Goal: Task Accomplishment & Management: Manage account settings

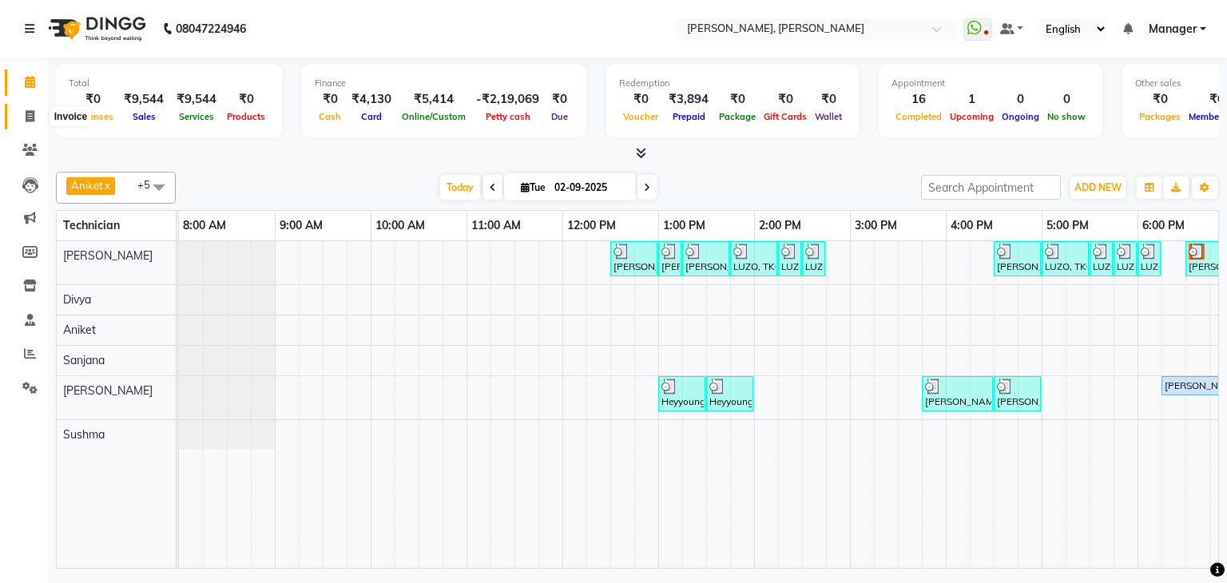
click at [28, 116] on icon at bounding box center [30, 116] width 9 height 12
select select "6455"
select select "service"
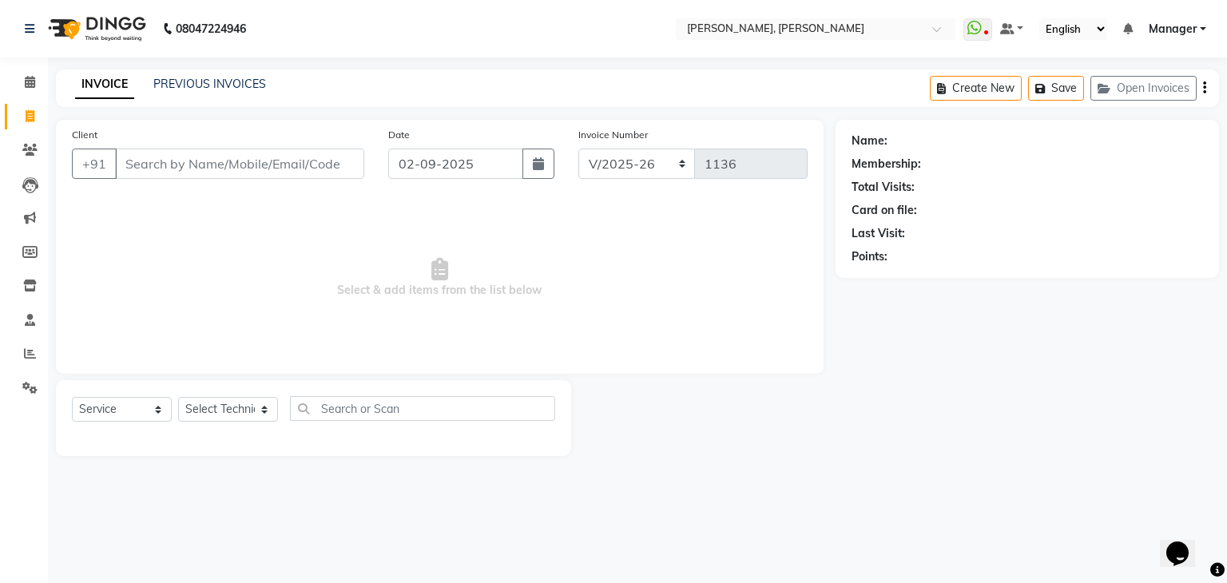
click at [296, 173] on input "Client" at bounding box center [239, 164] width 249 height 30
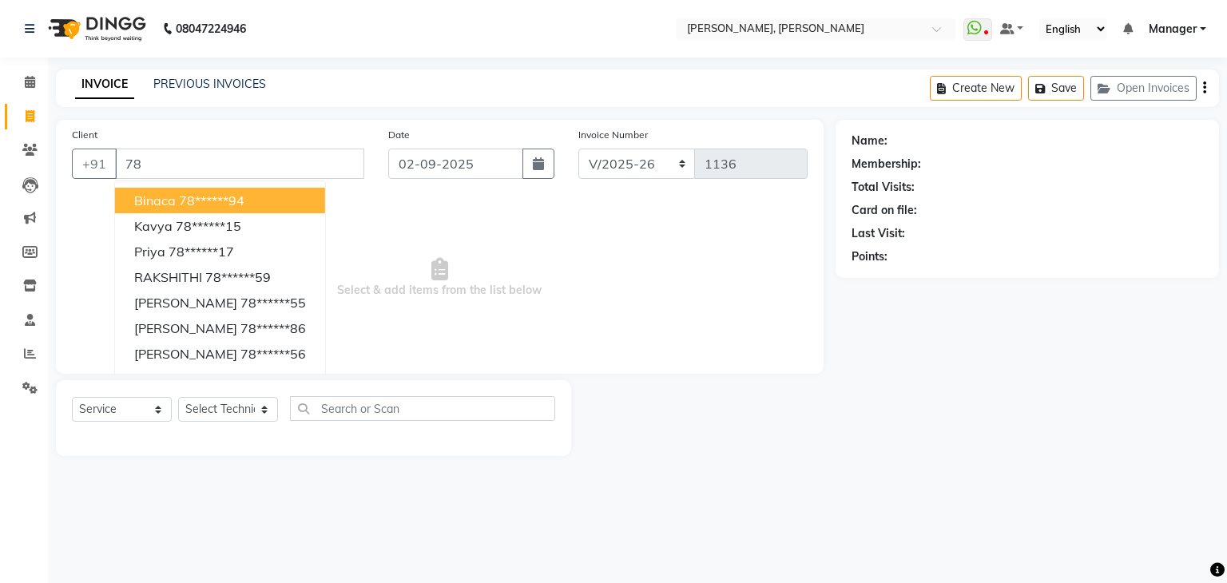
type input "7"
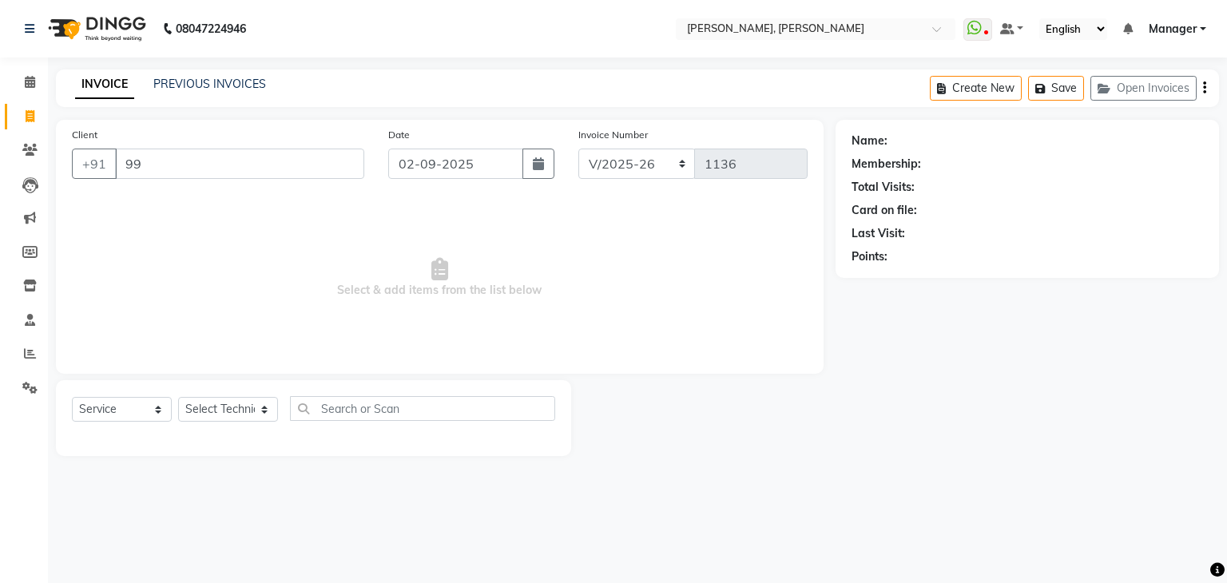
type input "9"
click at [19, 84] on span at bounding box center [30, 82] width 28 height 18
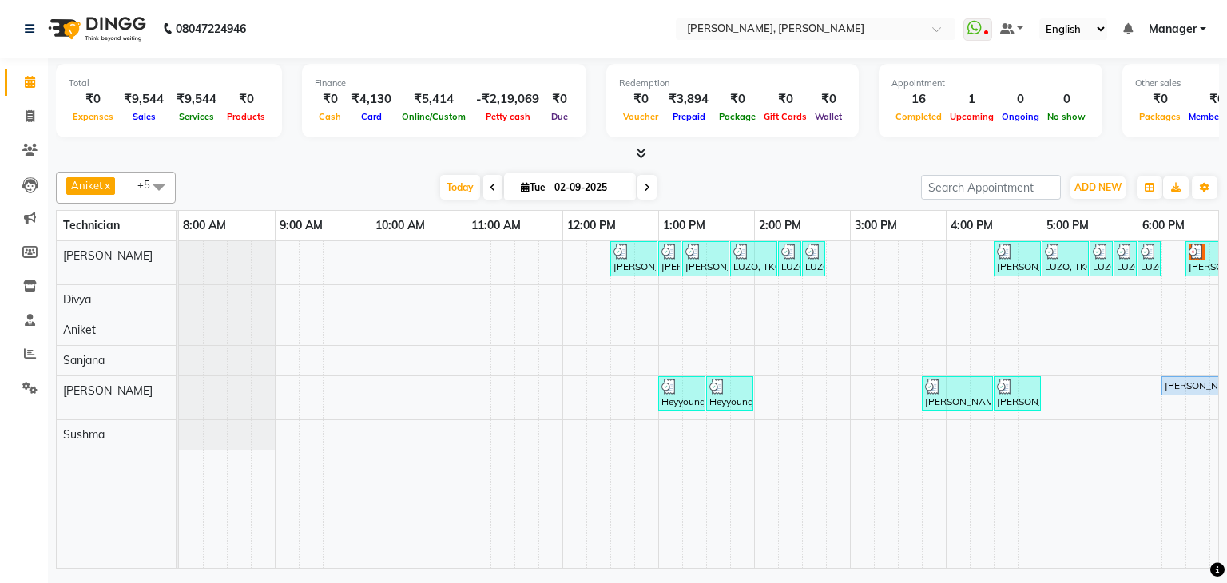
scroll to position [0, 206]
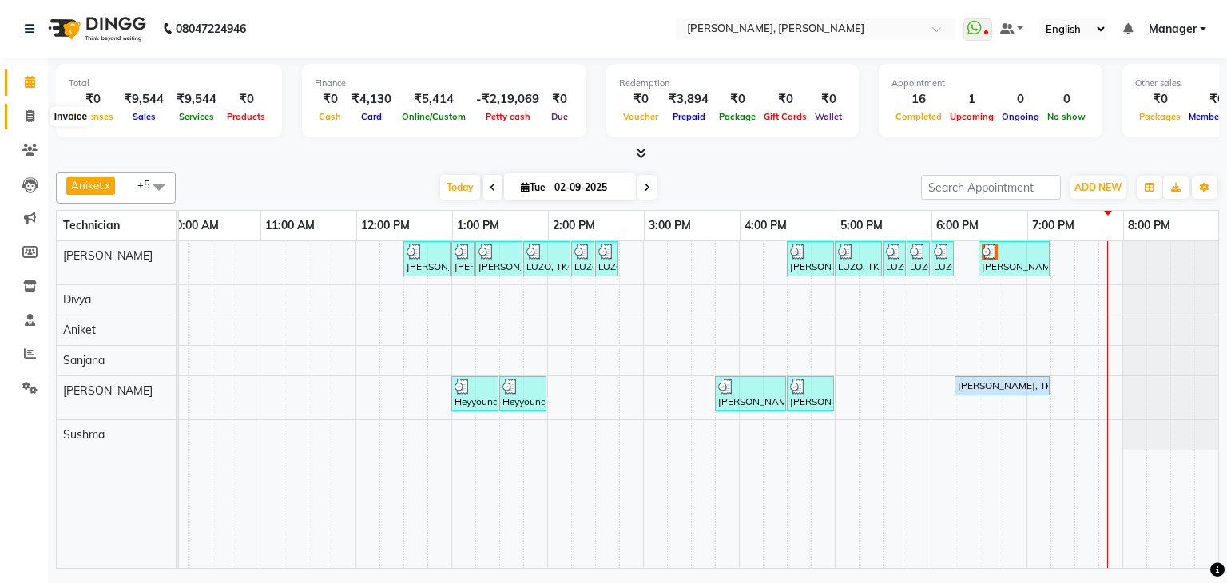
click at [35, 120] on span at bounding box center [30, 117] width 28 height 18
select select "service"
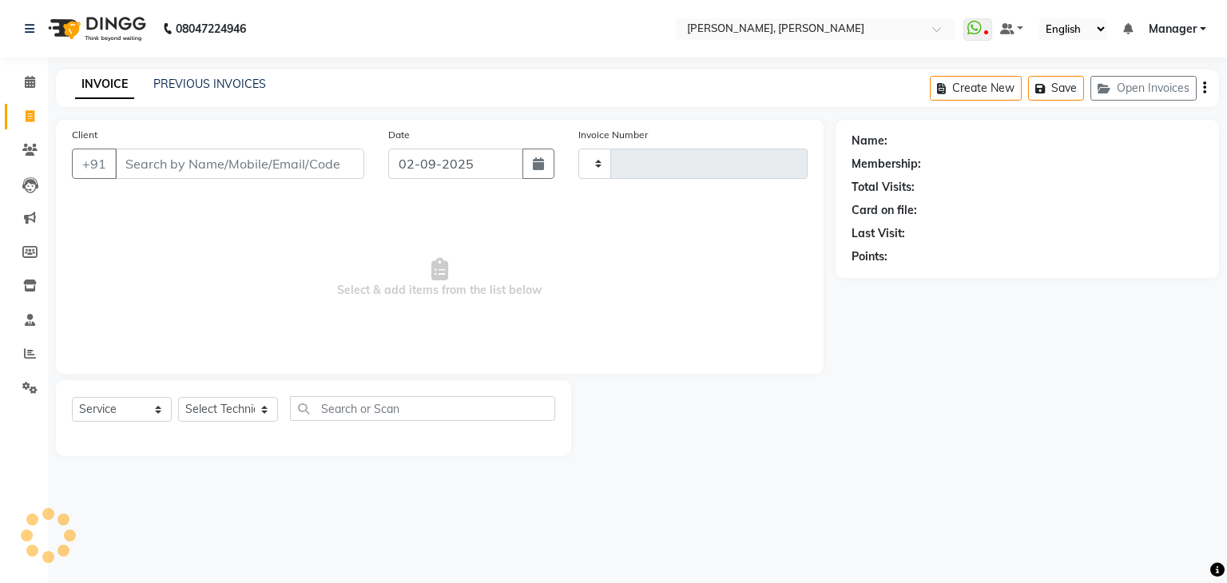
type input "1137"
select select "6455"
click at [34, 89] on span at bounding box center [30, 82] width 28 height 18
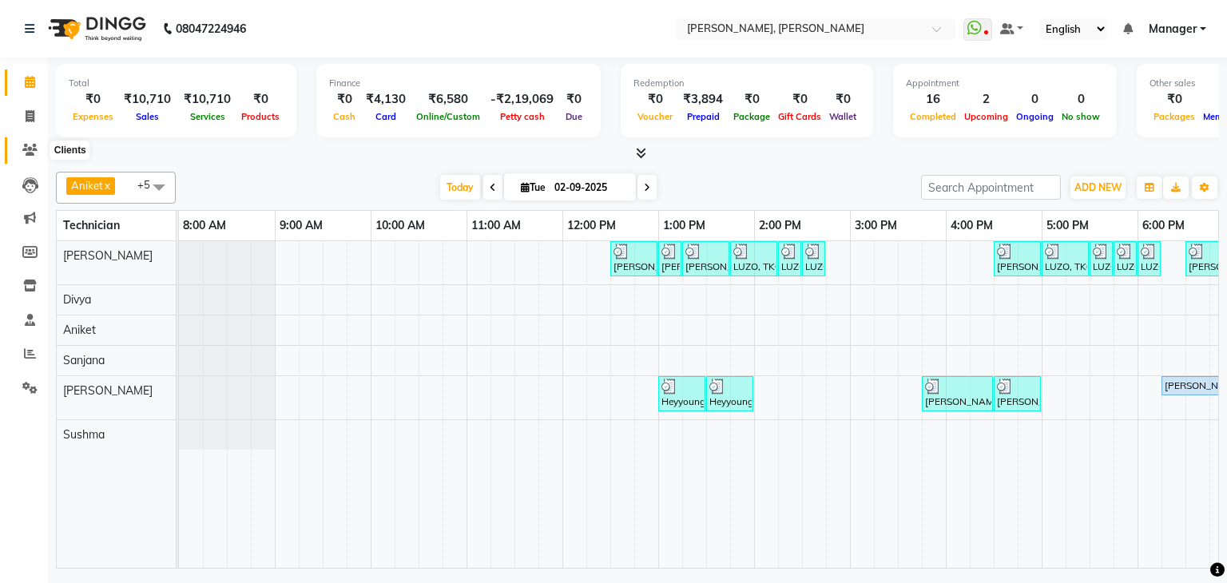
click at [19, 149] on span at bounding box center [30, 150] width 28 height 18
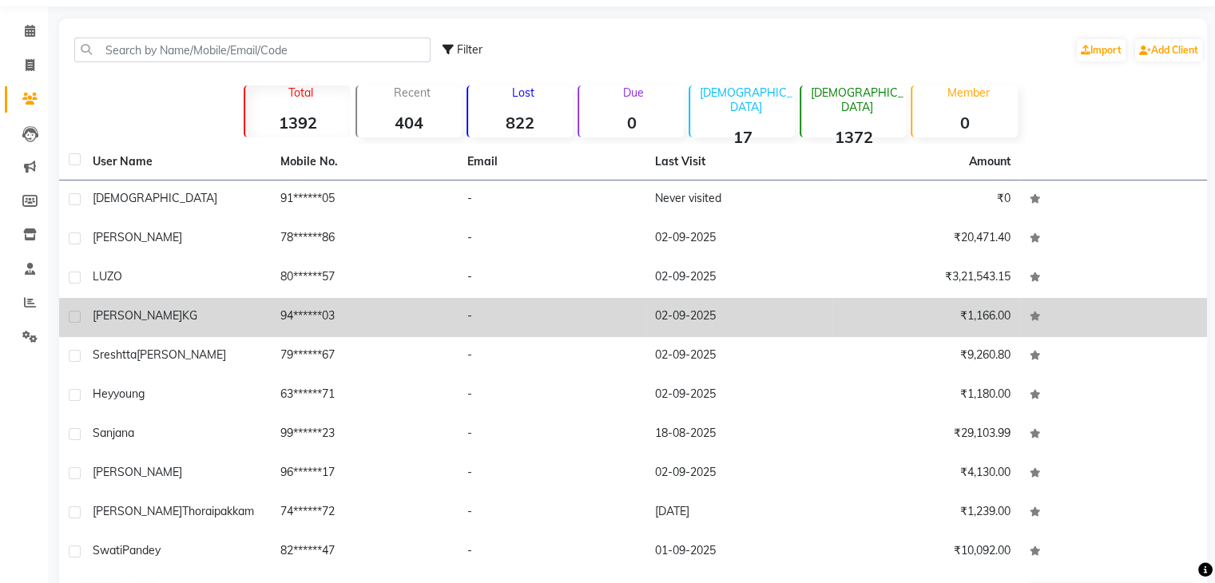
scroll to position [109, 0]
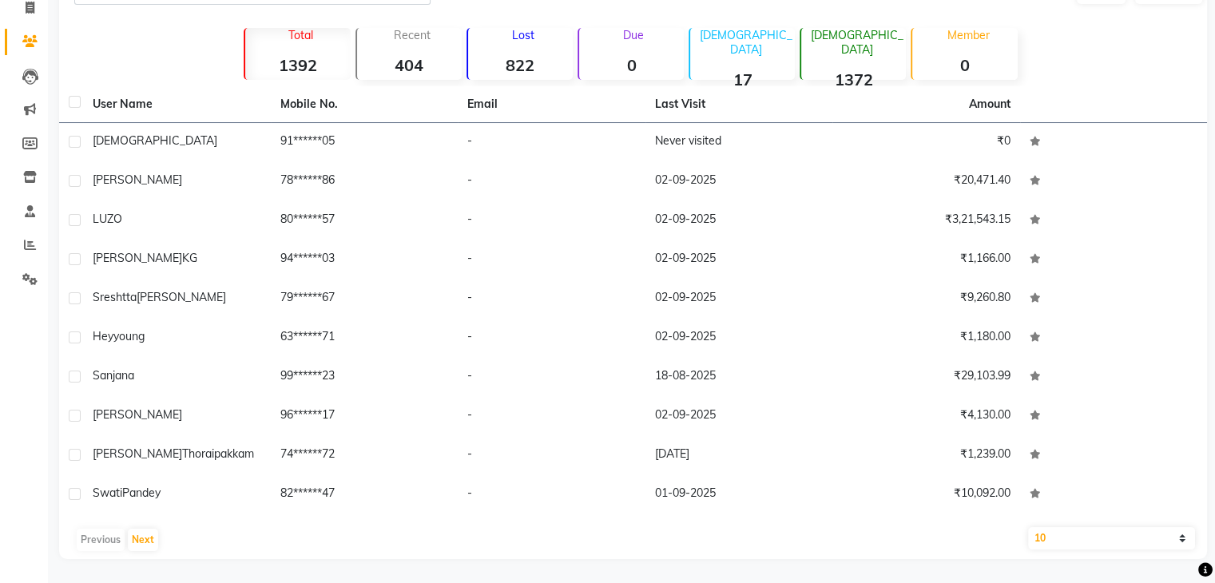
click at [124, 539] on div "Previous Next" at bounding box center [632, 540] width 1135 height 26
click at [137, 536] on button "Next" at bounding box center [143, 540] width 30 height 22
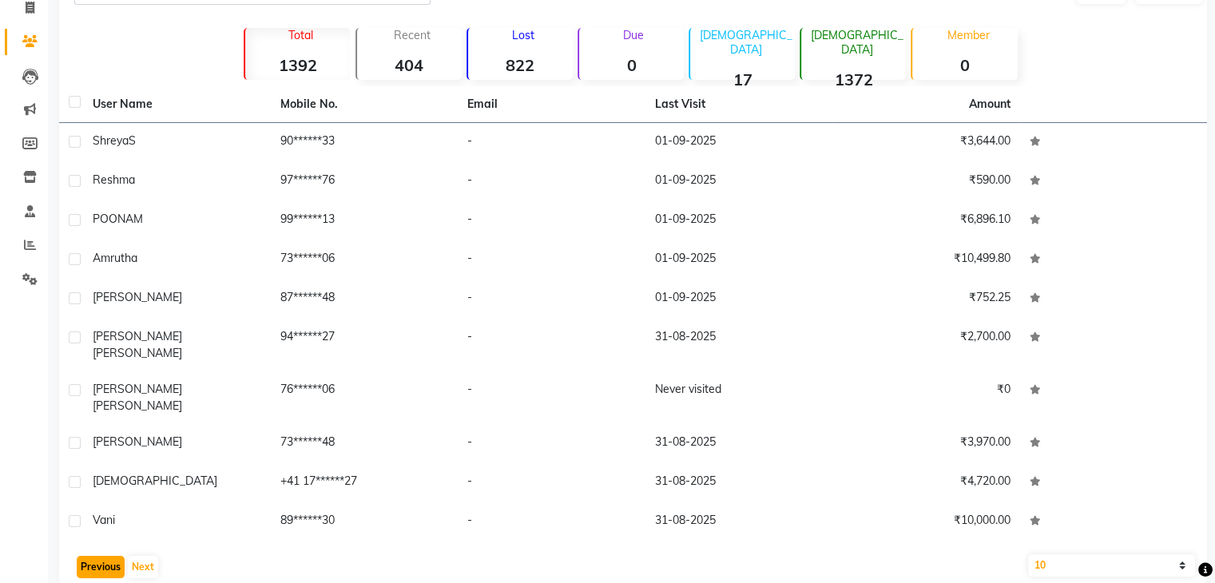
click at [97, 556] on button "Previous" at bounding box center [101, 567] width 48 height 22
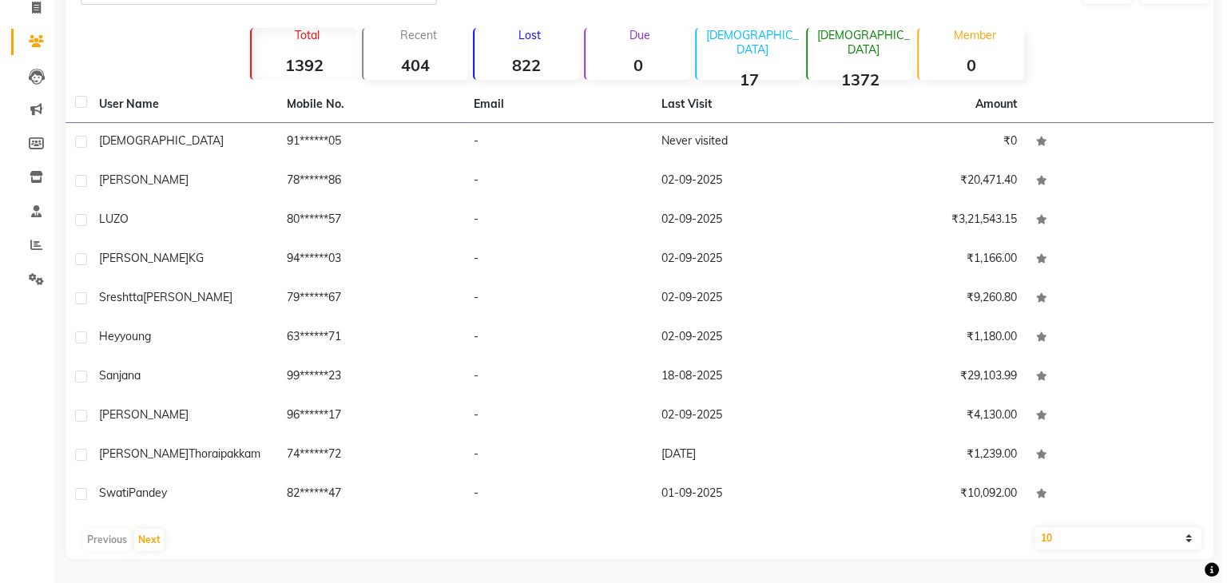
scroll to position [0, 0]
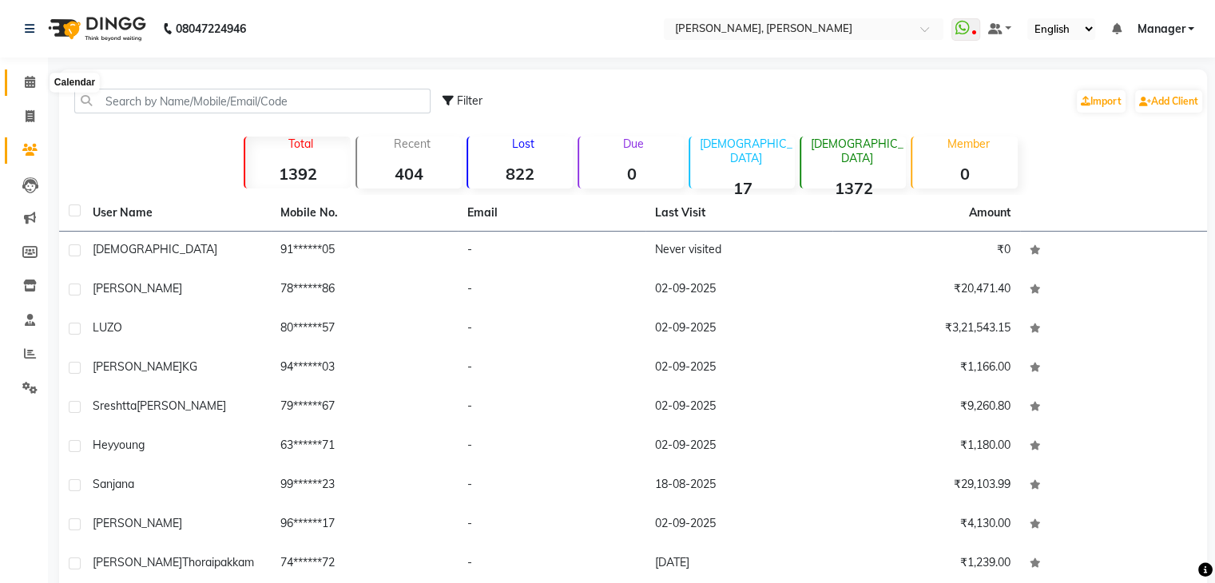
drag, startPoint x: 24, startPoint y: 85, endPoint x: 26, endPoint y: 100, distance: 15.4
click at [25, 85] on icon at bounding box center [30, 82] width 10 height 12
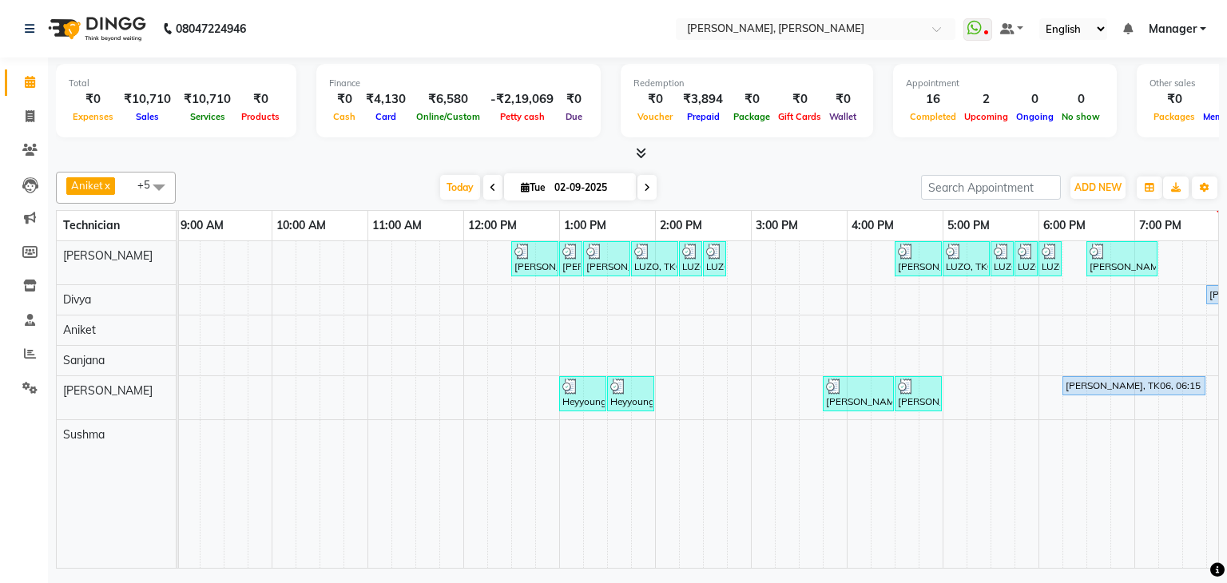
scroll to position [0, 206]
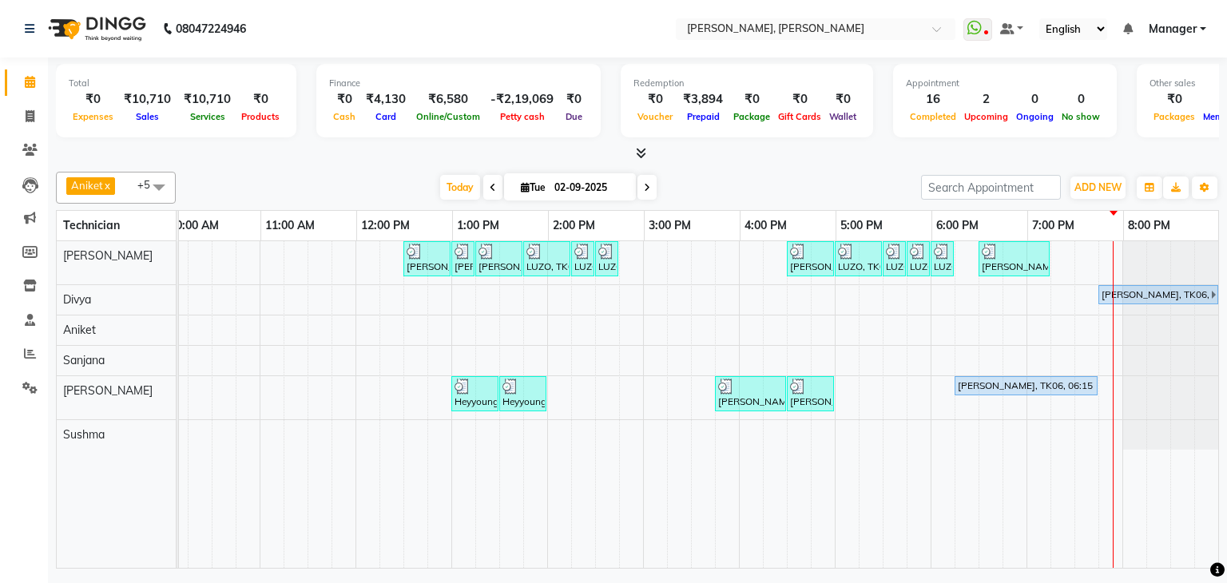
click at [1097, 251] on div "Shruthi, TK01, 12:30 PM-01:00 PM, Nail Extension - Acrylic (Hand) Shruthi, TK01…" at bounding box center [595, 404] width 1246 height 327
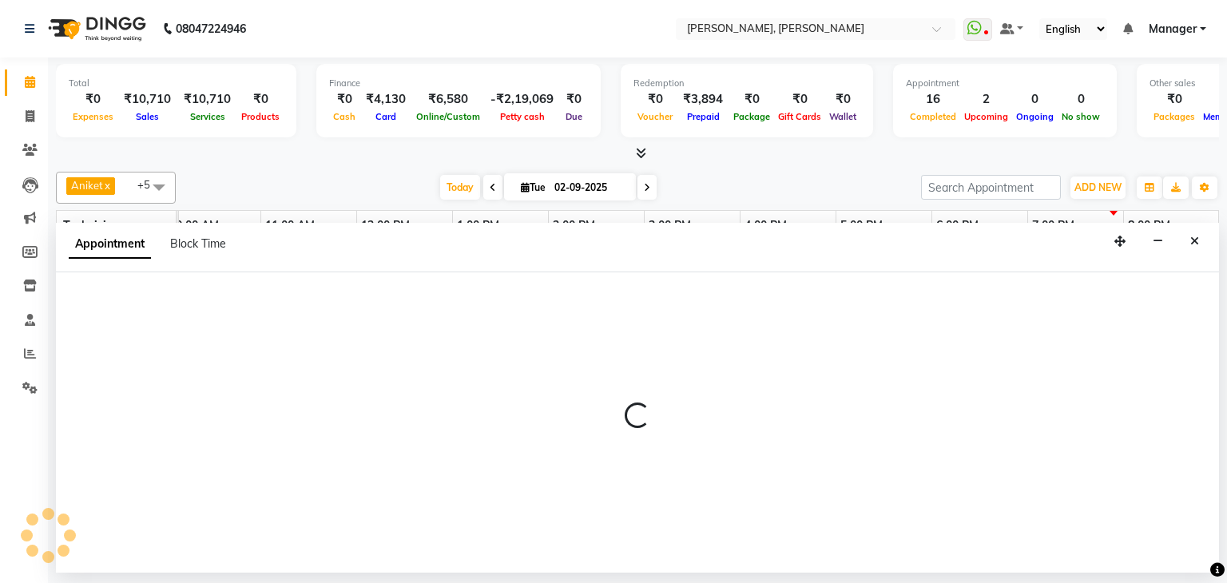
select select "54412"
select select "1185"
select select "tentative"
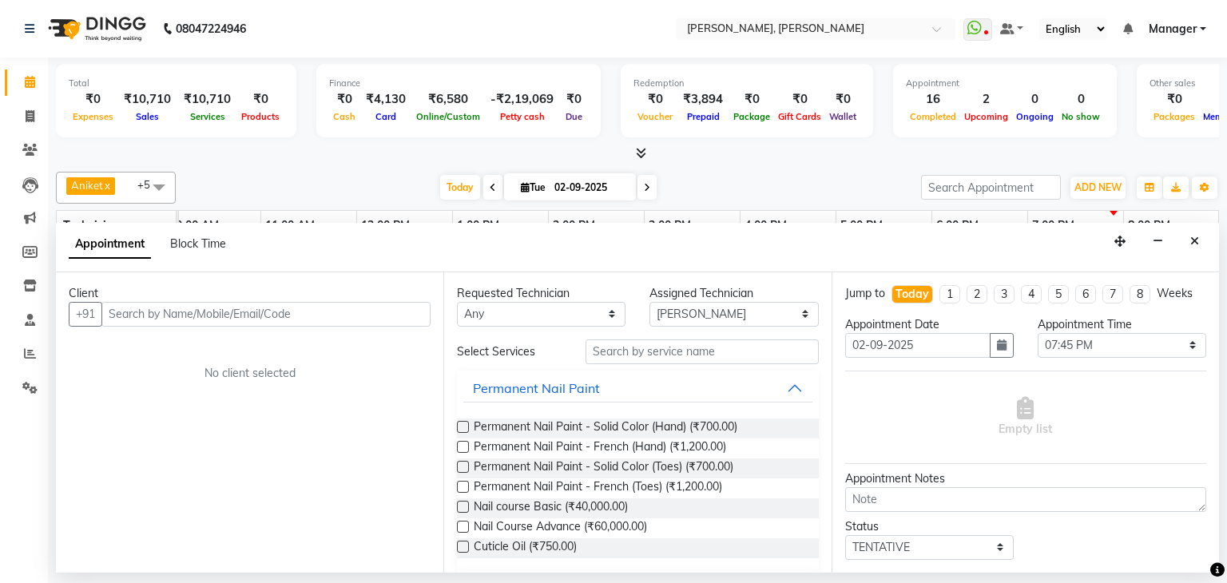
click at [266, 306] on input "text" at bounding box center [265, 314] width 329 height 25
click at [281, 303] on input "text" at bounding box center [265, 314] width 329 height 25
click at [121, 311] on input "887944" at bounding box center [232, 314] width 263 height 25
type input "8879443728"
click at [392, 311] on span "Add Client" at bounding box center [398, 314] width 54 height 14
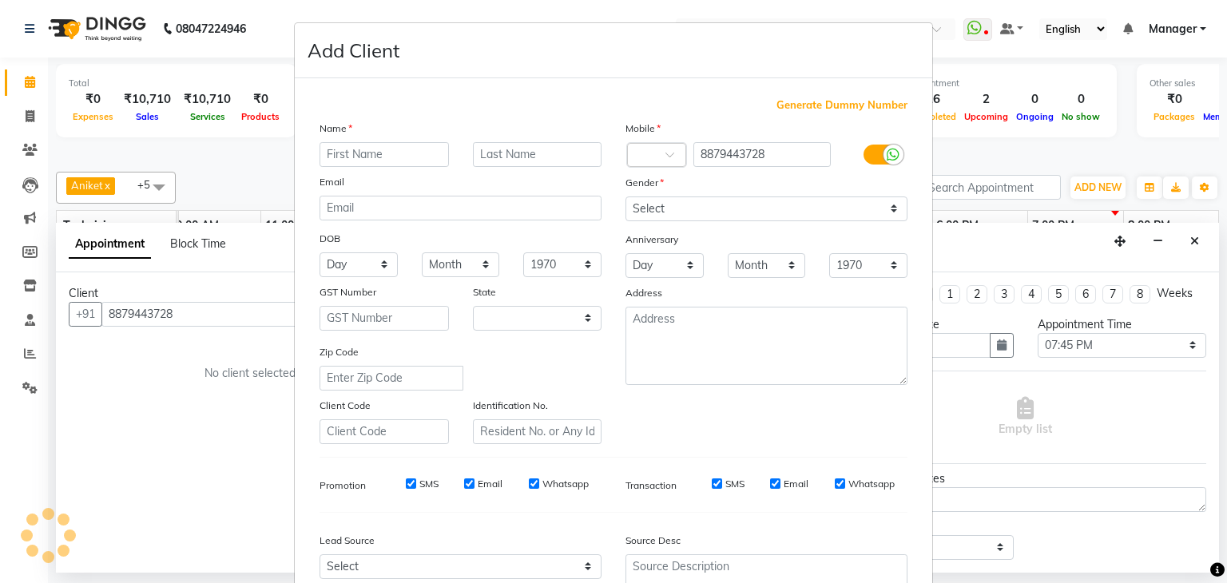
select select "21"
type input "Sri"
click at [522, 157] on input "text" at bounding box center [537, 154] width 129 height 25
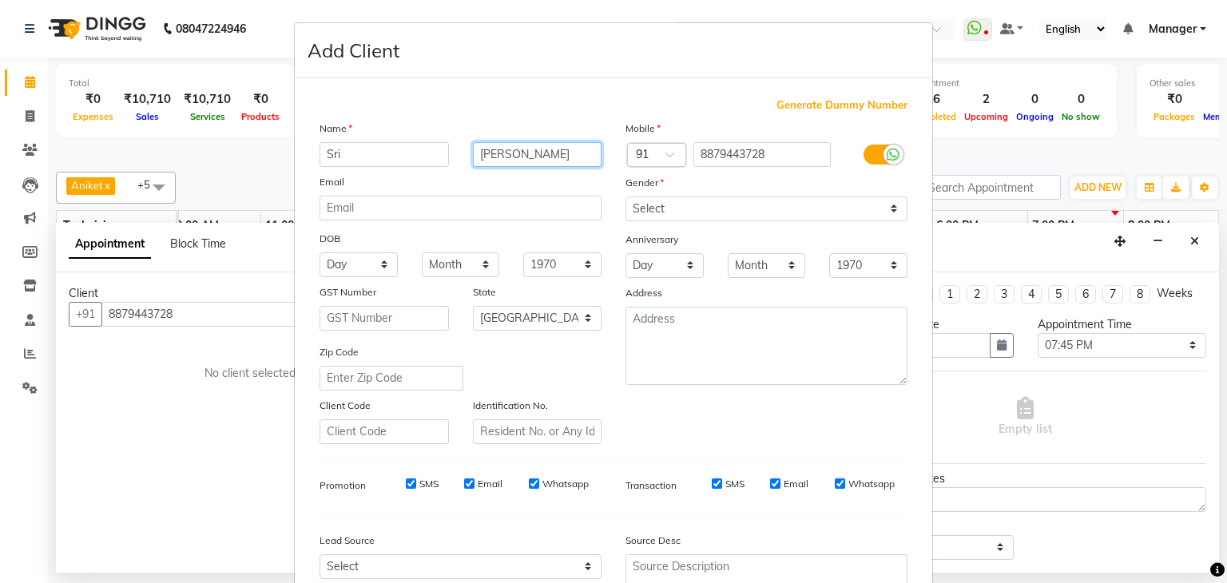
type input "Ranjani"
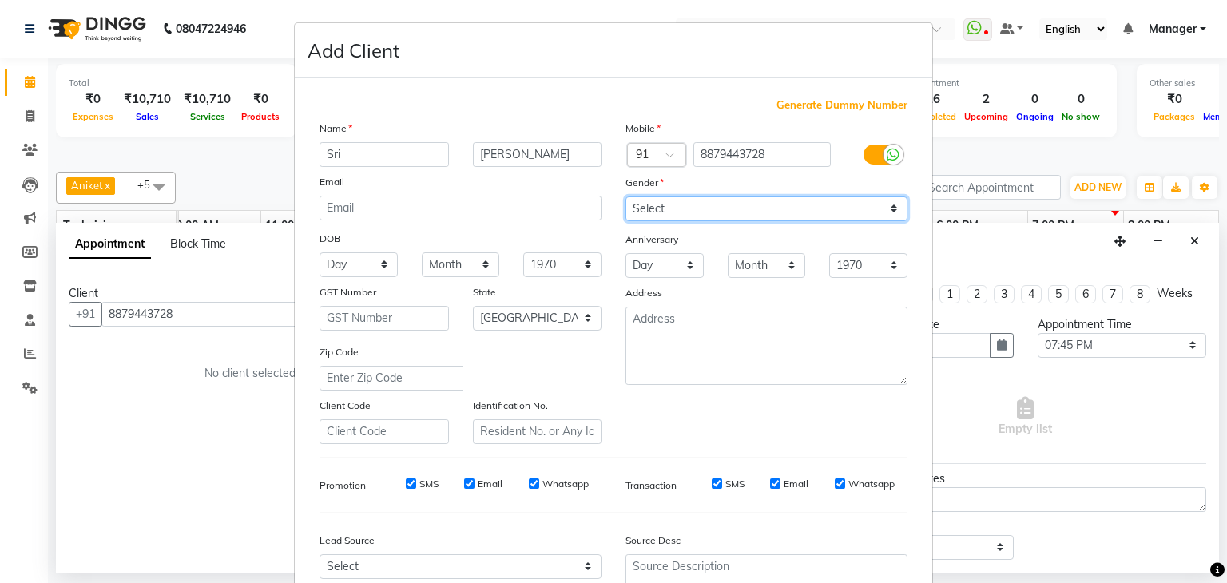
click at [704, 212] on select "Select Male Female Other Prefer Not To Say" at bounding box center [766, 208] width 282 height 25
select select "female"
click at [625, 197] on select "Select Male Female Other Prefer Not To Say" at bounding box center [766, 208] width 282 height 25
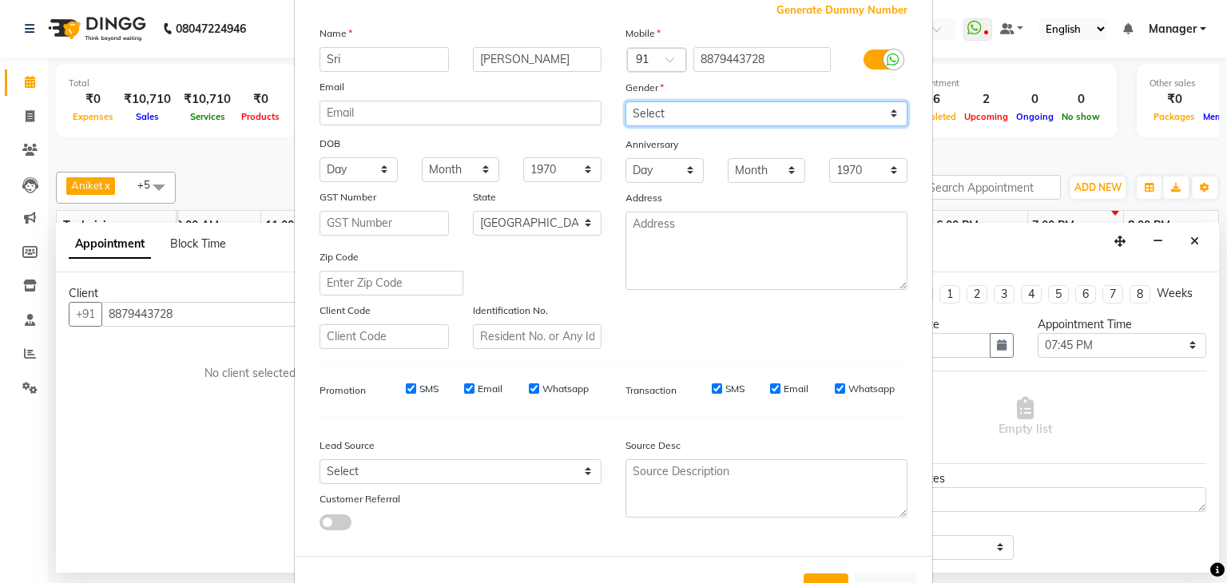
scroll to position [162, 0]
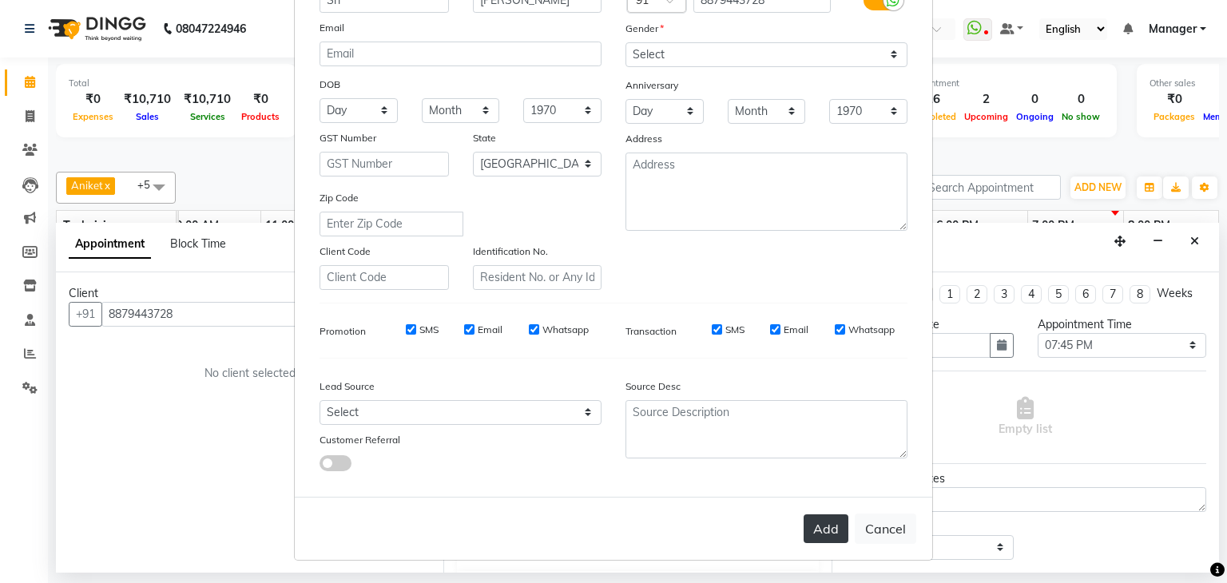
click at [824, 530] on button "Add" at bounding box center [826, 528] width 45 height 29
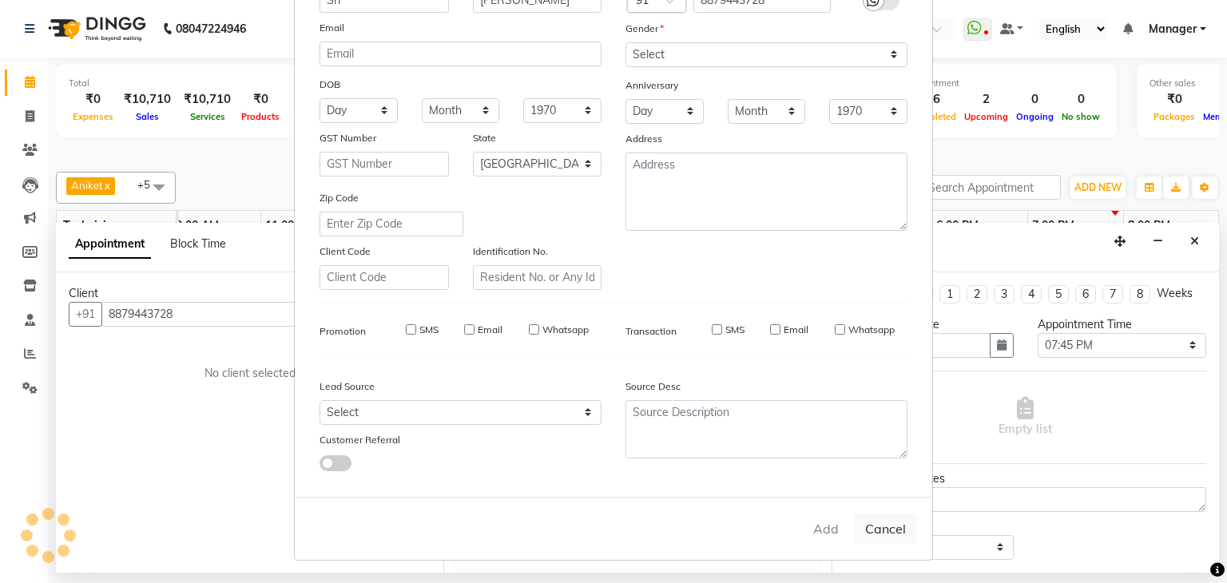
type input "88******28"
select select
select select "null"
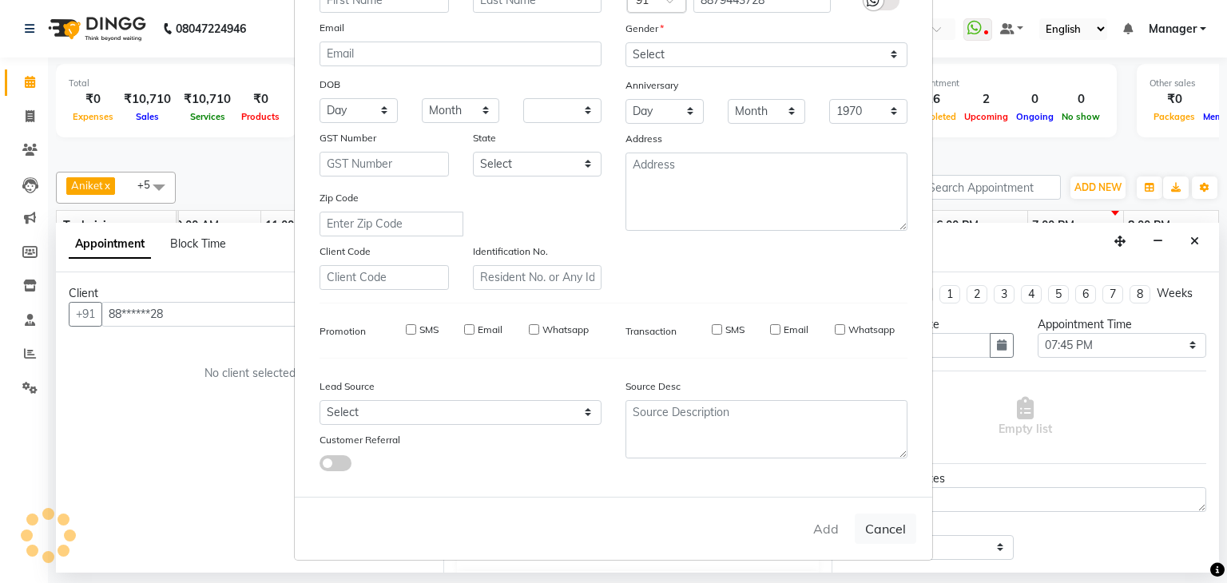
select select
checkbox input "false"
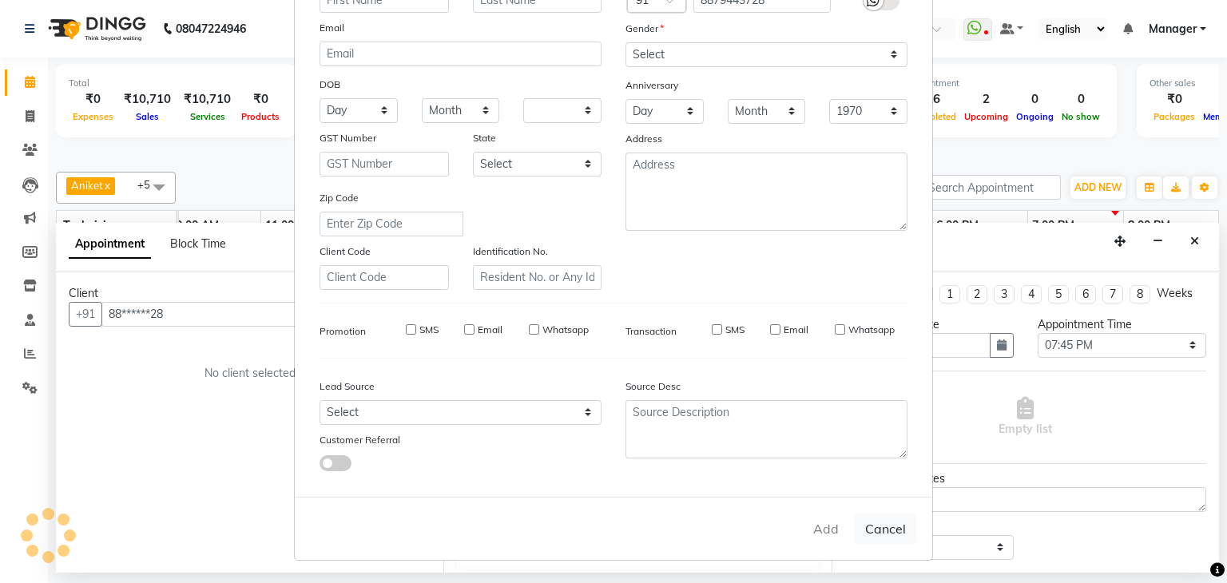
checkbox input "false"
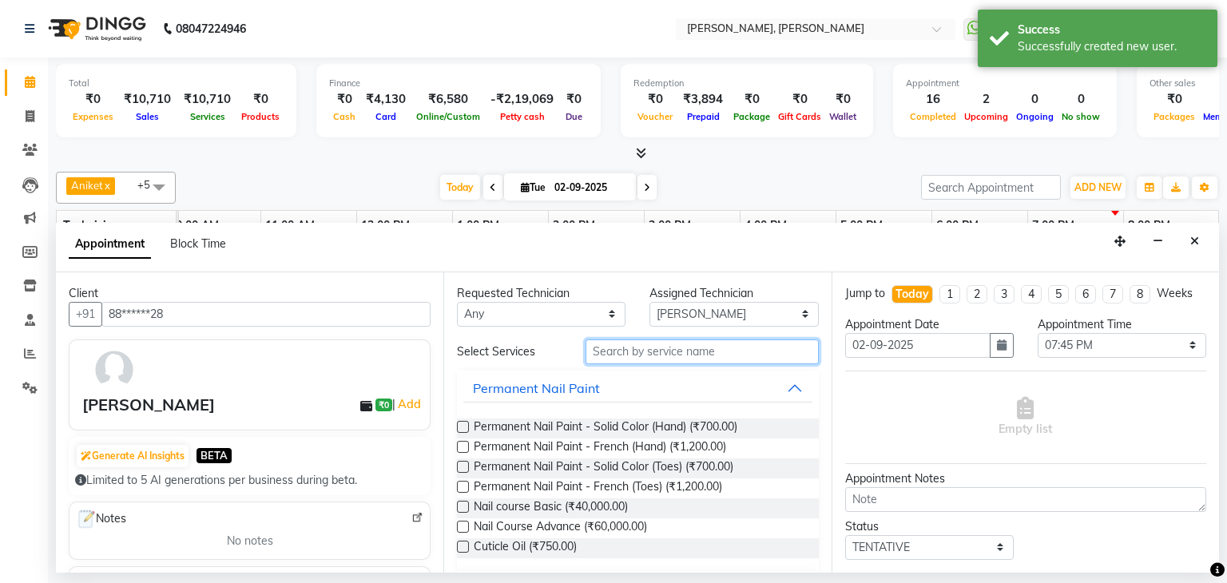
click at [704, 353] on input "text" at bounding box center [701, 351] width 233 height 25
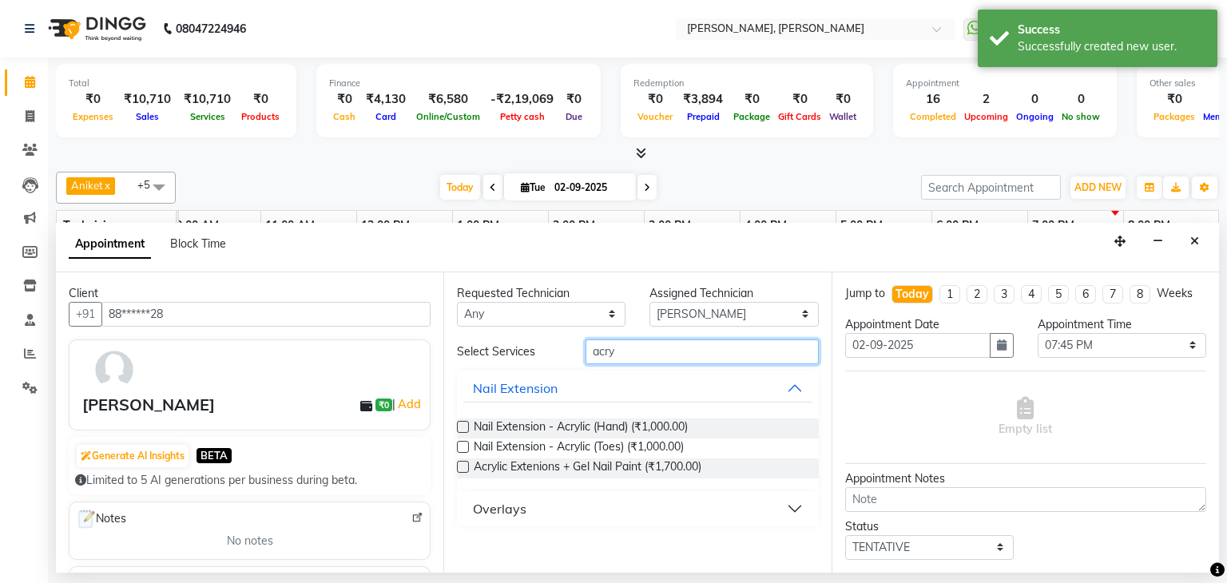
type input "acry"
click at [466, 427] on label at bounding box center [463, 427] width 12 height 12
click at [466, 427] on input "checkbox" at bounding box center [462, 428] width 10 height 10
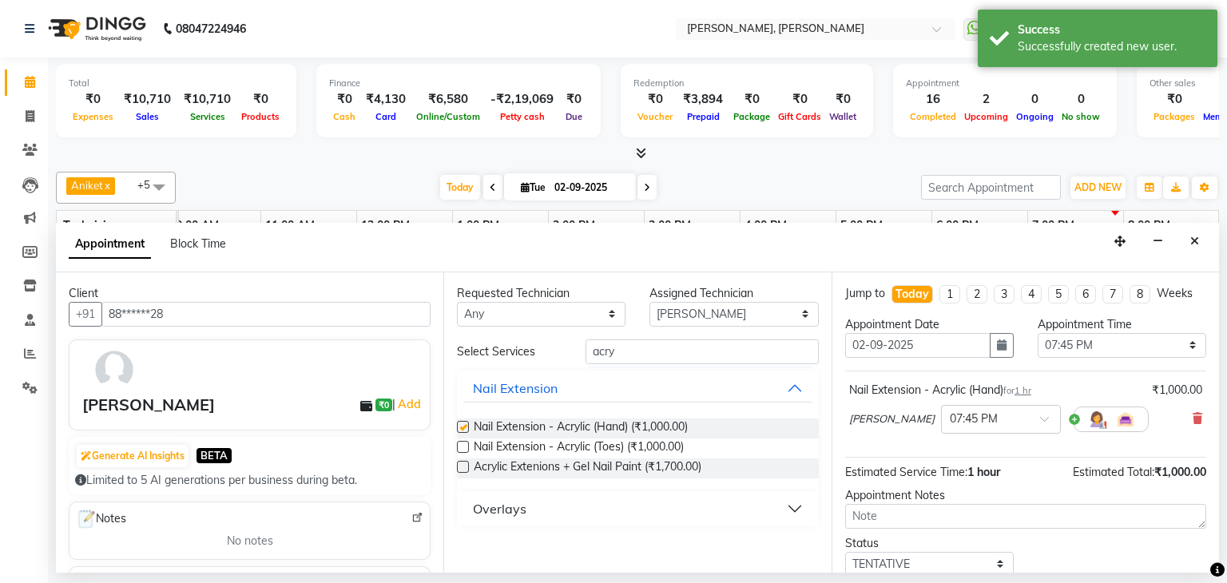
checkbox input "false"
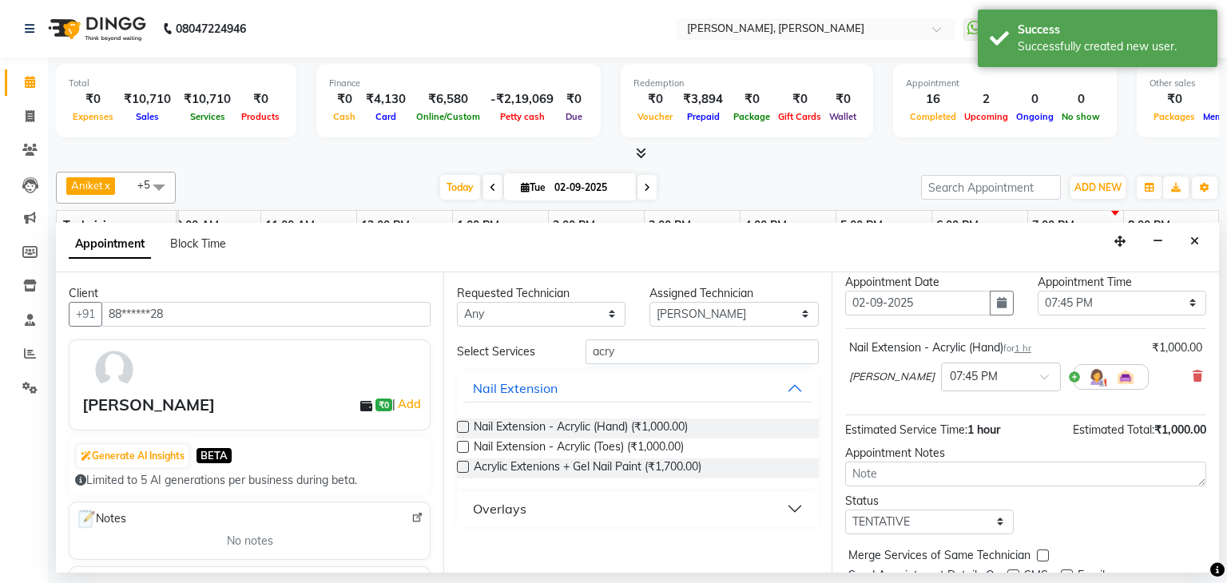
scroll to position [104, 0]
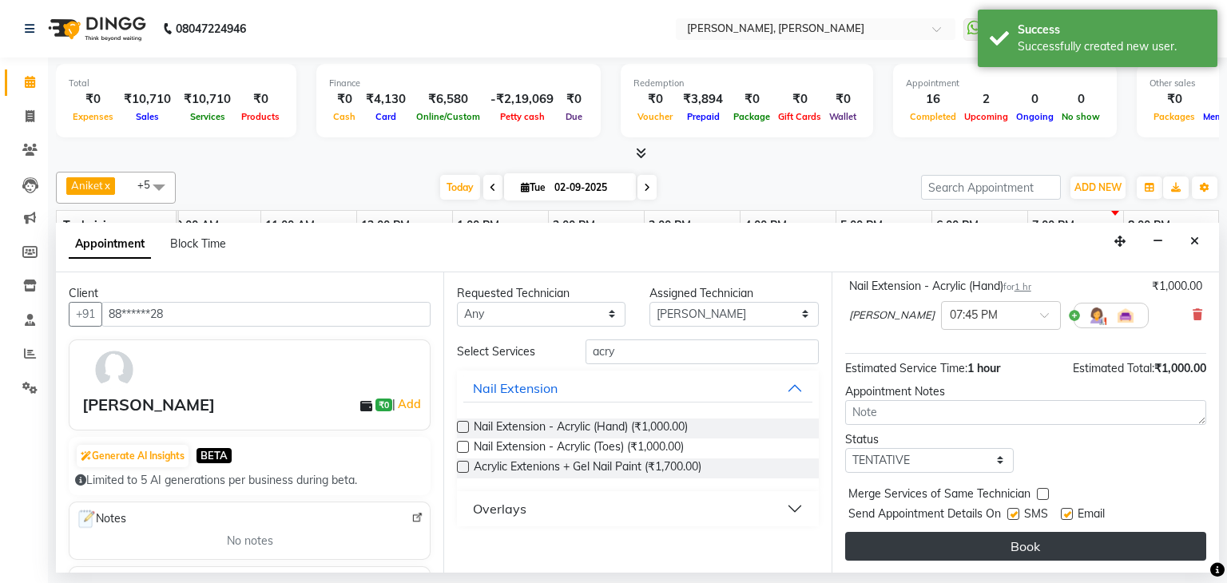
click at [1019, 547] on button "Book" at bounding box center [1025, 546] width 361 height 29
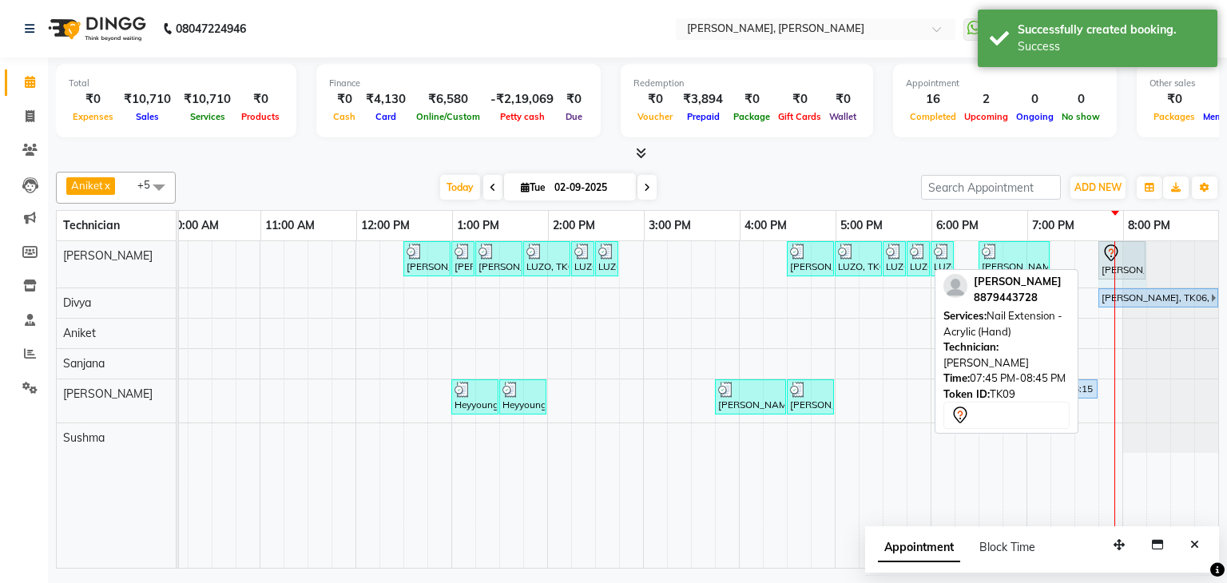
drag, startPoint x: 1178, startPoint y: 252, endPoint x: 1129, endPoint y: 259, distance: 49.3
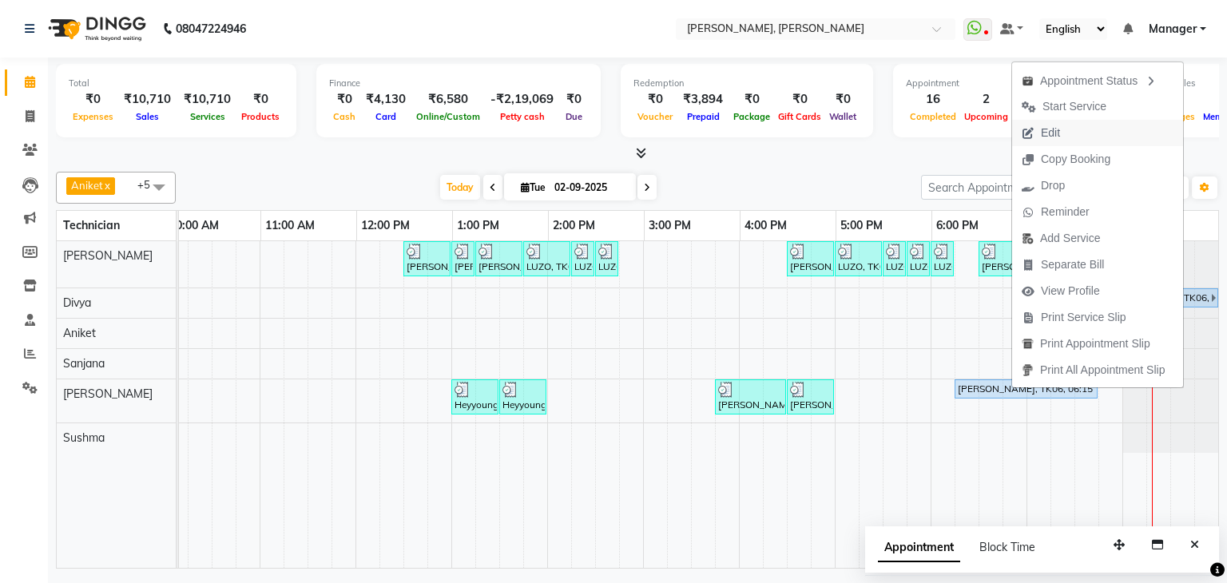
click at [1062, 131] on span "Edit" at bounding box center [1041, 133] width 58 height 26
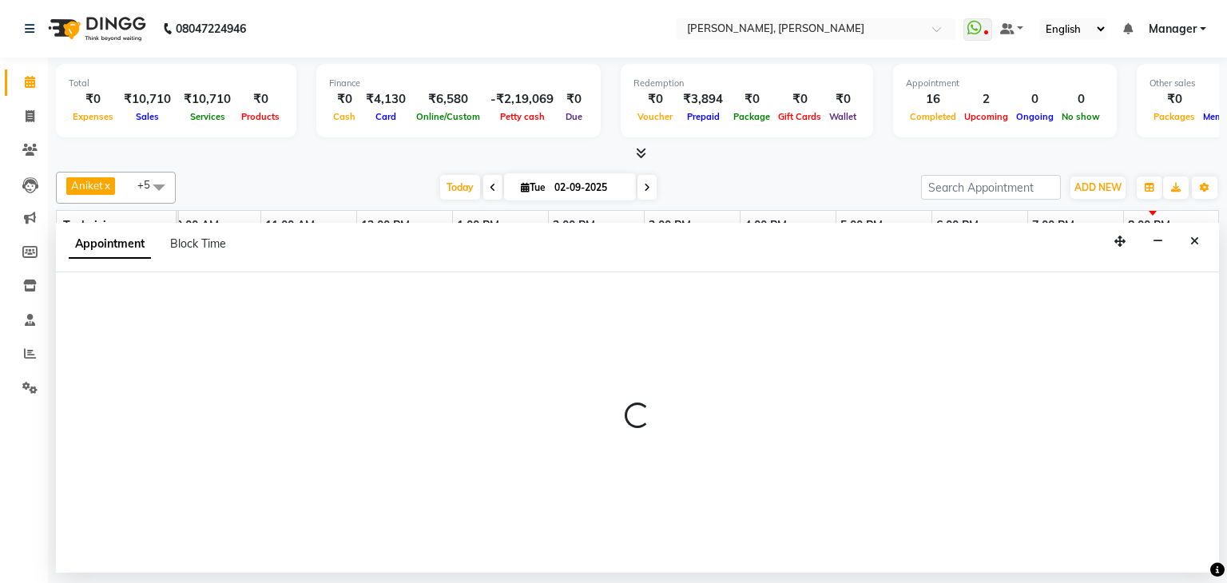
select select "tentative"
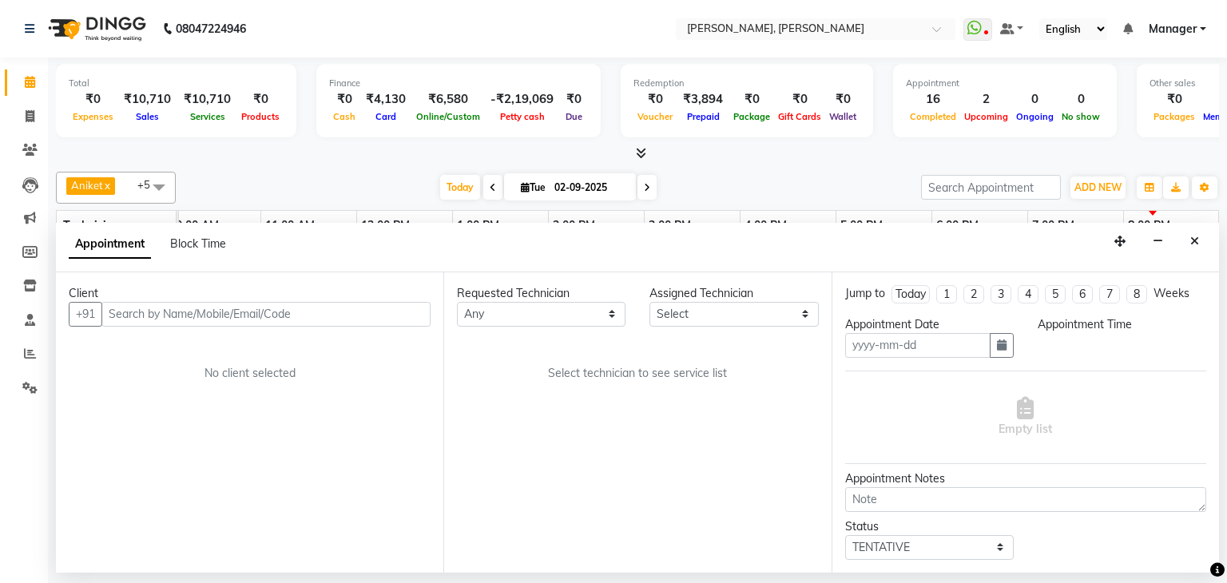
type input "02-09-2025"
select select "72520"
select select "upcoming"
select select "1095"
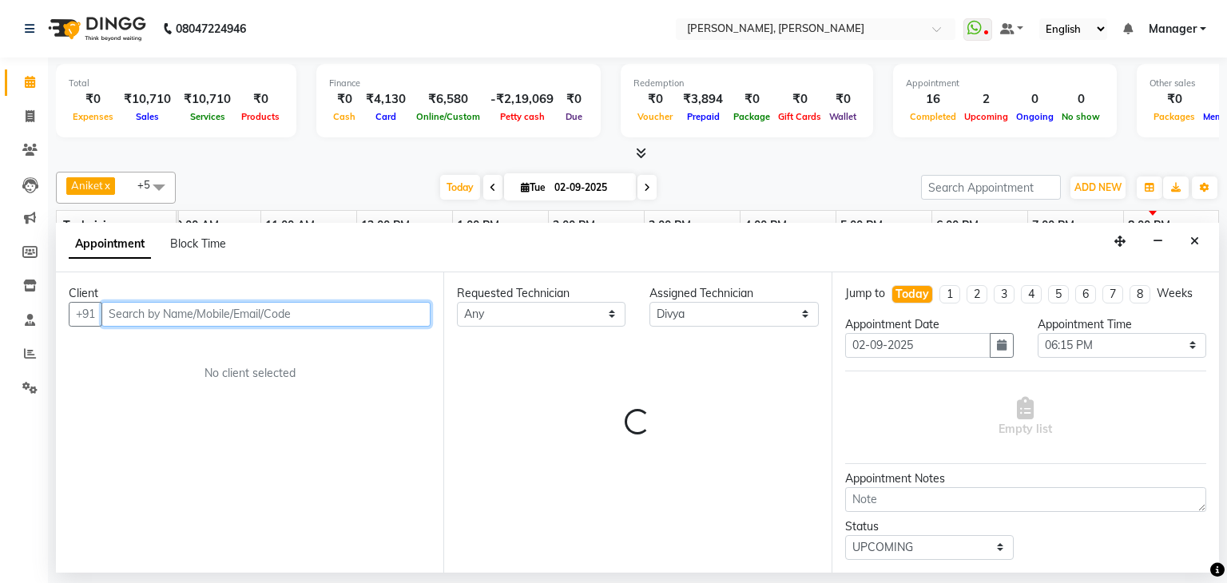
select select "3204"
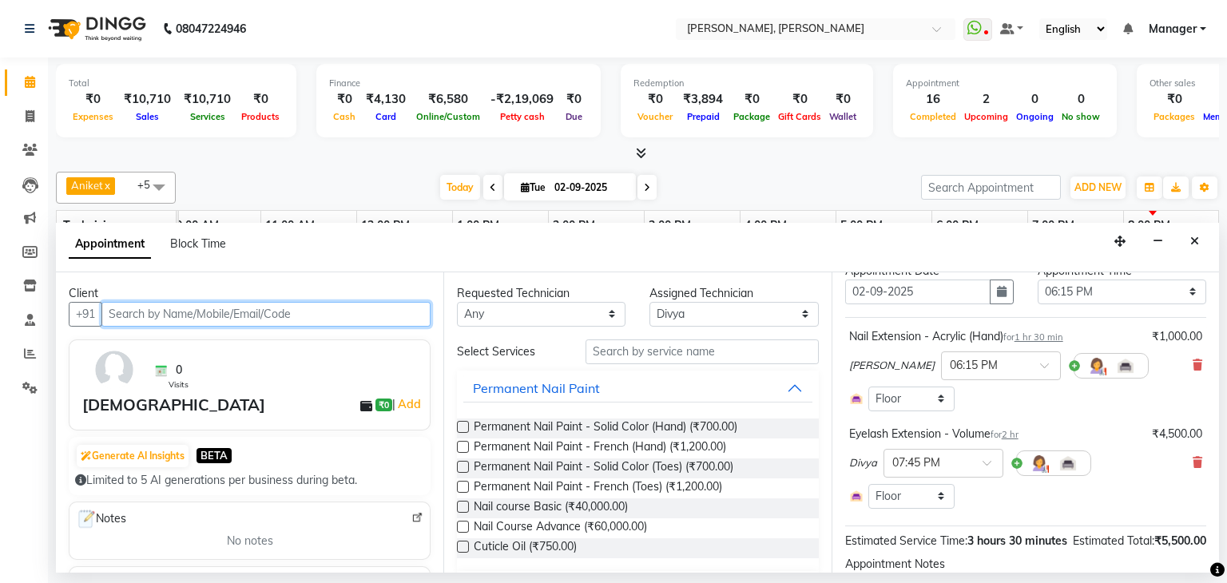
scroll to position [80, 0]
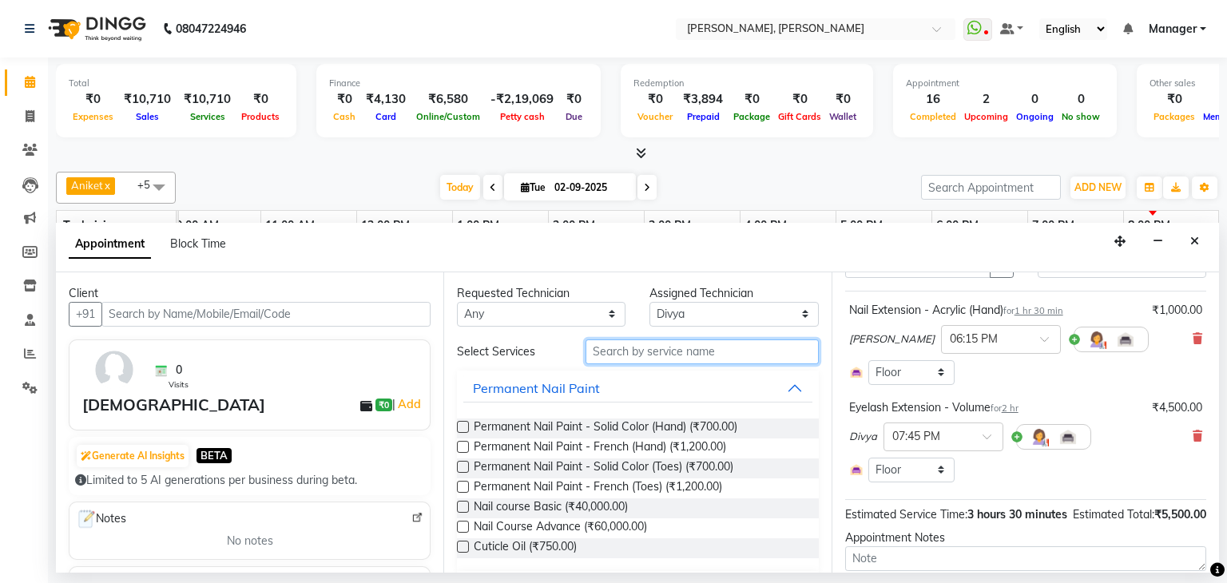
click at [652, 343] on input "text" at bounding box center [701, 351] width 233 height 25
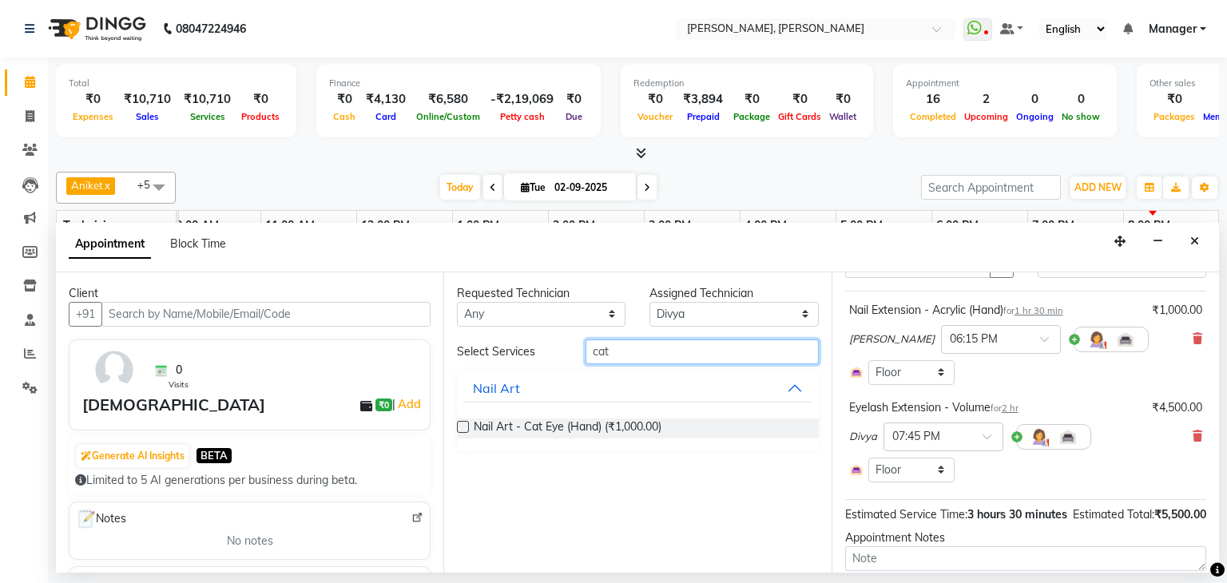
type input "cat"
click at [458, 423] on label at bounding box center [463, 427] width 12 height 12
click at [458, 423] on input "checkbox" at bounding box center [462, 428] width 10 height 10
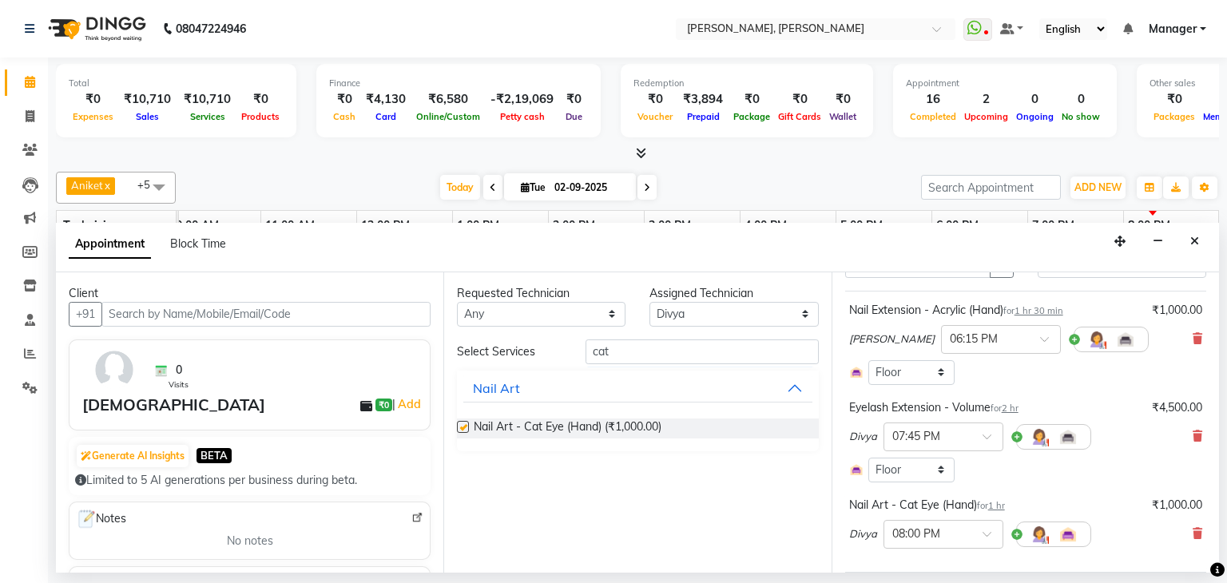
checkbox input "false"
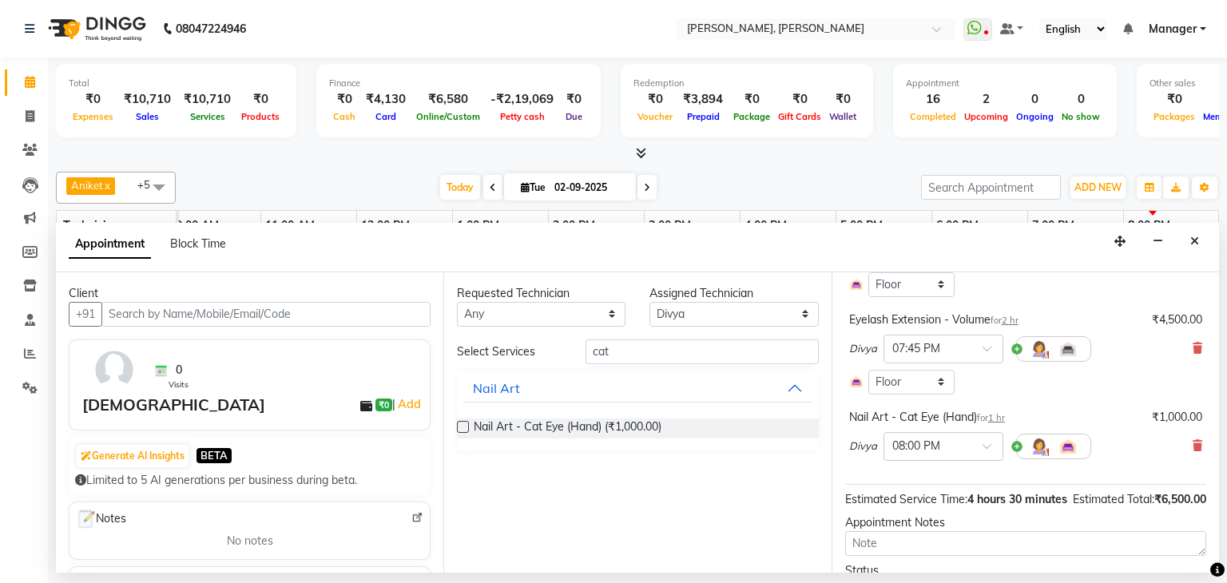
scroll to position [268, 0]
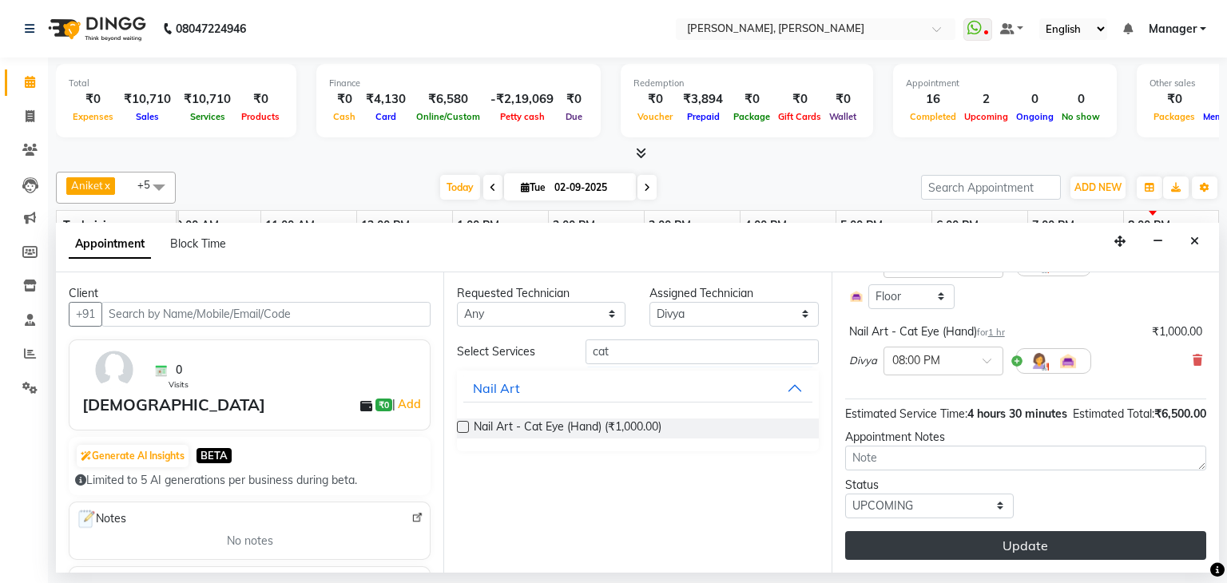
click at [1032, 550] on button "Update" at bounding box center [1025, 545] width 361 height 29
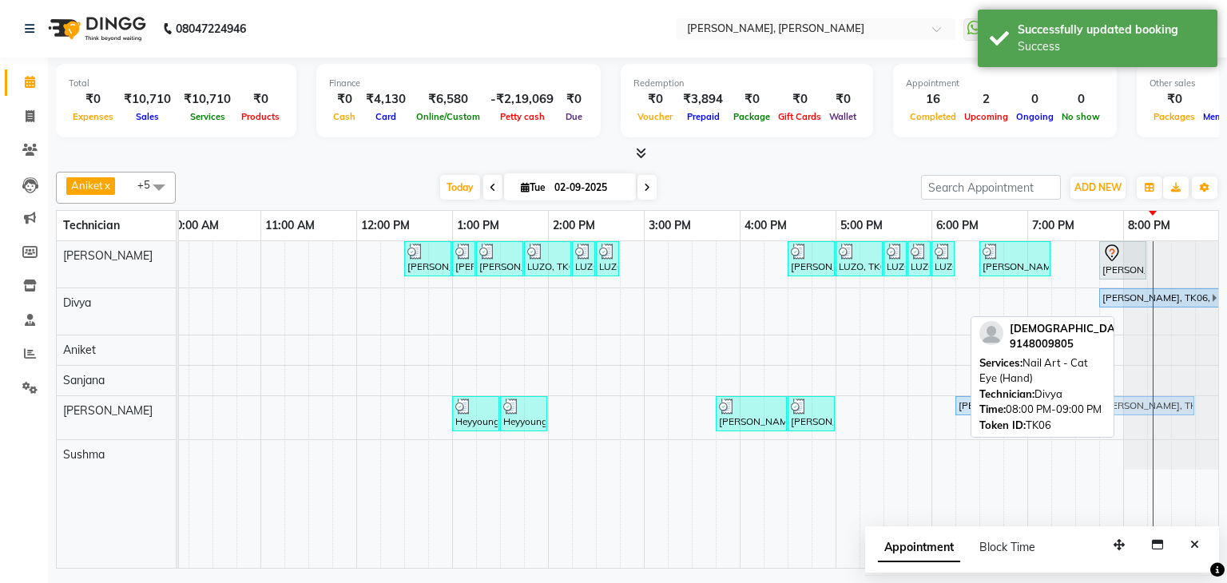
drag, startPoint x: 1160, startPoint y: 311, endPoint x: 1141, endPoint y: 406, distance: 97.0
click at [1140, 407] on tbody "Shruthi, TK01, 12:30 PM-01:00 PM, Nail Extension - Acrylic (Hand) Shruthi, TK01…" at bounding box center [596, 355] width 1246 height 228
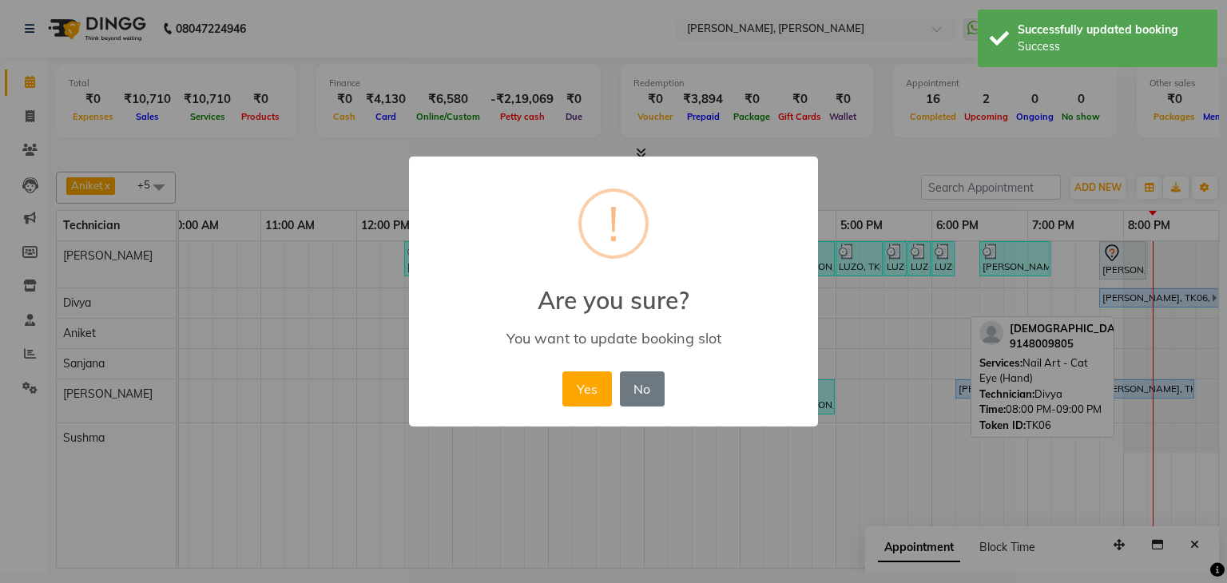
drag, startPoint x: 585, startPoint y: 394, endPoint x: 681, endPoint y: 397, distance: 96.7
click at [585, 394] on button "Yes" at bounding box center [586, 388] width 49 height 35
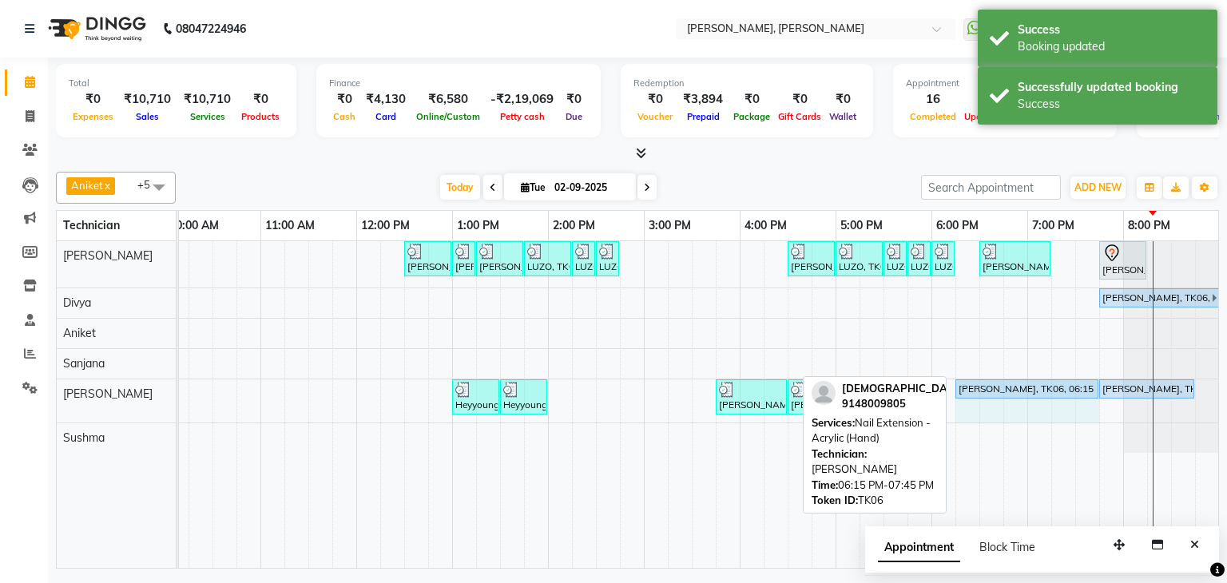
drag, startPoint x: 1095, startPoint y: 383, endPoint x: 1055, endPoint y: 429, distance: 61.2
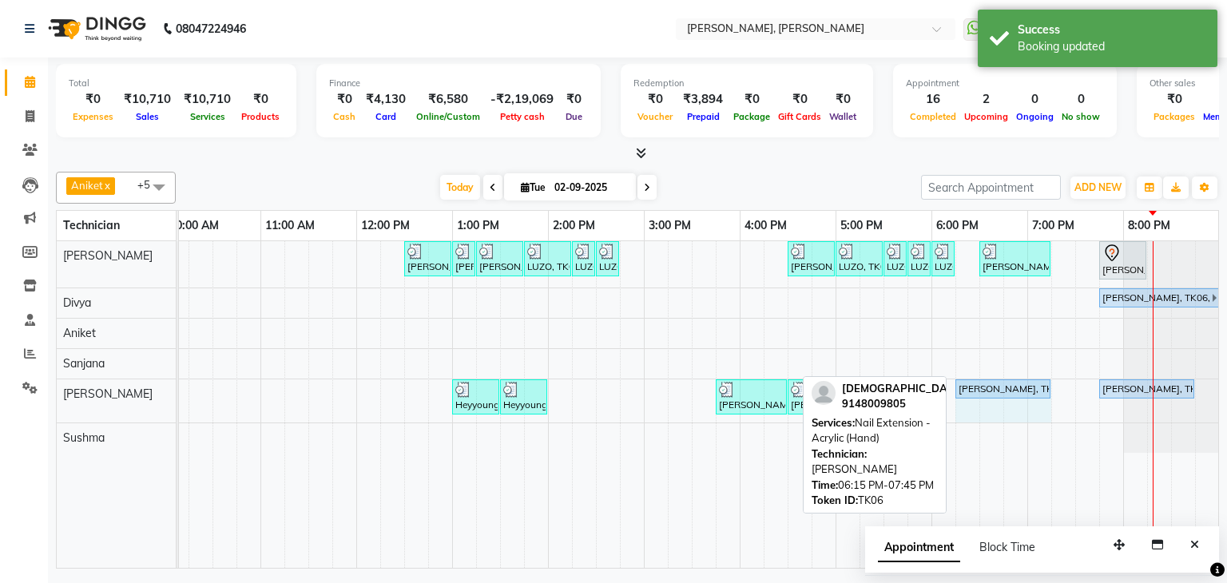
drag, startPoint x: 1093, startPoint y: 383, endPoint x: 1043, endPoint y: 388, distance: 50.5
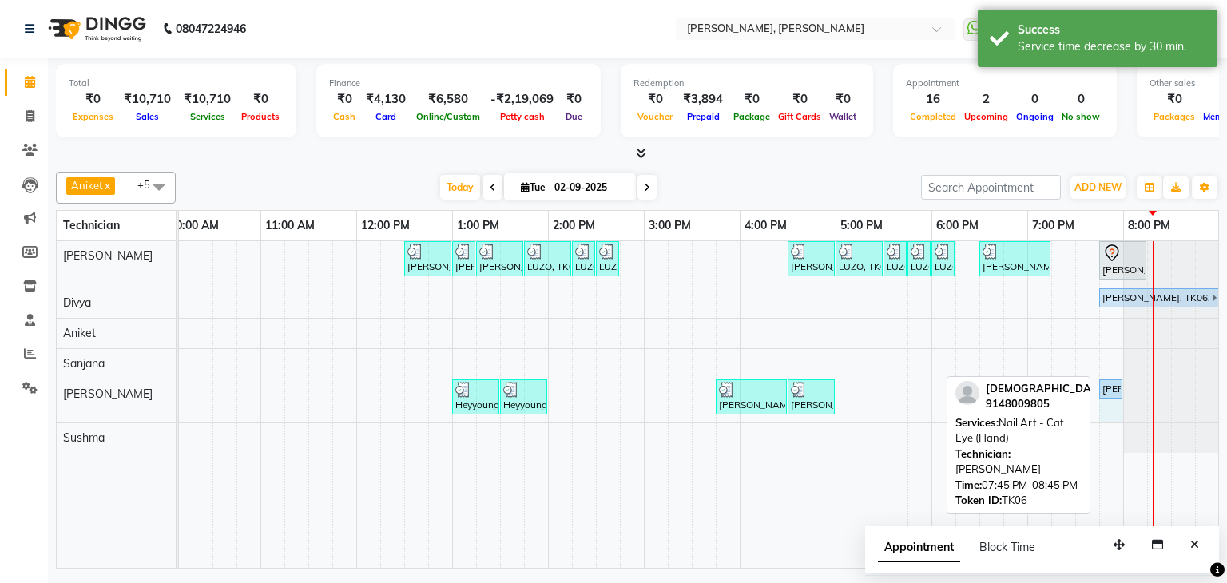
drag, startPoint x: 1193, startPoint y: 385, endPoint x: 1071, endPoint y: 430, distance: 130.1
click at [1086, 406] on div "Aniket x Divya x Sanjana x Shanu x Suhail Khan x Sushma x +5 Select All Aamir A…" at bounding box center [637, 366] width 1163 height 403
drag, startPoint x: 1128, startPoint y: 384, endPoint x: 1086, endPoint y: 394, distance: 42.6
click at [1086, 394] on div "Aniket x Divya x Sanjana x Shanu x Suhail Khan x Sushma x +5 Select All Aamir A…" at bounding box center [637, 366] width 1163 height 403
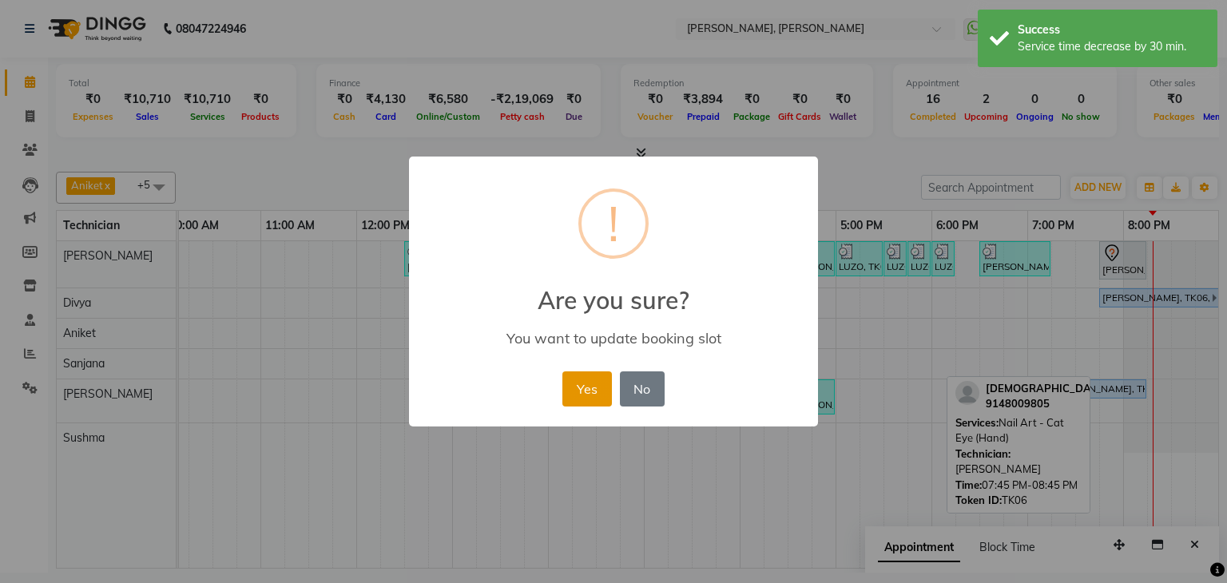
click at [585, 380] on button "Yes" at bounding box center [586, 388] width 49 height 35
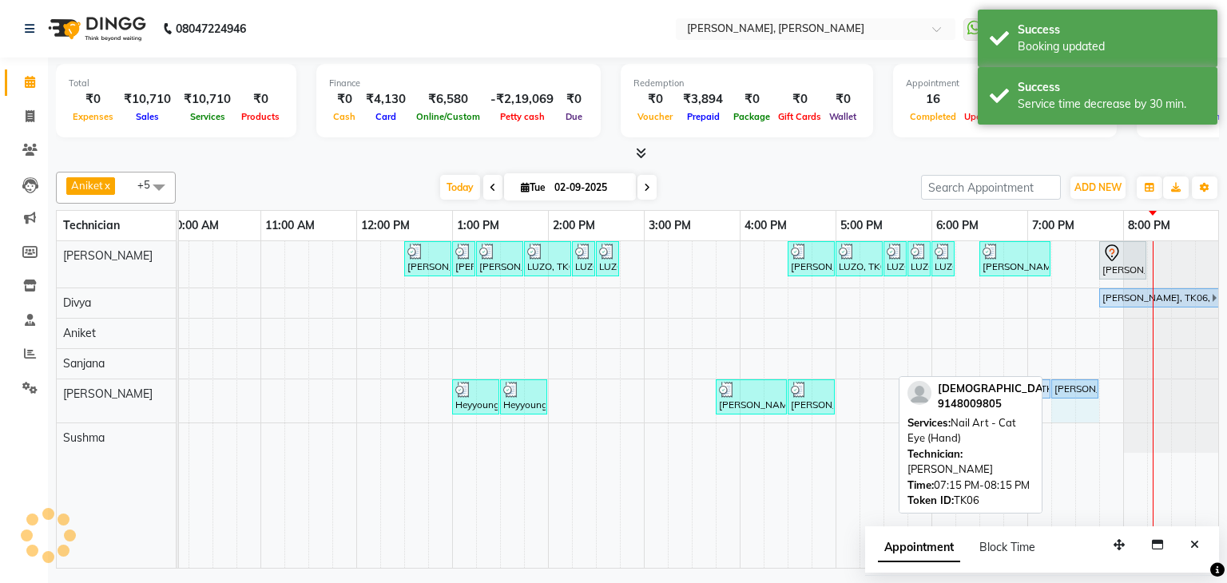
drag, startPoint x: 1143, startPoint y: 384, endPoint x: 1152, endPoint y: 419, distance: 36.2
drag, startPoint x: 1071, startPoint y: 383, endPoint x: 1062, endPoint y: 454, distance: 71.6
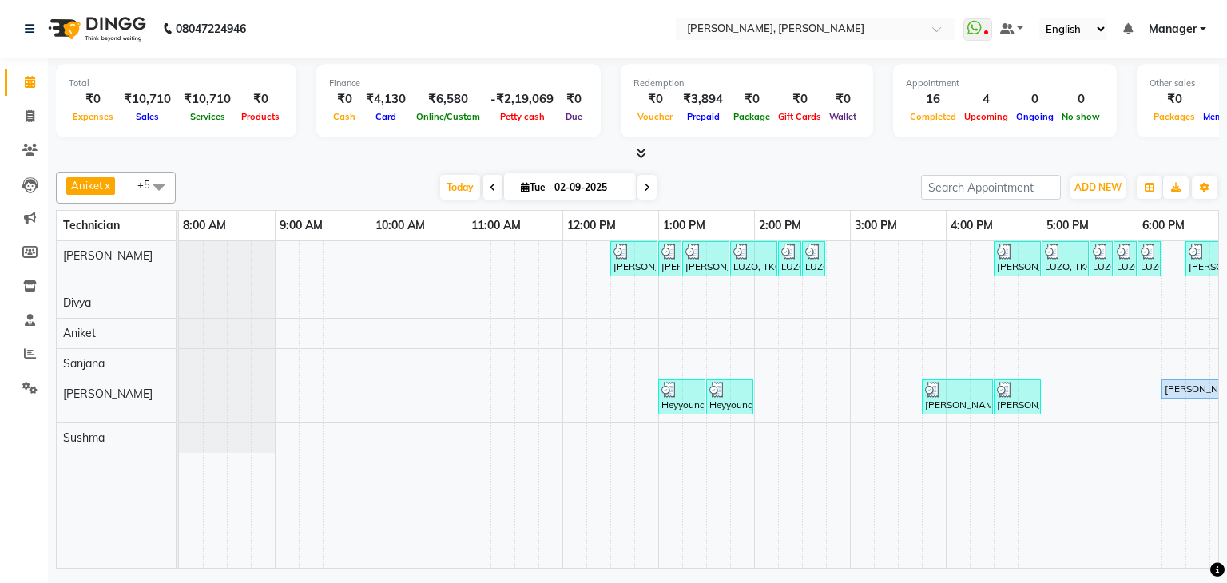
scroll to position [0, 206]
click at [1121, 185] on button "ADD NEW Toggle Dropdown" at bounding box center [1097, 188] width 55 height 22
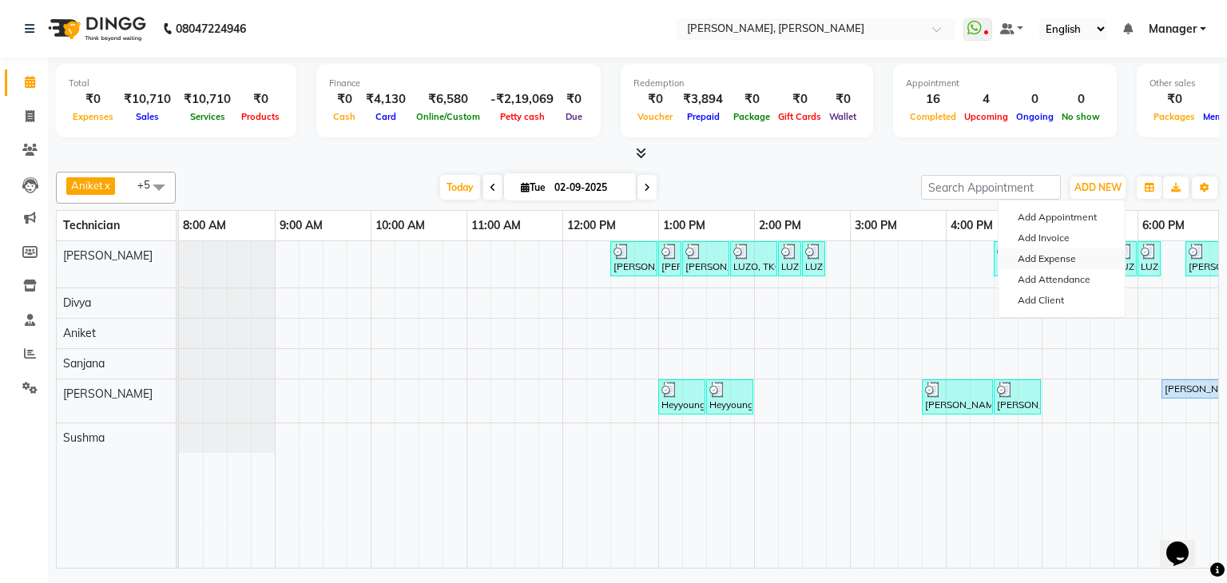
click at [1074, 256] on link "Add Expense" at bounding box center [1061, 258] width 126 height 21
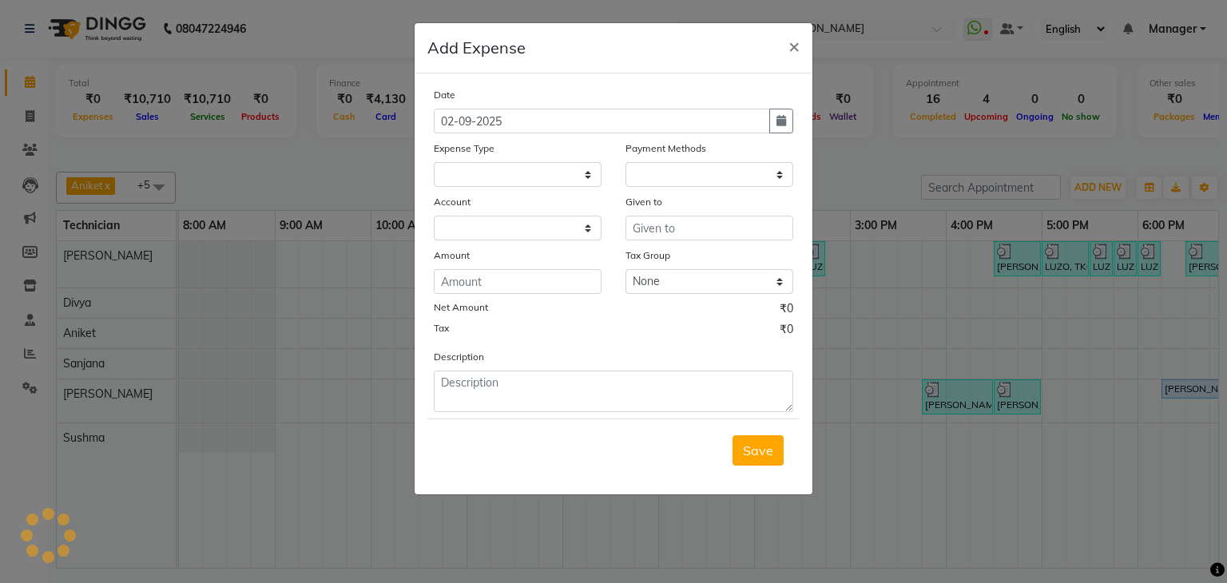
select select
select select "1"
select select "5476"
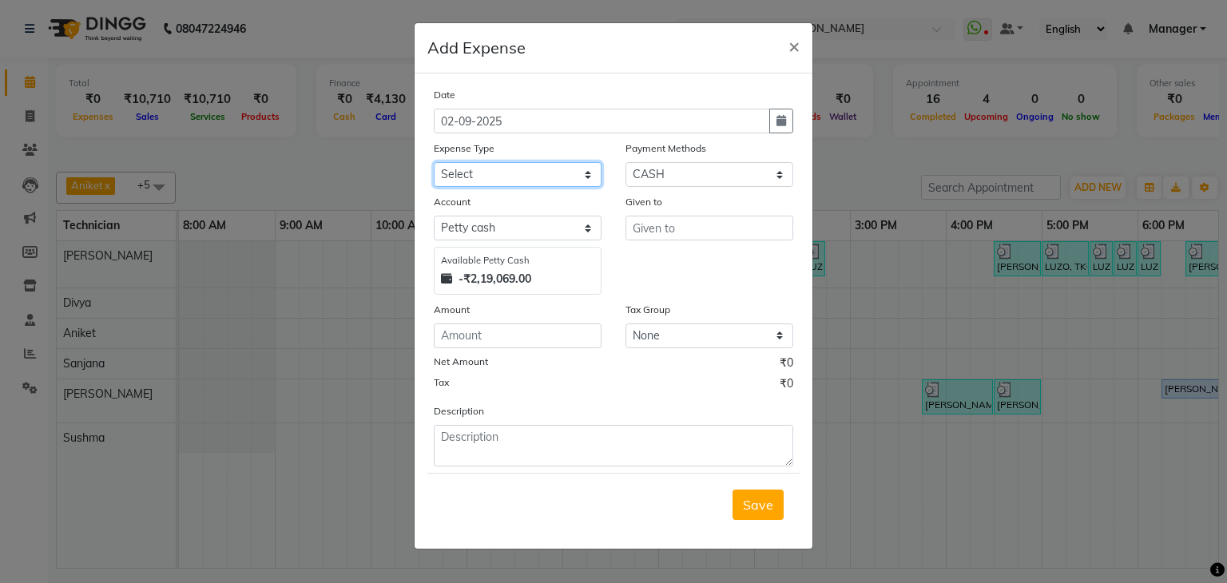
click at [537, 177] on select "Select acetone Advance Salary bank deposite BBMP Beauty products Bed charges BI…" at bounding box center [518, 174] width 168 height 25
select select "11149"
click at [434, 164] on select "Select acetone Advance Salary bank deposite BBMP Beauty products Bed charges BI…" at bounding box center [518, 174] width 168 height 25
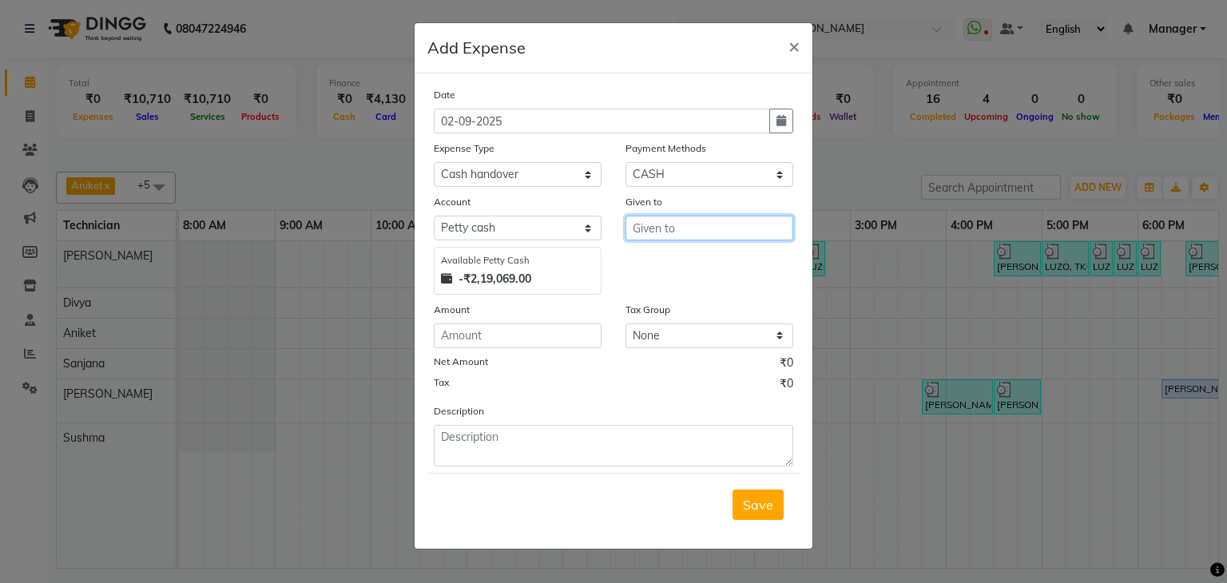
click at [661, 228] on input "text" at bounding box center [709, 228] width 168 height 25
type input "Santosh Sir"
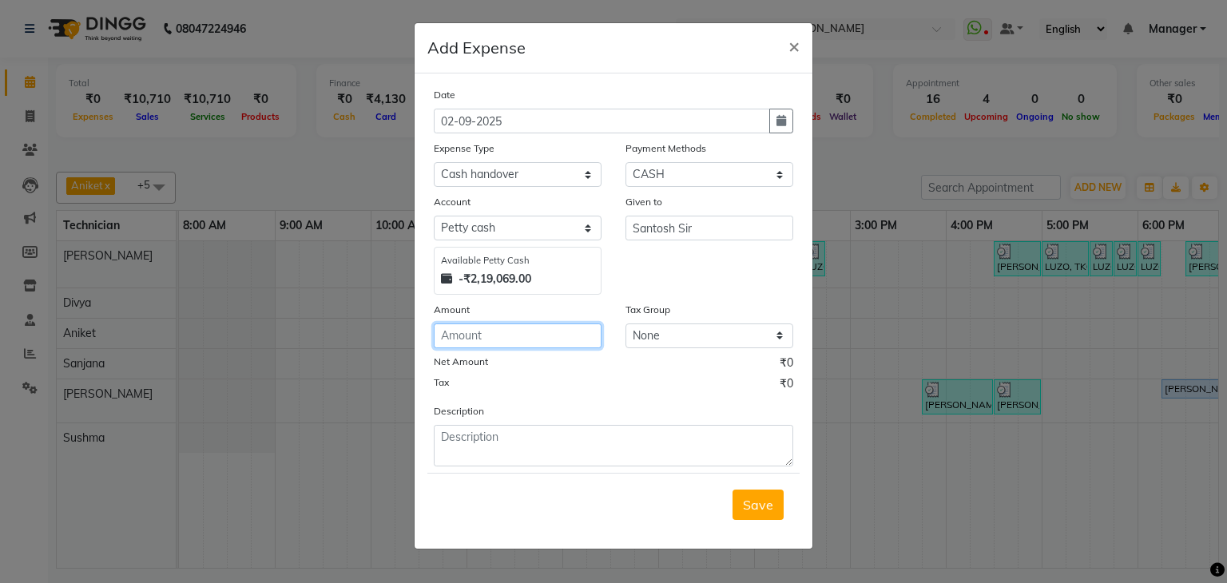
click at [514, 339] on input "number" at bounding box center [518, 335] width 168 height 25
type input "7000"
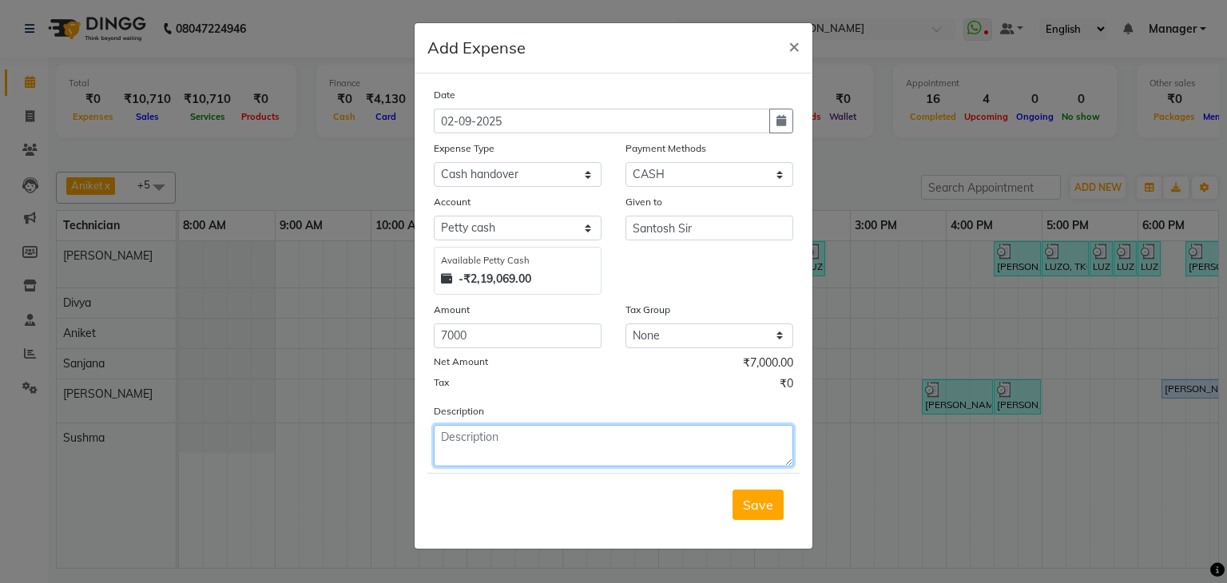
click at [490, 439] on textarea at bounding box center [613, 446] width 359 height 42
type textarea "Cash handover to Santosh Sir"
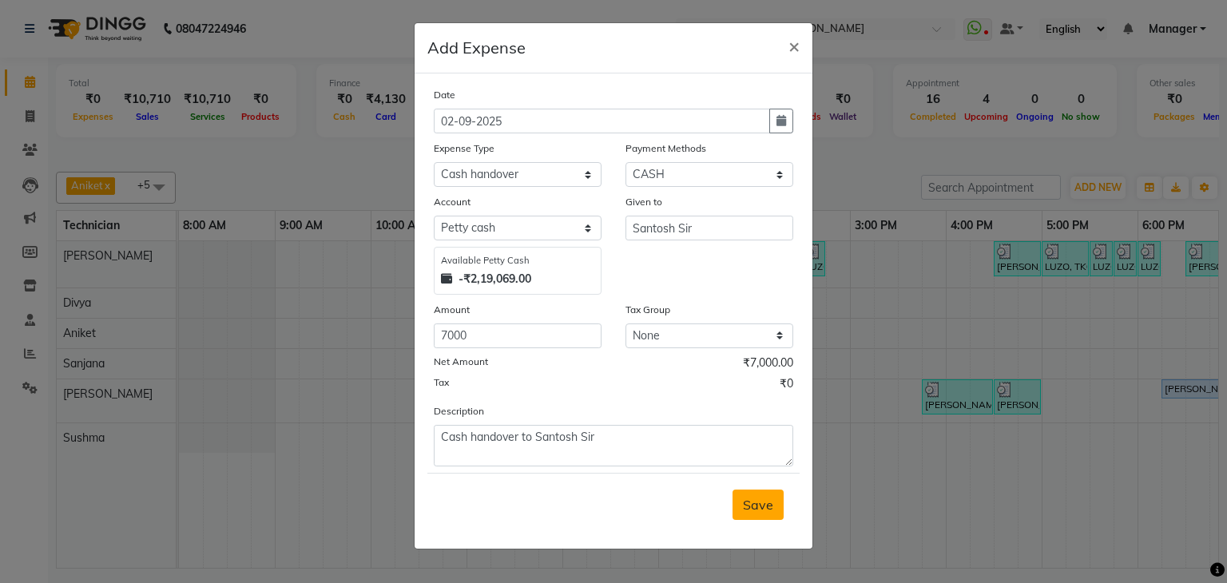
click at [767, 504] on span "Save" at bounding box center [758, 505] width 30 height 16
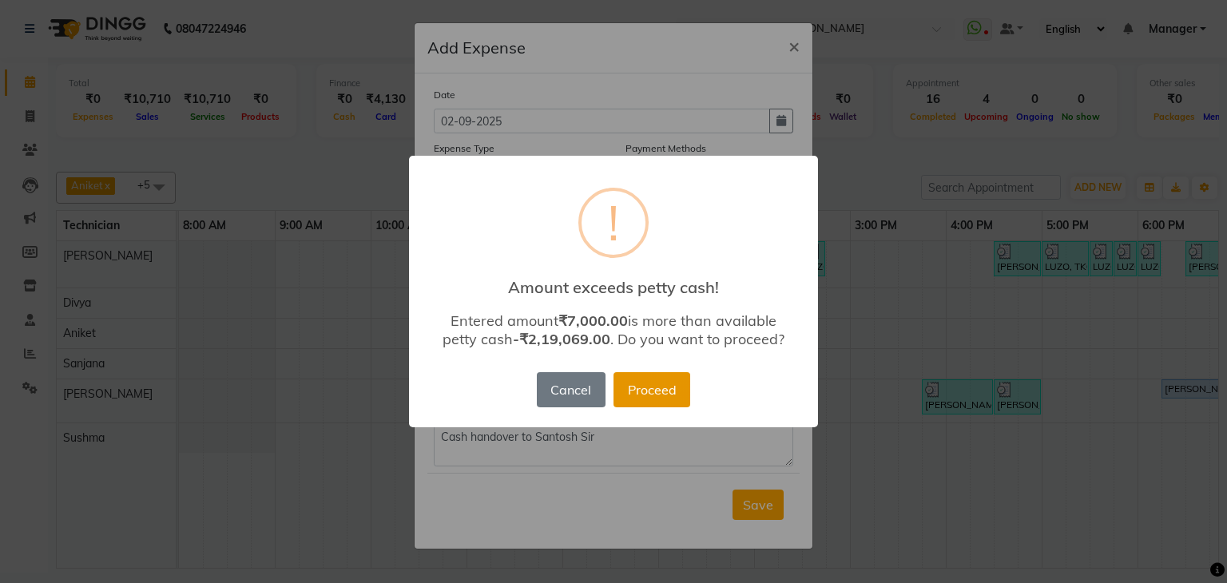
click at [663, 394] on button "Proceed" at bounding box center [651, 389] width 77 height 35
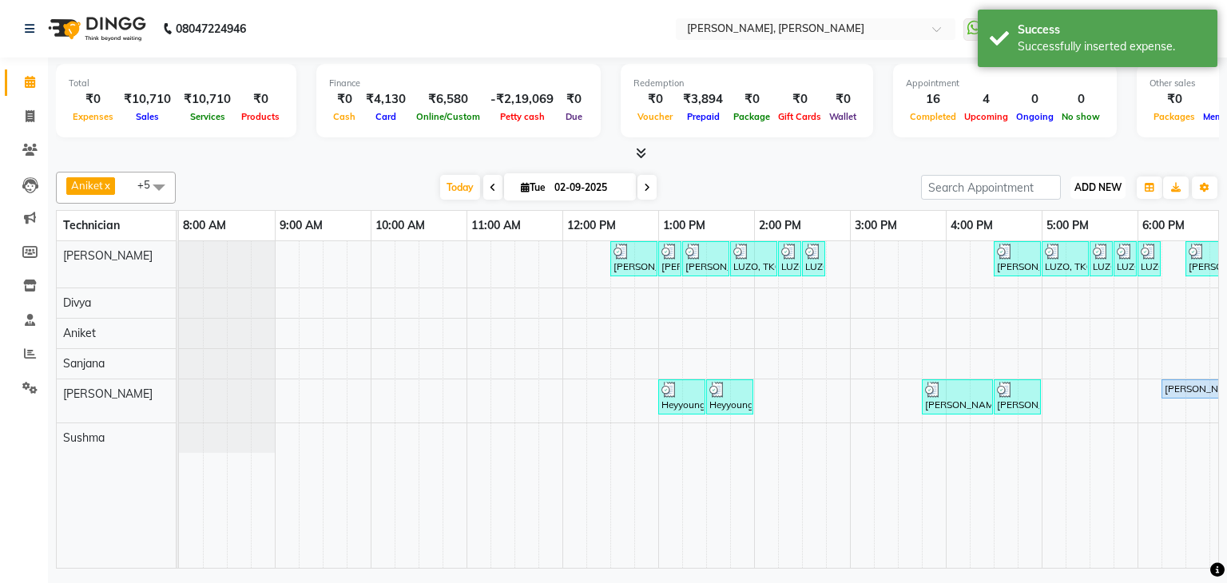
click at [1101, 192] on span "ADD NEW" at bounding box center [1097, 187] width 47 height 12
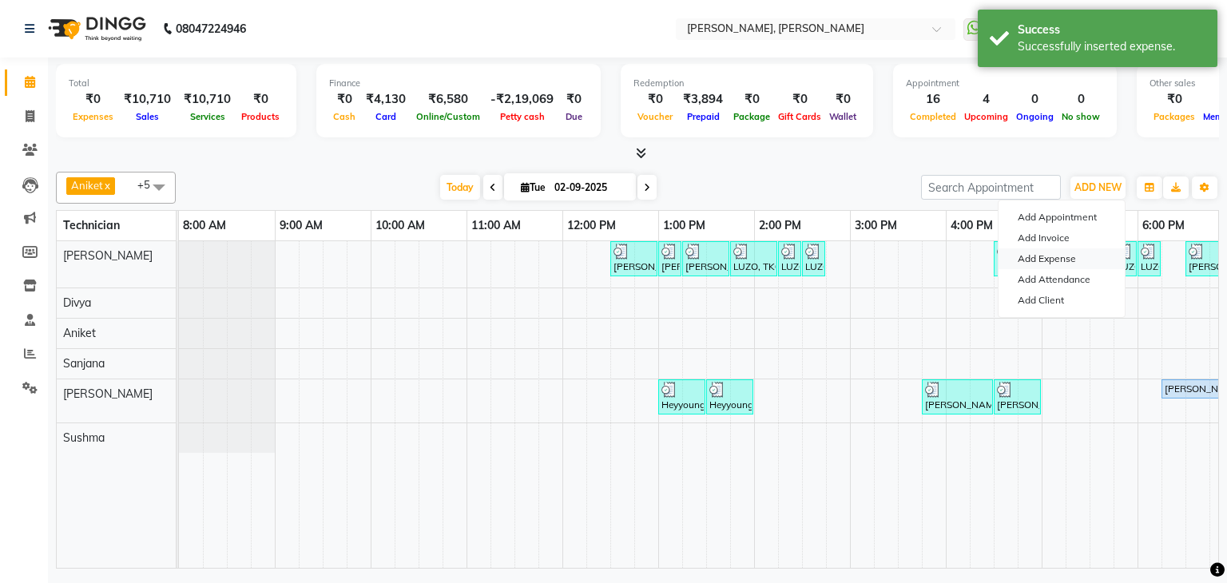
click at [1071, 263] on link "Add Expense" at bounding box center [1061, 258] width 126 height 21
select select "5477"
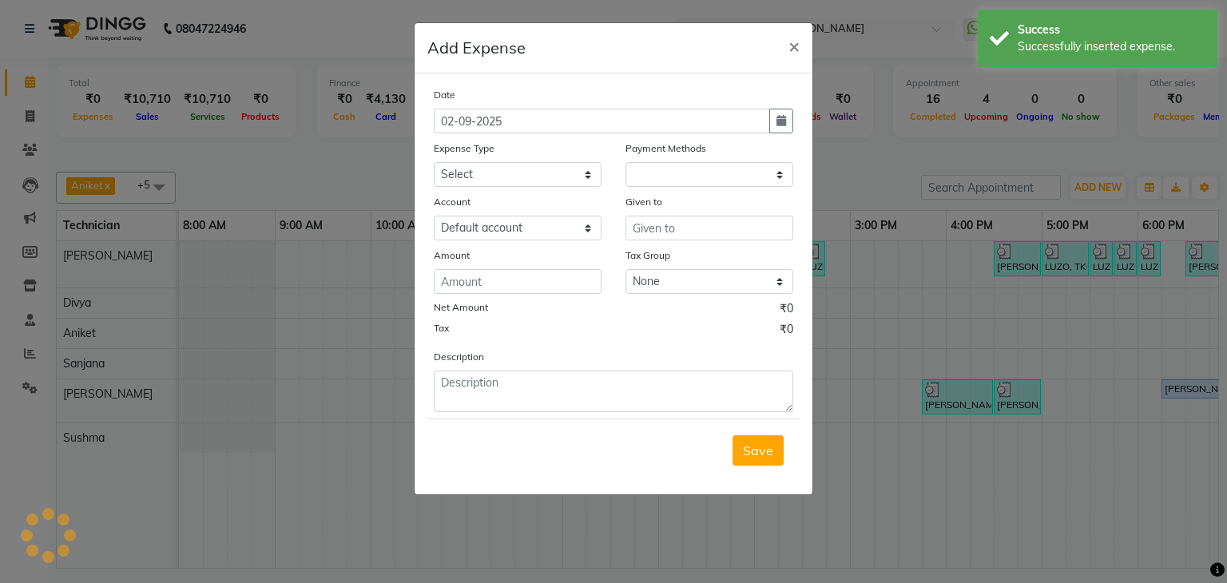
select select "1"
select select "5476"
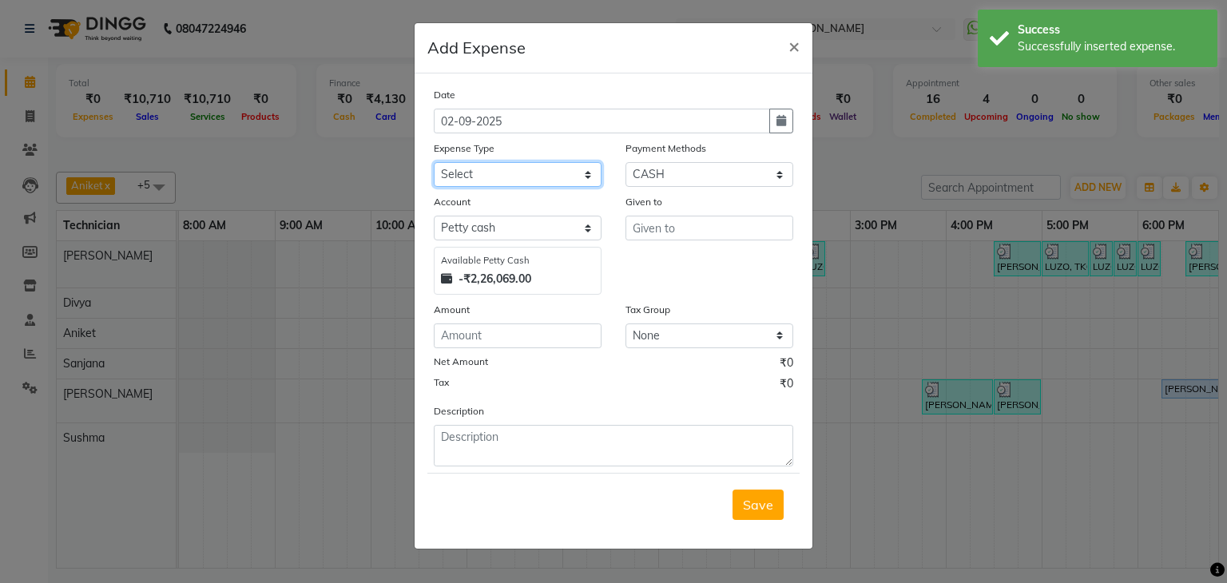
click at [535, 164] on select "Select acetone Advance Salary bank deposite BBMP Beauty products Bed charges BI…" at bounding box center [518, 174] width 168 height 25
select select "21438"
click at [434, 164] on select "Select acetone Advance Salary bank deposite BBMP Beauty products Bed charges BI…" at bounding box center [518, 174] width 168 height 25
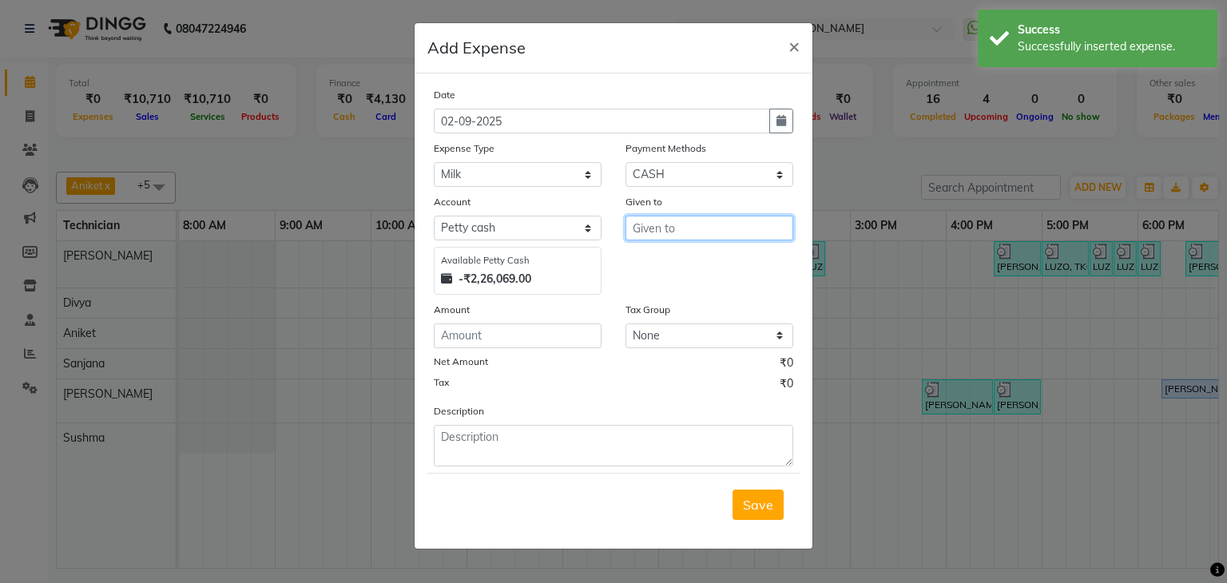
click at [654, 233] on input "text" at bounding box center [709, 228] width 168 height 25
click at [703, 267] on button "[PERSON_NAME]" at bounding box center [699, 263] width 146 height 26
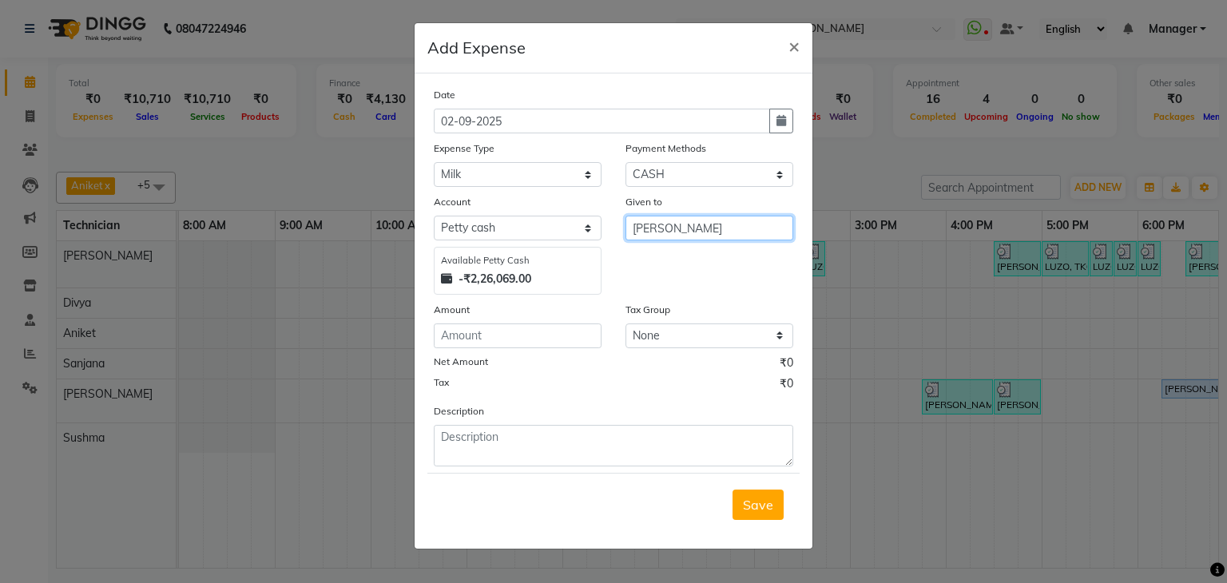
type input "[PERSON_NAME]"
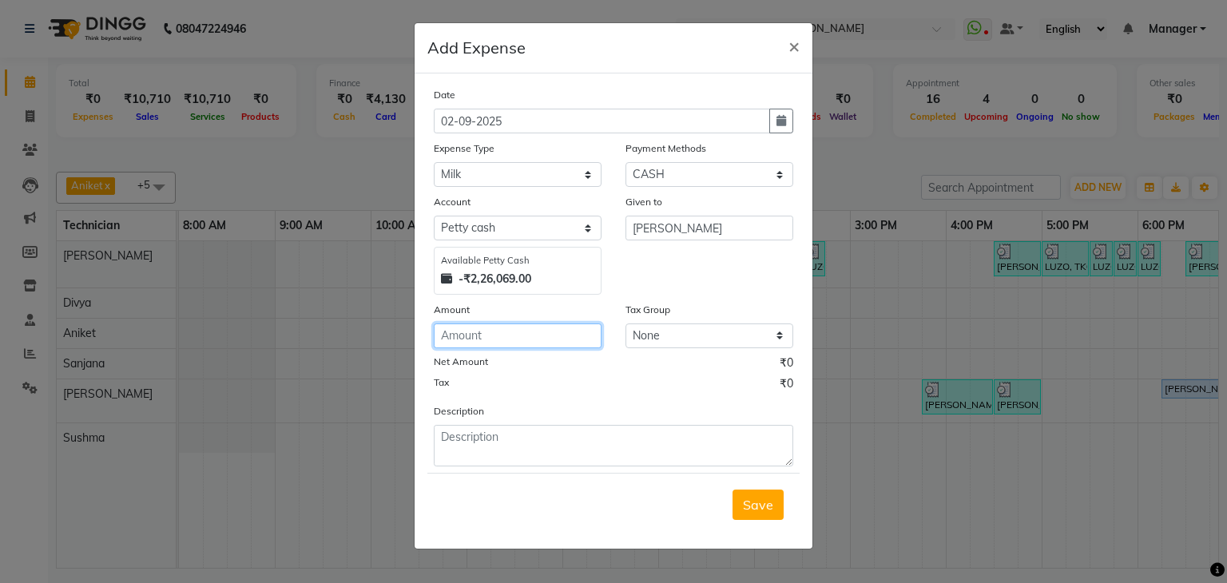
click at [473, 345] on input "number" at bounding box center [518, 335] width 168 height 25
type input "25"
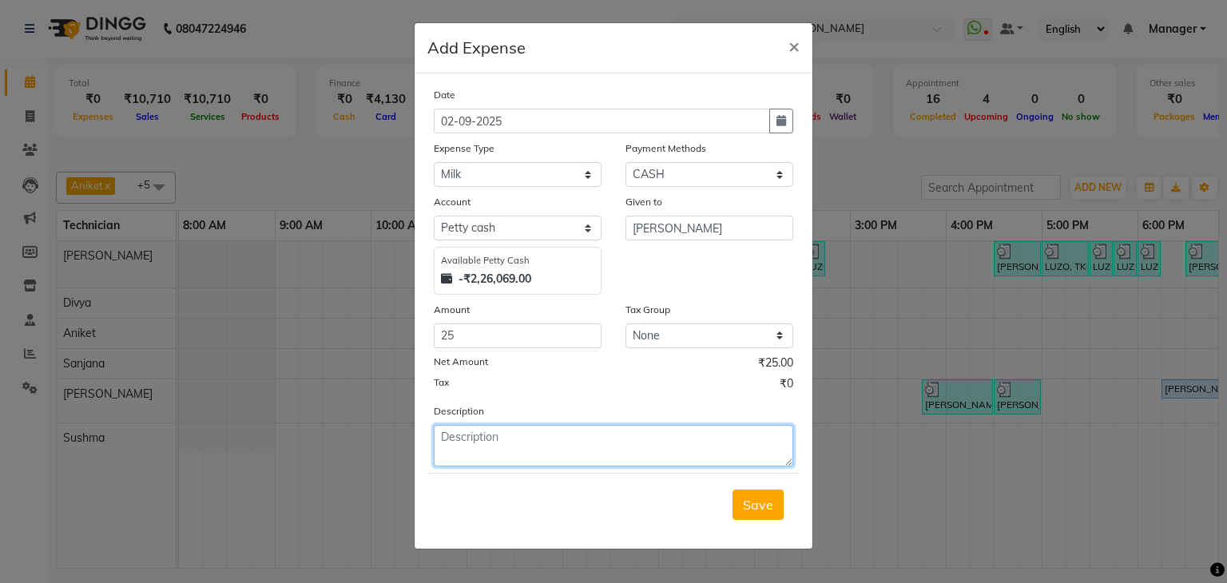
click at [476, 436] on textarea at bounding box center [613, 446] width 359 height 42
type textarea "Milk for tea, coffee"
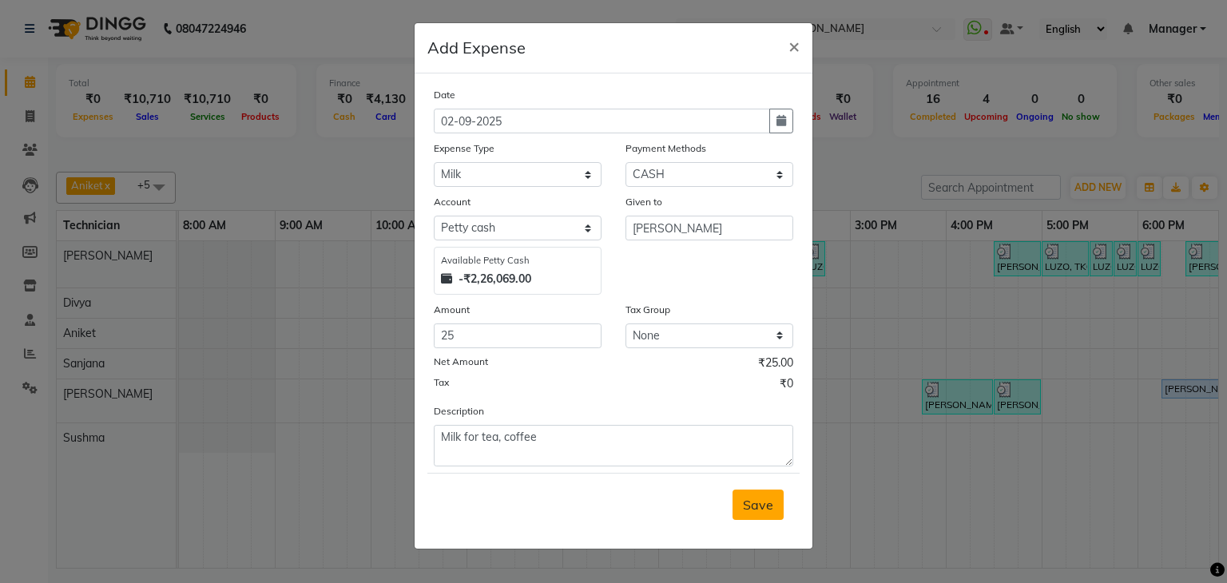
click at [755, 503] on span "Save" at bounding box center [758, 505] width 30 height 16
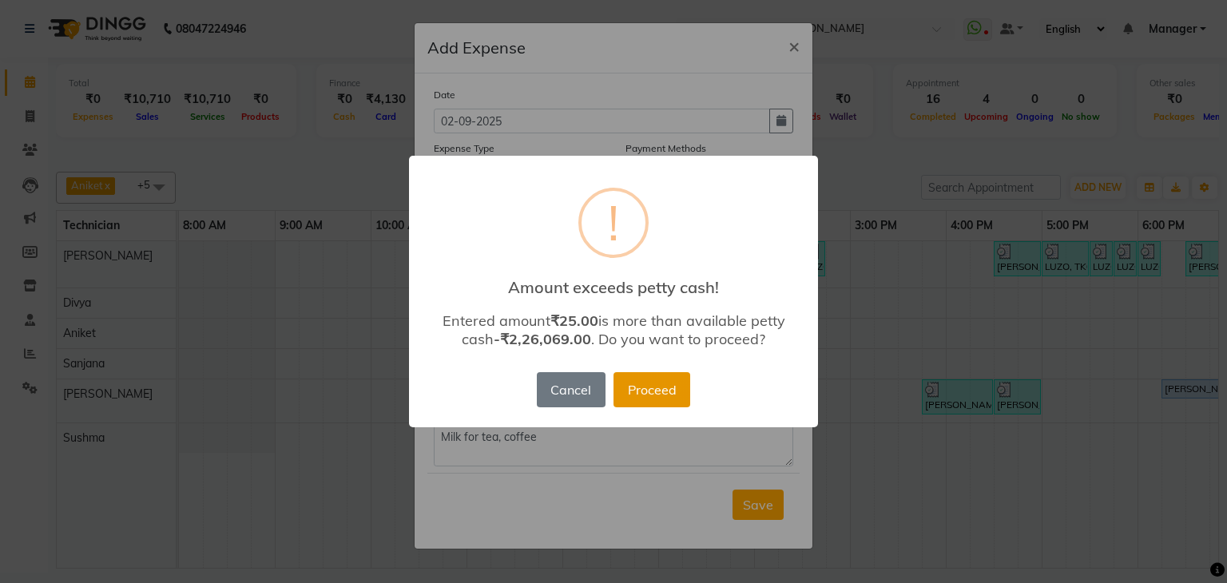
click at [661, 394] on button "Proceed" at bounding box center [651, 389] width 77 height 35
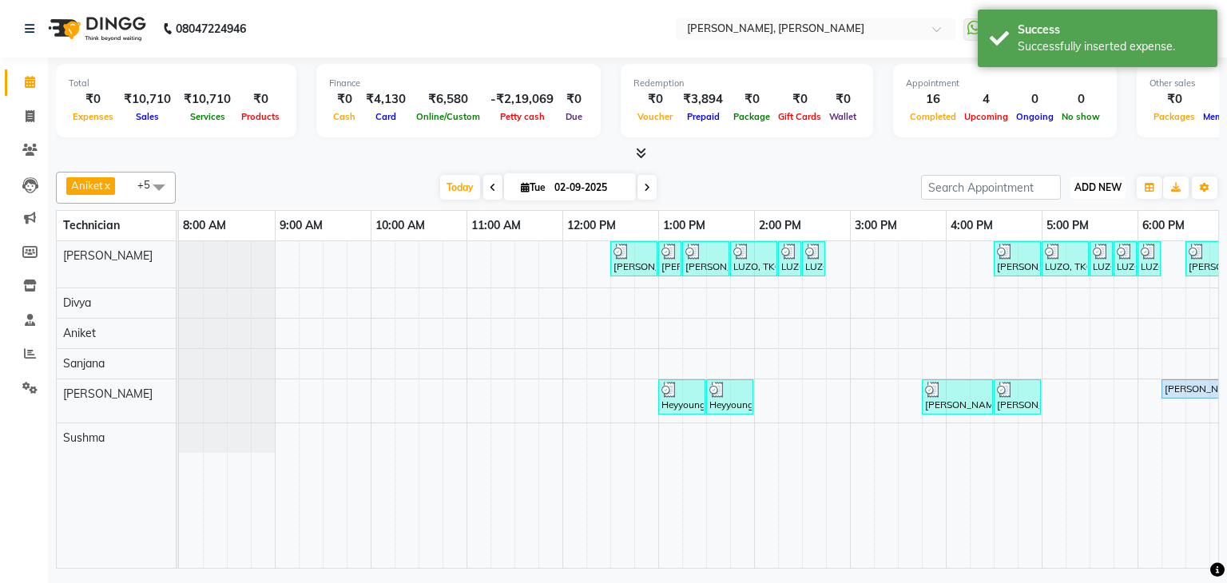
click at [1088, 184] on span "ADD NEW" at bounding box center [1097, 187] width 47 height 12
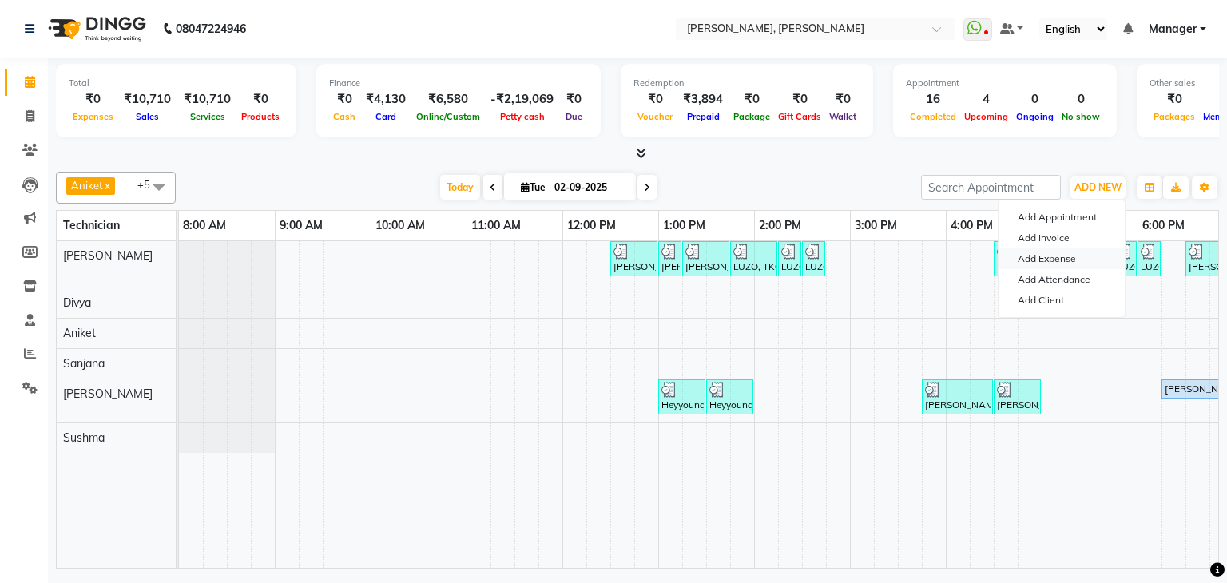
click at [1074, 260] on link "Add Expense" at bounding box center [1061, 258] width 126 height 21
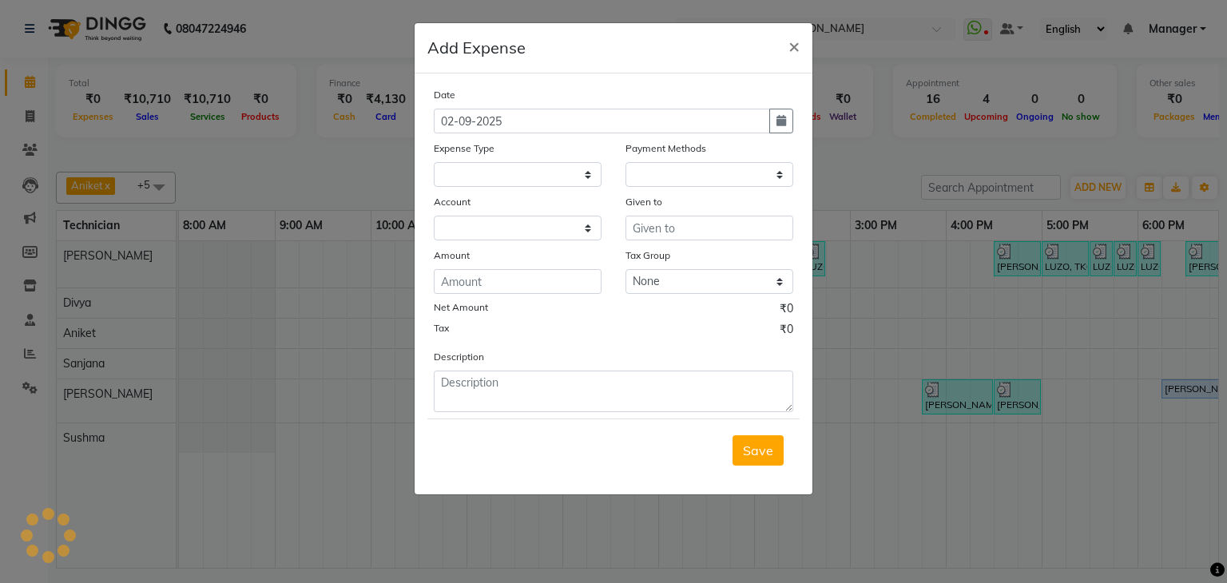
select select "1"
select select "5476"
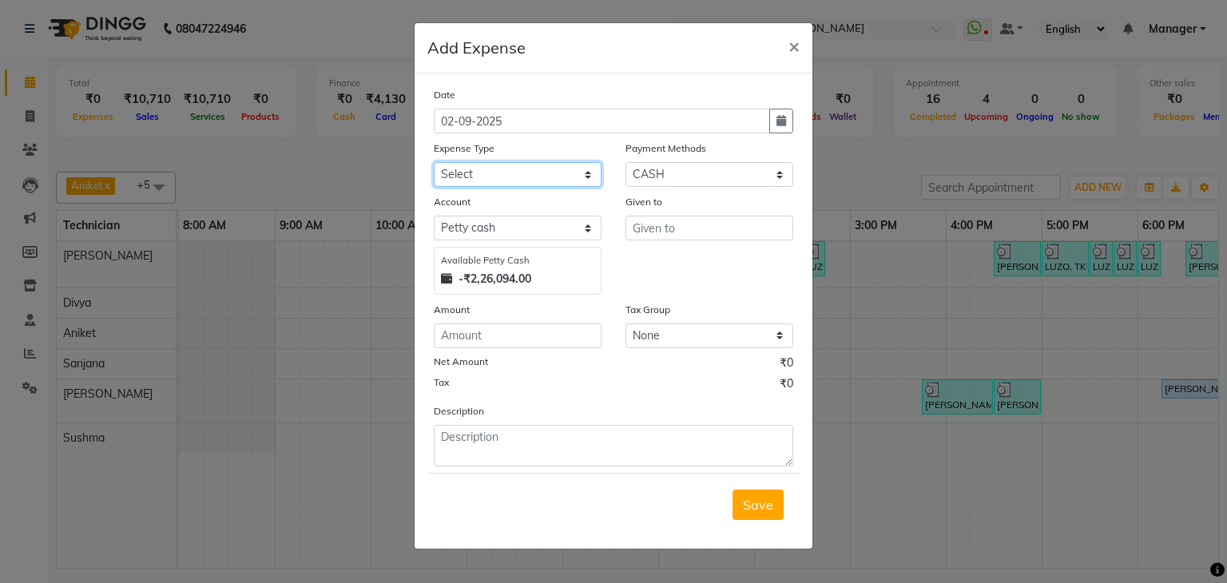
click at [534, 169] on select "Select acetone Advance Salary bank deposite BBMP Beauty products Bed charges BI…" at bounding box center [518, 174] width 168 height 25
click at [525, 172] on select "Select acetone Advance Salary bank deposite BBMP Beauty products Bed charges BI…" at bounding box center [518, 174] width 168 height 25
select select "9277"
click at [434, 164] on select "Select acetone Advance Salary bank deposite BBMP Beauty products Bed charges BI…" at bounding box center [518, 174] width 168 height 25
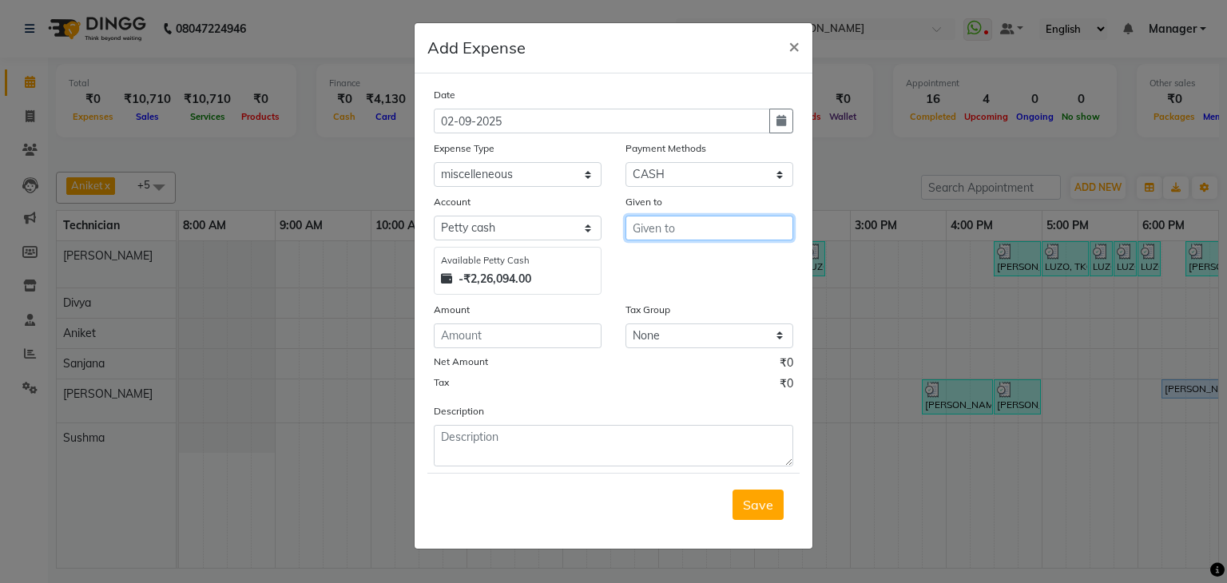
click at [666, 235] on input "text" at bounding box center [709, 228] width 168 height 25
click at [671, 267] on ngb-highlight "Su hel" at bounding box center [662, 263] width 34 height 16
type input "[PERSON_NAME]"
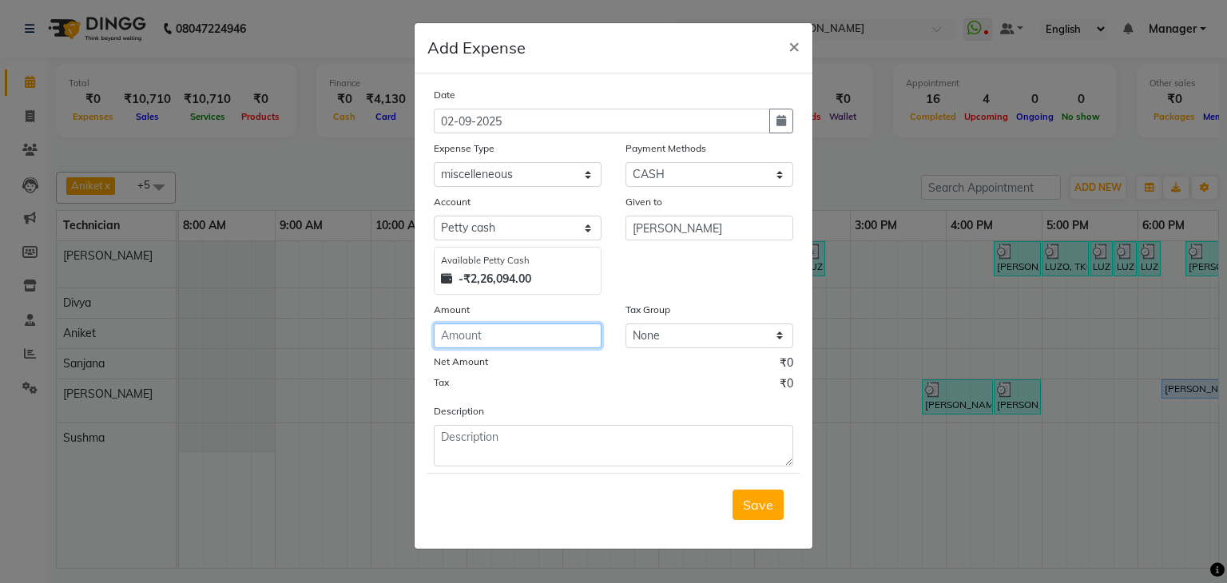
click at [476, 335] on input "number" at bounding box center [518, 335] width 168 height 25
type input "25"
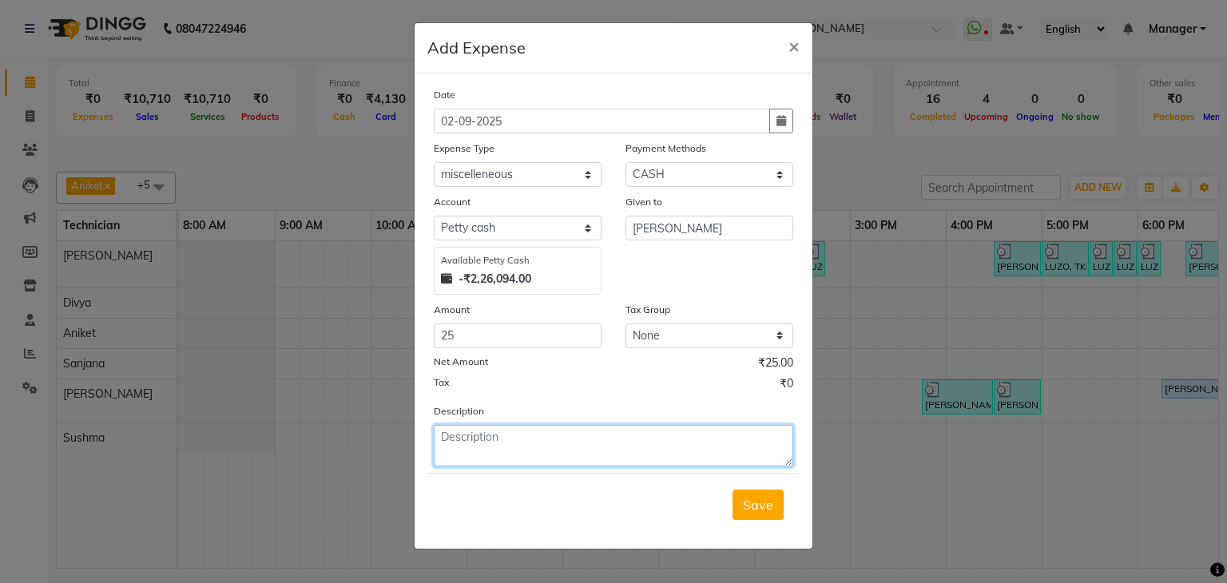
click at [483, 439] on textarea at bounding box center [613, 446] width 359 height 42
type textarea "Lemon for store"
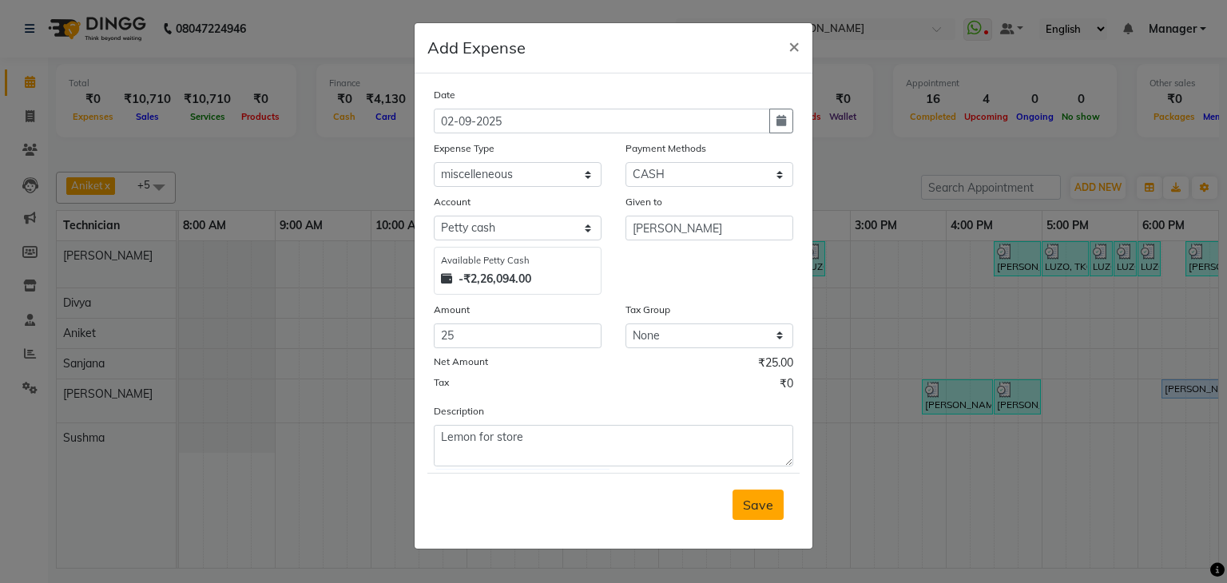
click at [759, 508] on span "Save" at bounding box center [758, 505] width 30 height 16
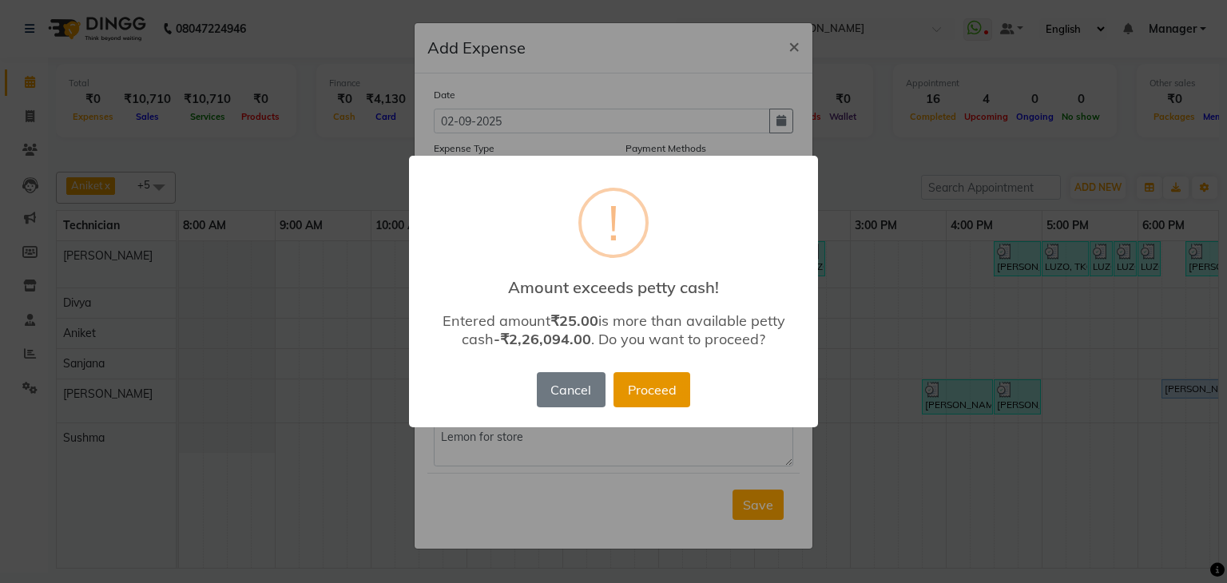
click at [665, 386] on button "Proceed" at bounding box center [651, 389] width 77 height 35
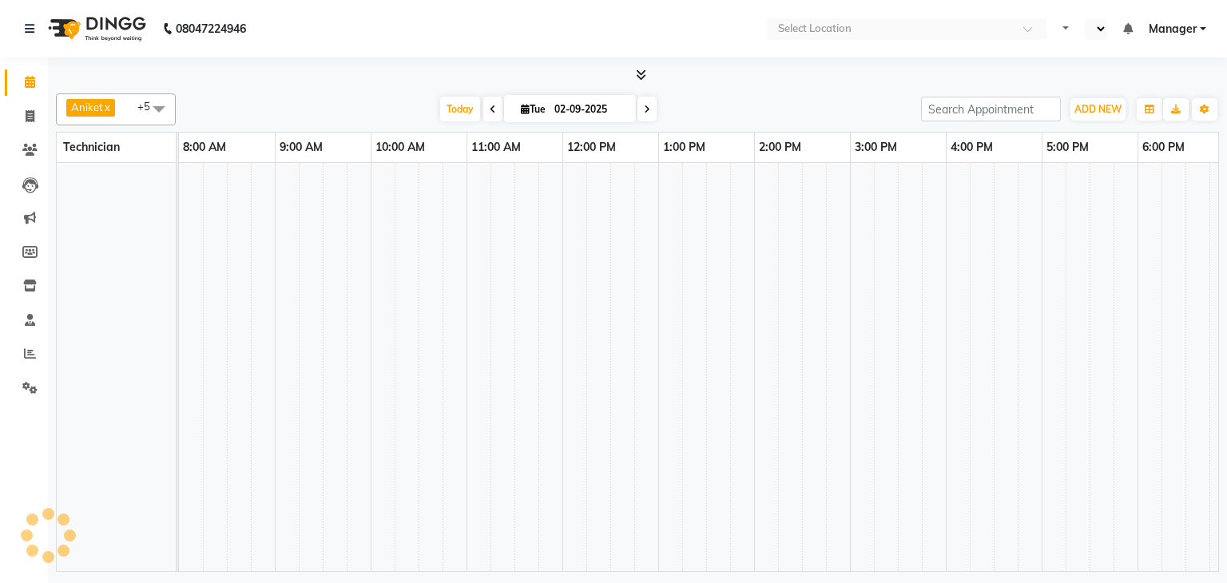
select select "en"
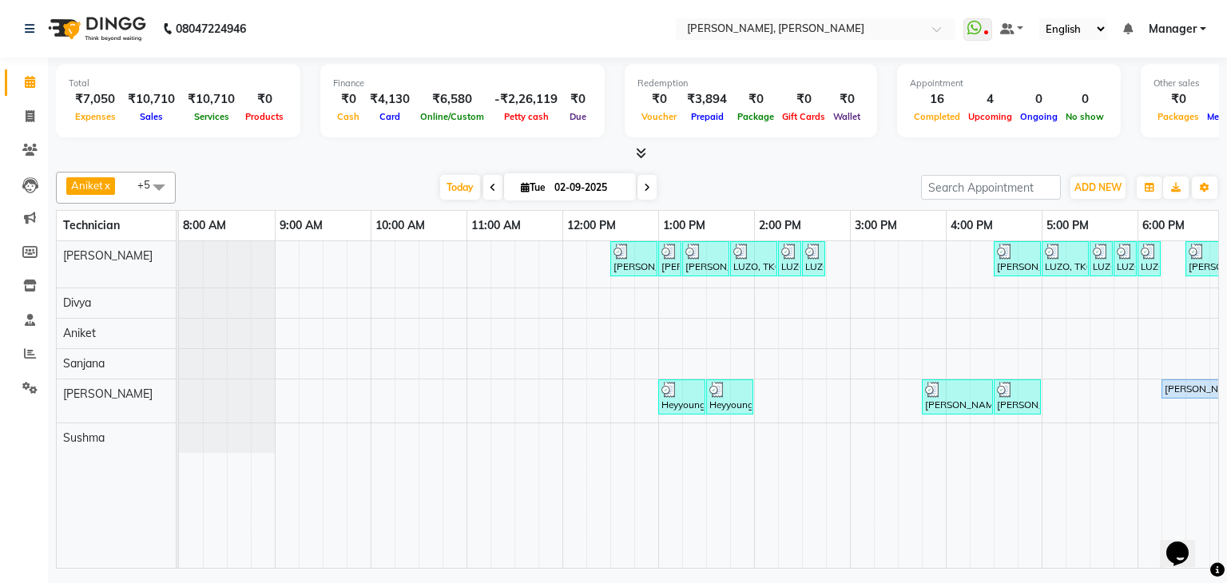
click at [327, 154] on div at bounding box center [637, 153] width 1163 height 17
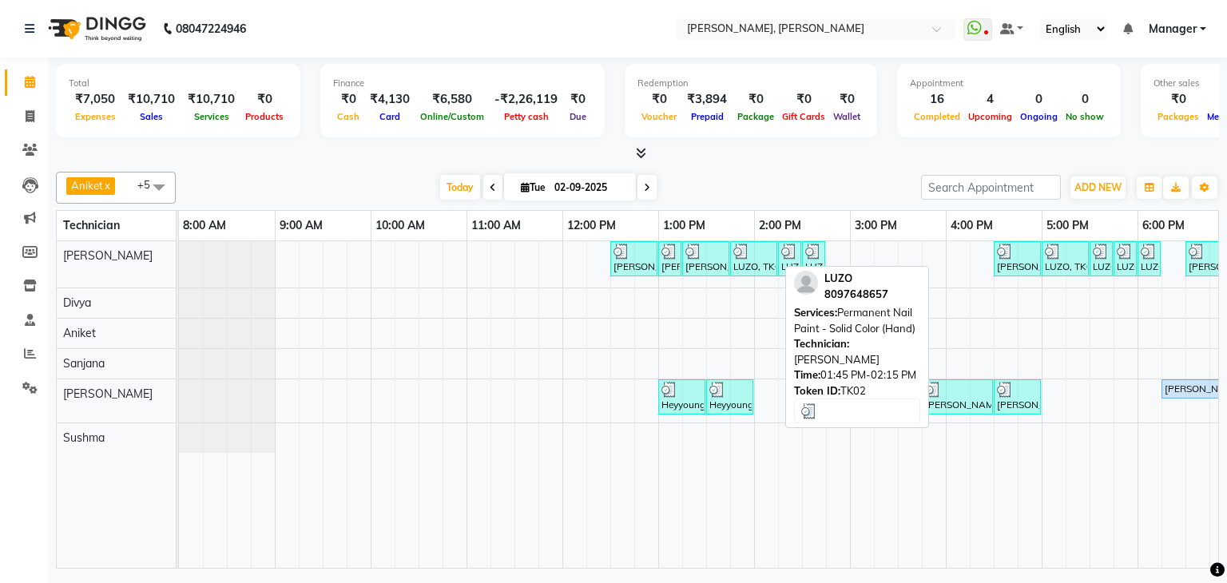
click at [751, 256] on div at bounding box center [753, 252] width 41 height 16
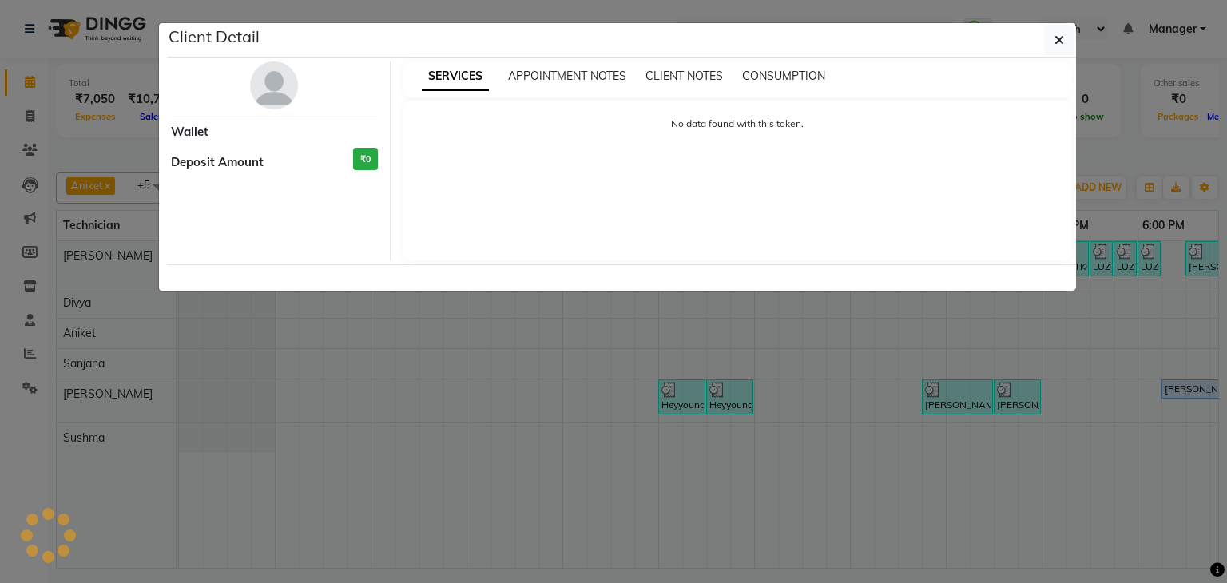
select select "3"
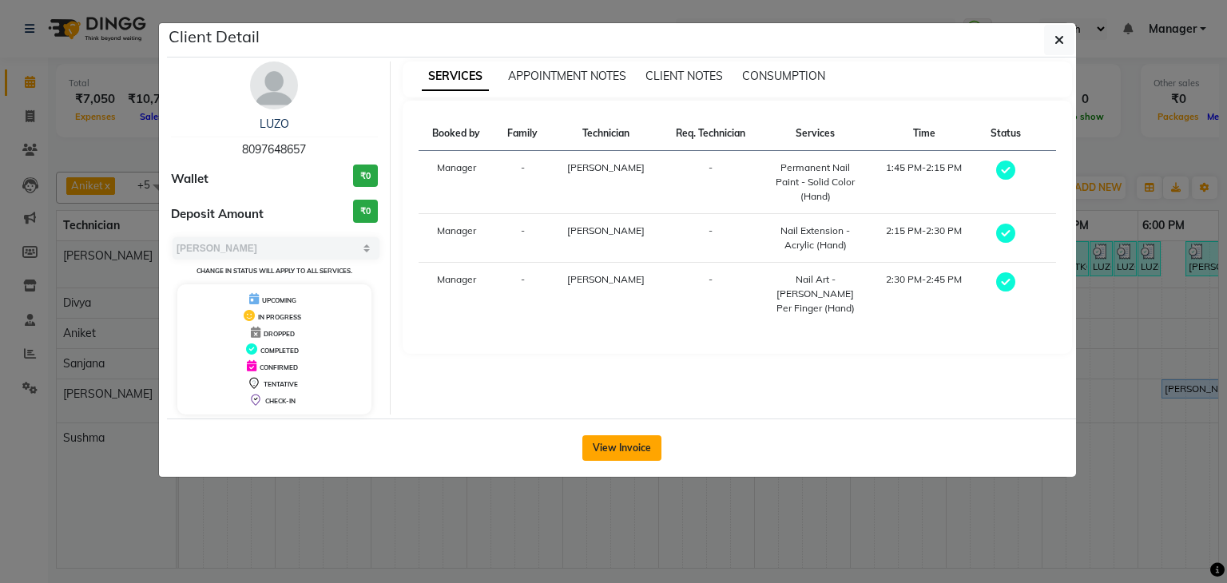
click at [608, 444] on button "View Invoice" at bounding box center [621, 448] width 79 height 26
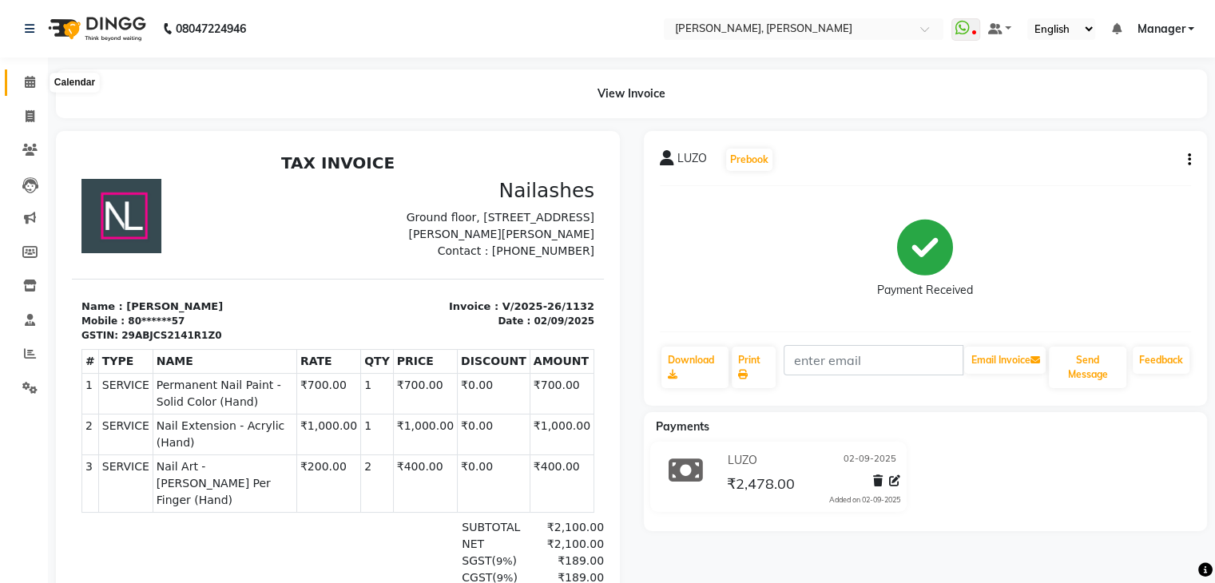
click at [28, 77] on icon at bounding box center [30, 82] width 10 height 12
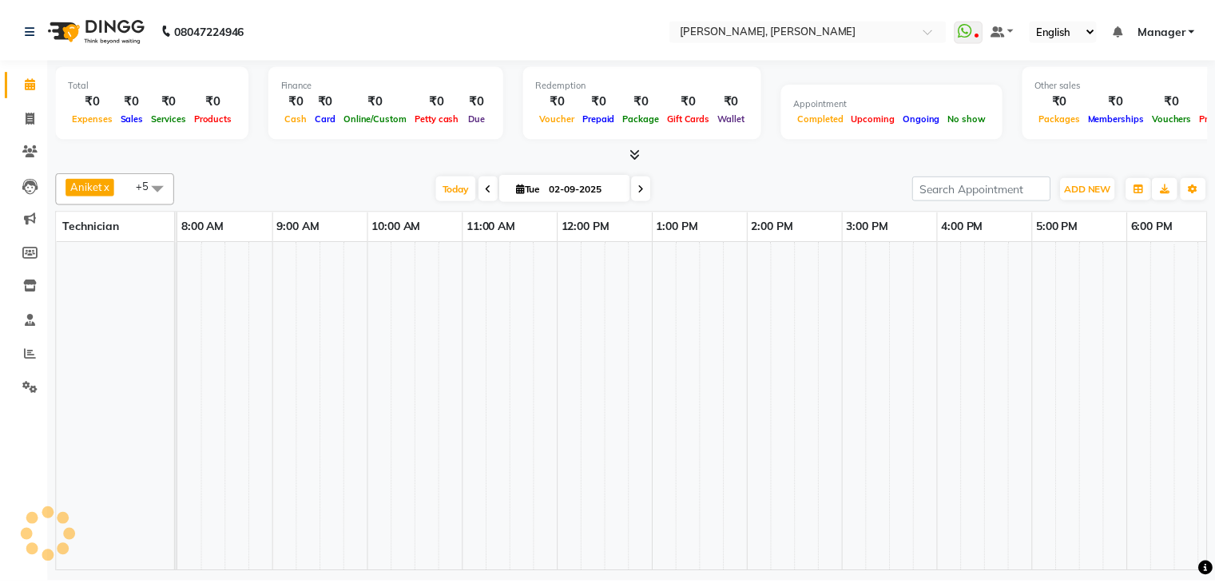
scroll to position [0, 206]
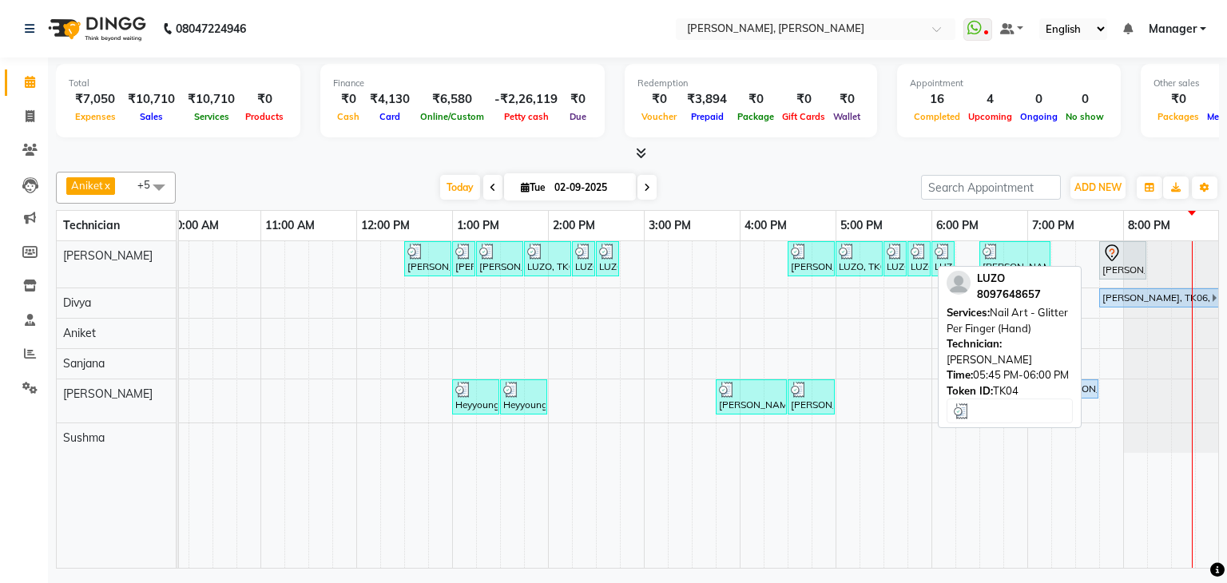
click at [914, 260] on div "LUZO, TK04, 05:45 PM-06:00 PM, Nail Art - Glitter Per Finger (Hand)" at bounding box center [919, 259] width 20 height 30
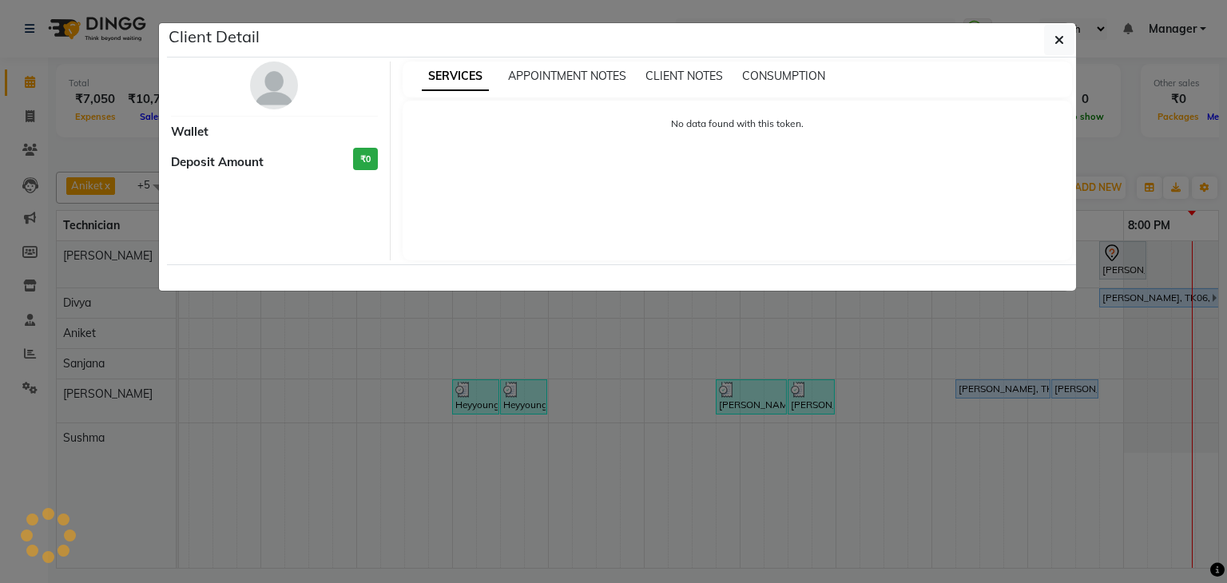
select select "3"
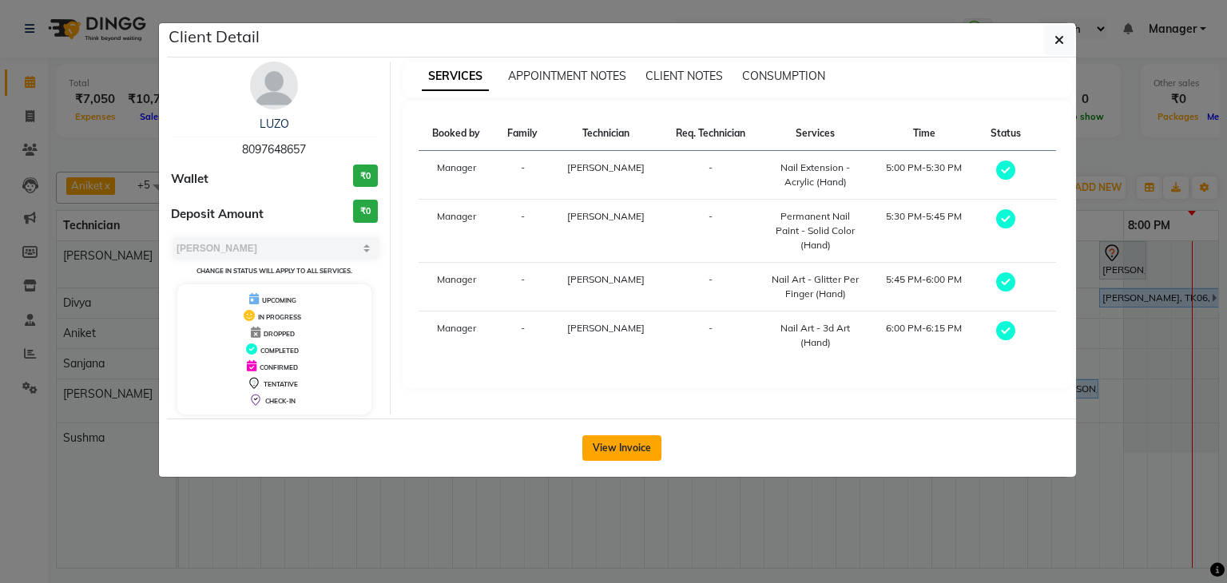
click at [623, 435] on button "View Invoice" at bounding box center [621, 448] width 79 height 26
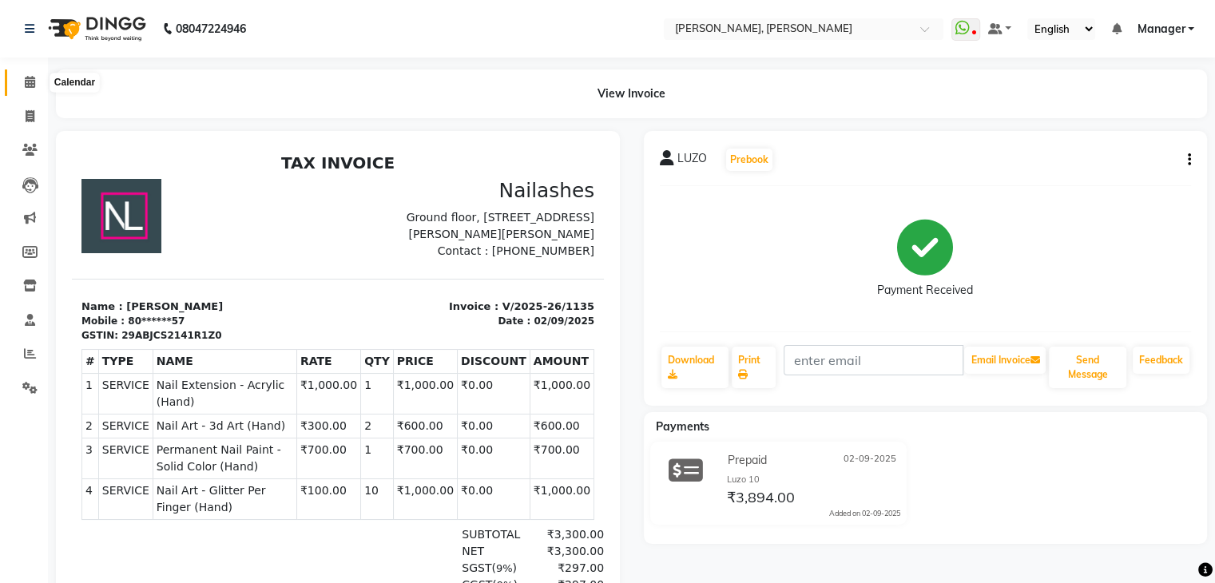
click at [41, 81] on span at bounding box center [30, 82] width 28 height 18
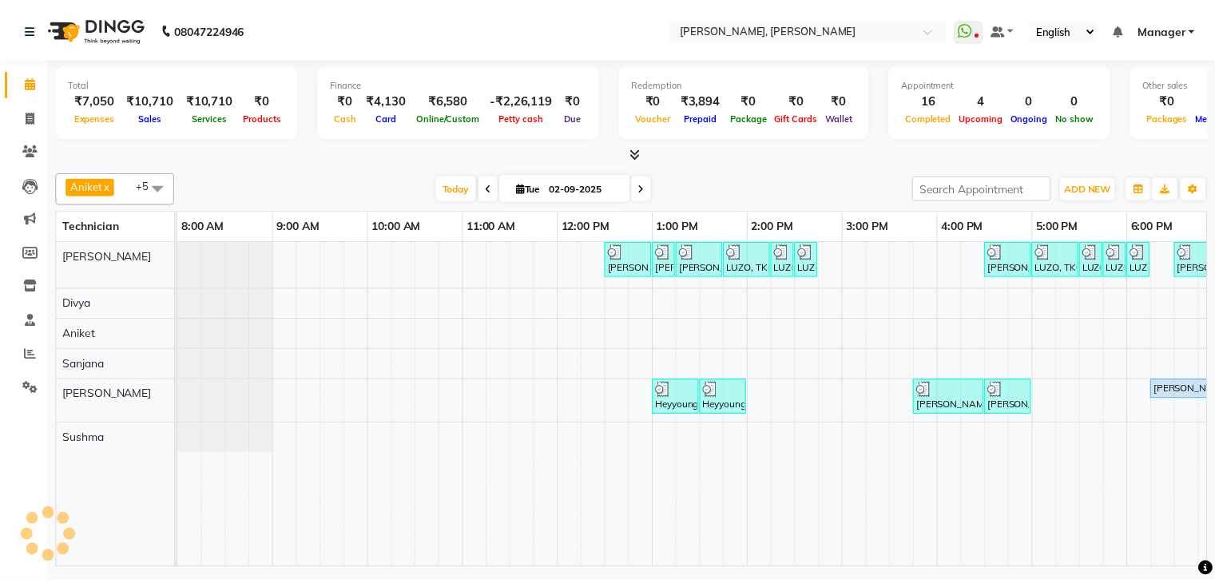
scroll to position [0, 206]
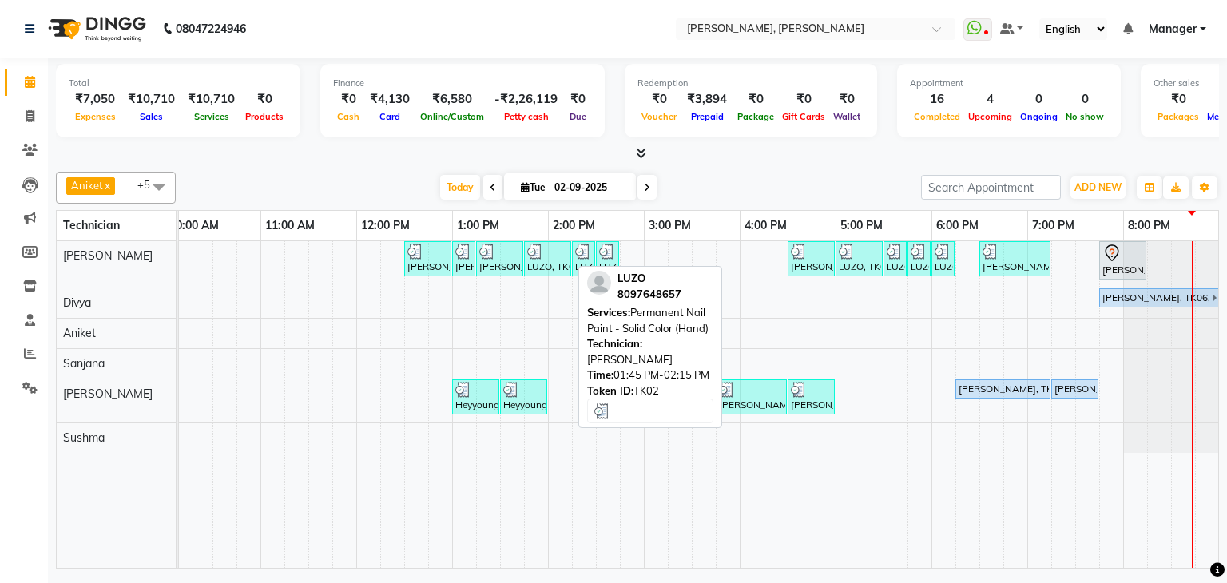
click at [567, 245] on div at bounding box center [547, 252] width 41 height 16
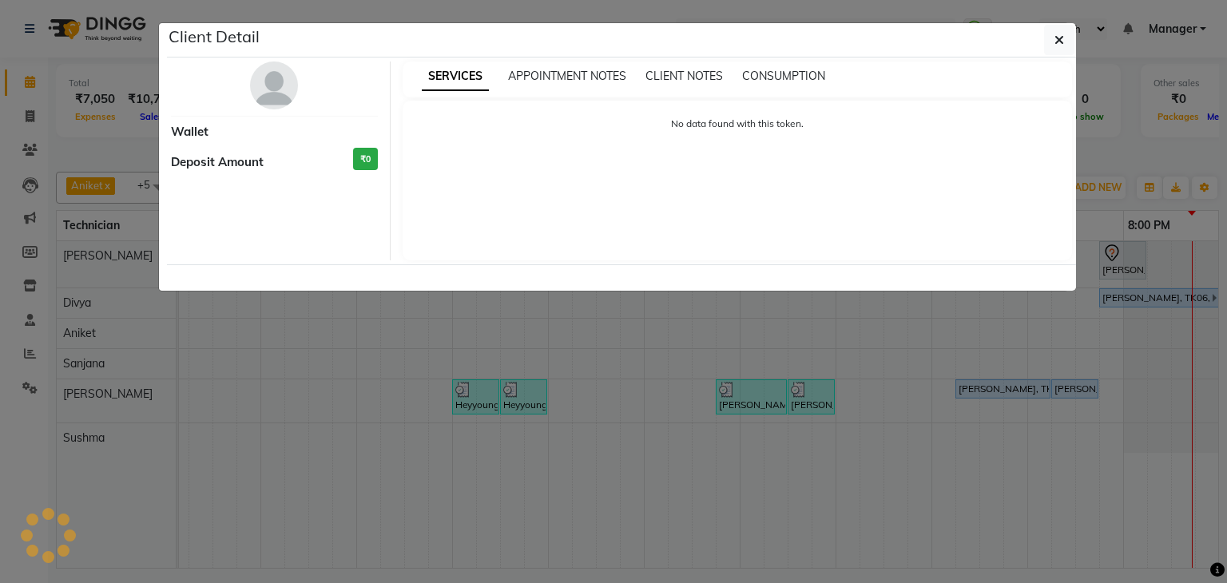
select select "3"
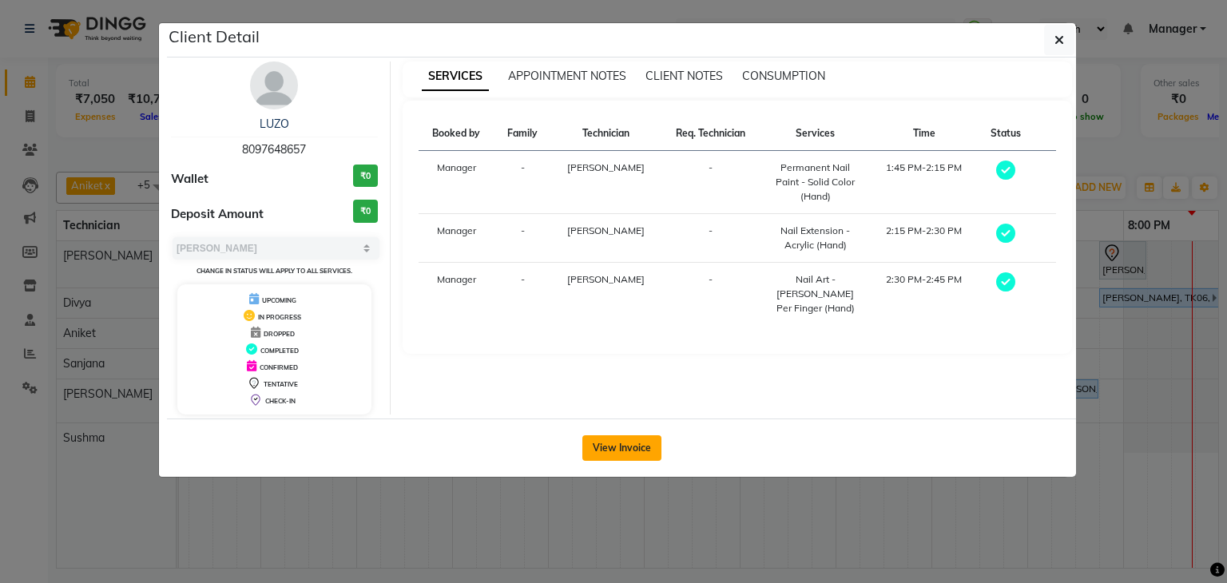
click at [621, 443] on button "View Invoice" at bounding box center [621, 448] width 79 height 26
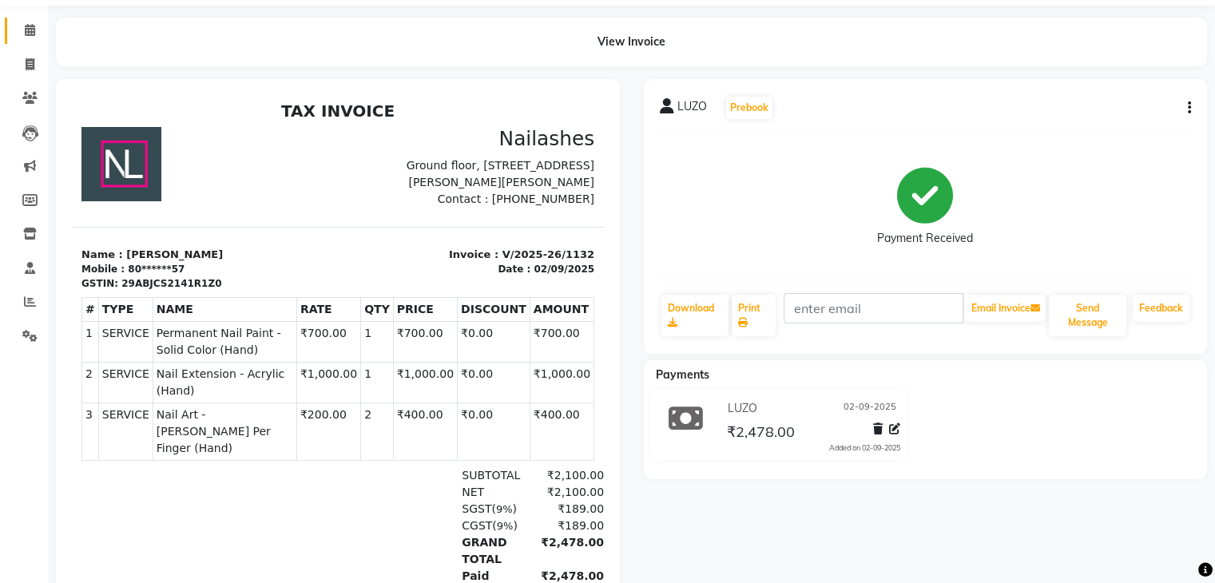
scroll to position [80, 0]
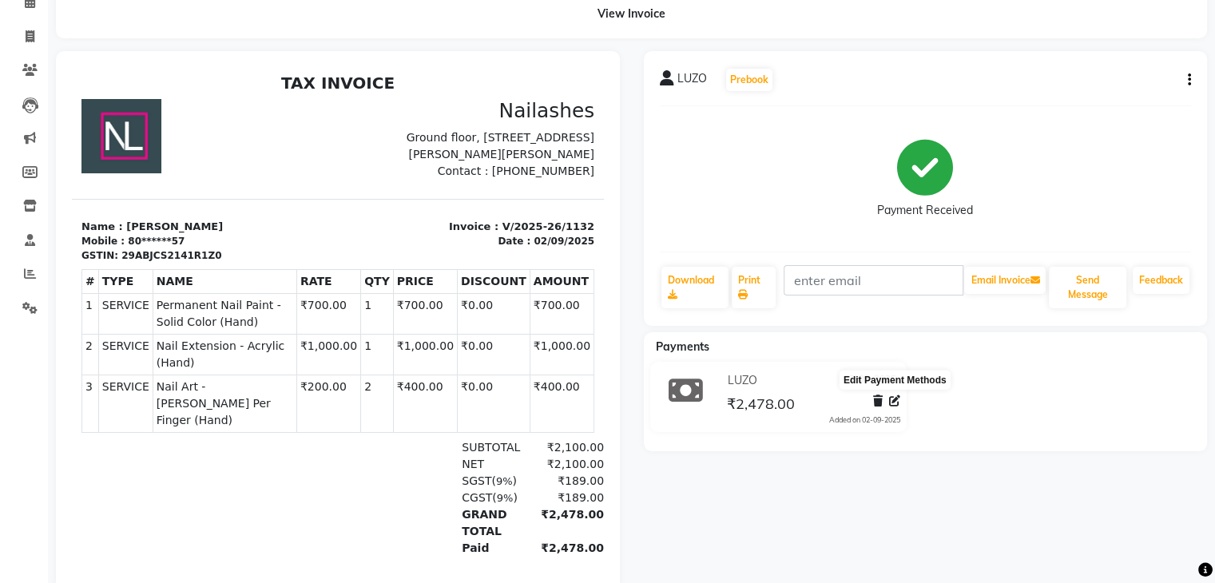
click at [896, 397] on icon at bounding box center [894, 400] width 11 height 11
select select "75"
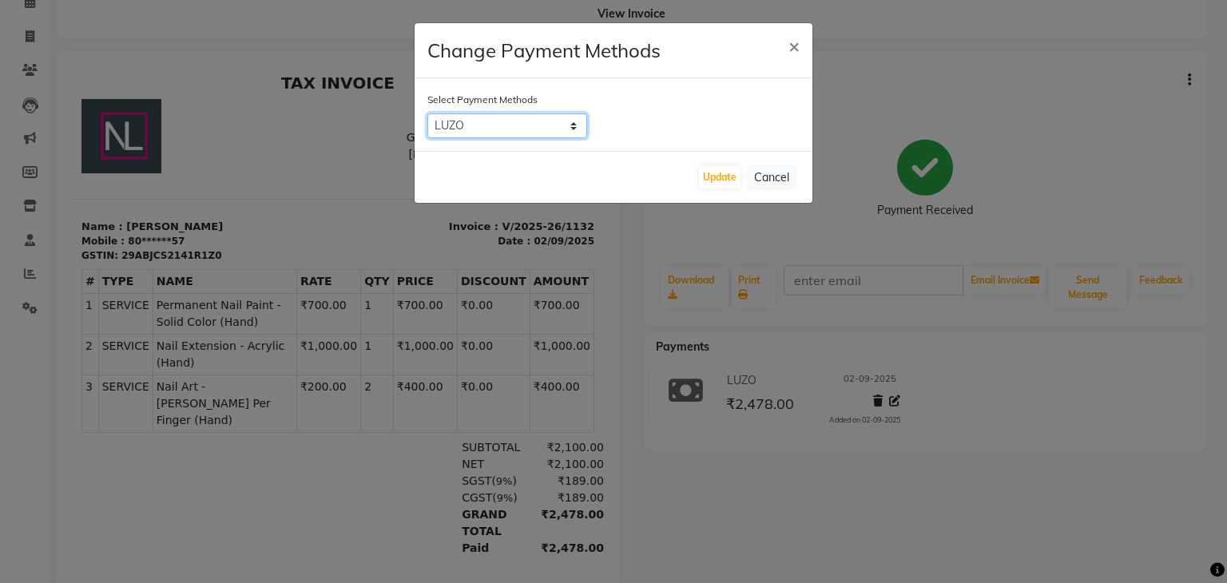
click at [574, 128] on select "Bank ONLINE CASH UPI M CARD GPay LUZO District App" at bounding box center [507, 125] width 160 height 25
click at [723, 175] on button "Update" at bounding box center [720, 177] width 42 height 22
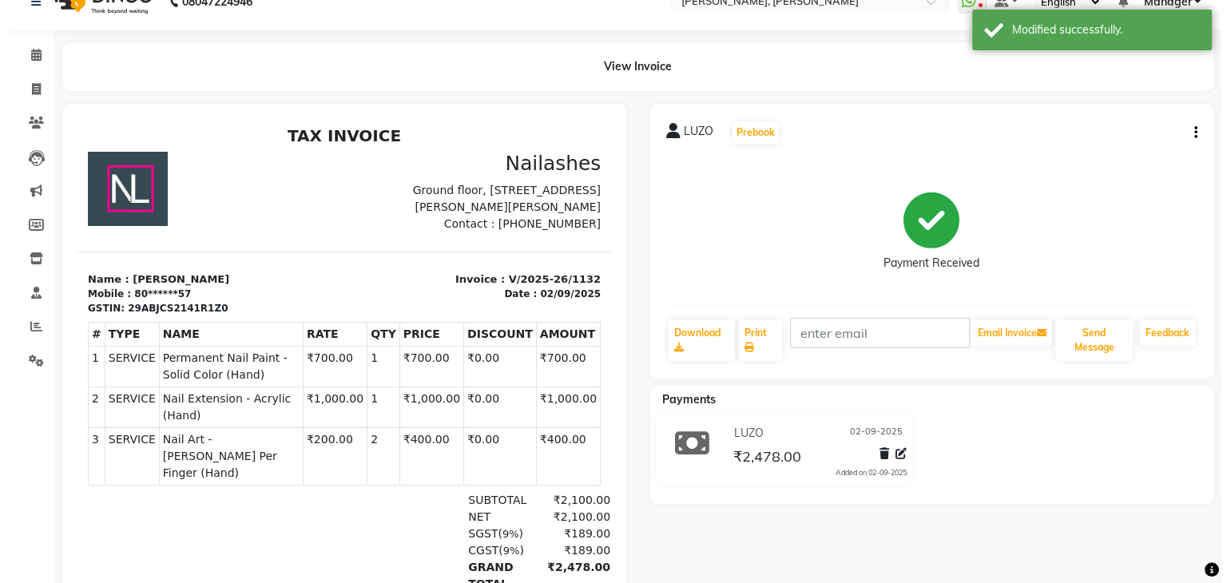
scroll to position [0, 0]
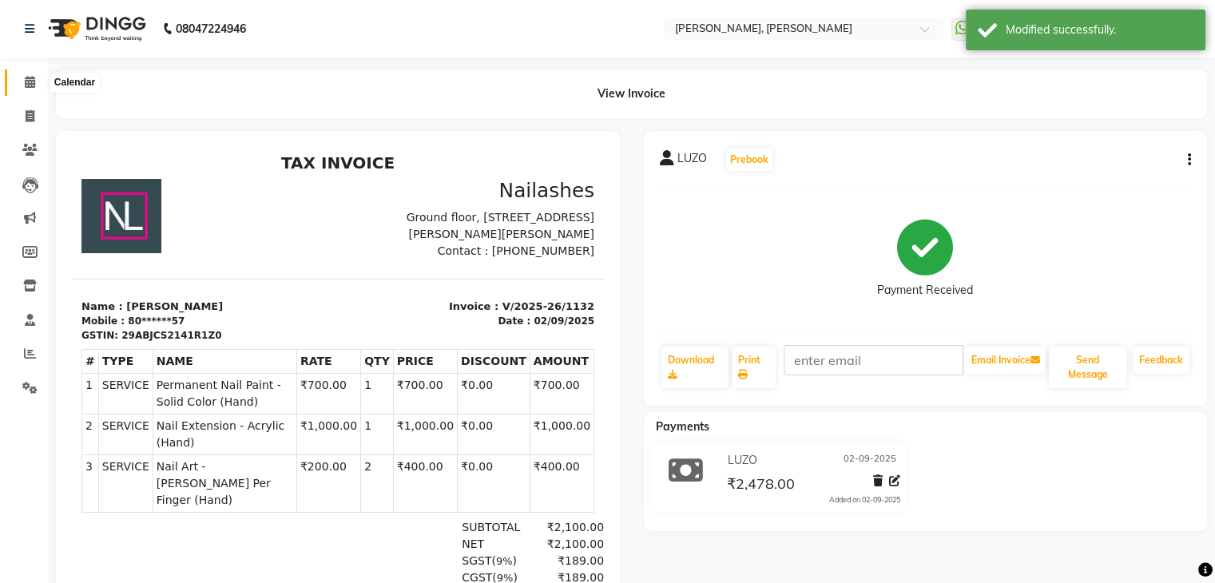
click at [35, 85] on span at bounding box center [30, 82] width 28 height 18
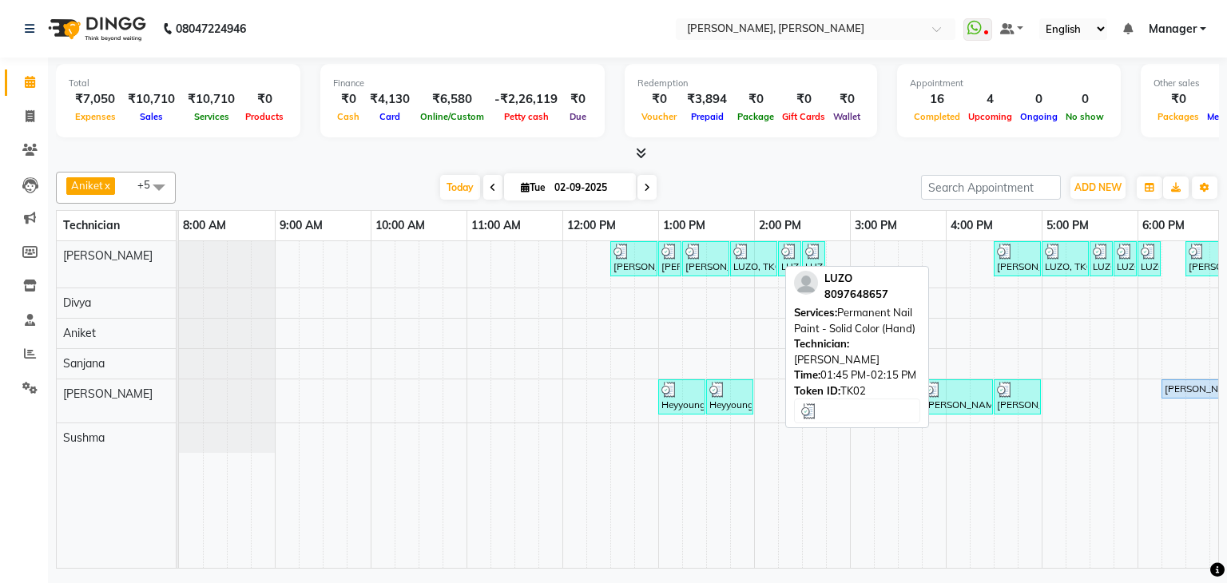
click at [756, 263] on div "LUZO, TK02, 01:45 PM-02:15 PM, Permanent Nail Paint - Solid Color (Hand)" at bounding box center [754, 259] width 44 height 30
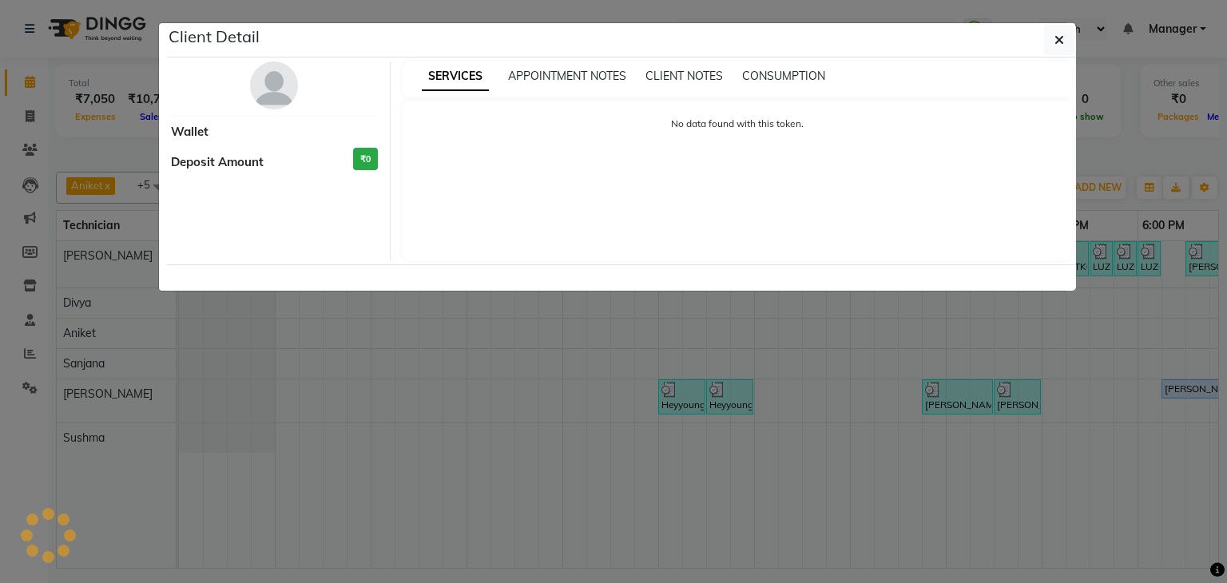
select select "3"
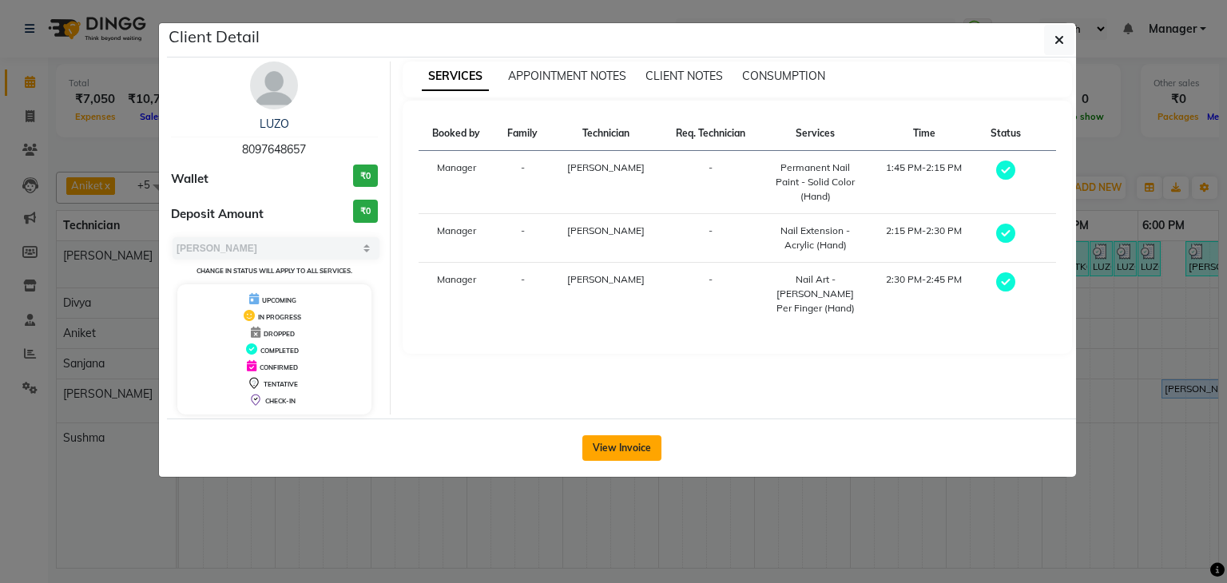
click at [634, 442] on button "View Invoice" at bounding box center [621, 448] width 79 height 26
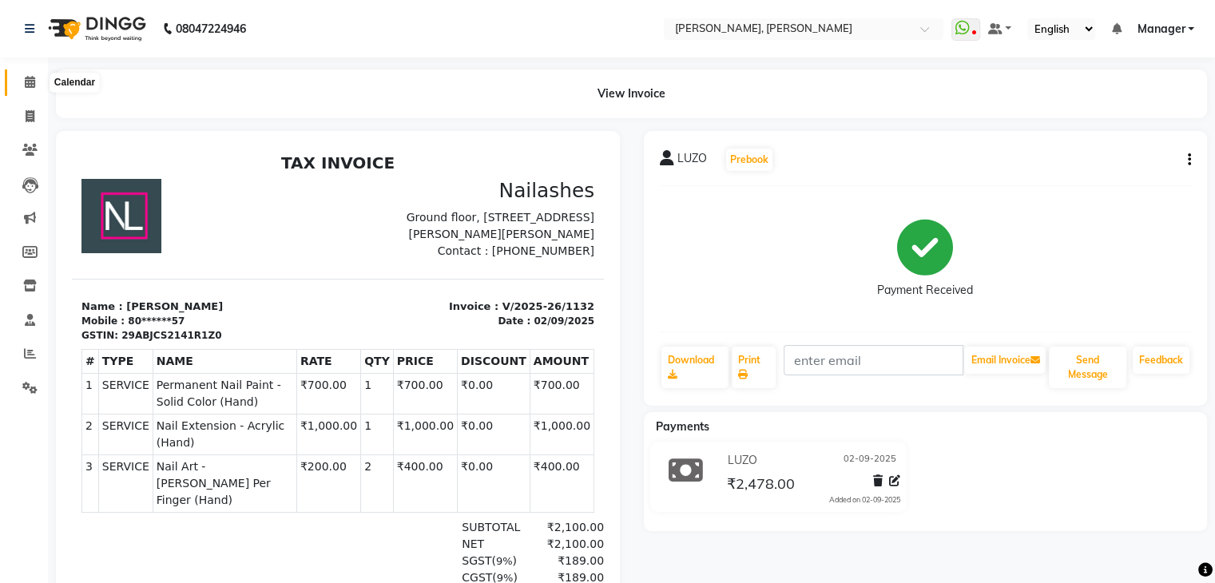
drag, startPoint x: 30, startPoint y: 84, endPoint x: 41, endPoint y: 84, distance: 11.2
click at [30, 84] on icon at bounding box center [30, 82] width 10 height 12
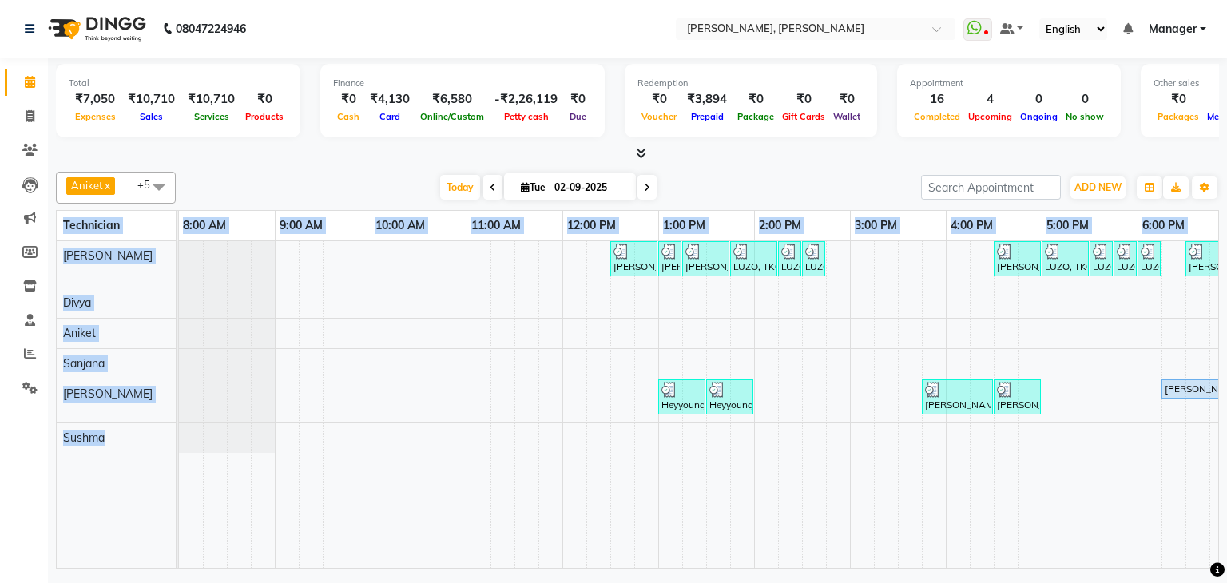
drag, startPoint x: 752, startPoint y: 567, endPoint x: 1060, endPoint y: 469, distance: 322.8
click at [1034, 490] on div "Total ₹7,050 Expenses ₹10,710 Sales ₹10,710 Services ₹0 Products Finance ₹0 Cas…" at bounding box center [637, 315] width 1179 height 515
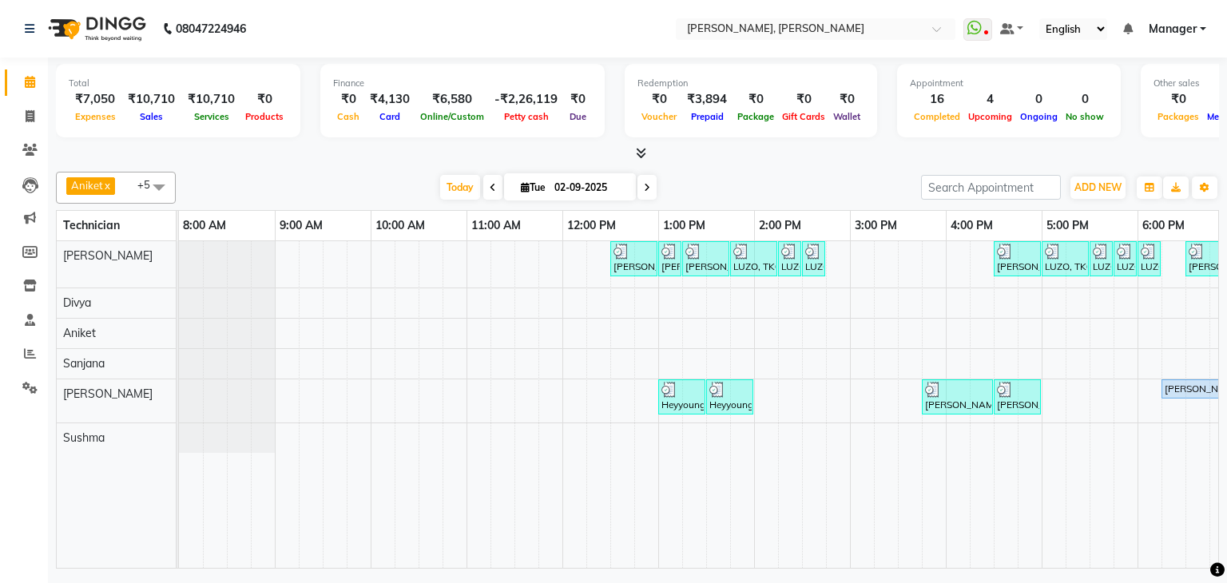
click at [859, 172] on div "Aniket x Divya x Sanjana x Shanu x Suhail Khan x Sushma x +5 Select All Aamir A…" at bounding box center [637, 188] width 1163 height 32
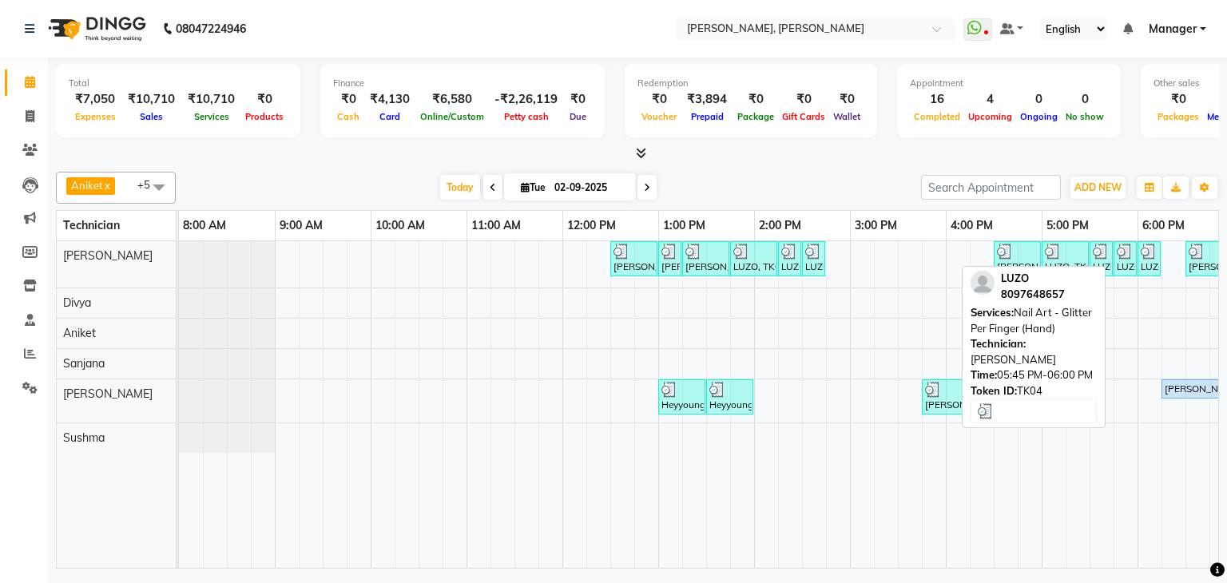
click at [1120, 252] on img at bounding box center [1125, 252] width 16 height 16
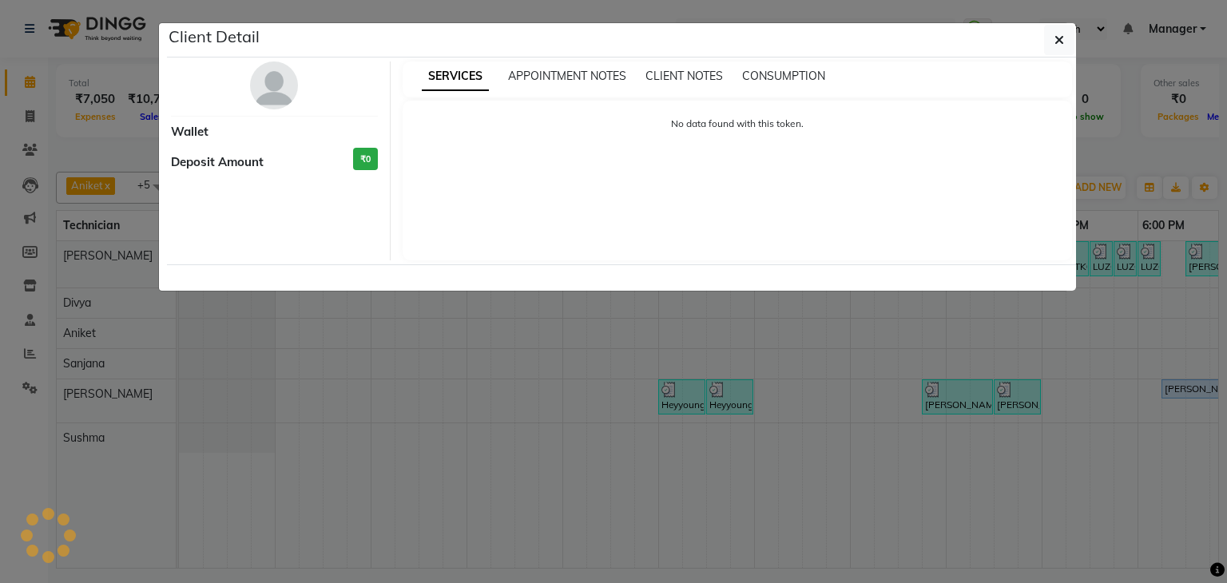
select select "3"
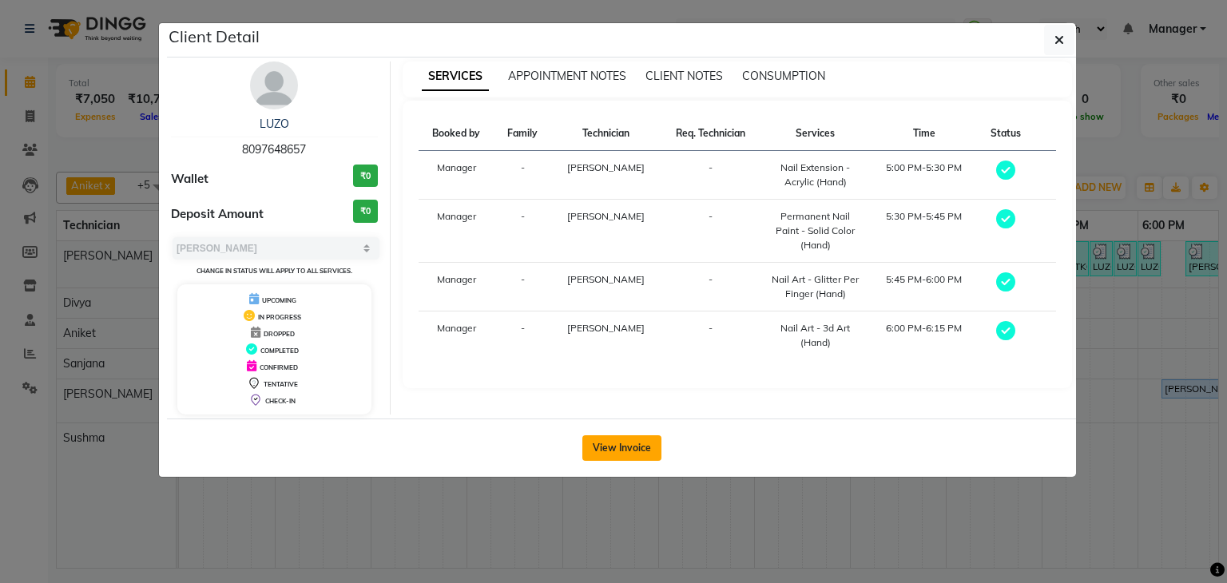
click at [619, 443] on button "View Invoice" at bounding box center [621, 448] width 79 height 26
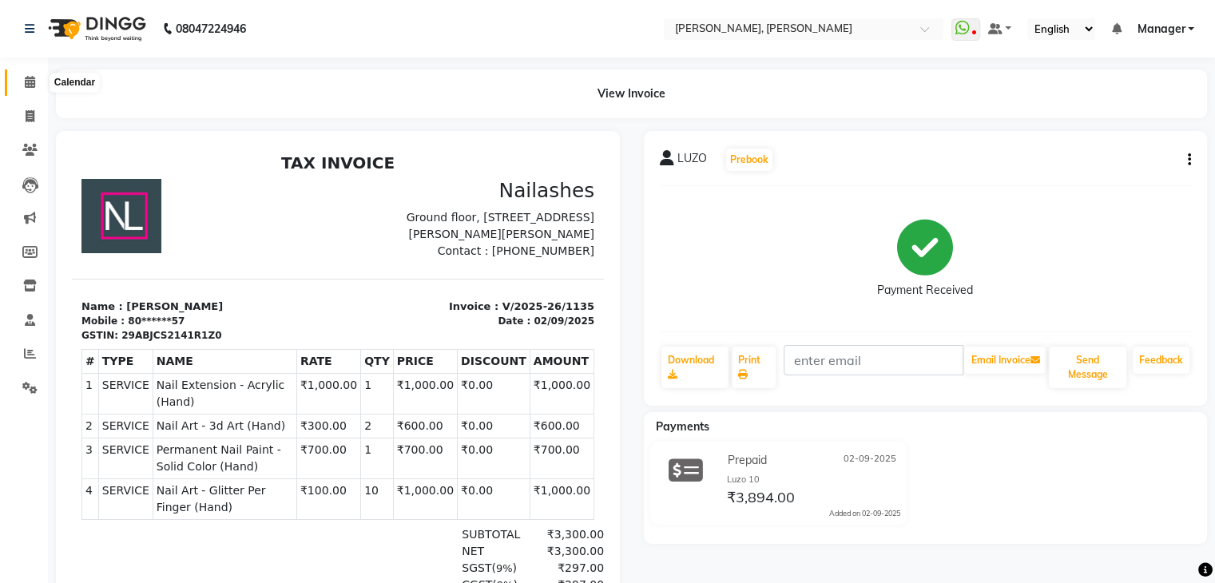
click at [25, 80] on icon at bounding box center [30, 82] width 10 height 12
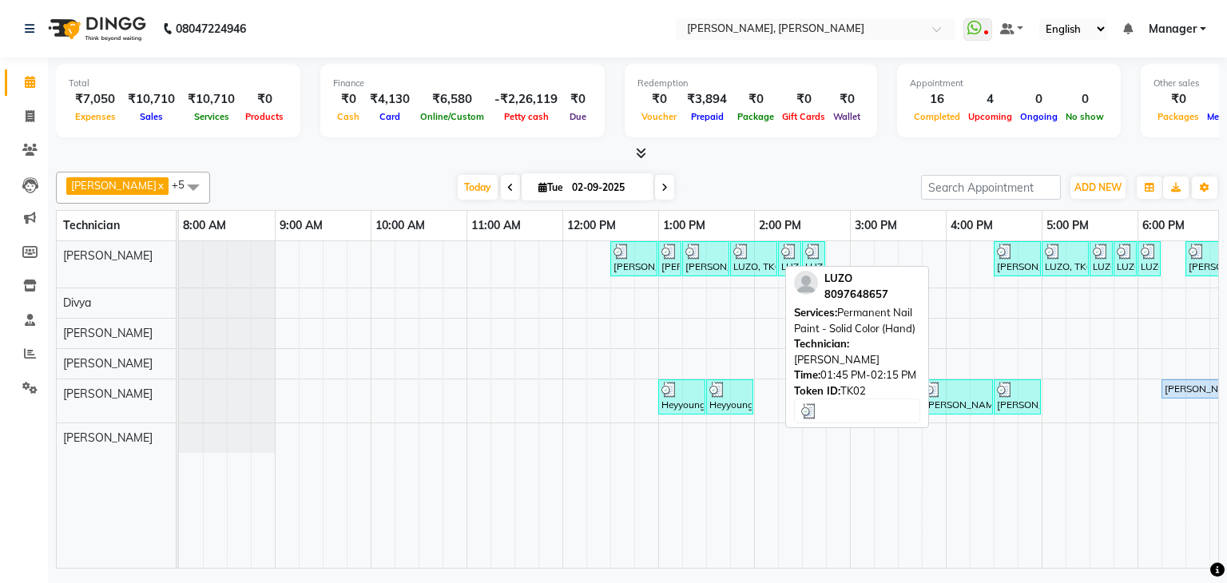
click div "LUZO, TK02, 01:45 PM-02:15 PM, Permanent Nail Paint - Solid Color (Hand)"
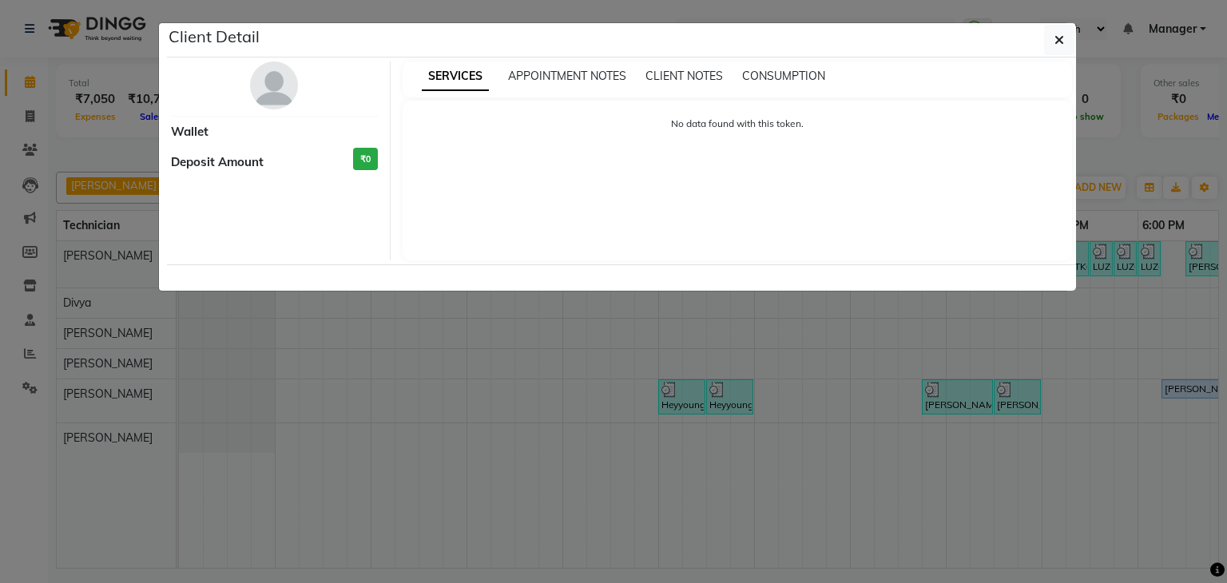
select select "3"
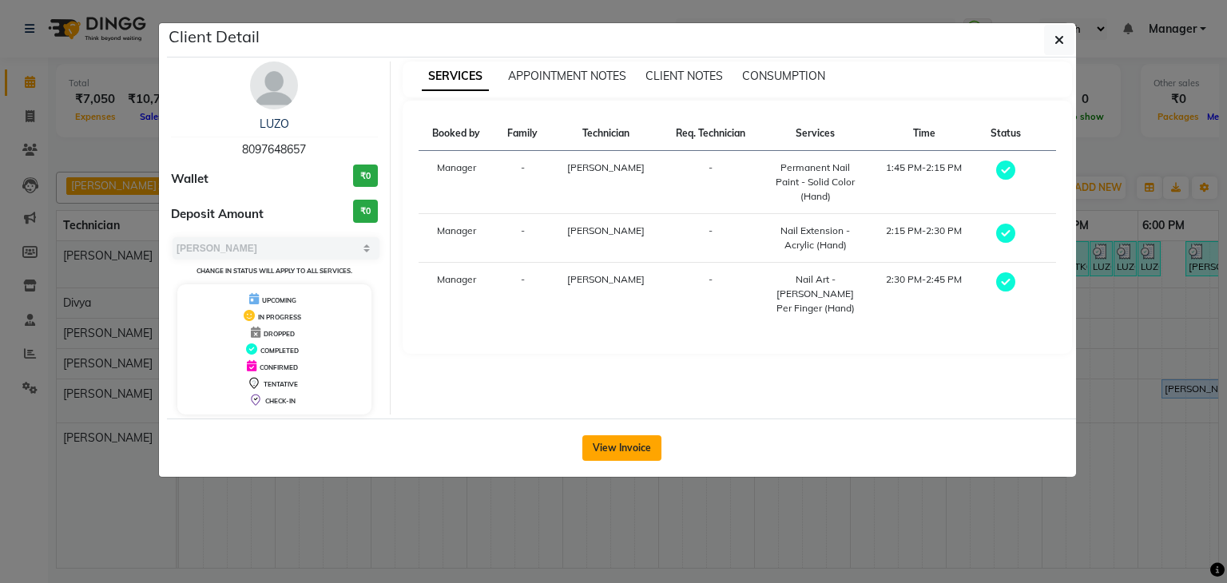
click button "View Invoice"
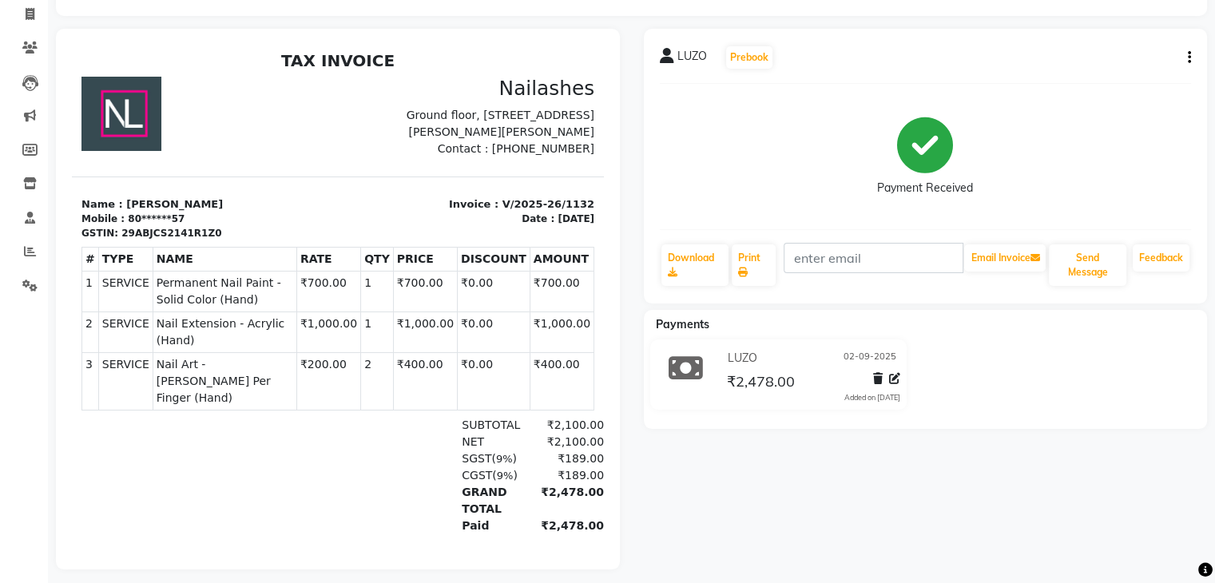
scroll to position [125, 0]
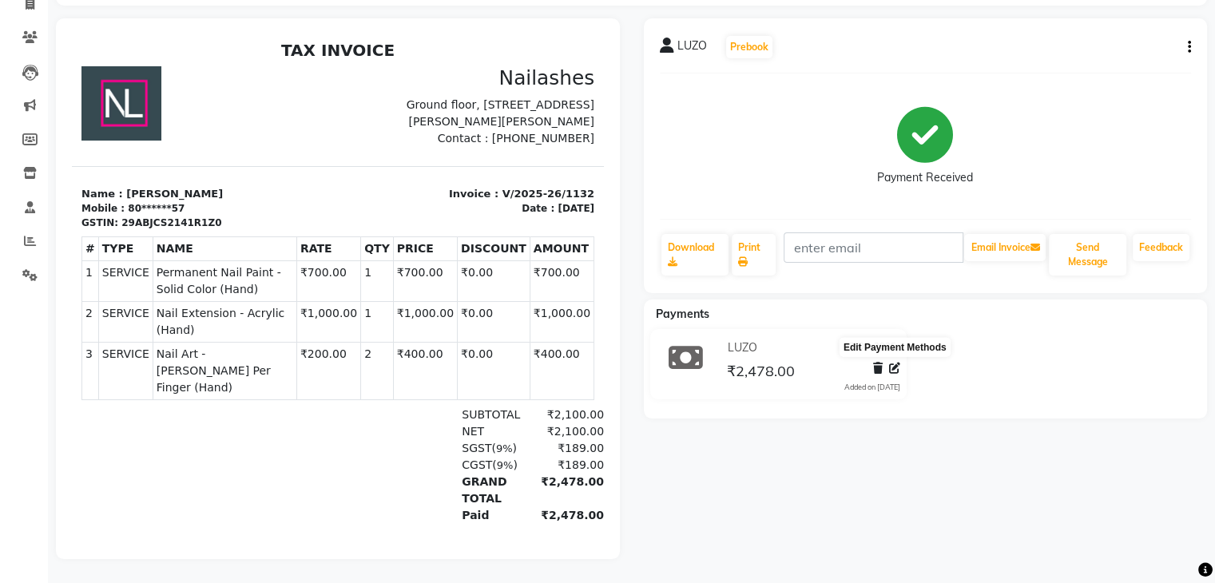
click icon
select select "75"
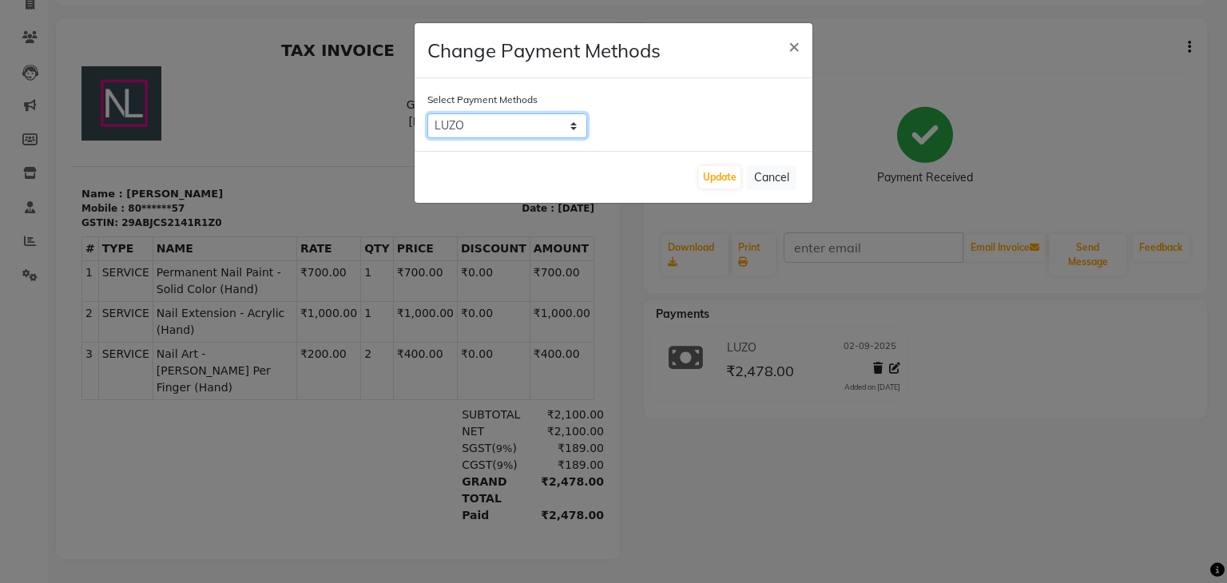
click select "Bank ONLINE CASH UPI M CARD GPay LUZO District App"
click span "×"
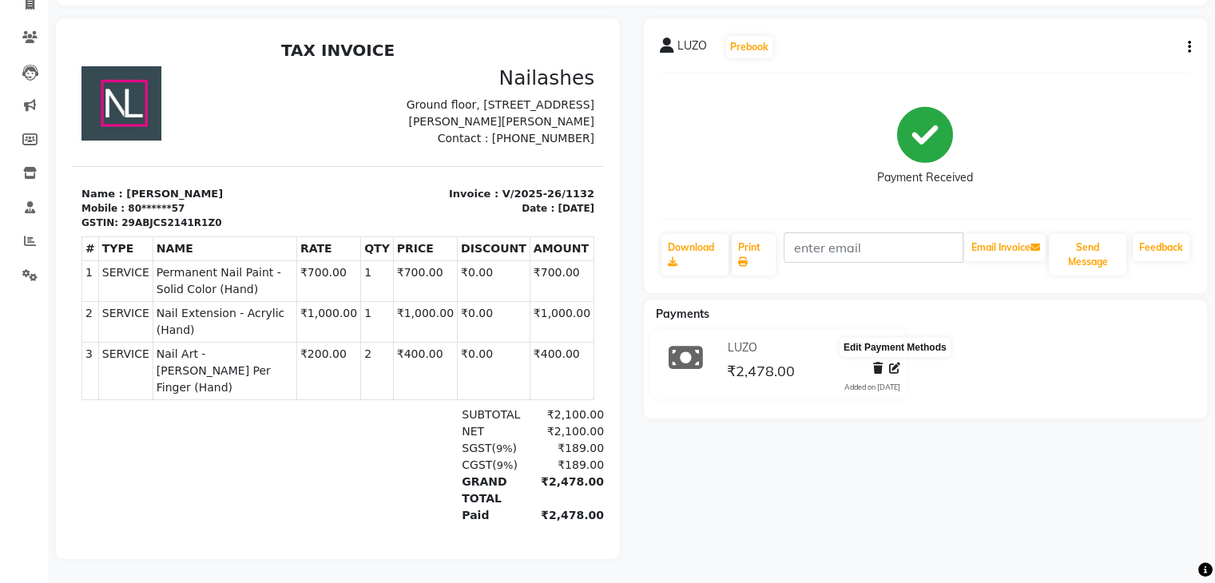
click icon
select select "75"
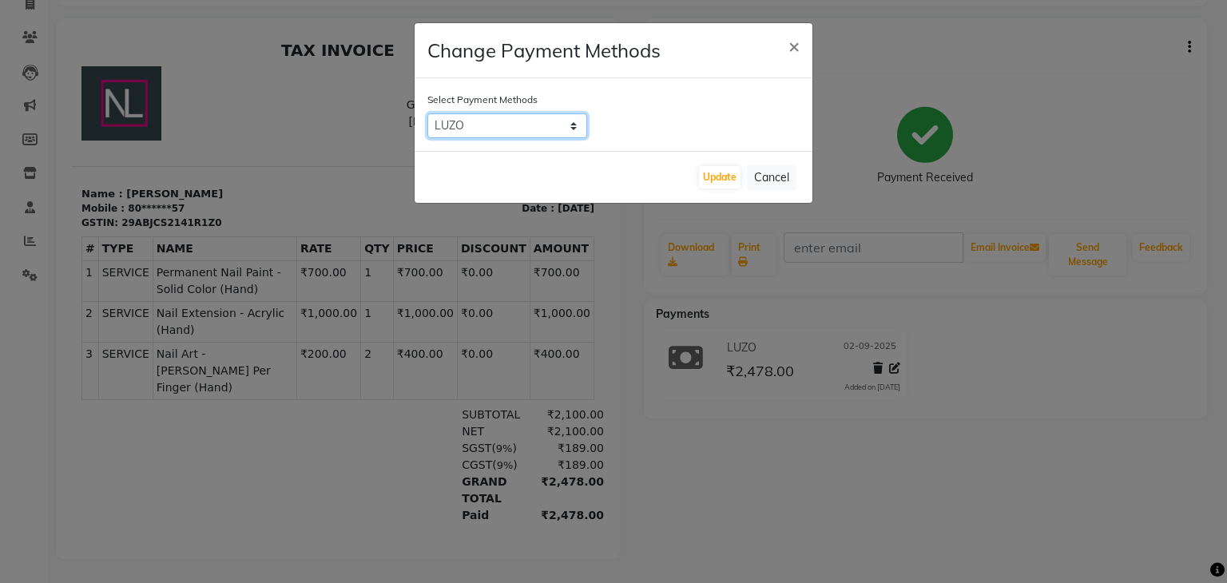
click select "Bank ONLINE CASH UPI M CARD GPay LUZO District App"
click button "Update"
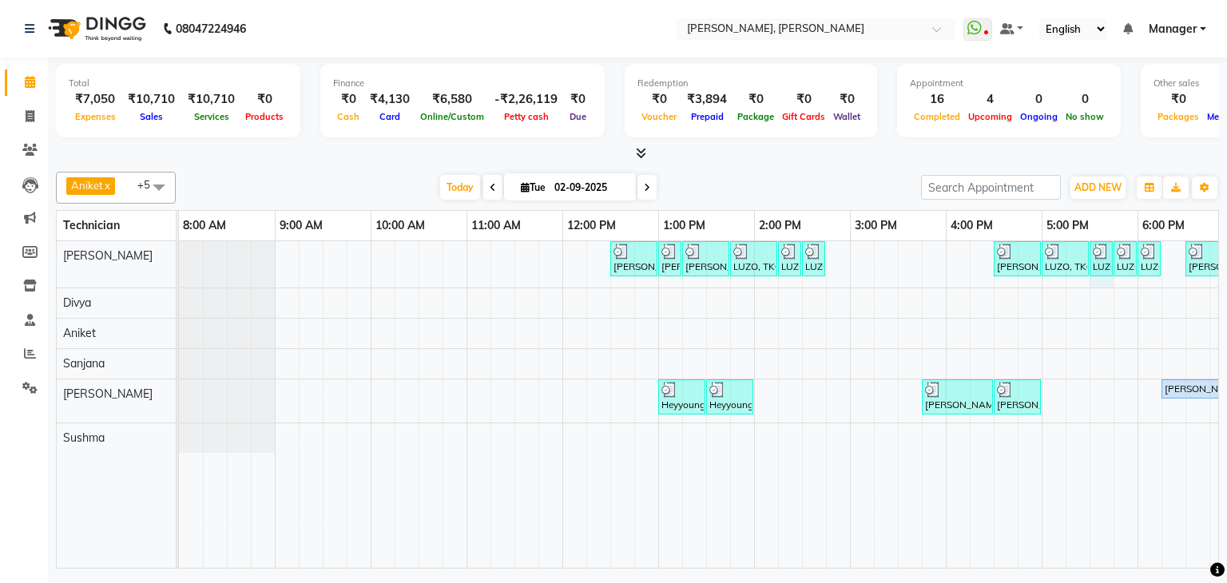
click at [1112, 255] on div "LUZO, TK04, 05:30 PM-05:45 PM, Permanent Nail Paint - Solid Color (Hand)" at bounding box center [1101, 259] width 24 height 36
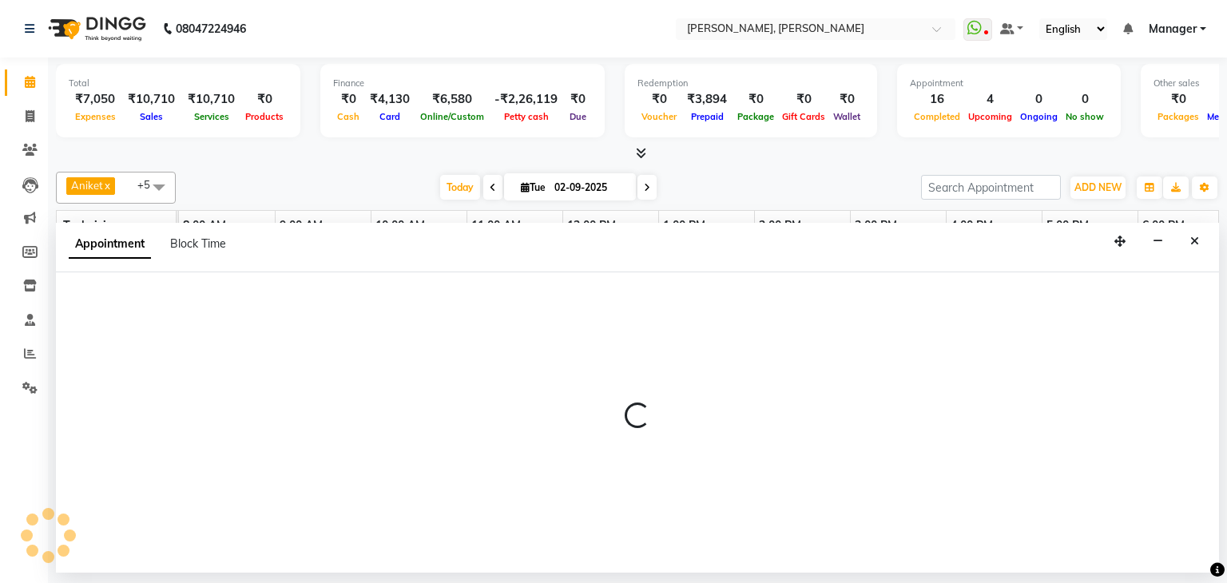
select select "54412"
select select "1050"
select select "tentative"
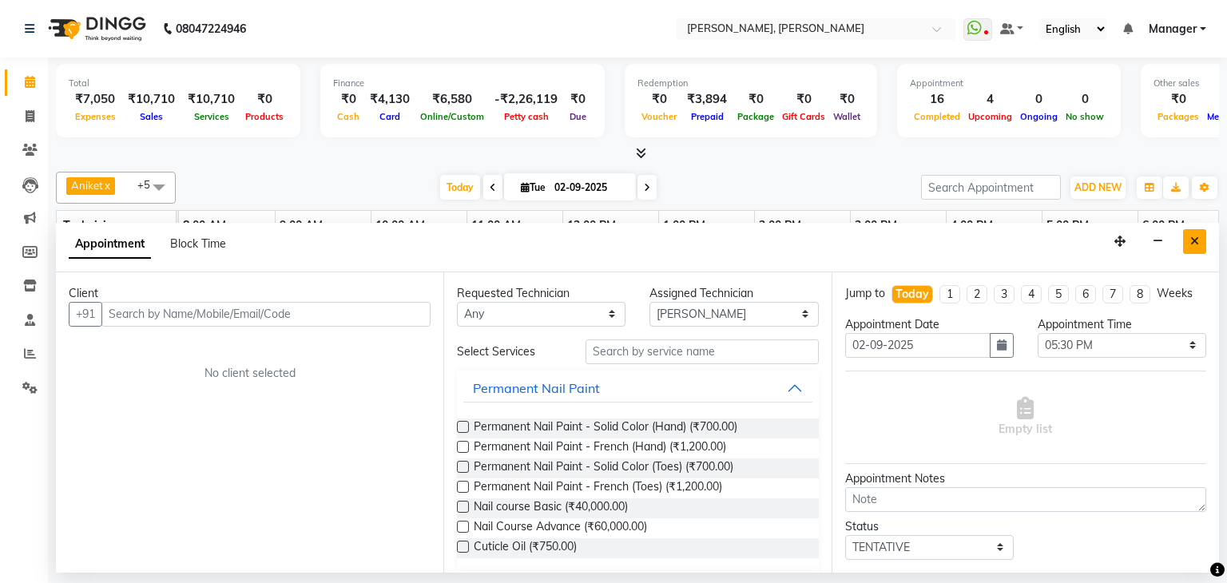
click at [1194, 245] on icon "Close" at bounding box center [1194, 241] width 9 height 11
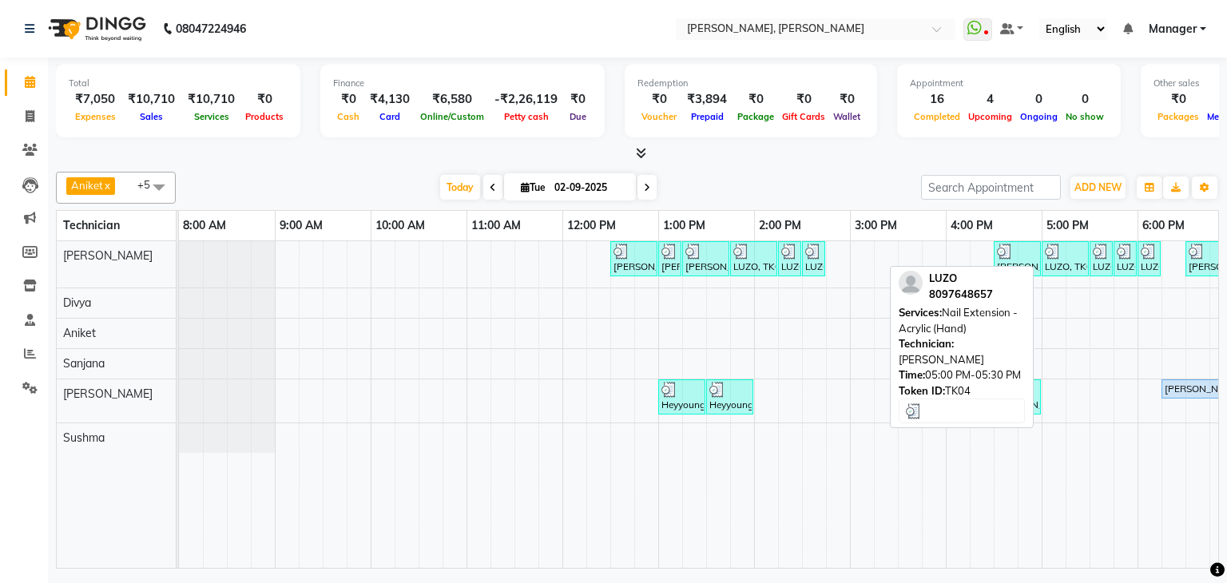
click at [1074, 260] on div "LUZO, TK04, 05:00 PM-05:30 PM, Nail Extension - Acrylic (Hand)" at bounding box center [1065, 259] width 44 height 30
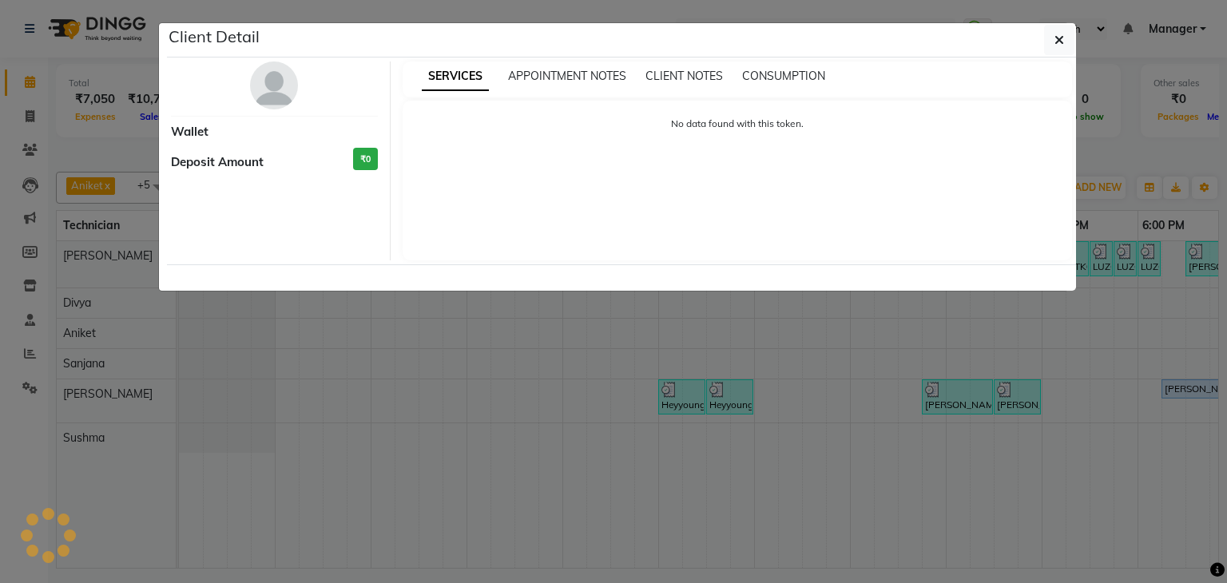
select select "3"
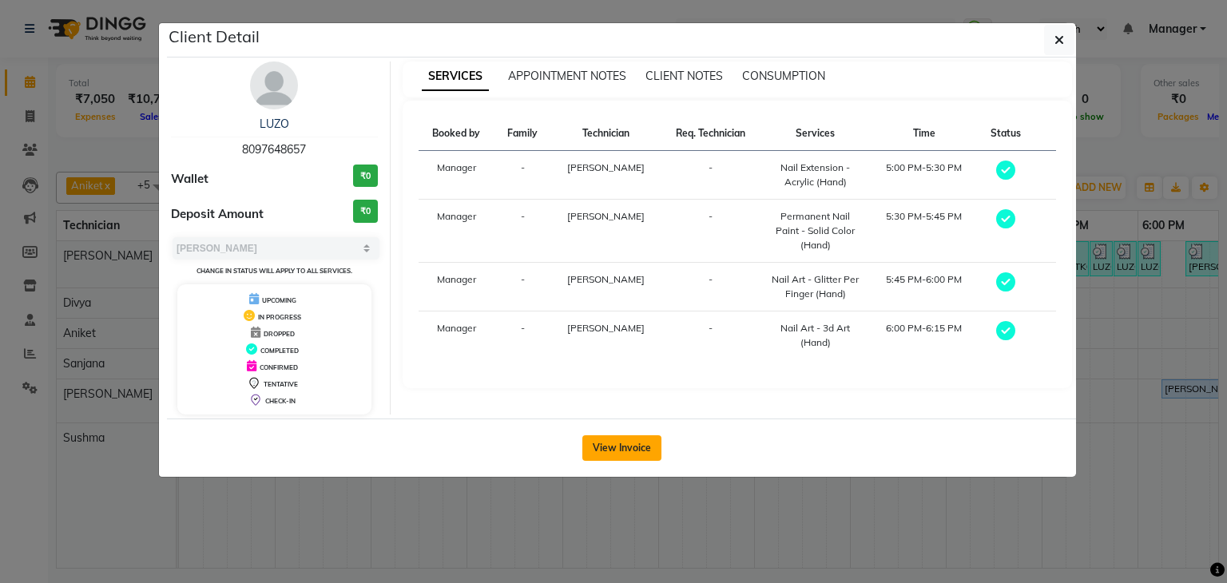
click at [601, 439] on button "View Invoice" at bounding box center [621, 448] width 79 height 26
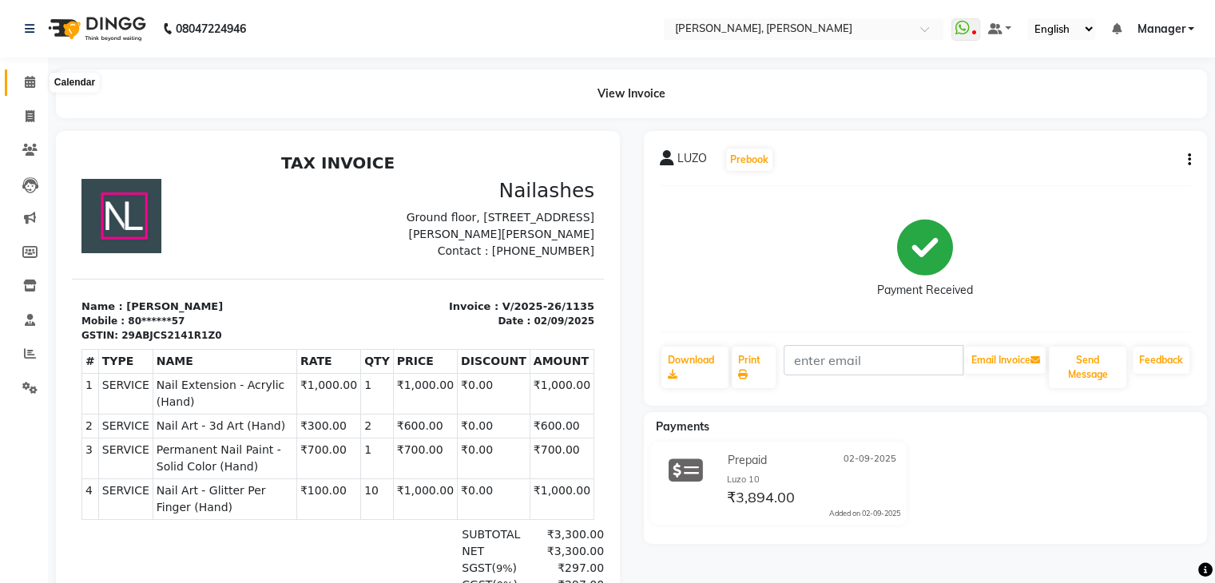
click at [35, 87] on span at bounding box center [30, 82] width 28 height 18
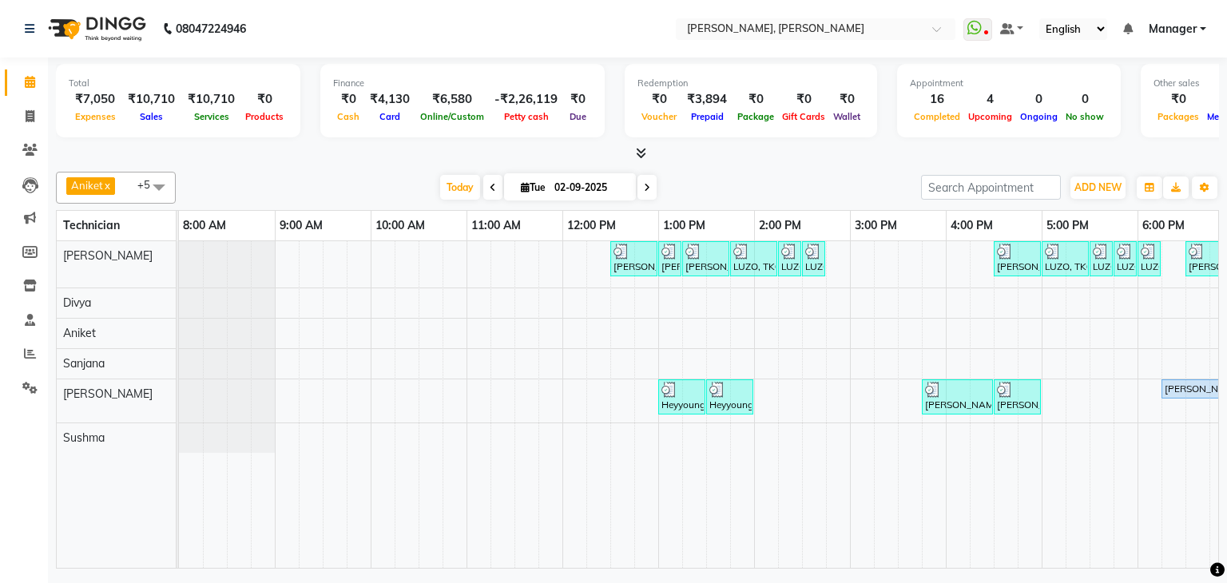
scroll to position [0, 206]
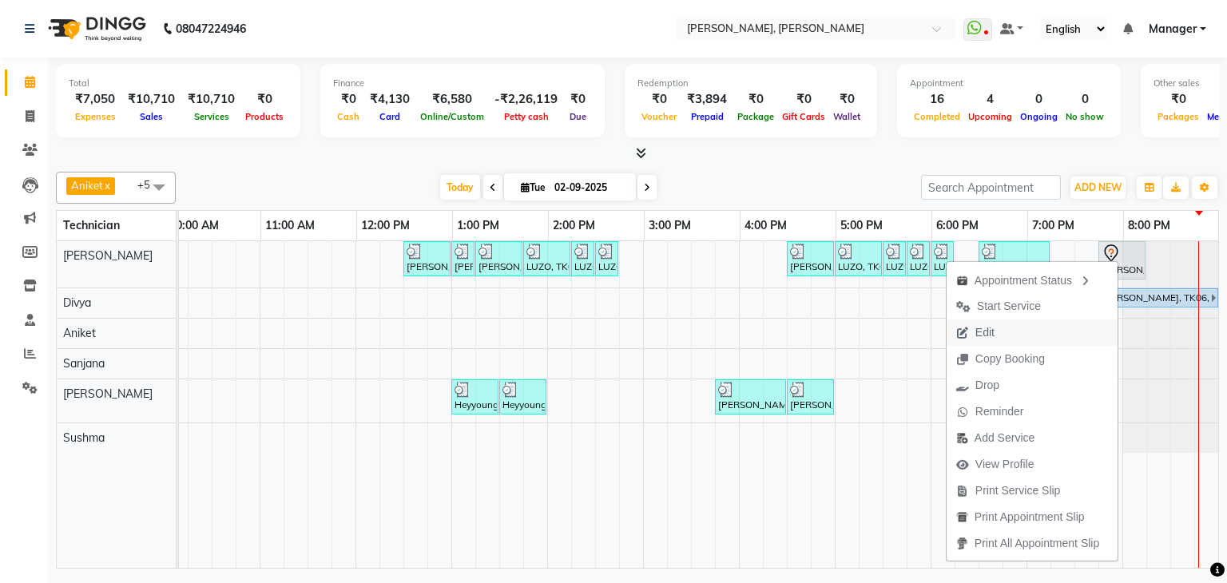
click at [960, 328] on icon "button" at bounding box center [962, 332] width 13 height 11
select select "tentative"
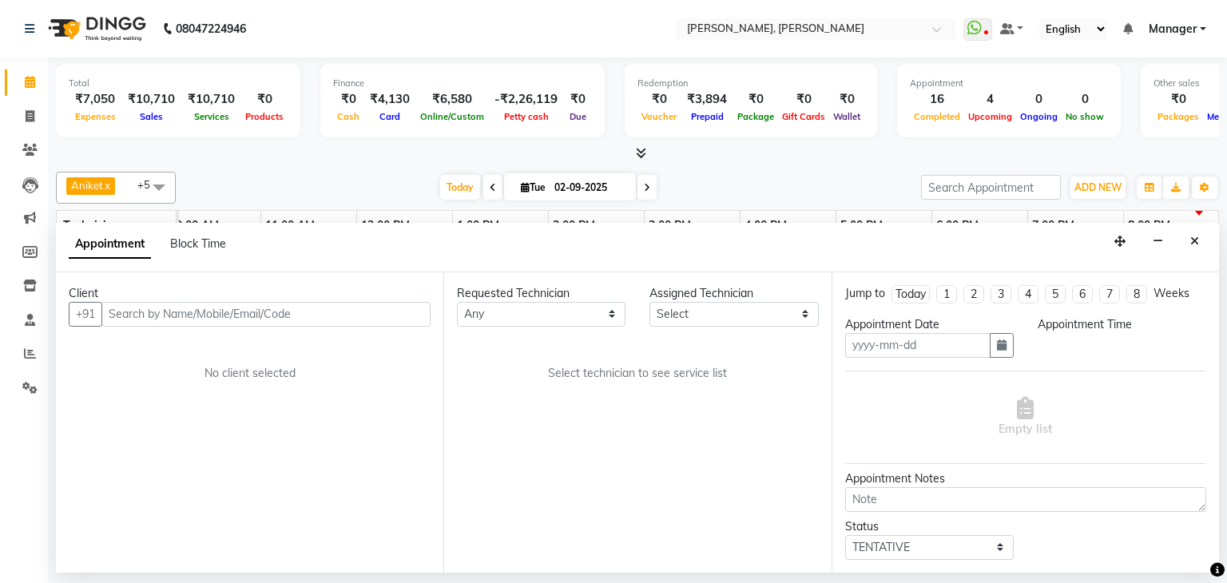
type input "02-09-2025"
select select "54412"
select select "1185"
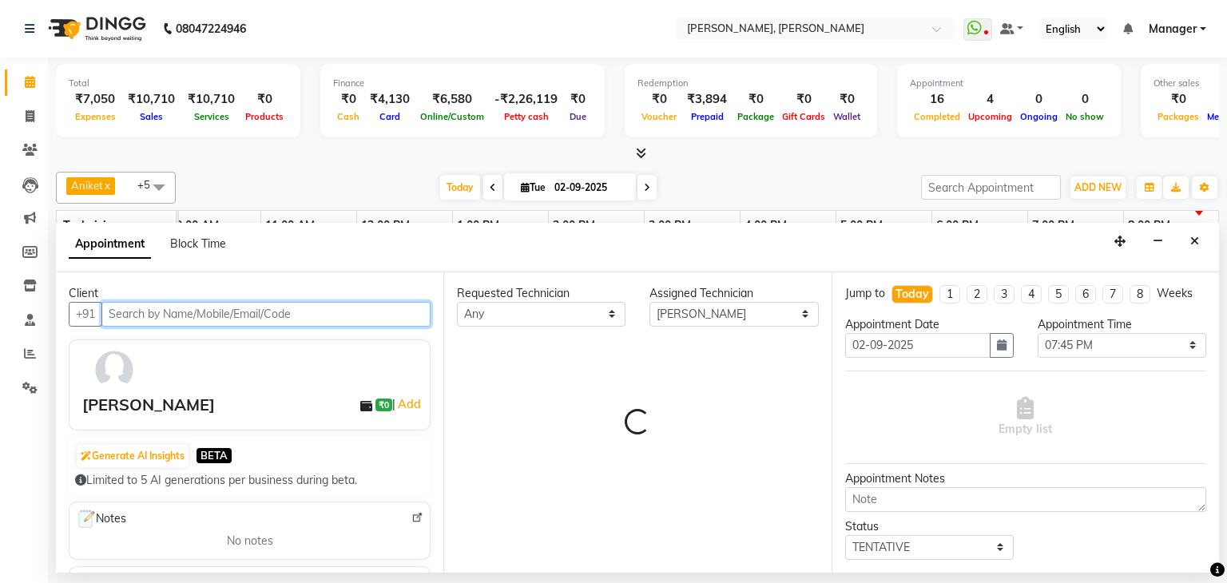
select select "3204"
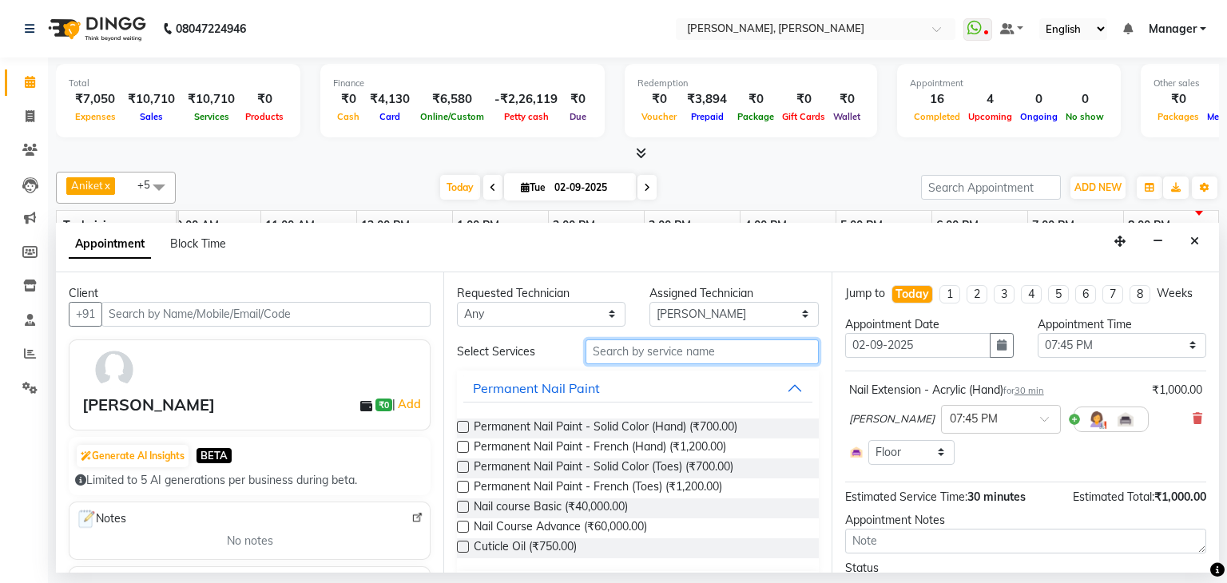
click at [633, 349] on input "text" at bounding box center [701, 351] width 233 height 25
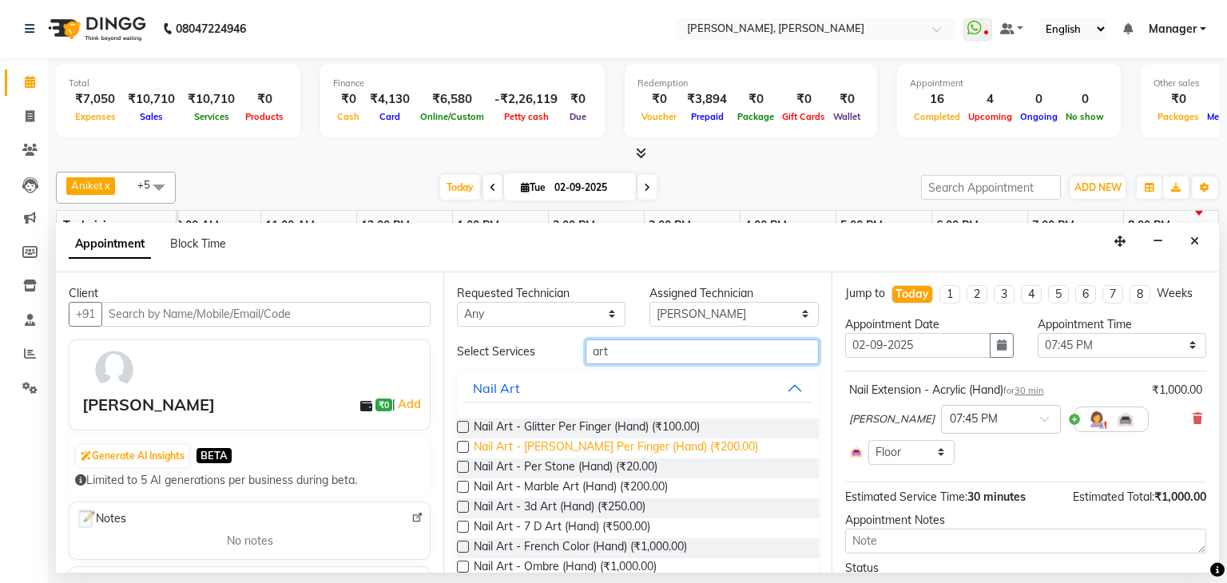
scroll to position [80, 0]
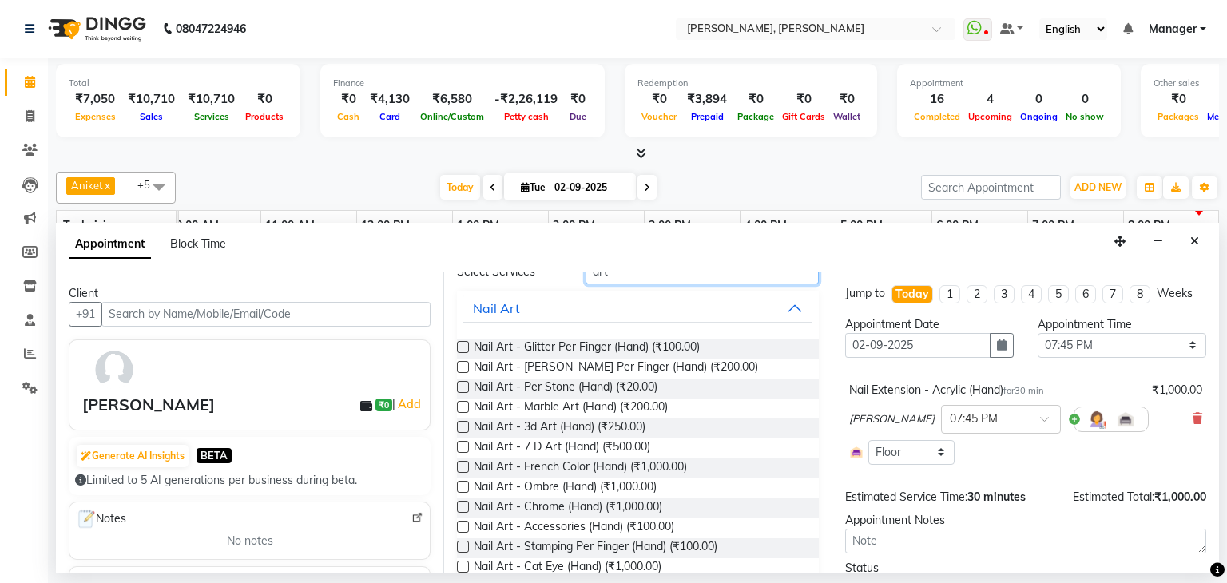
type input "art"
click at [466, 542] on label at bounding box center [463, 547] width 12 height 12
click at [466, 543] on input "checkbox" at bounding box center [462, 548] width 10 height 10
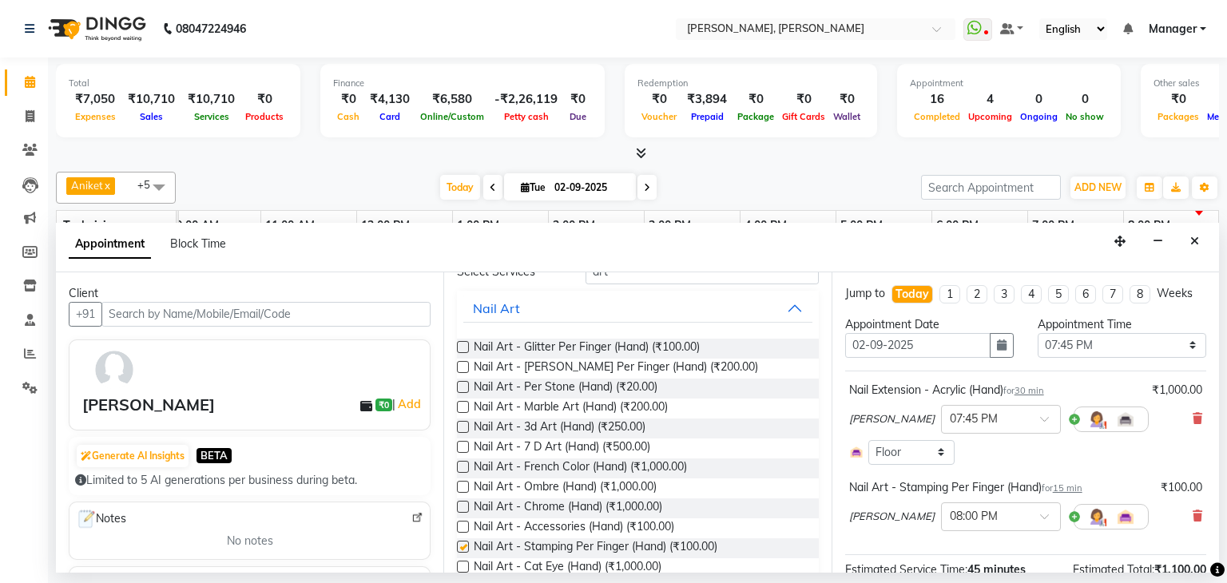
checkbox input "false"
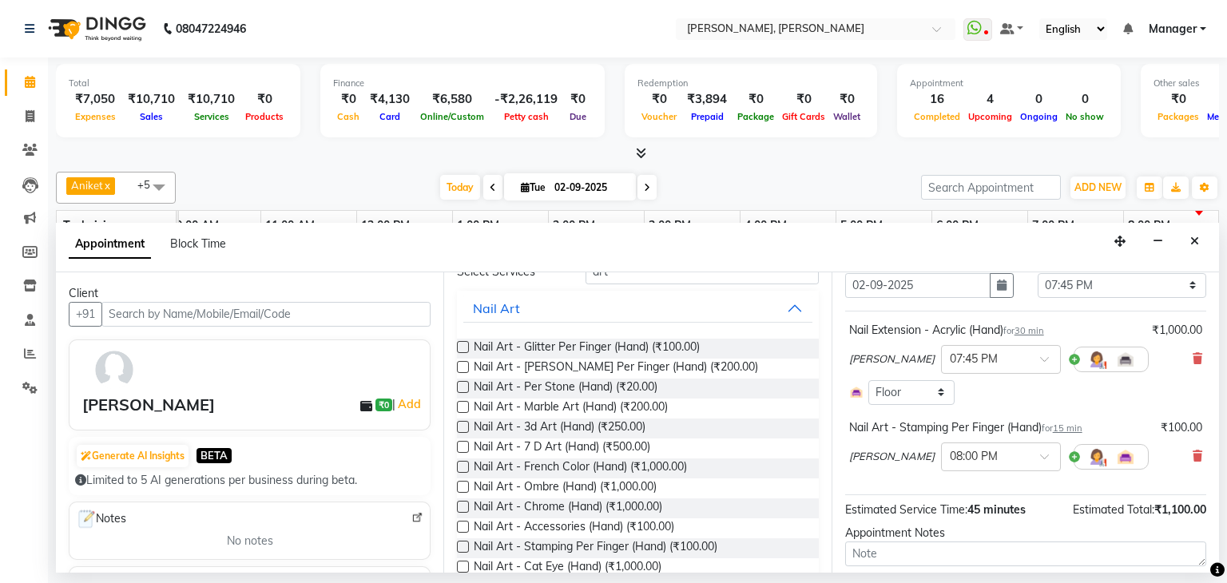
scroll to position [155, 0]
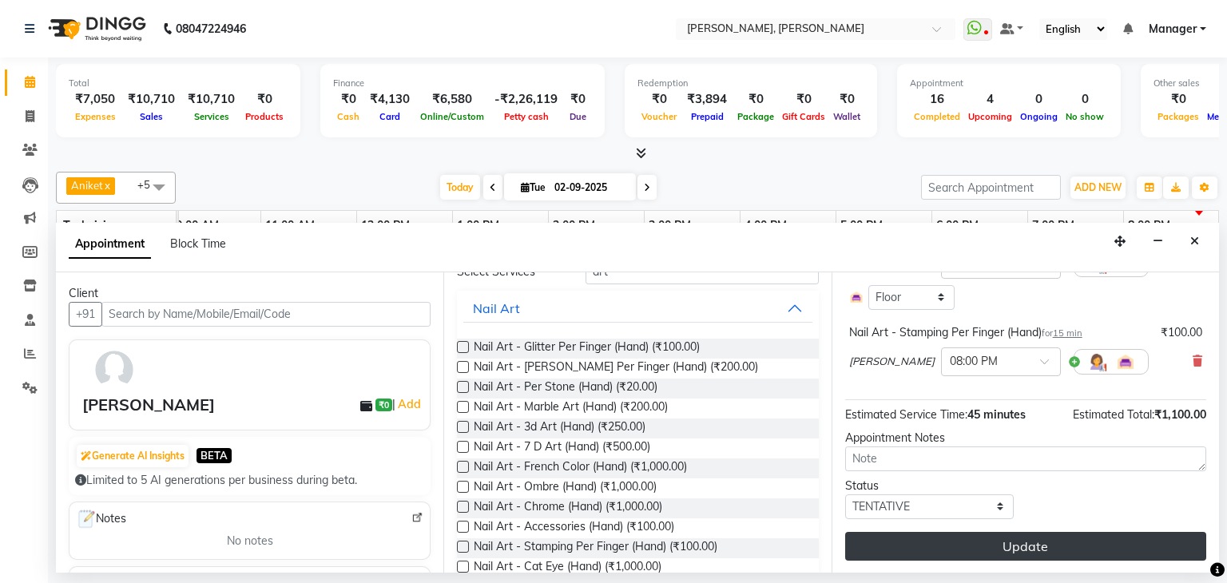
click at [1006, 534] on button "Update" at bounding box center [1025, 546] width 361 height 29
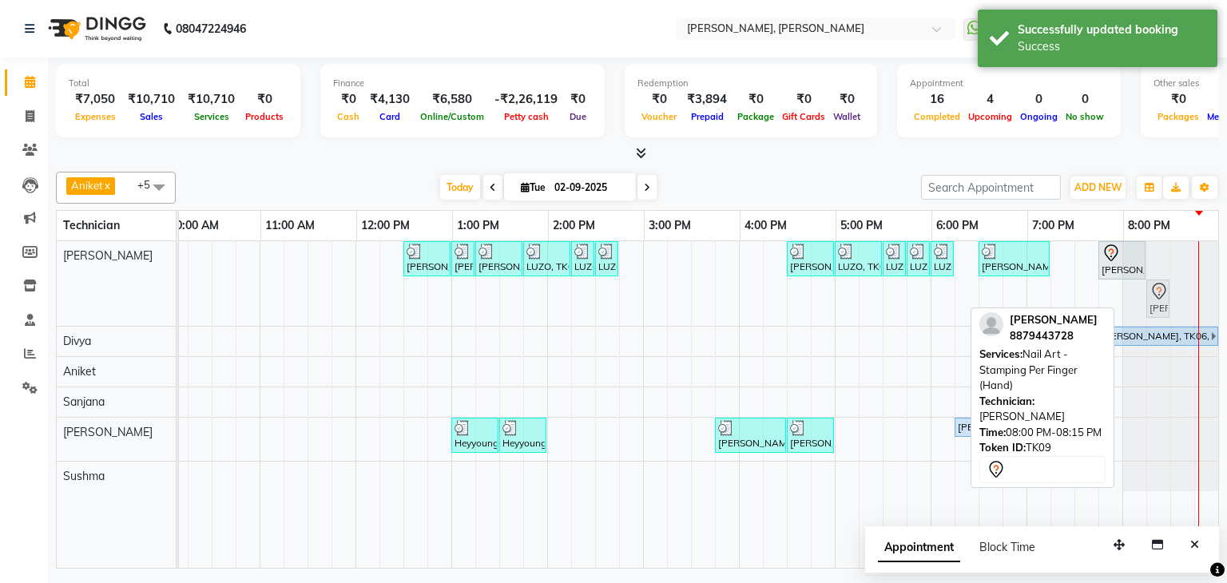
drag, startPoint x: 1137, startPoint y: 302, endPoint x: 1163, endPoint y: 295, distance: 26.6
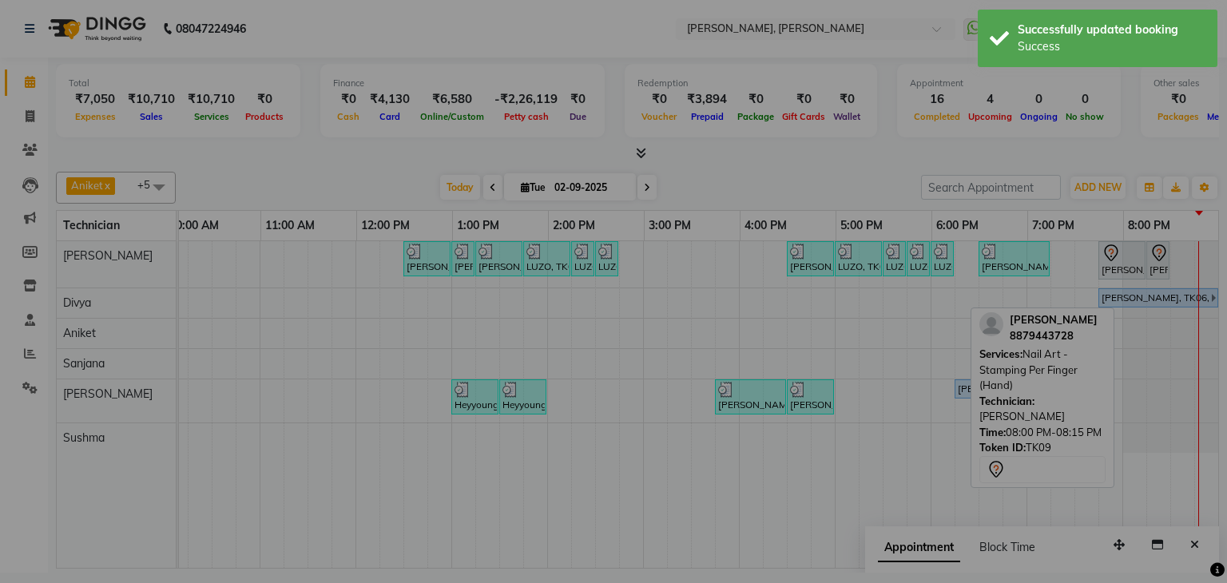
scroll to position [0, 208]
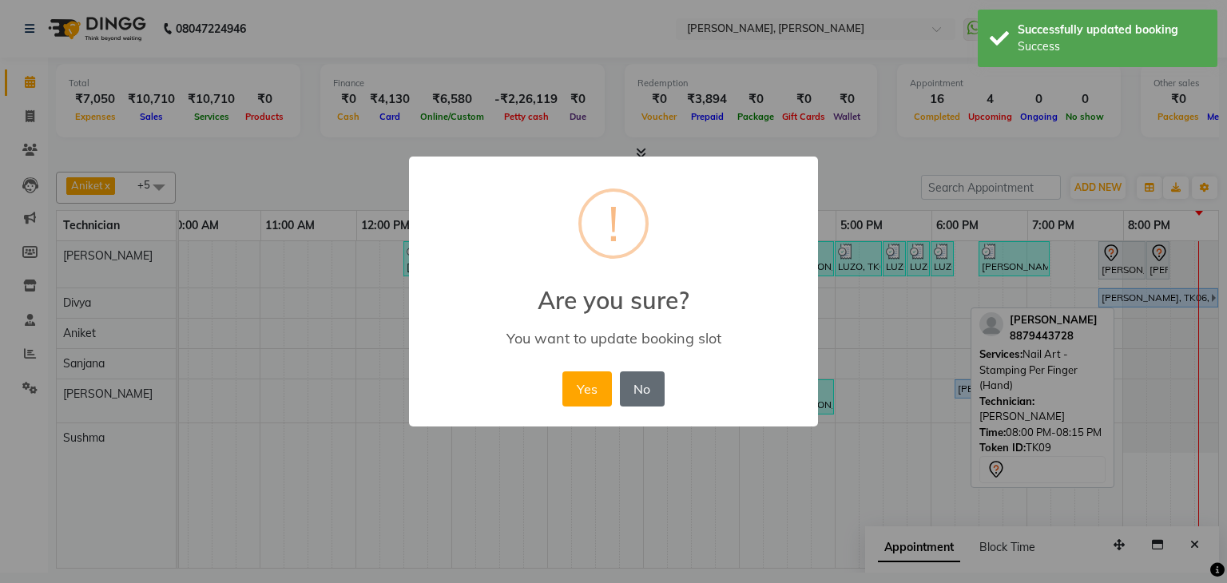
drag, startPoint x: 601, startPoint y: 393, endPoint x: 620, endPoint y: 389, distance: 19.6
click at [610, 390] on button "Yes" at bounding box center [586, 388] width 49 height 35
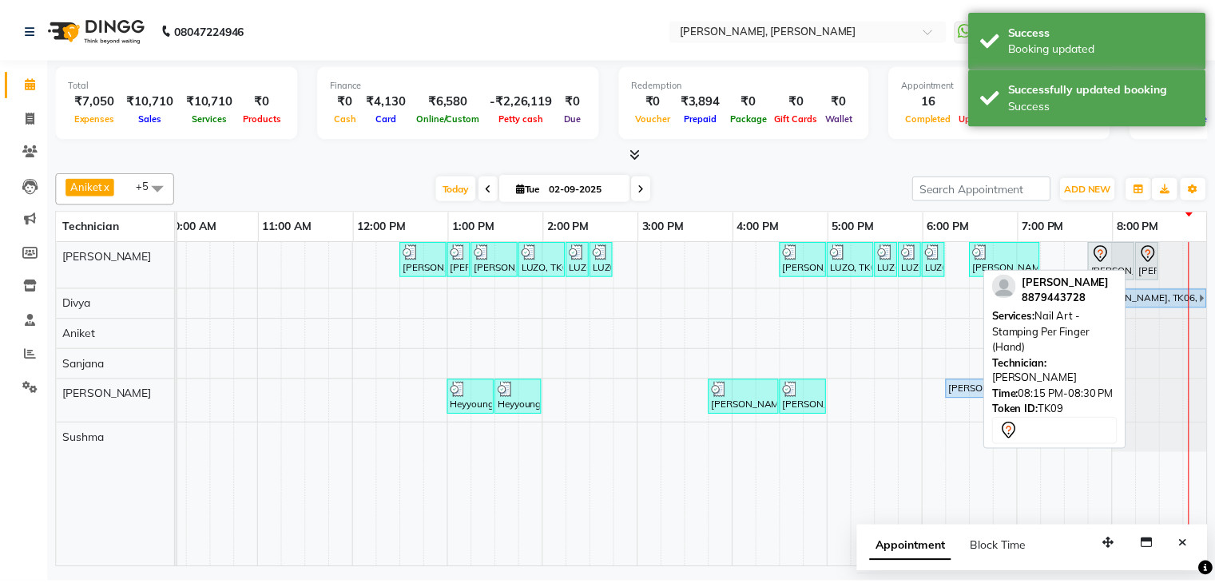
scroll to position [0, 218]
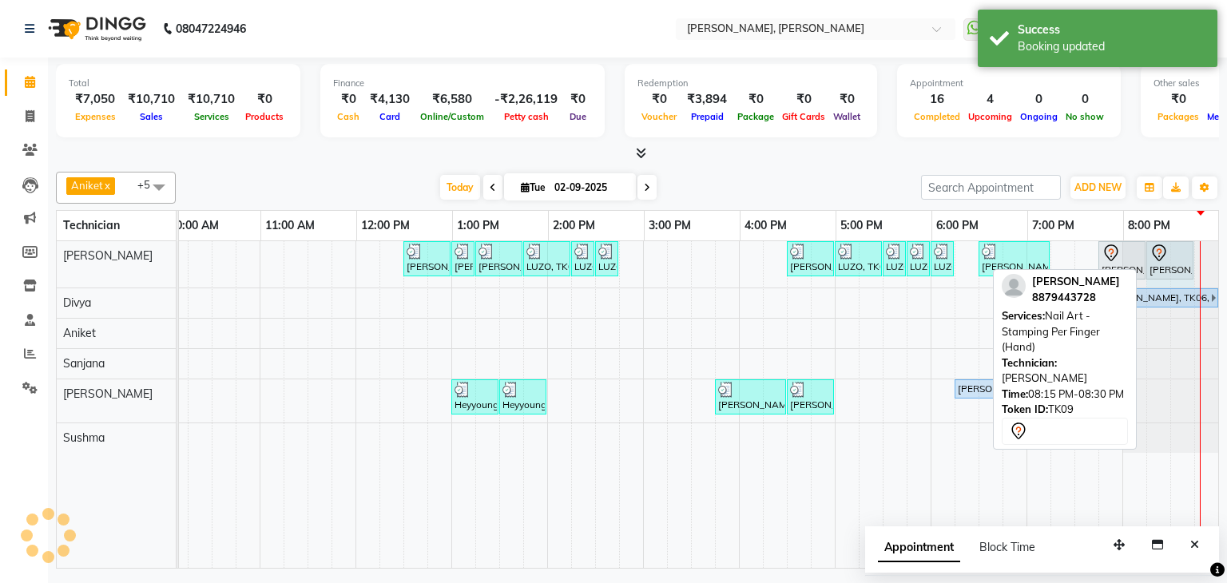
drag, startPoint x: 1165, startPoint y: 256, endPoint x: 1178, endPoint y: 266, distance: 16.0
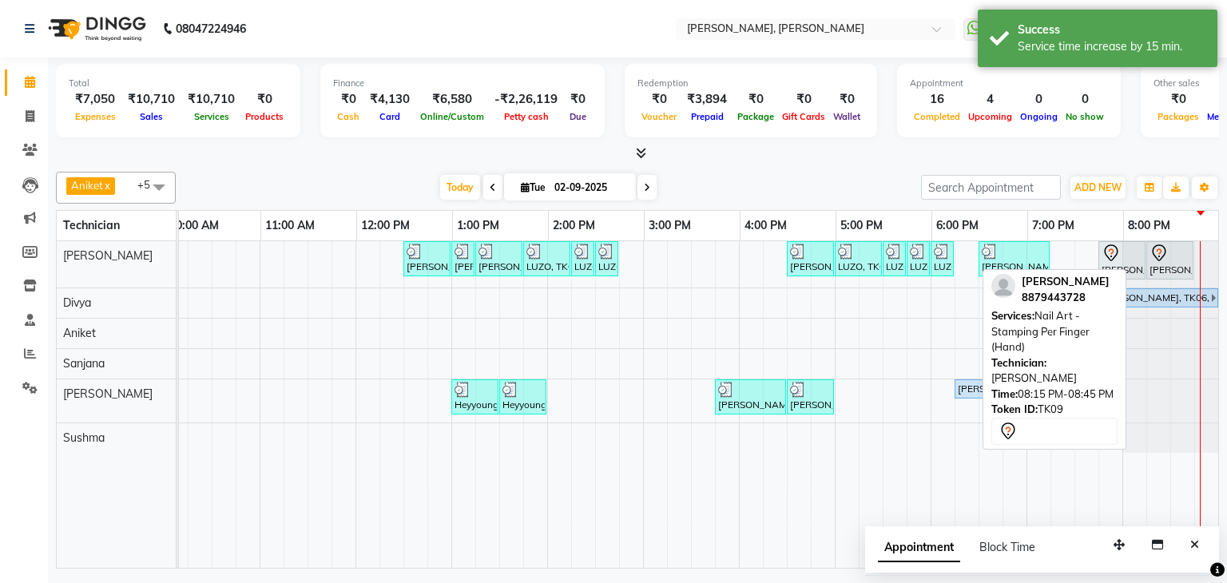
click at [1153, 247] on icon at bounding box center [1158, 253] width 19 height 19
select select "7"
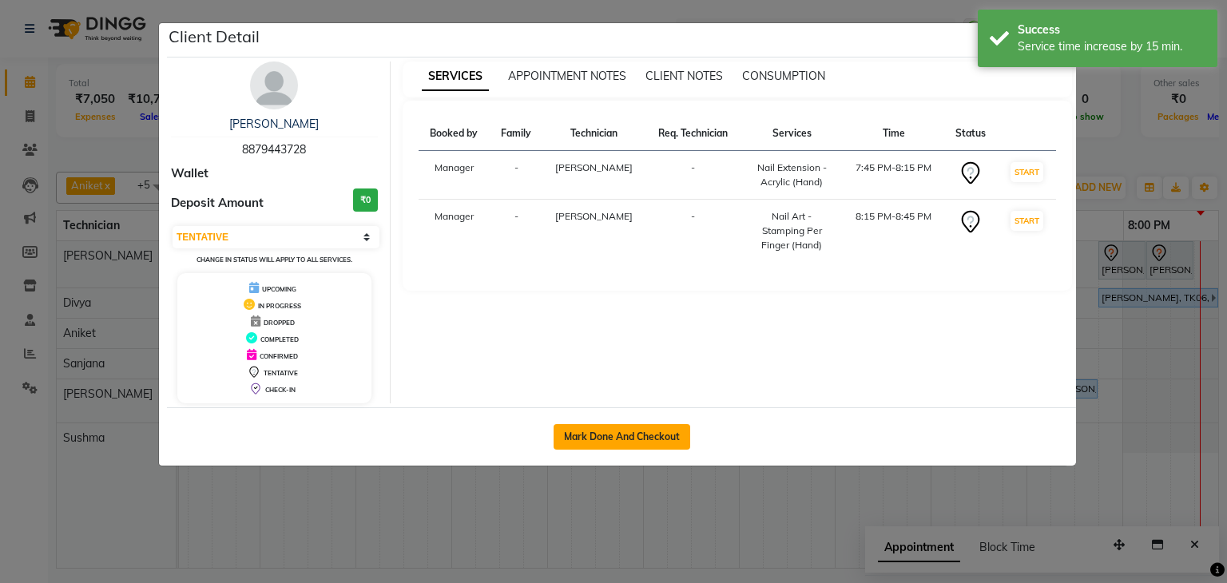
click at [633, 436] on button "Mark Done And Checkout" at bounding box center [622, 437] width 137 height 26
select select "service"
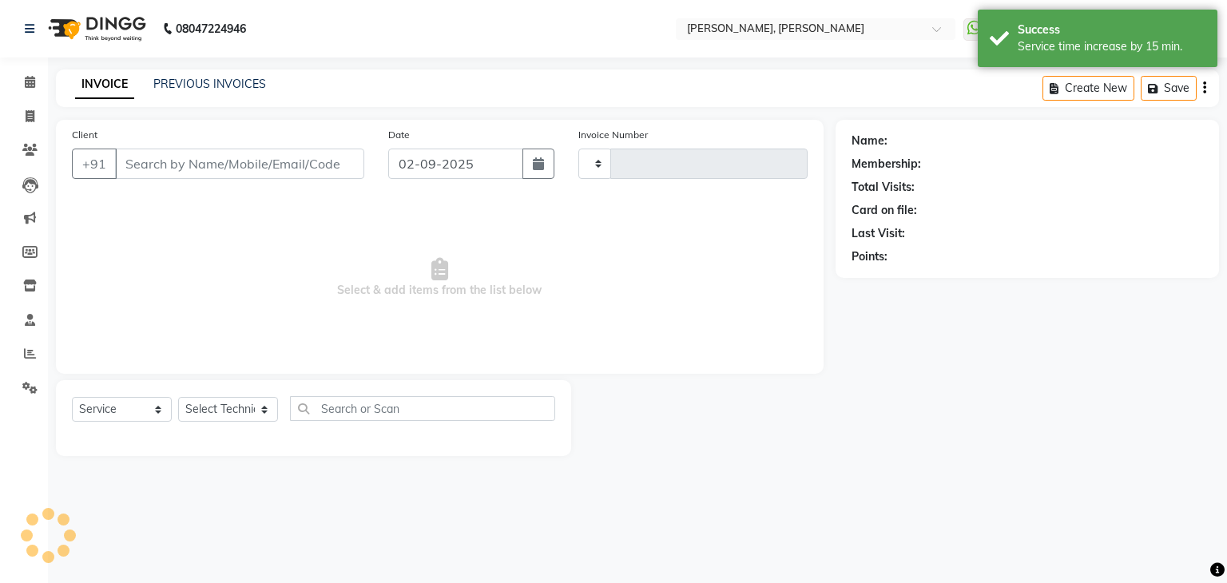
type input "1137"
select select "6455"
type input "88******28"
select select "54412"
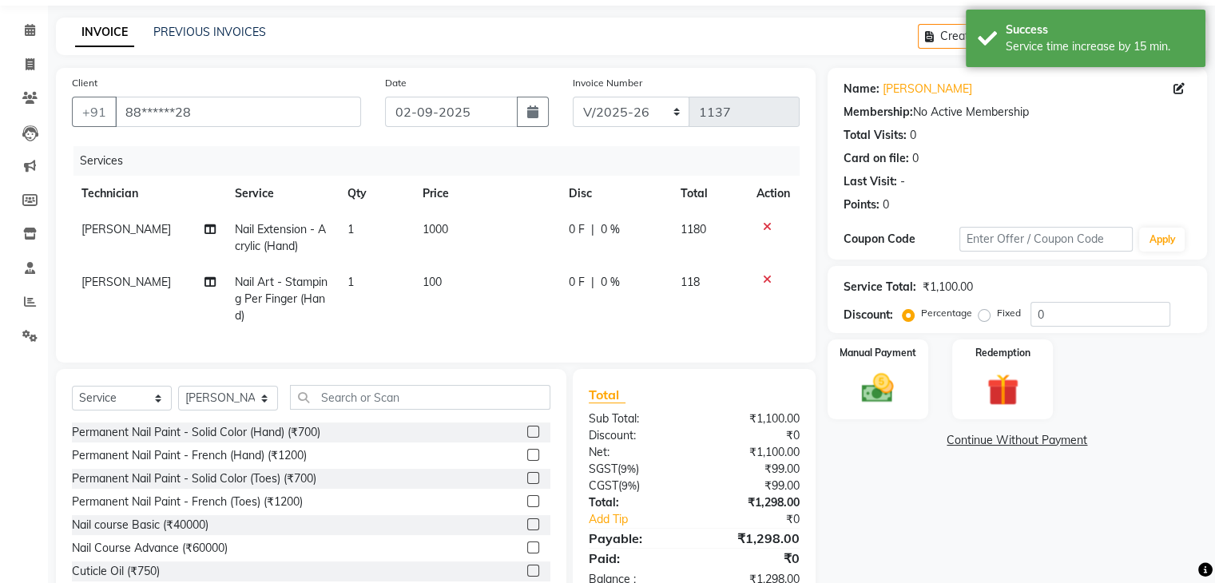
scroll to position [80, 0]
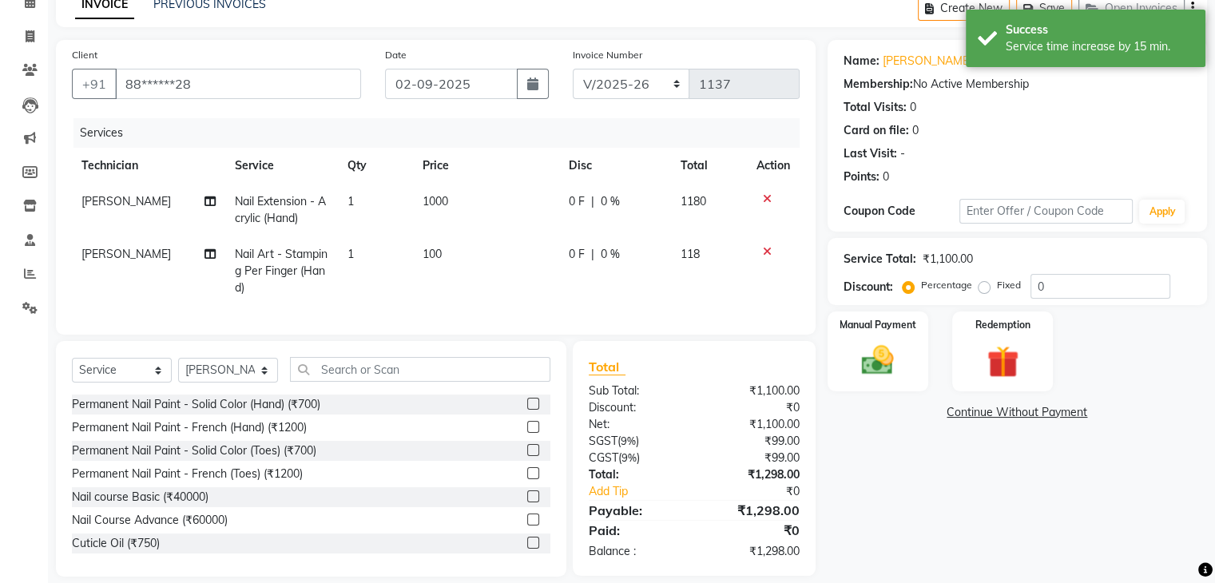
click at [358, 253] on td "1" at bounding box center [375, 270] width 75 height 69
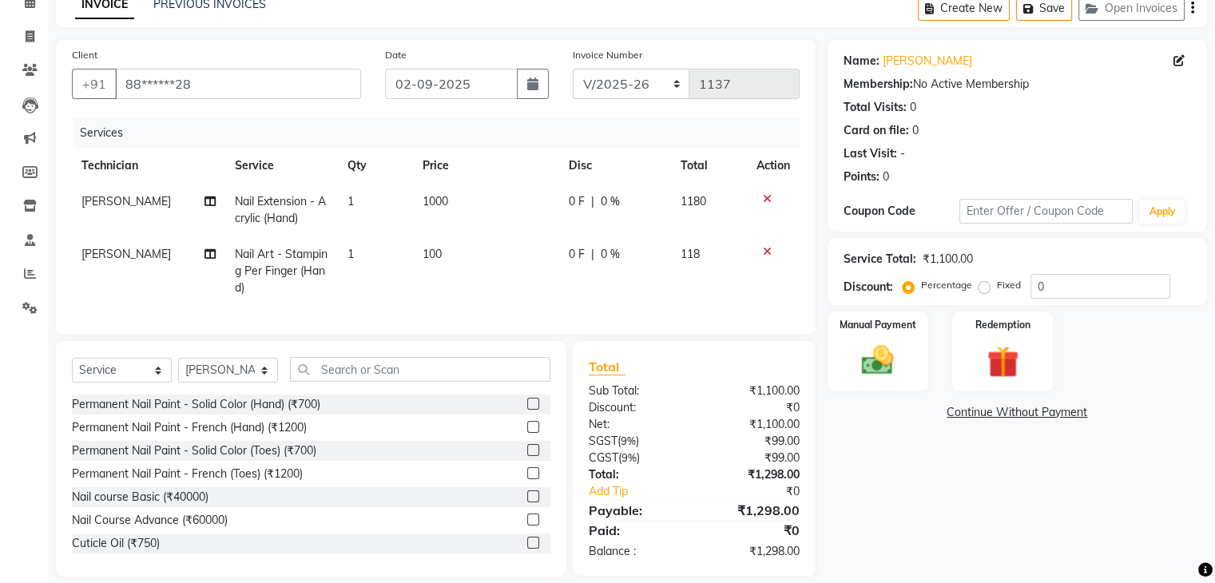
select select "54412"
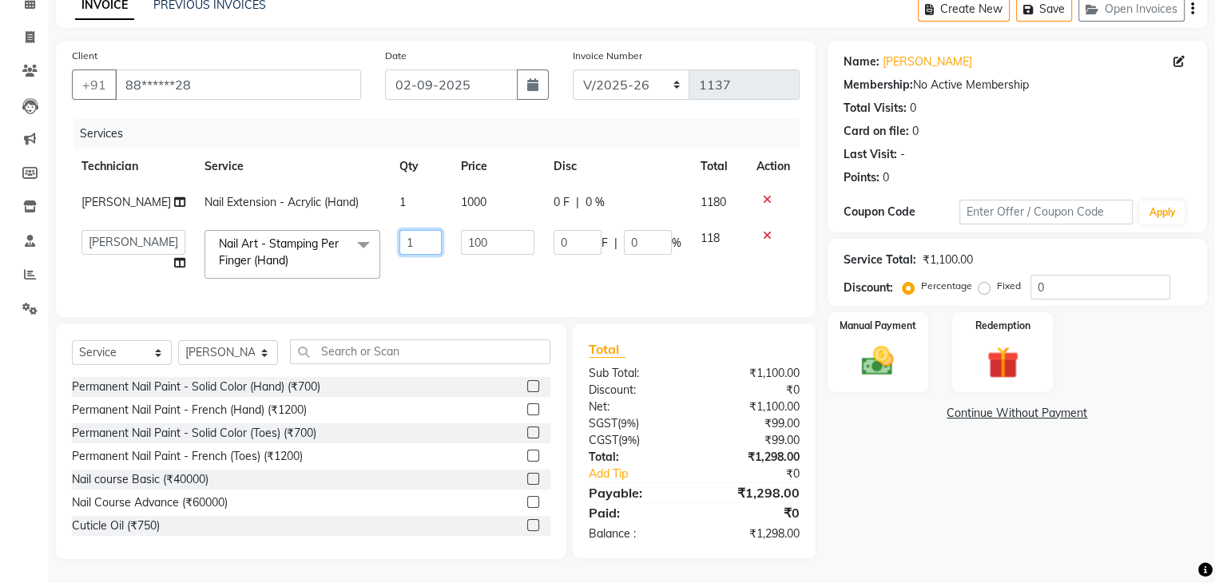
click at [401, 251] on input "1" at bounding box center [420, 242] width 43 height 25
type input "10"
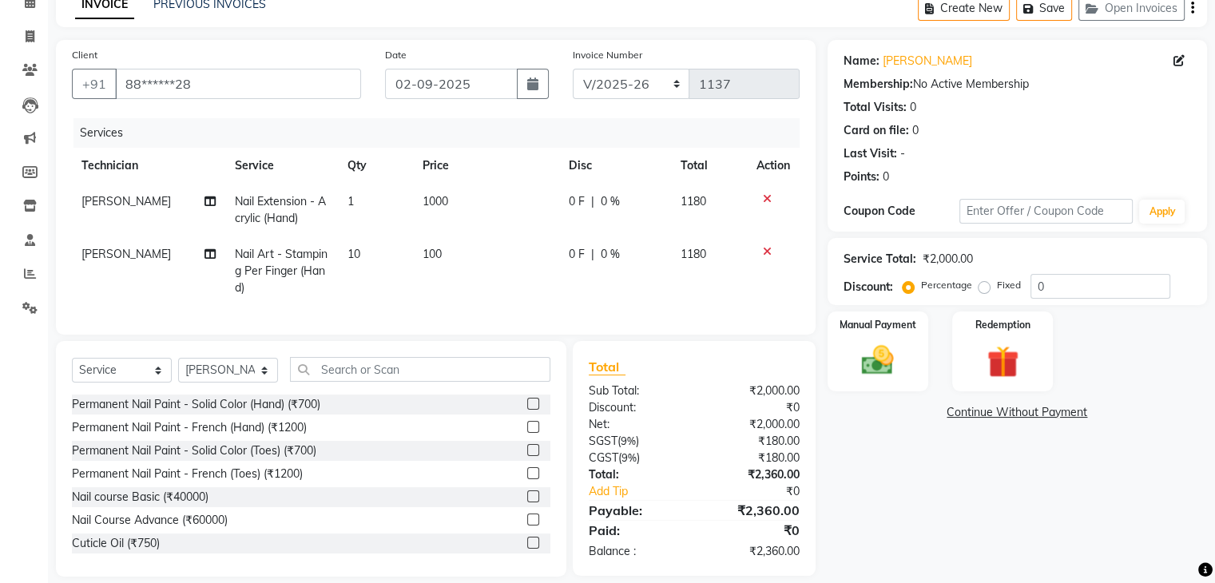
click at [476, 251] on td "100" at bounding box center [486, 270] width 146 height 69
select select "54412"
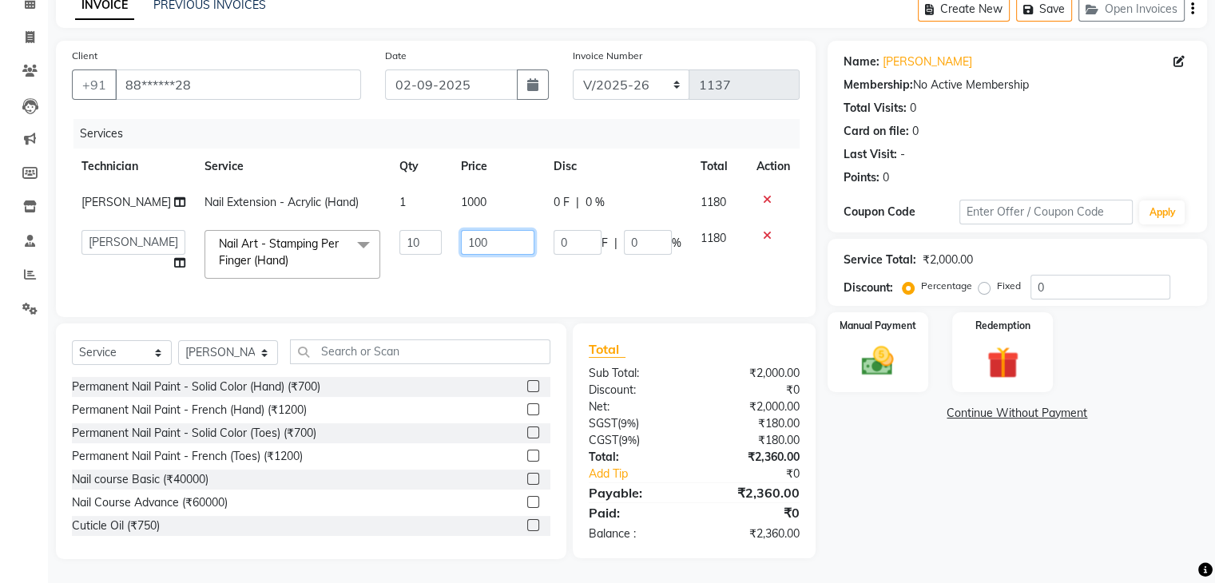
click at [462, 245] on input "100" at bounding box center [497, 242] width 73 height 25
type input "200"
click at [958, 456] on div "Name: Sri Ranjani Membership: No Active Membership Total Visits: 0 Card on file…" at bounding box center [1023, 300] width 391 height 518
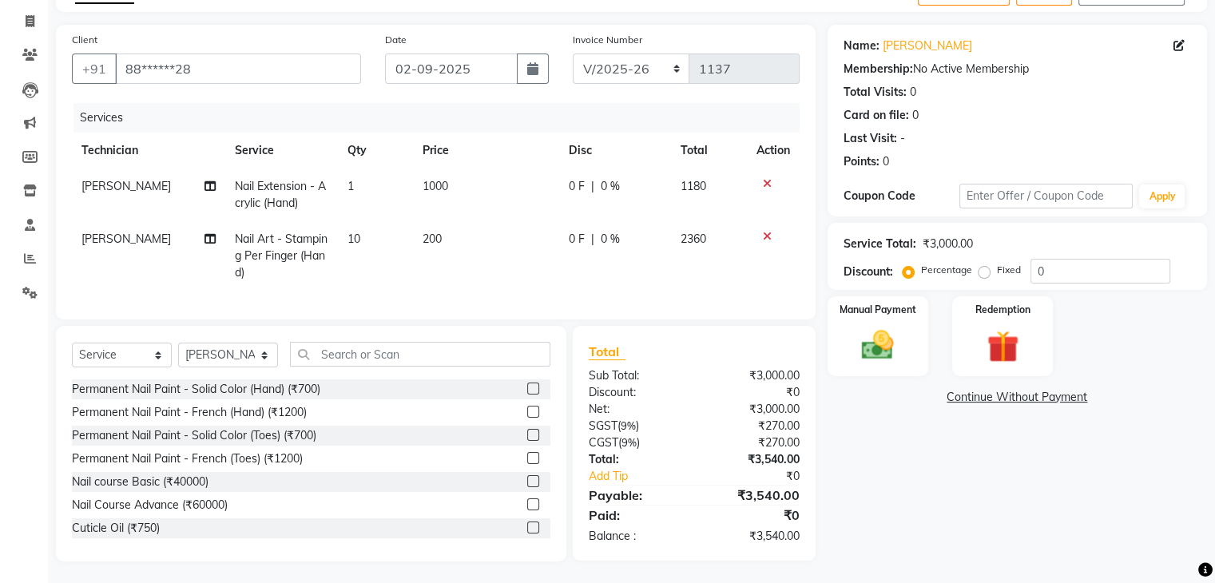
scroll to position [110, 0]
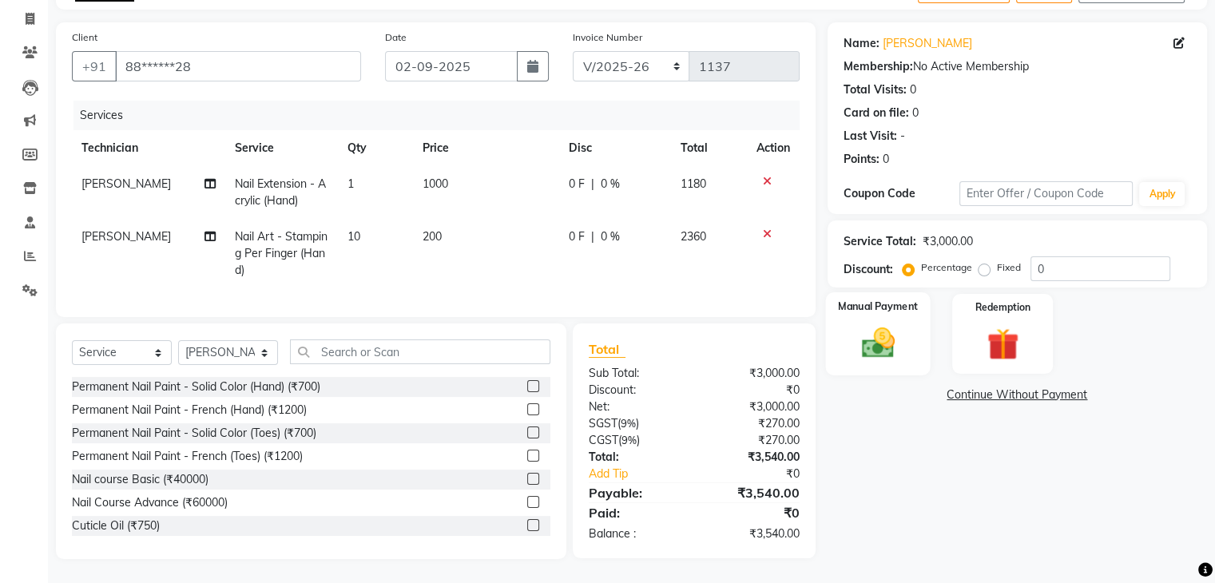
click at [895, 299] on label "Manual Payment" at bounding box center [878, 306] width 80 height 15
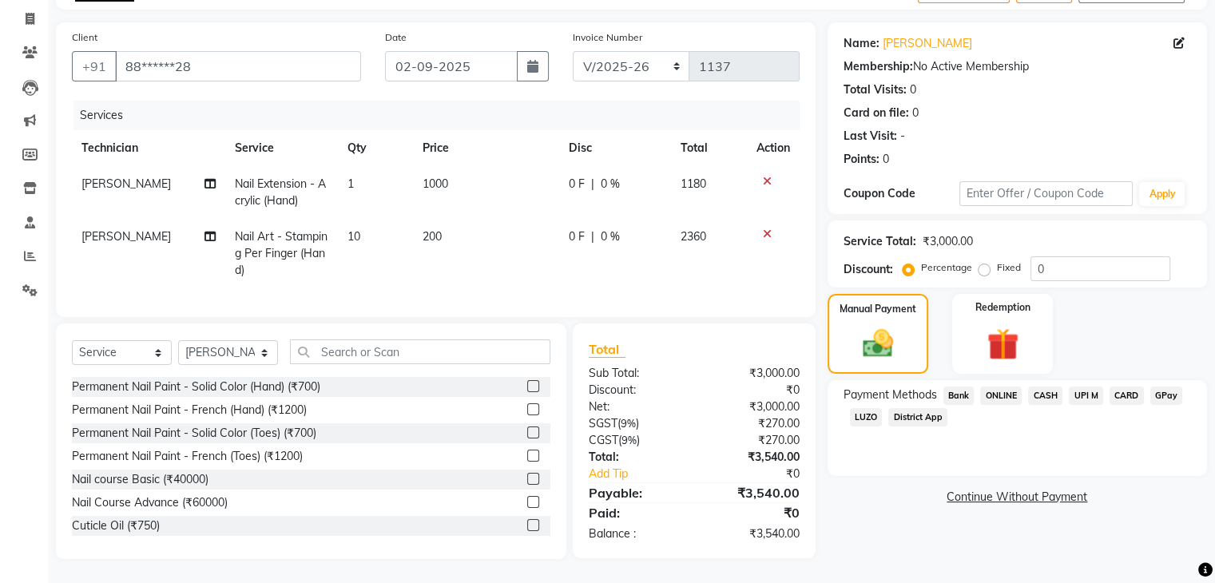
click at [1050, 387] on span "CASH" at bounding box center [1045, 396] width 34 height 18
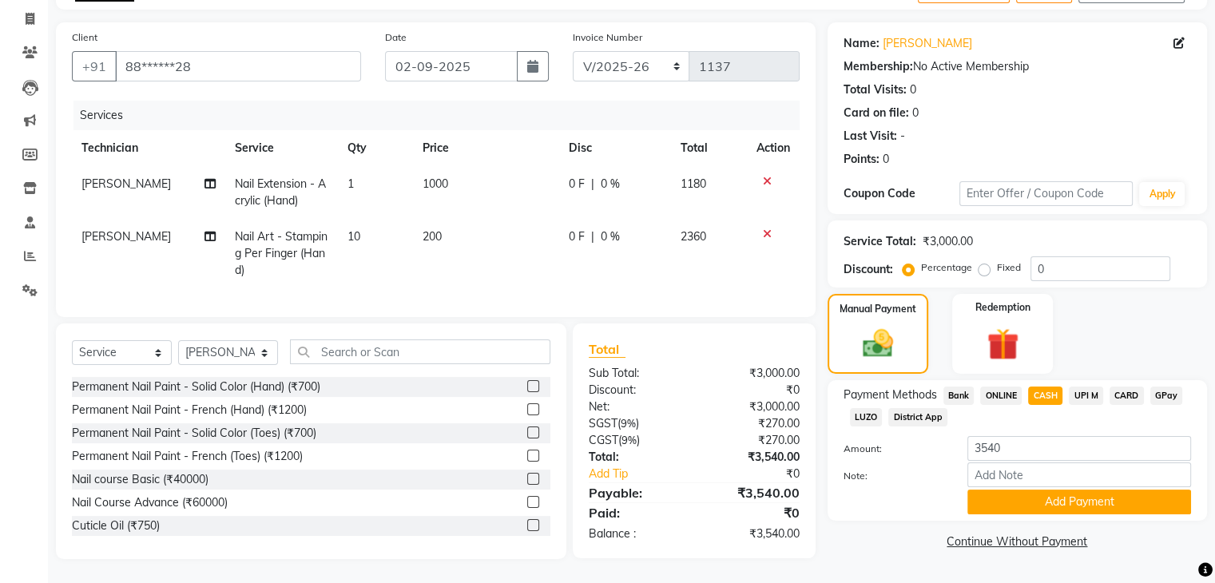
click at [1090, 387] on span "UPI M" at bounding box center [1086, 396] width 34 height 18
click at [1088, 493] on button "Add Payment" at bounding box center [1079, 502] width 224 height 25
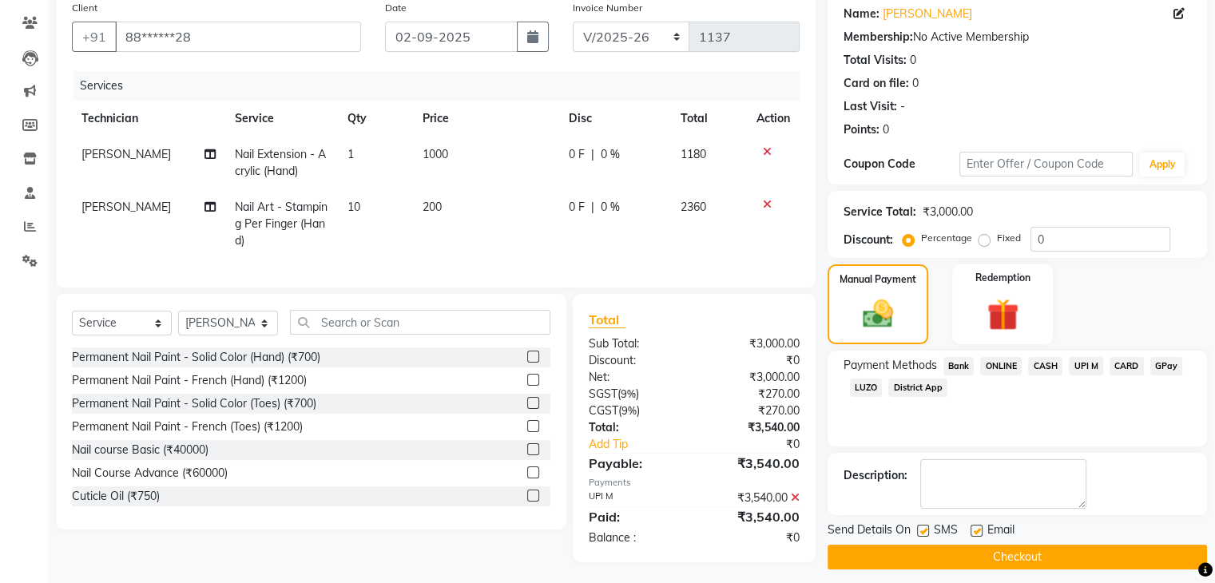
scroll to position [143, 0]
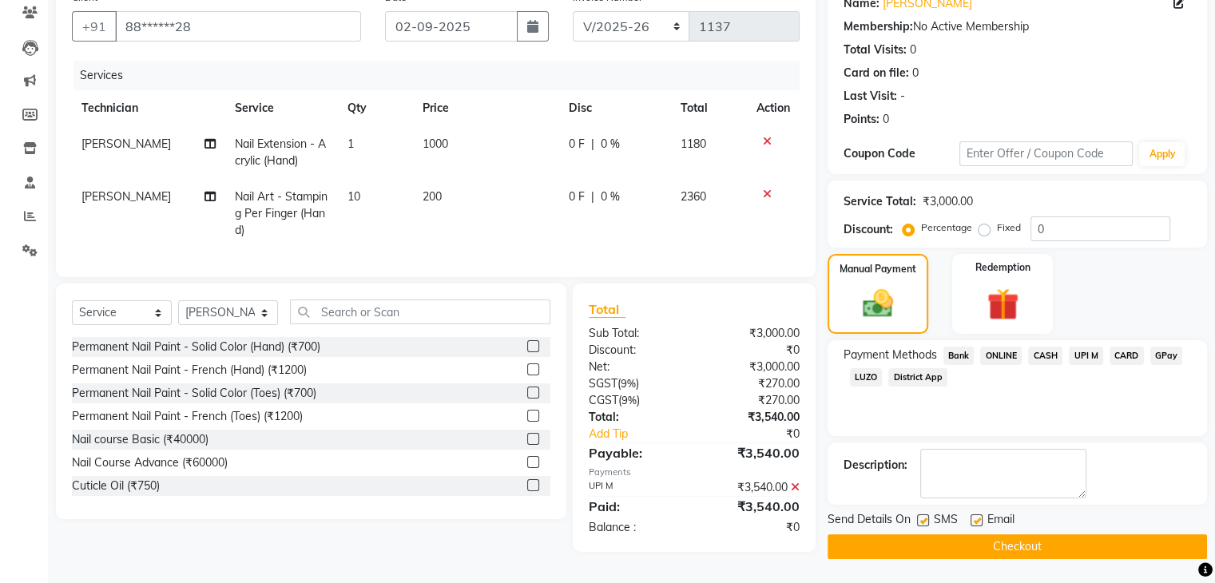
click at [984, 534] on button "Checkout" at bounding box center [1017, 546] width 379 height 25
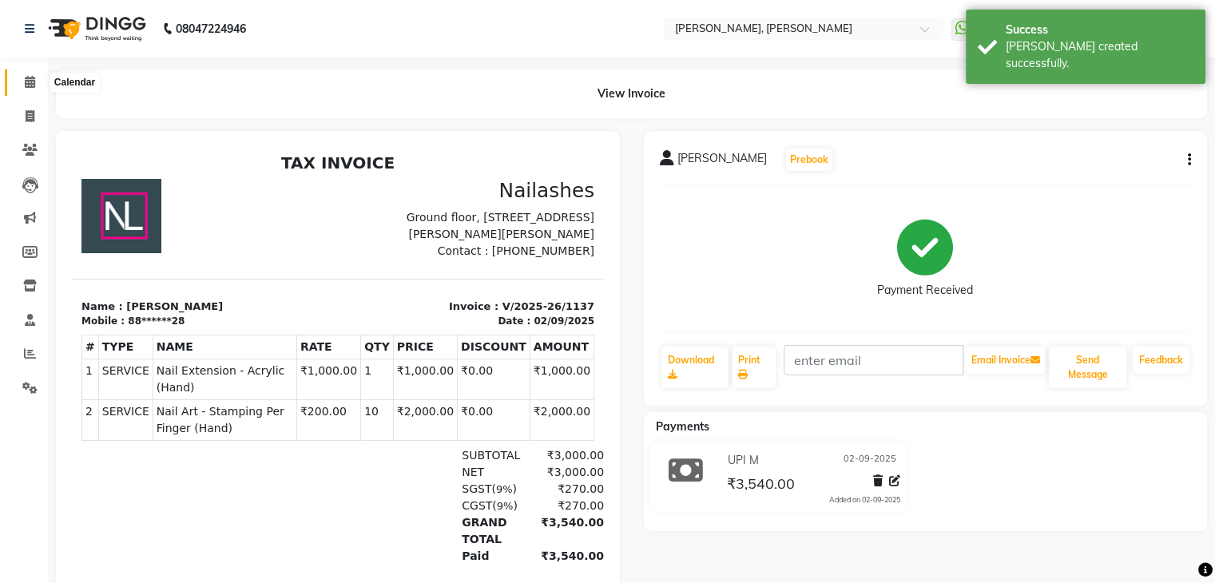
drag, startPoint x: 32, startPoint y: 85, endPoint x: 38, endPoint y: 93, distance: 10.9
click at [32, 85] on icon at bounding box center [30, 82] width 10 height 12
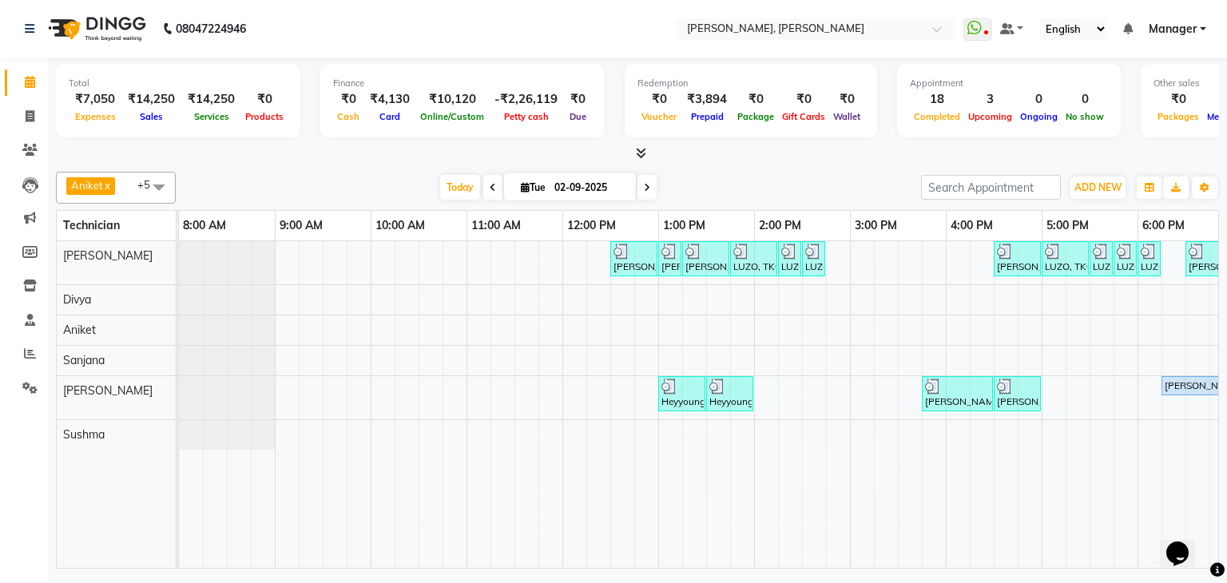
drag, startPoint x: 784, startPoint y: 553, endPoint x: 727, endPoint y: 558, distance: 57.7
click at [727, 558] on div "[PERSON_NAME], TK01, 12:30 PM-01:00 PM, Nail Extension - Acrylic (Hand) [PERSON…" at bounding box center [698, 404] width 1039 height 327
click at [697, 111] on span "Prepaid" at bounding box center [707, 116] width 41 height 11
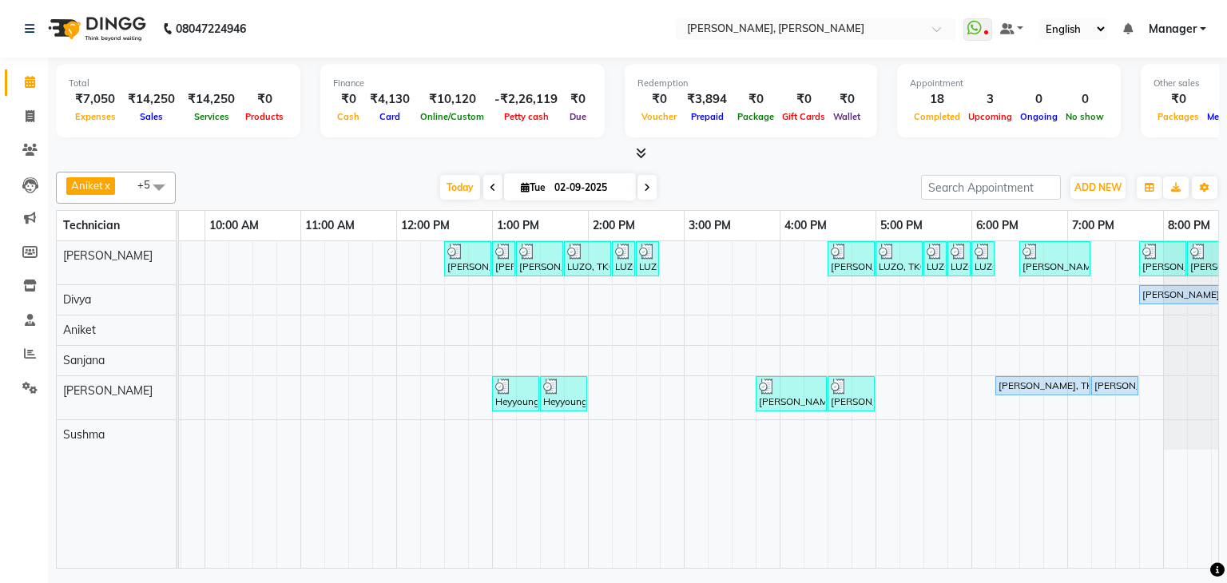
scroll to position [0, 166]
click at [1131, 137] on div "Total ₹7,050 Expenses ₹14,250 Sales ₹14,250 Services ₹0 Products Finance ₹0 Cas…" at bounding box center [637, 103] width 1163 height 78
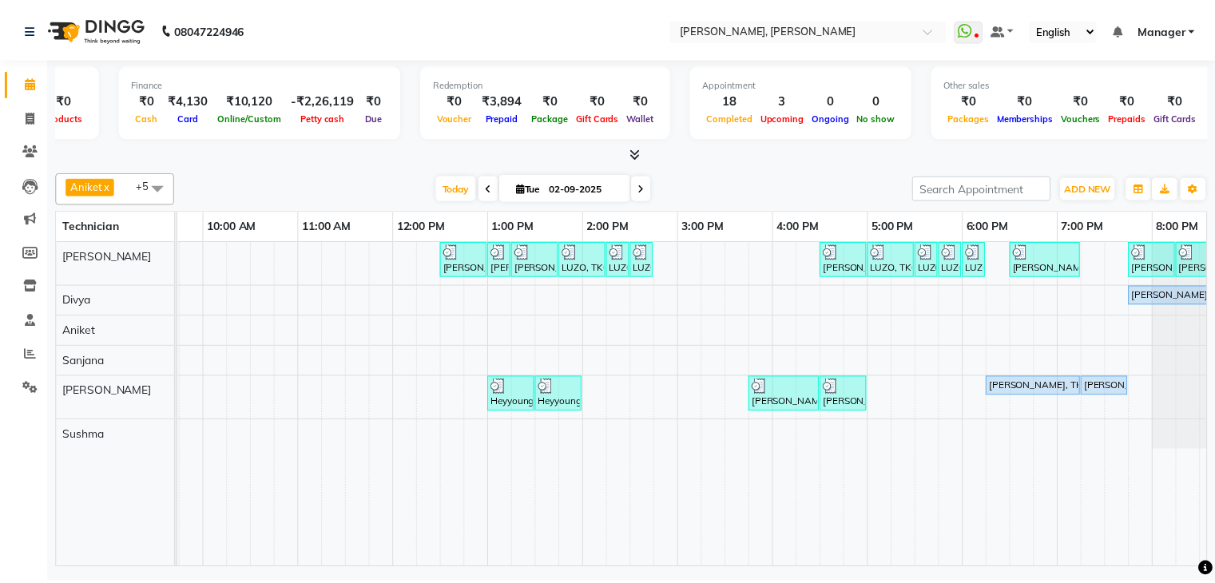
scroll to position [0, 0]
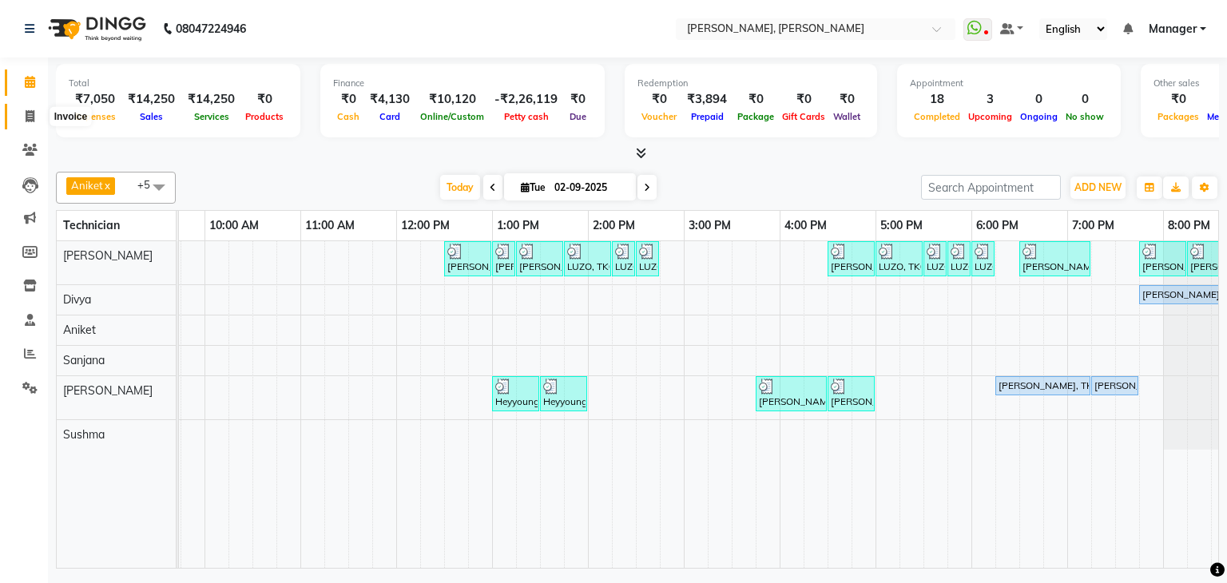
click at [35, 119] on span at bounding box center [30, 117] width 28 height 18
select select "6455"
select select "service"
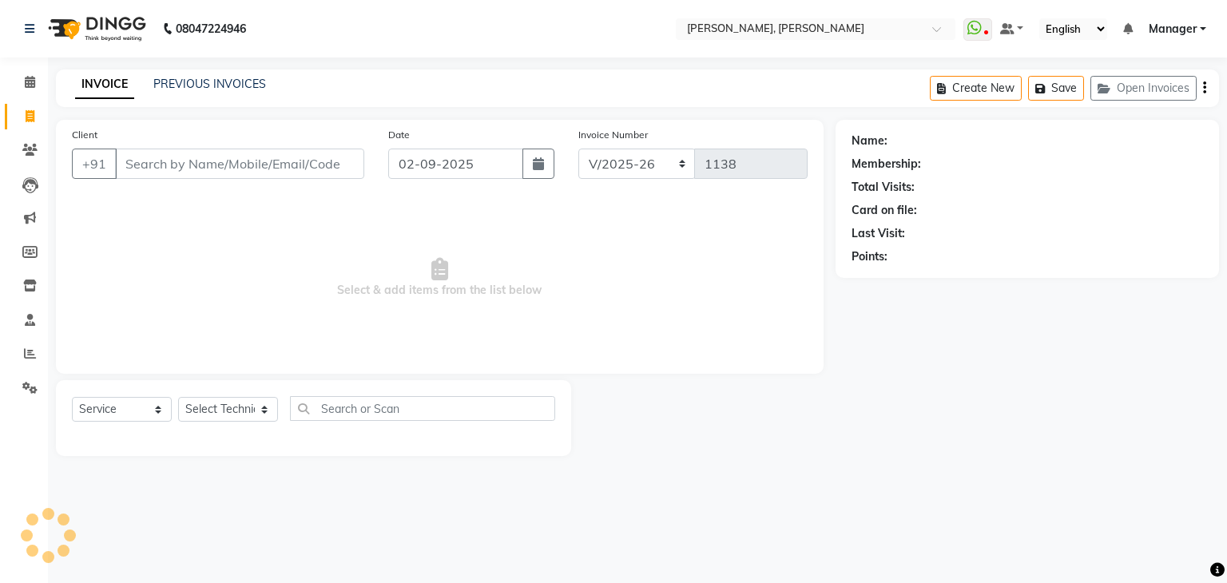
click at [165, 158] on input "Client" at bounding box center [239, 164] width 249 height 30
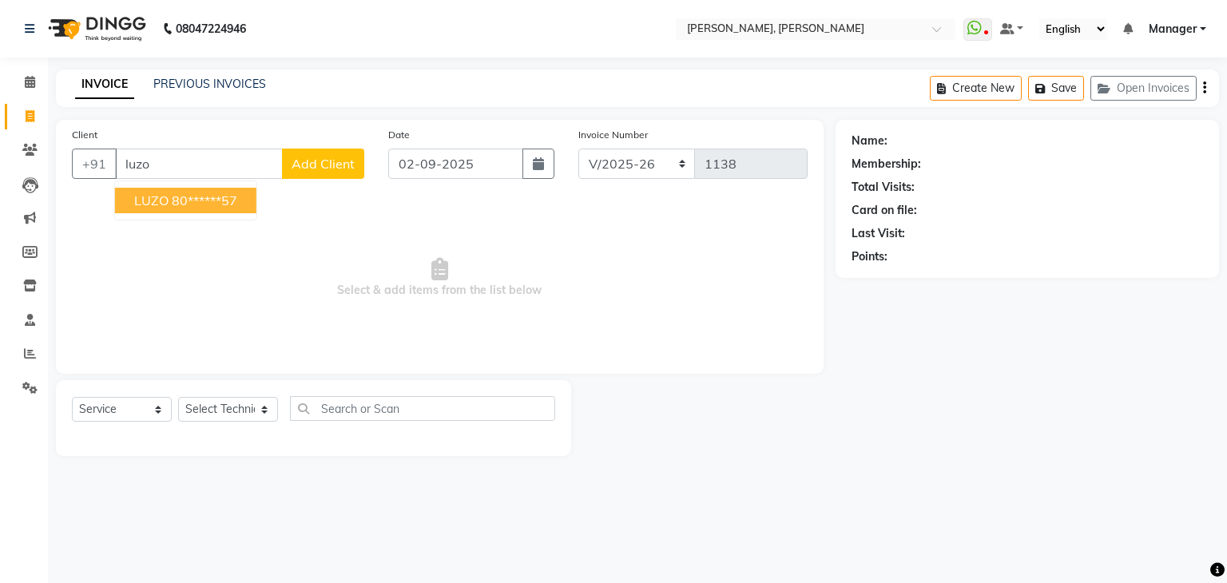
click at [167, 211] on button "LUZO 80******57" at bounding box center [185, 201] width 141 height 26
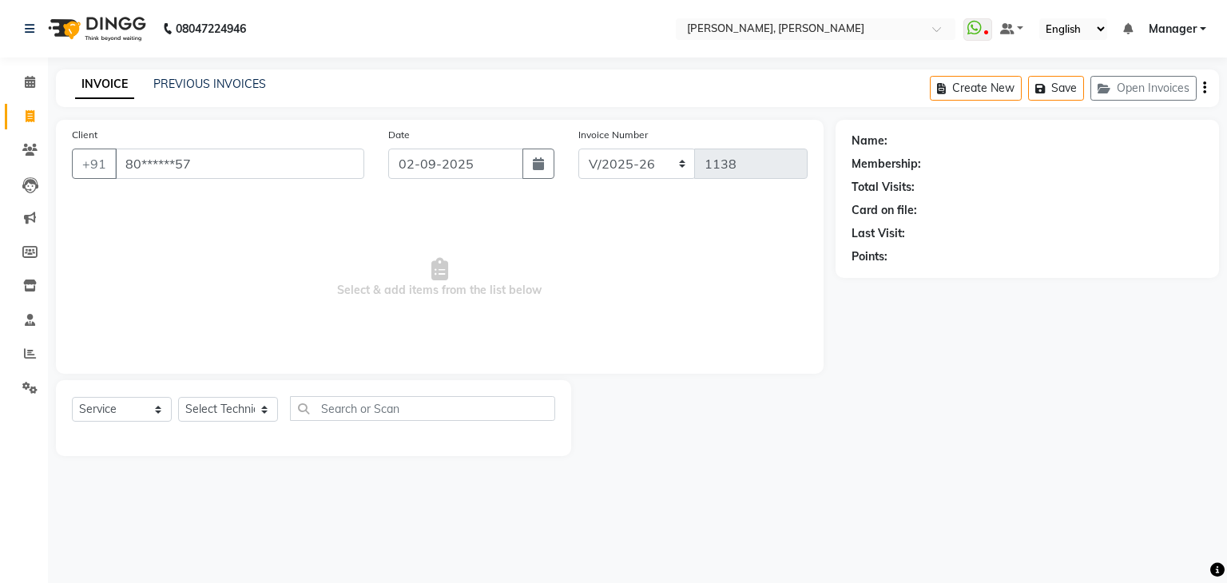
type input "80******57"
click at [898, 283] on icon "button" at bounding box center [896, 279] width 11 height 11
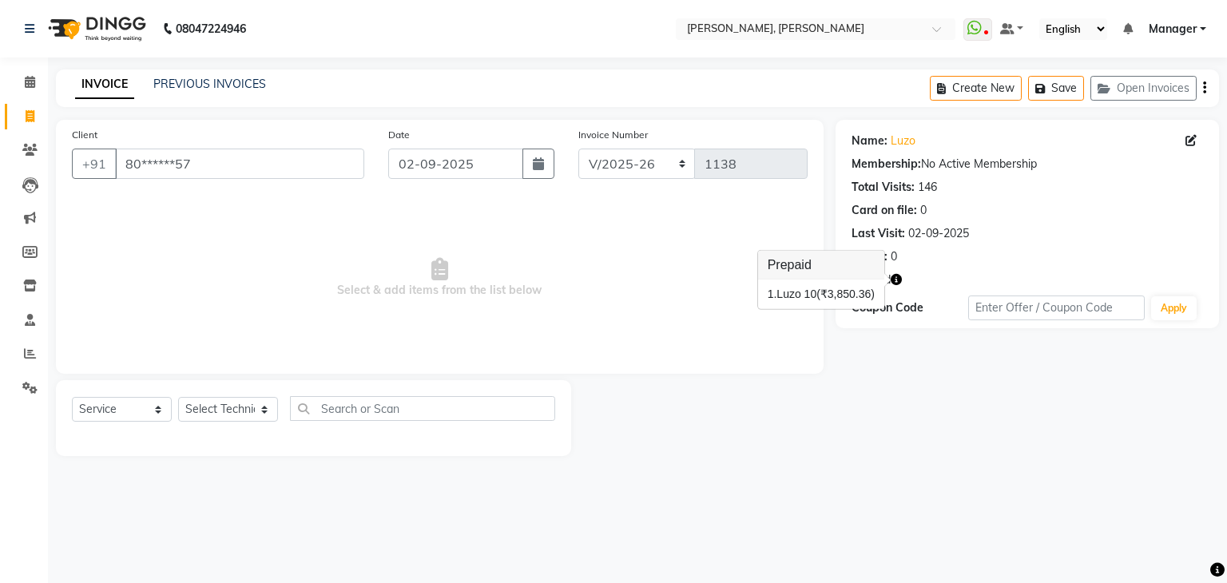
click at [872, 383] on div "Name: [PERSON_NAME] Membership: No Active Membership Total Visits: 146 Card on …" at bounding box center [1032, 288] width 395 height 336
click at [898, 277] on icon "button" at bounding box center [896, 279] width 11 height 11
click at [826, 414] on div at bounding box center [703, 418] width 264 height 76
click at [134, 413] on select "Select Service Product Membership Package Voucher Prepaid Gift Card" at bounding box center [122, 409] width 100 height 25
select select "P"
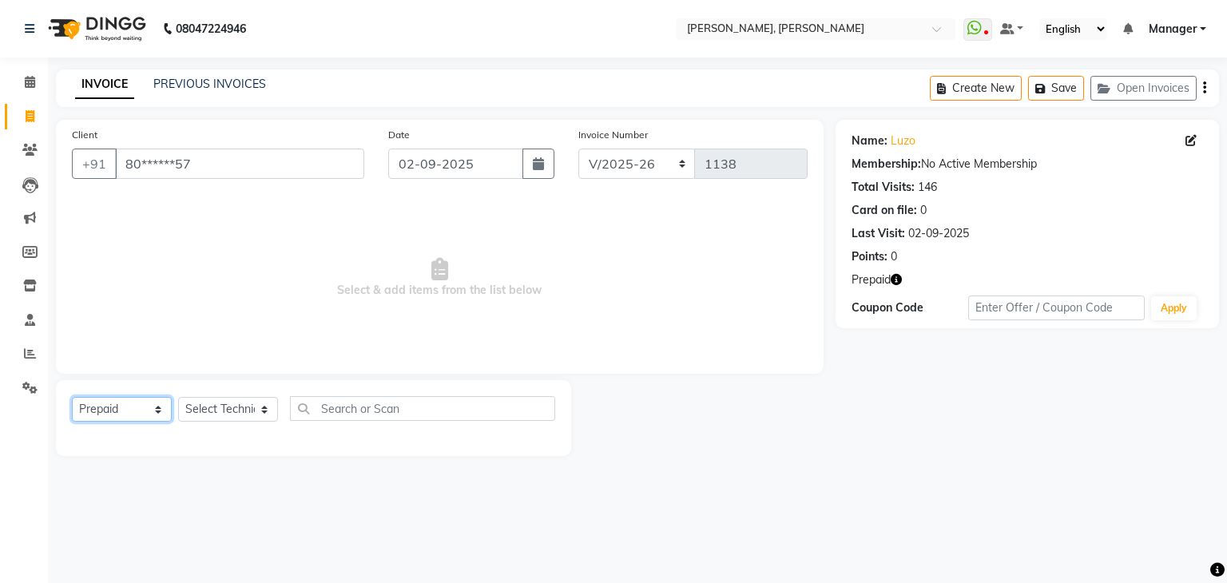
click at [72, 398] on select "Select Service Product Membership Package Voucher Prepaid Gift Card" at bounding box center [122, 409] width 100 height 25
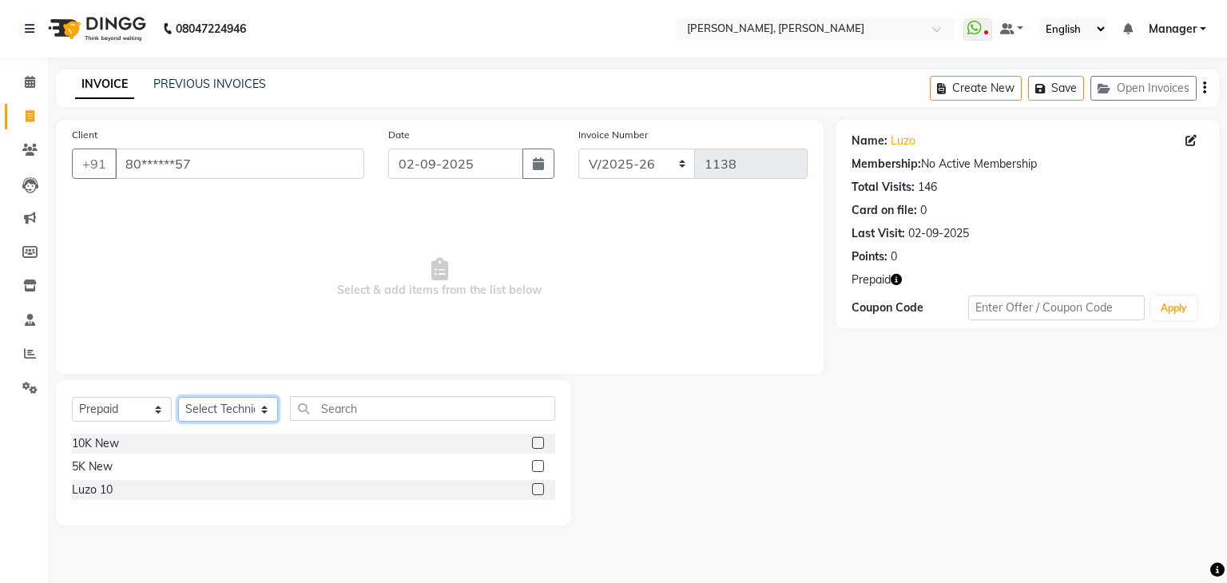
click at [244, 415] on select "Select Technician [PERSON_NAME] [PERSON_NAME] Apshana [PERSON_NAME] Manager Nik…" at bounding box center [228, 409] width 100 height 25
select select "48915"
click at [178, 398] on select "Select Technician [PERSON_NAME] [PERSON_NAME] Apshana [PERSON_NAME] Manager Nik…" at bounding box center [228, 409] width 100 height 25
click at [538, 490] on label at bounding box center [538, 489] width 12 height 12
click at [538, 490] on input "checkbox" at bounding box center [537, 490] width 10 height 10
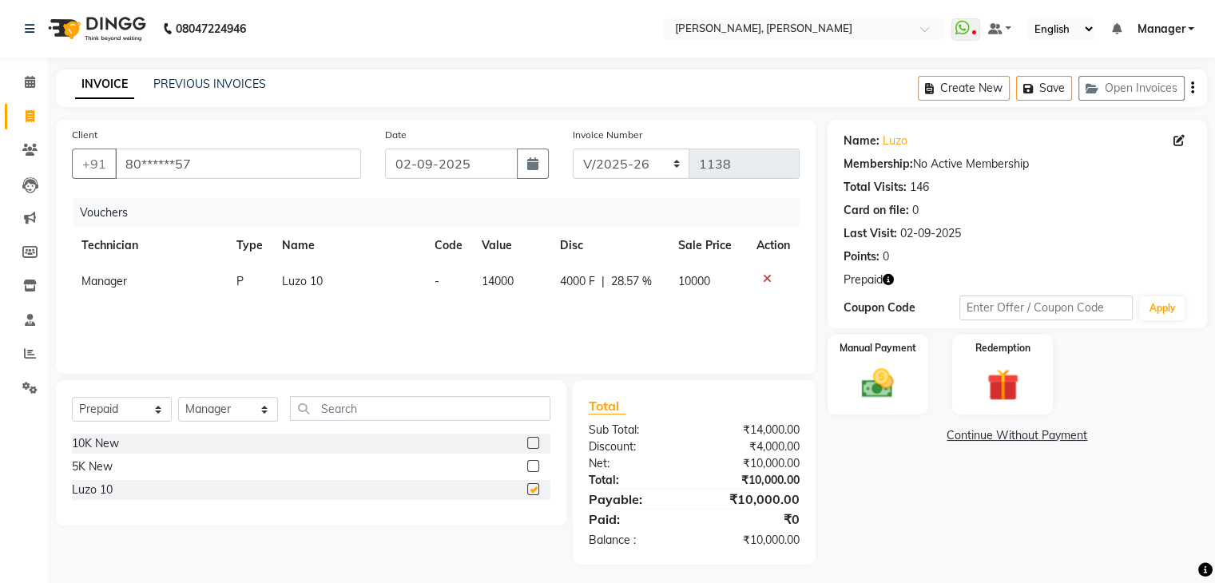
checkbox input "false"
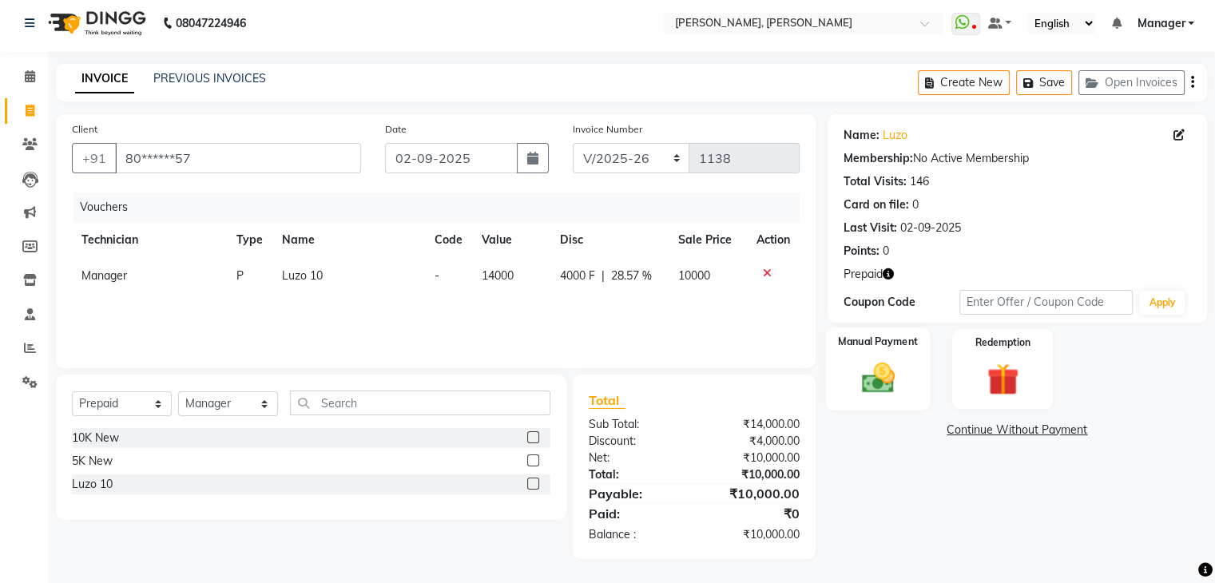
click at [908, 371] on div "Manual Payment" at bounding box center [877, 368] width 105 height 82
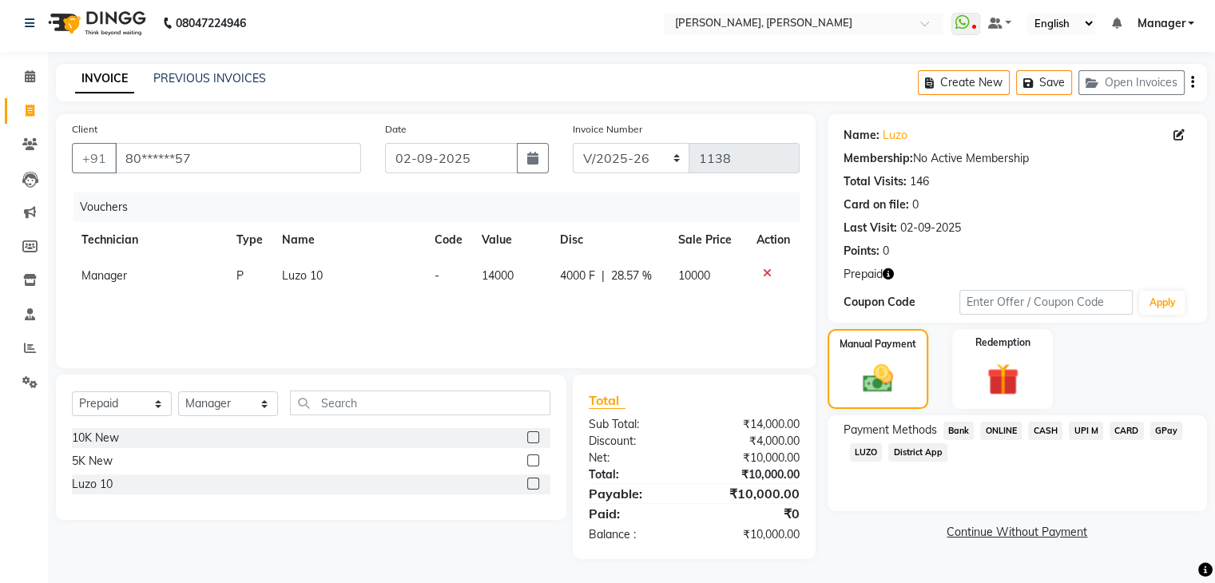
click at [954, 431] on span "Bank" at bounding box center [958, 431] width 31 height 18
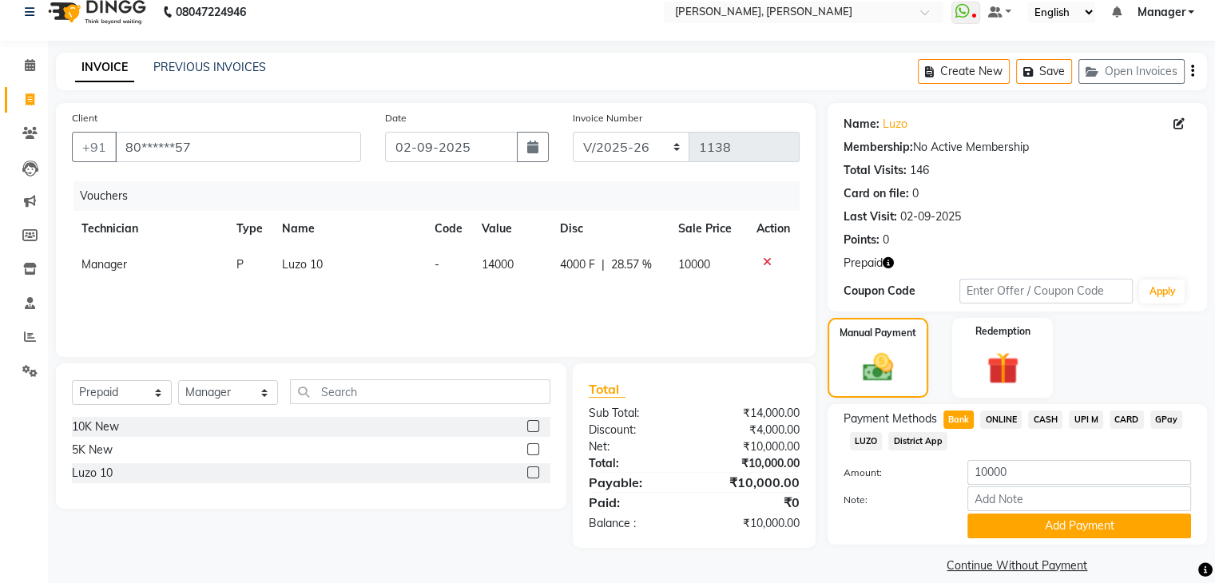
scroll to position [37, 0]
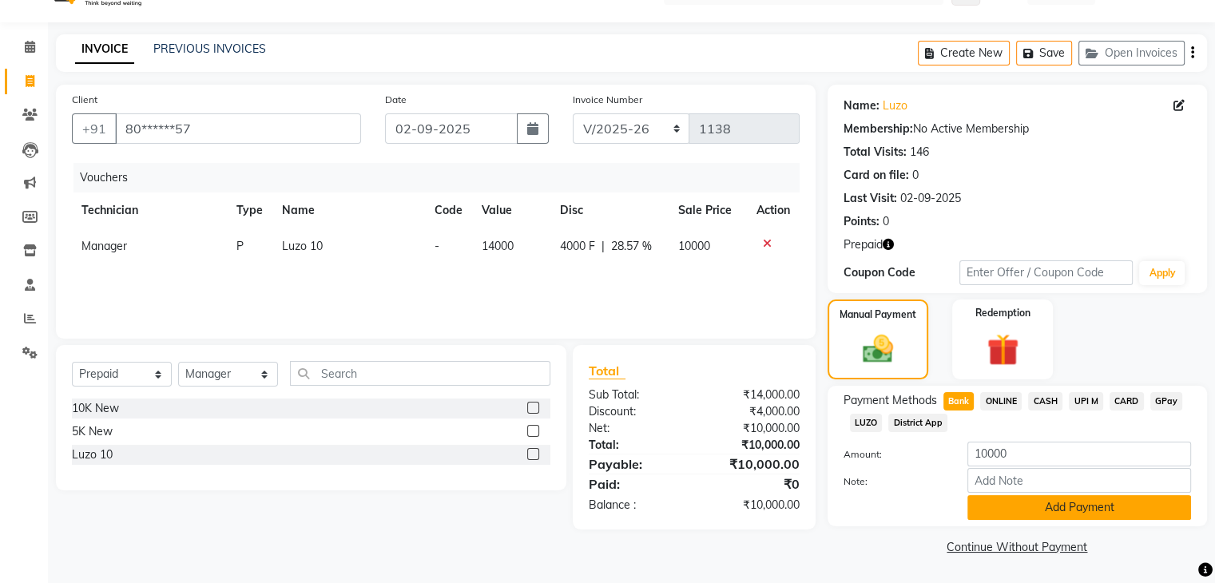
click at [1052, 506] on button "Add Payment" at bounding box center [1079, 507] width 224 height 25
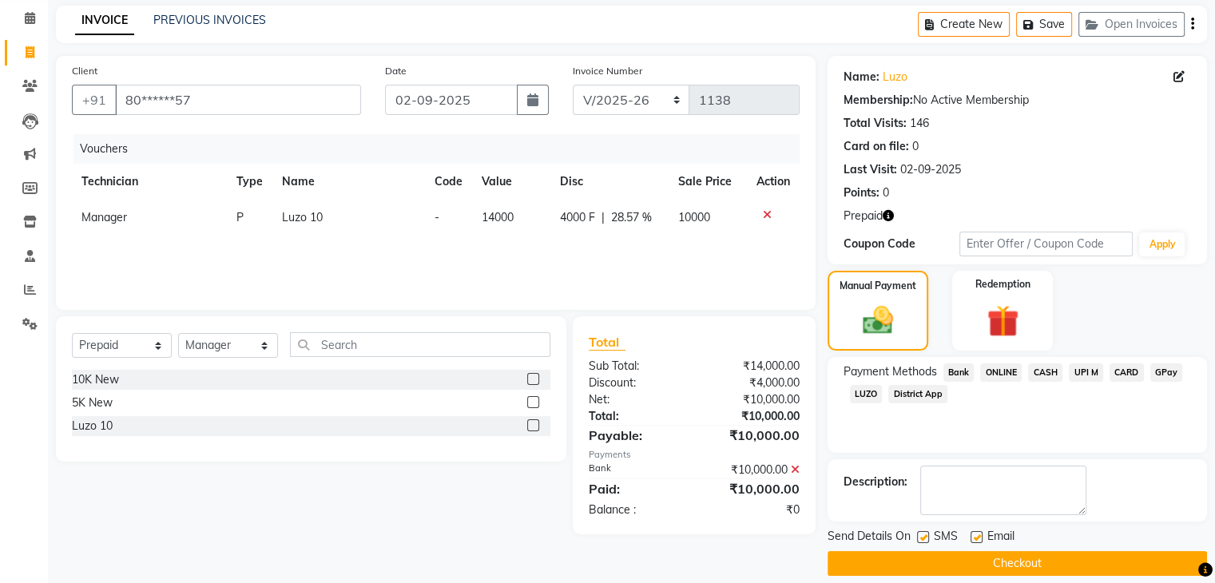
scroll to position [80, 0]
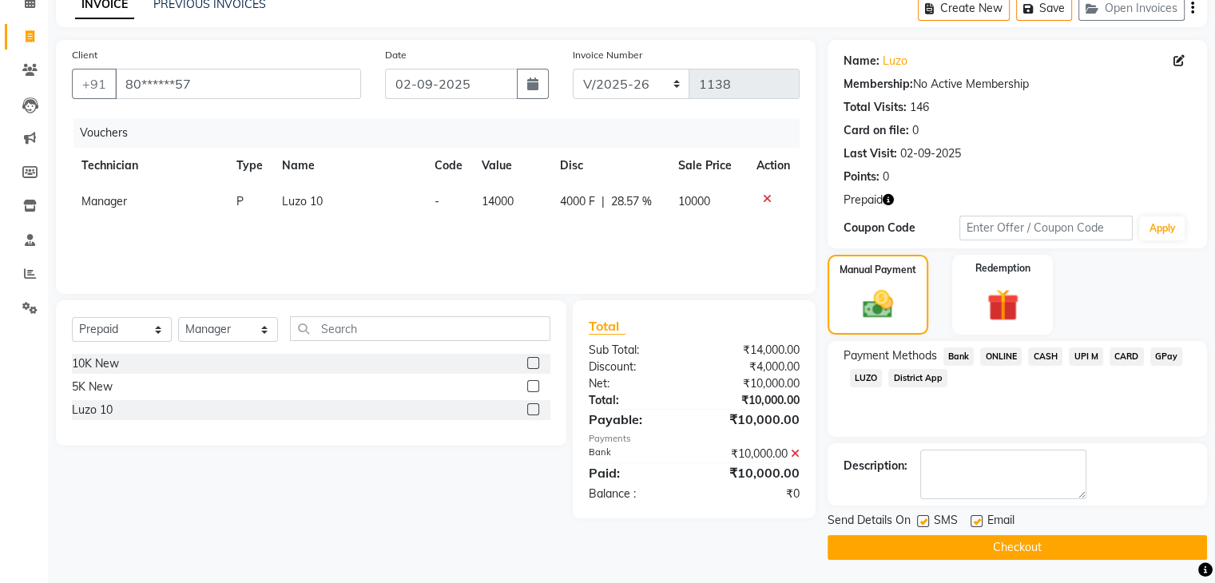
click at [984, 536] on button "Checkout" at bounding box center [1017, 547] width 379 height 25
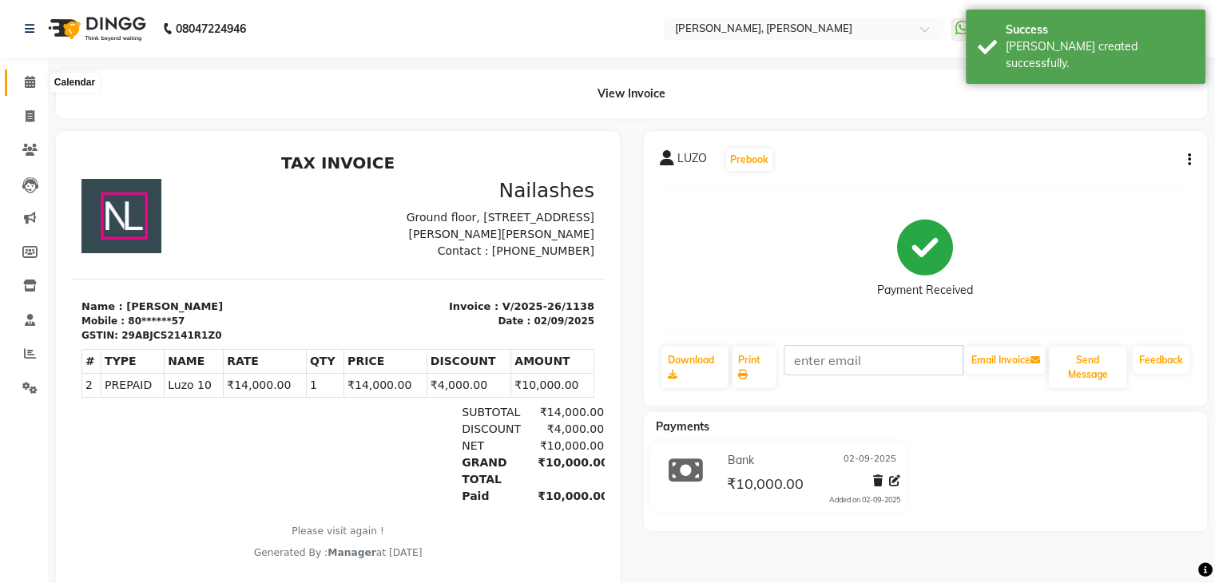
click at [31, 79] on icon at bounding box center [30, 82] width 10 height 12
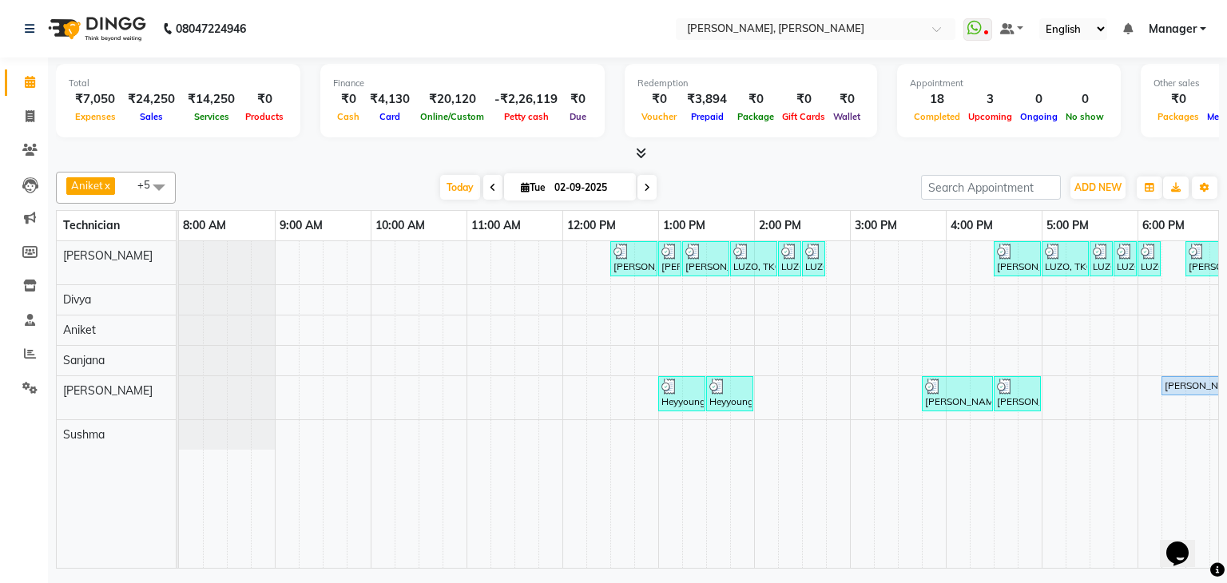
click at [645, 183] on icon at bounding box center [647, 188] width 6 height 10
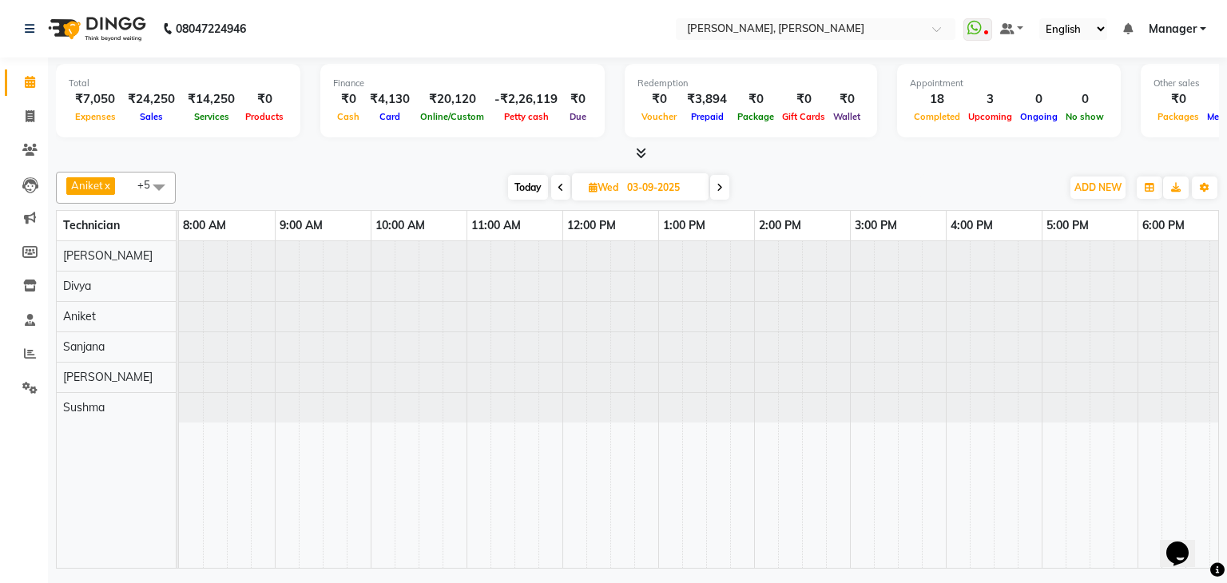
scroll to position [0, 206]
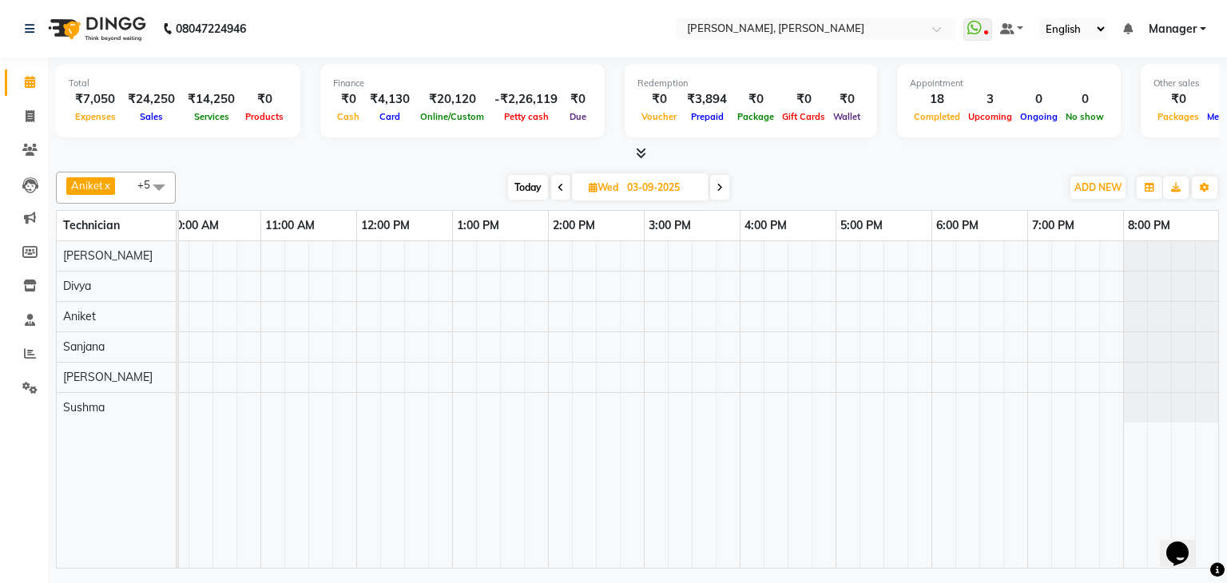
click at [556, 191] on span at bounding box center [560, 187] width 19 height 25
type input "02-09-2025"
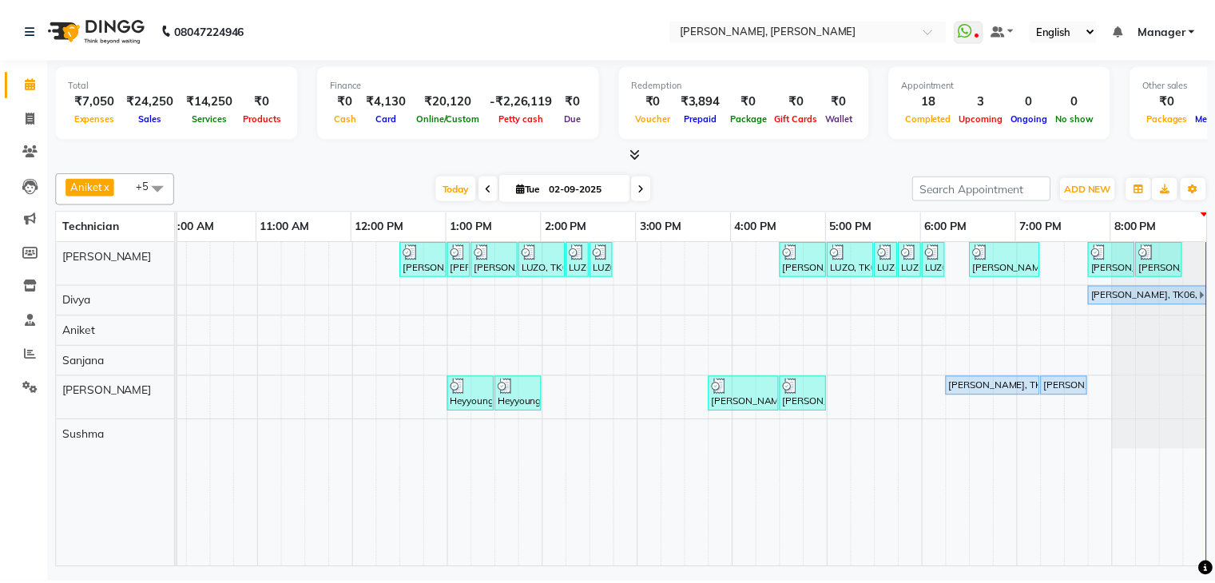
scroll to position [0, 218]
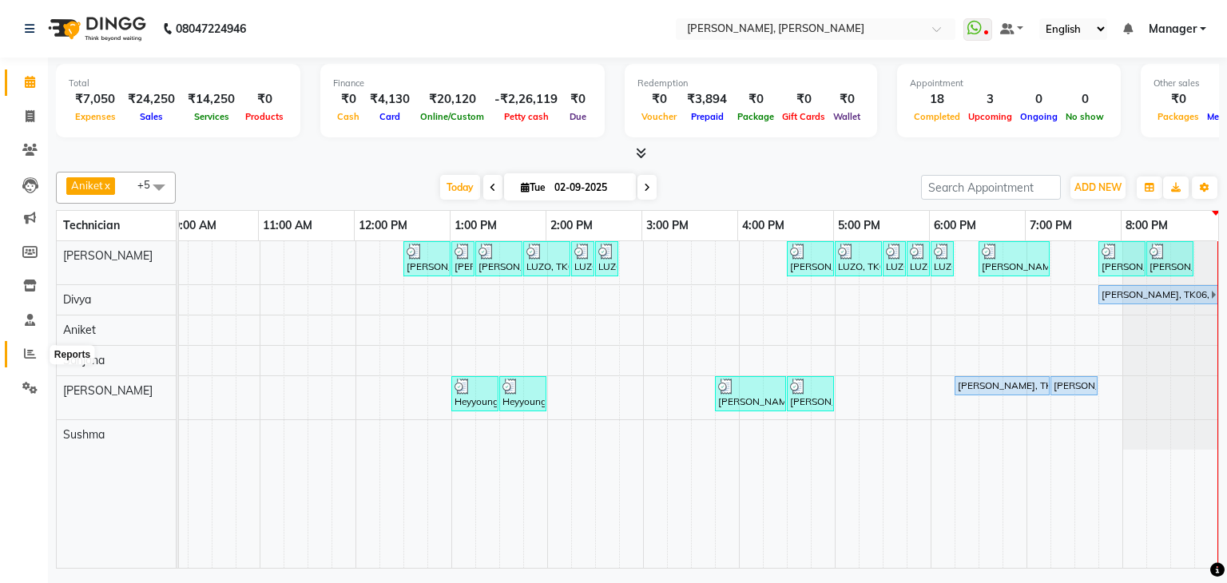
click at [32, 357] on icon at bounding box center [30, 353] width 12 height 12
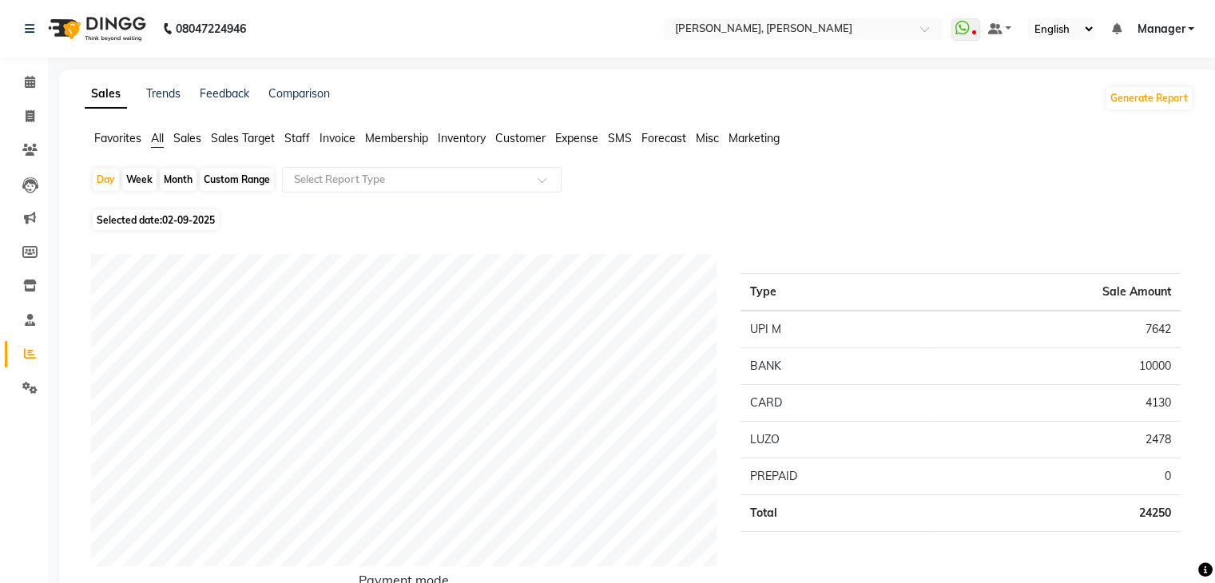
click at [197, 221] on span "02-09-2025" at bounding box center [188, 220] width 53 height 12
select select "9"
select select "2025"
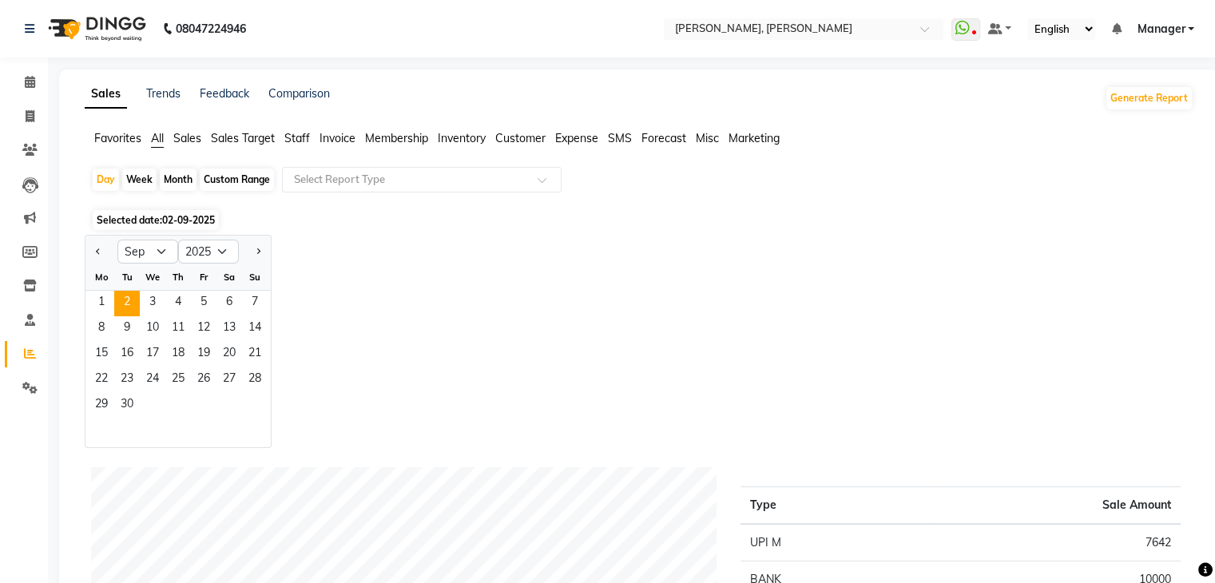
click at [307, 135] on span "Staff" at bounding box center [297, 138] width 26 height 14
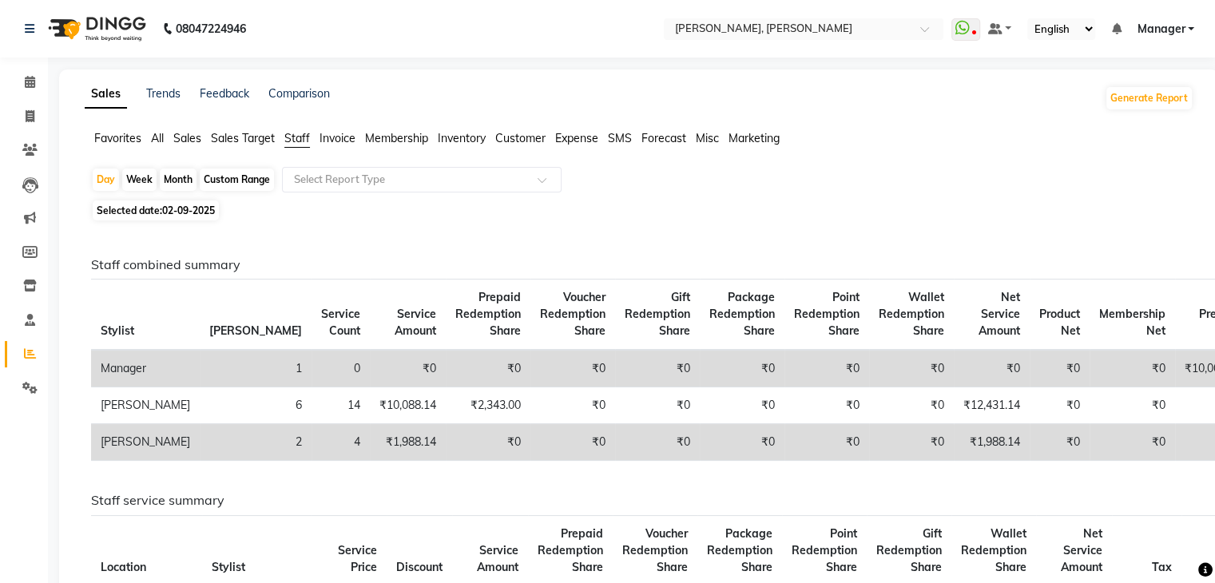
click at [175, 210] on span "02-09-2025" at bounding box center [188, 210] width 53 height 12
select select "9"
select select "2025"
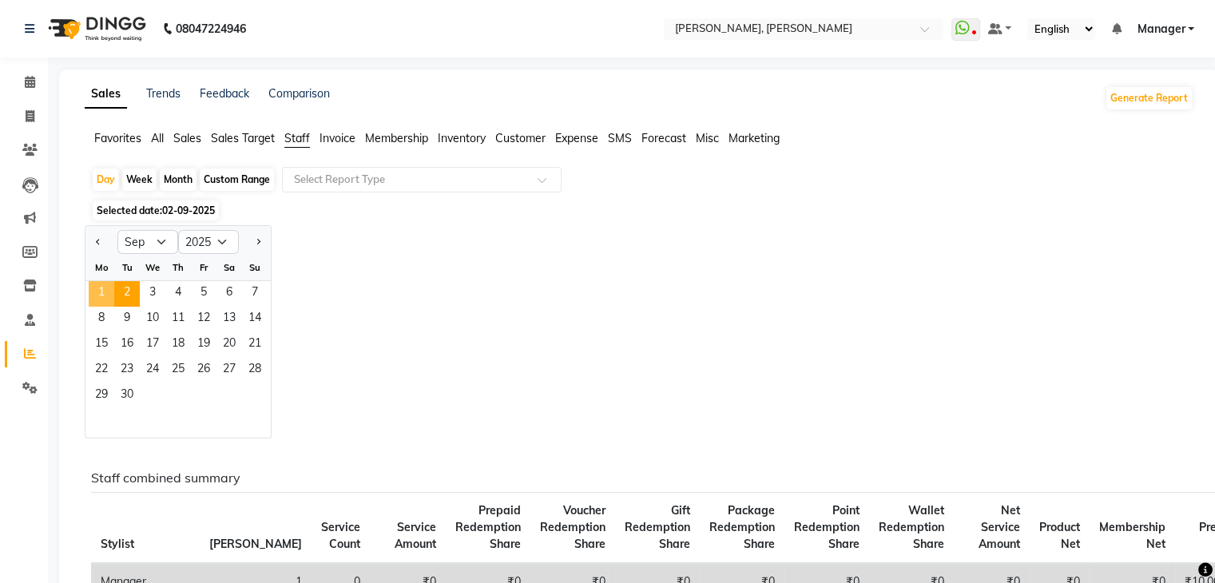
click at [101, 291] on span "1" at bounding box center [102, 294] width 26 height 26
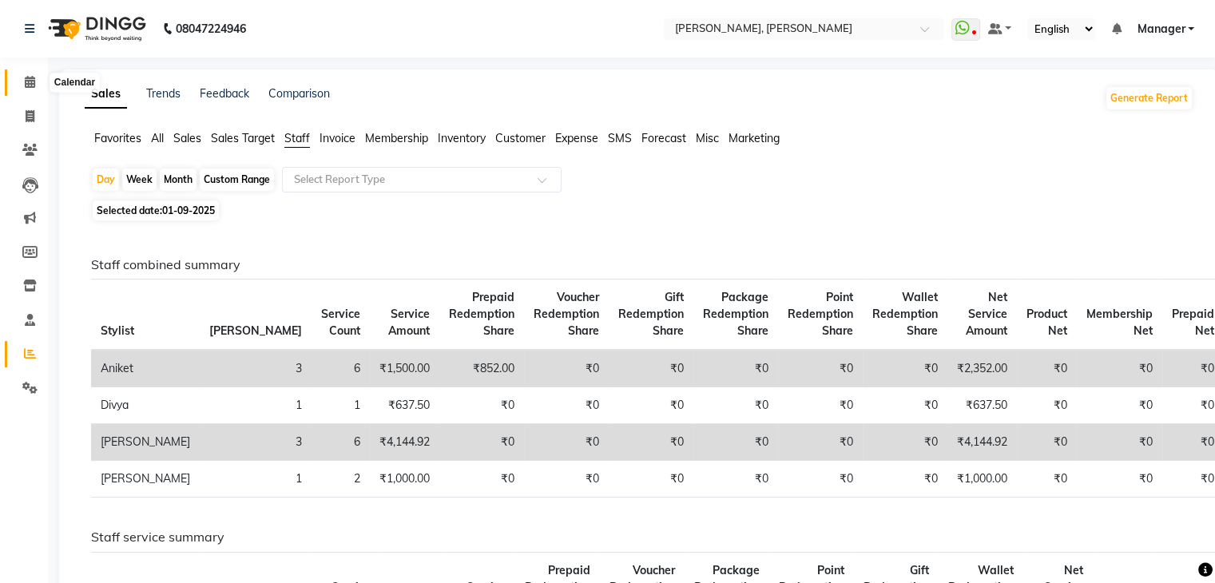
click at [35, 84] on span at bounding box center [30, 82] width 28 height 18
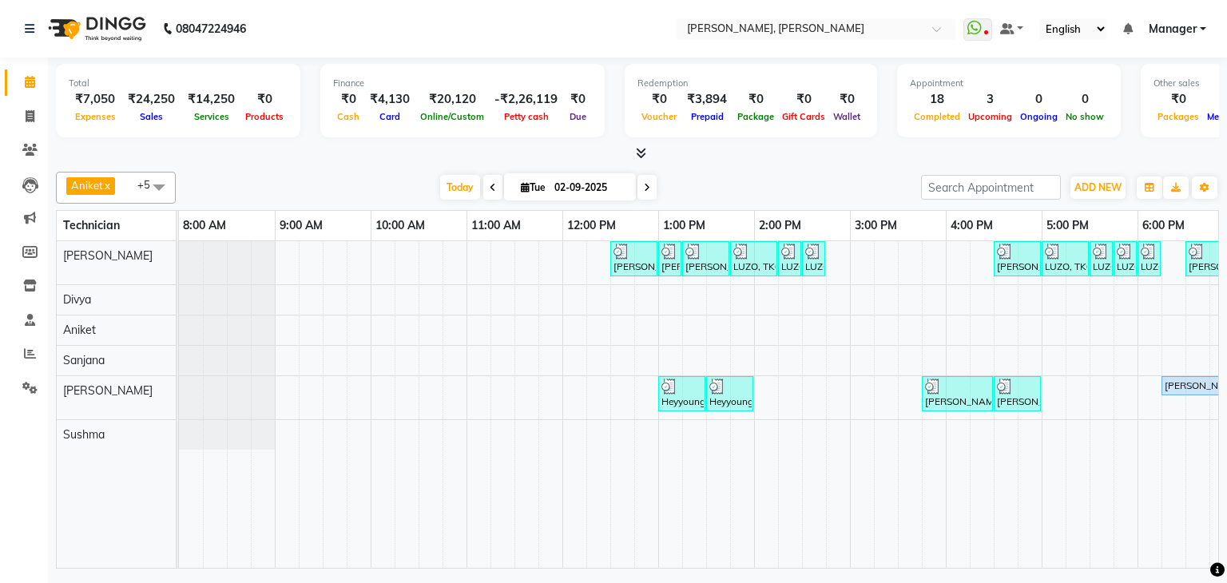
click at [492, 186] on icon at bounding box center [493, 188] width 6 height 10
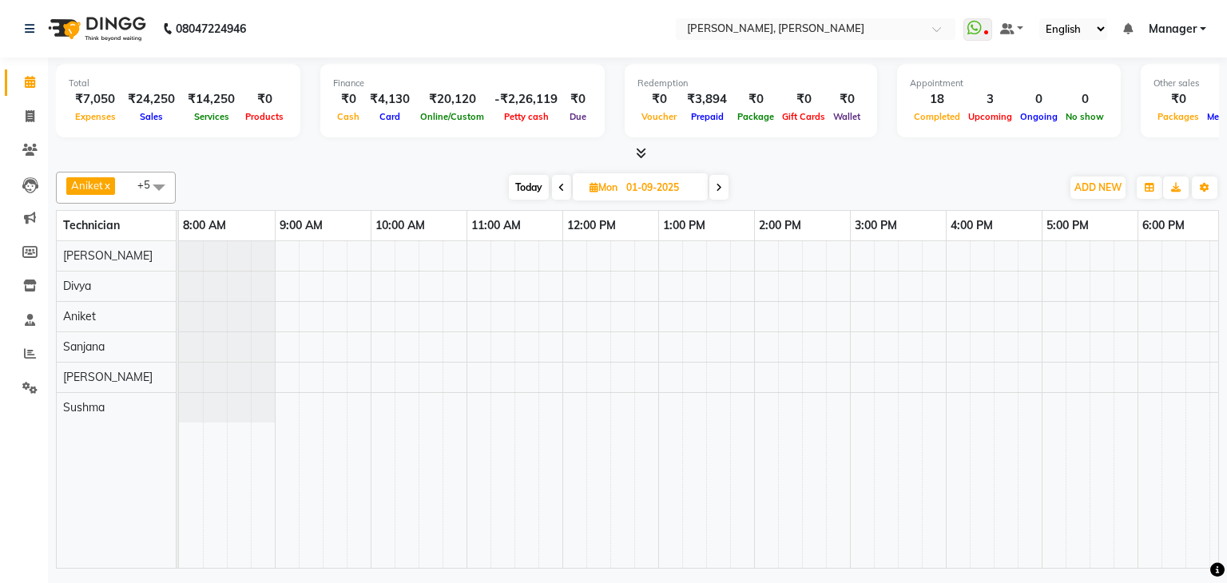
scroll to position [0, 206]
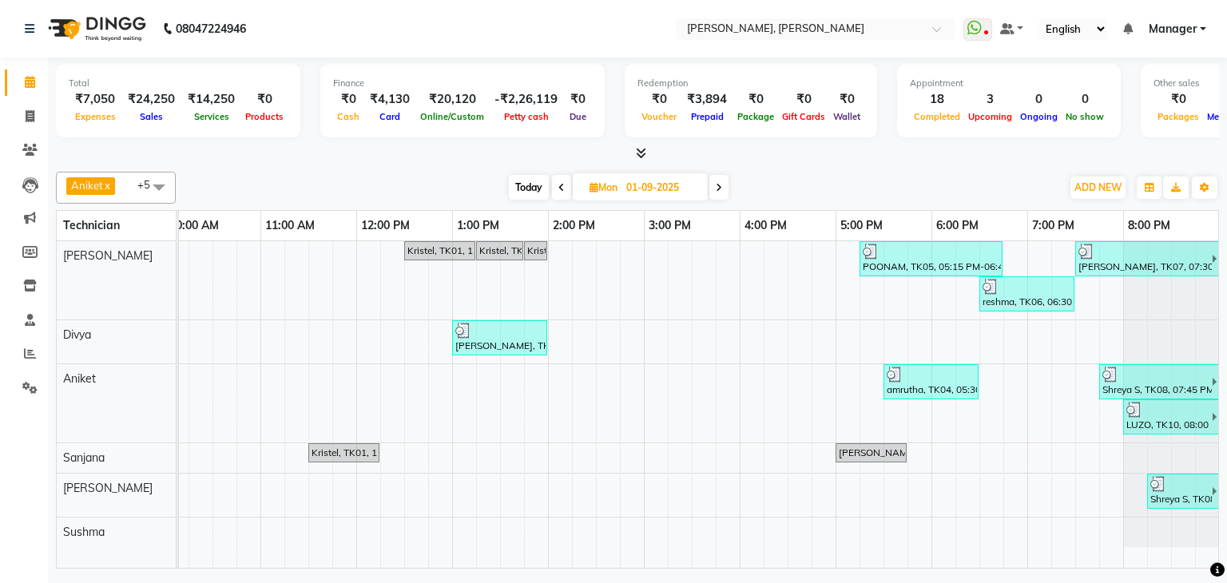
click at [719, 180] on span at bounding box center [718, 187] width 19 height 25
type input "02-09-2025"
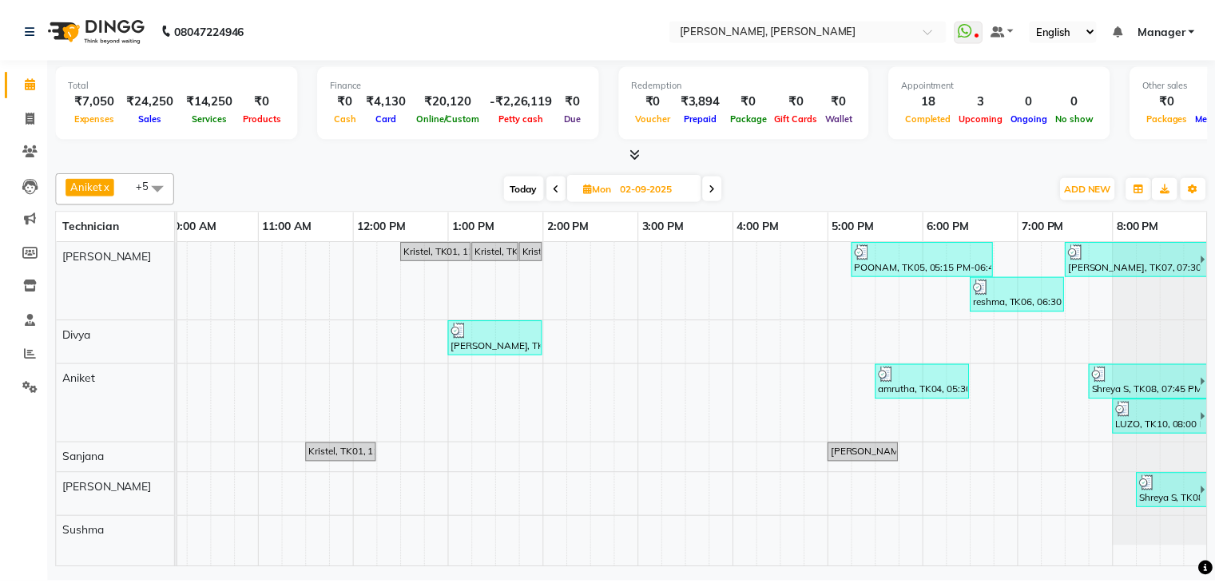
scroll to position [0, 208]
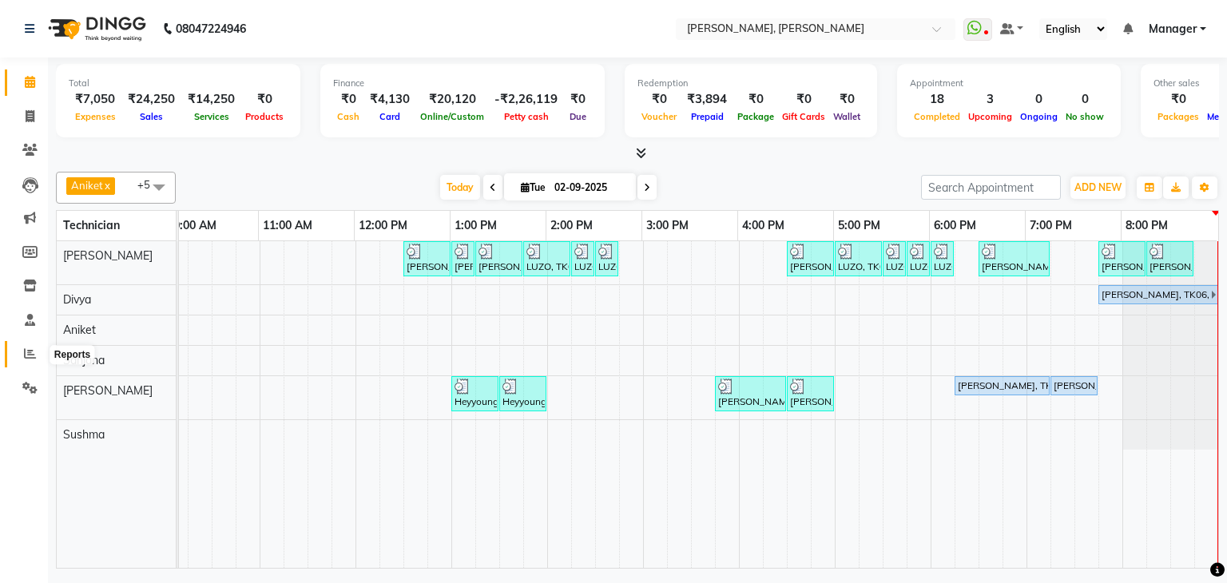
click at [25, 352] on icon at bounding box center [30, 353] width 12 height 12
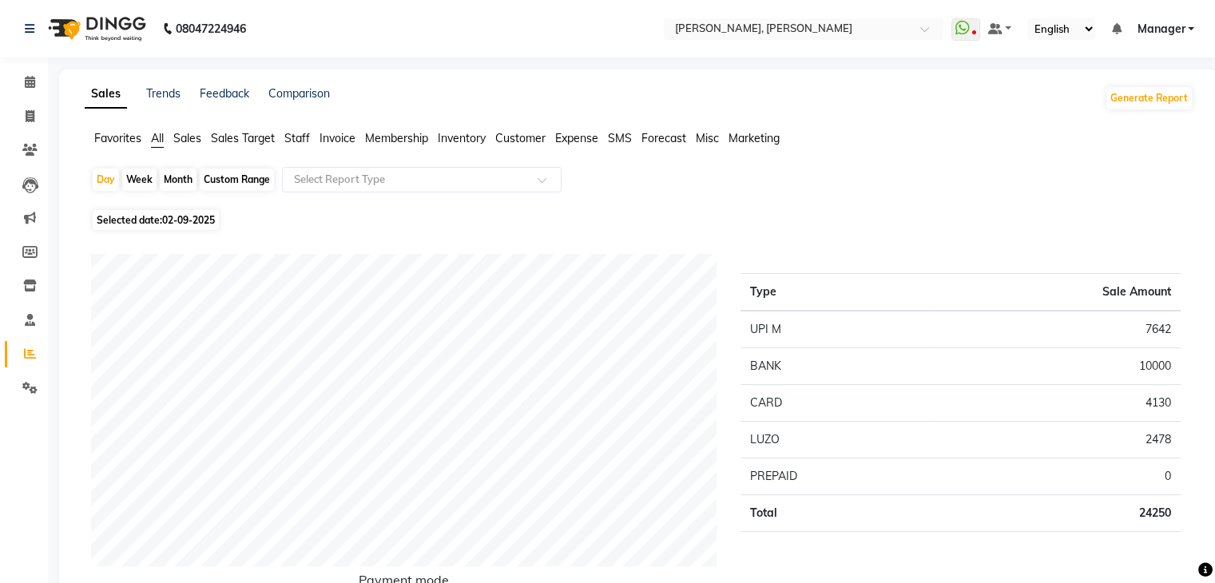
click at [291, 138] on span "Staff" at bounding box center [297, 138] width 26 height 14
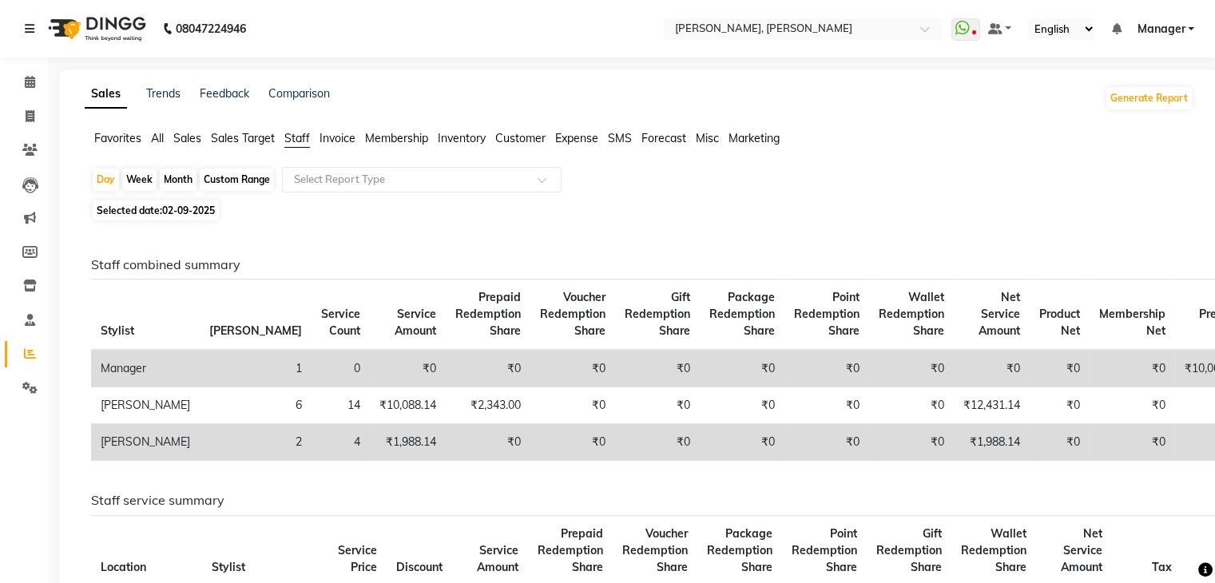
click at [178, 216] on span "02-09-2025" at bounding box center [188, 210] width 53 height 12
select select "9"
select select "2025"
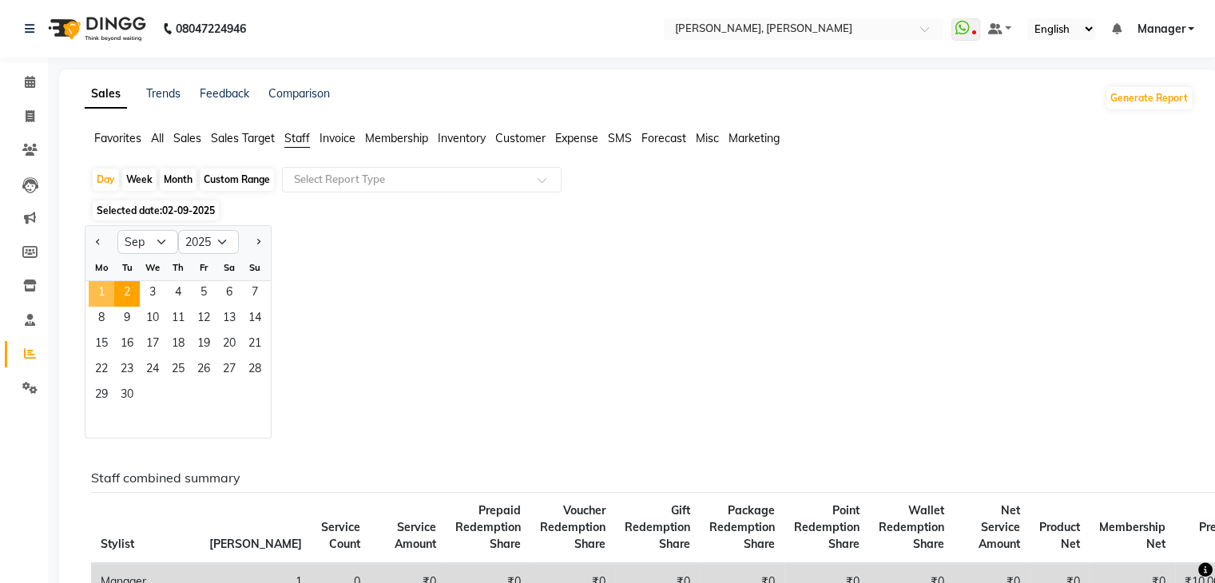
click at [101, 292] on span "1" at bounding box center [102, 294] width 26 height 26
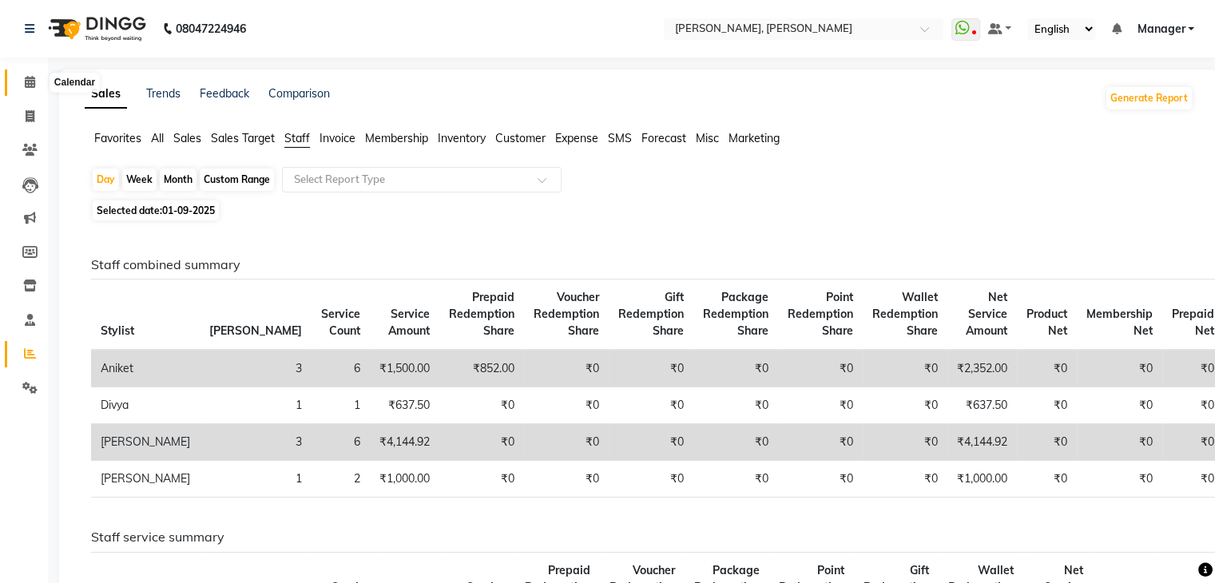
click at [35, 86] on span at bounding box center [30, 82] width 28 height 18
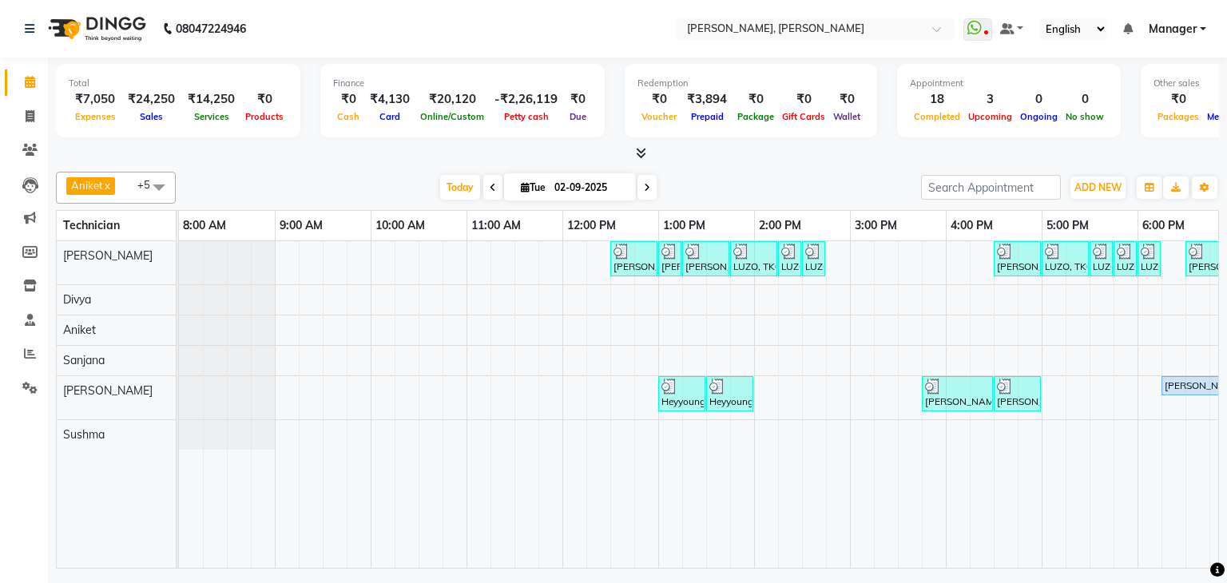
scroll to position [0, 208]
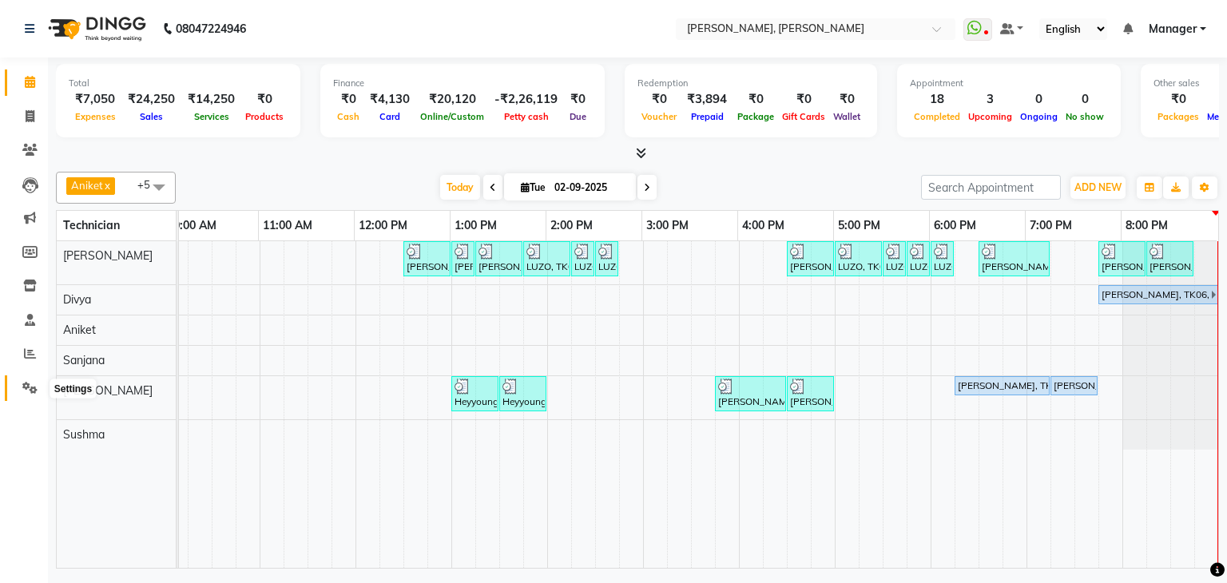
click at [31, 384] on icon at bounding box center [29, 388] width 15 height 12
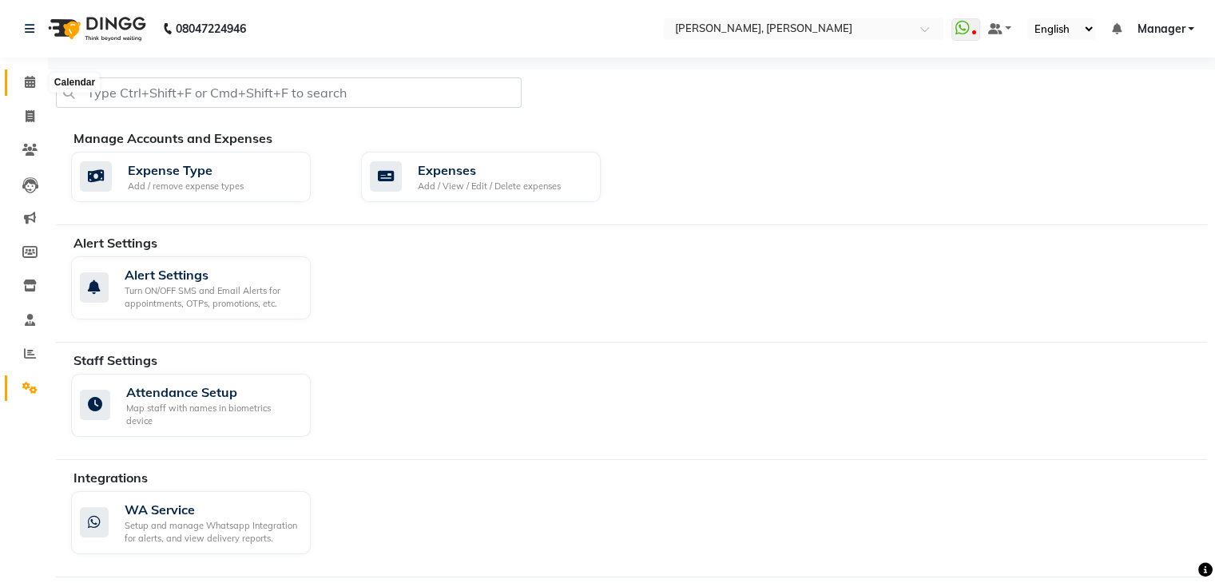
click at [33, 83] on icon at bounding box center [30, 82] width 10 height 12
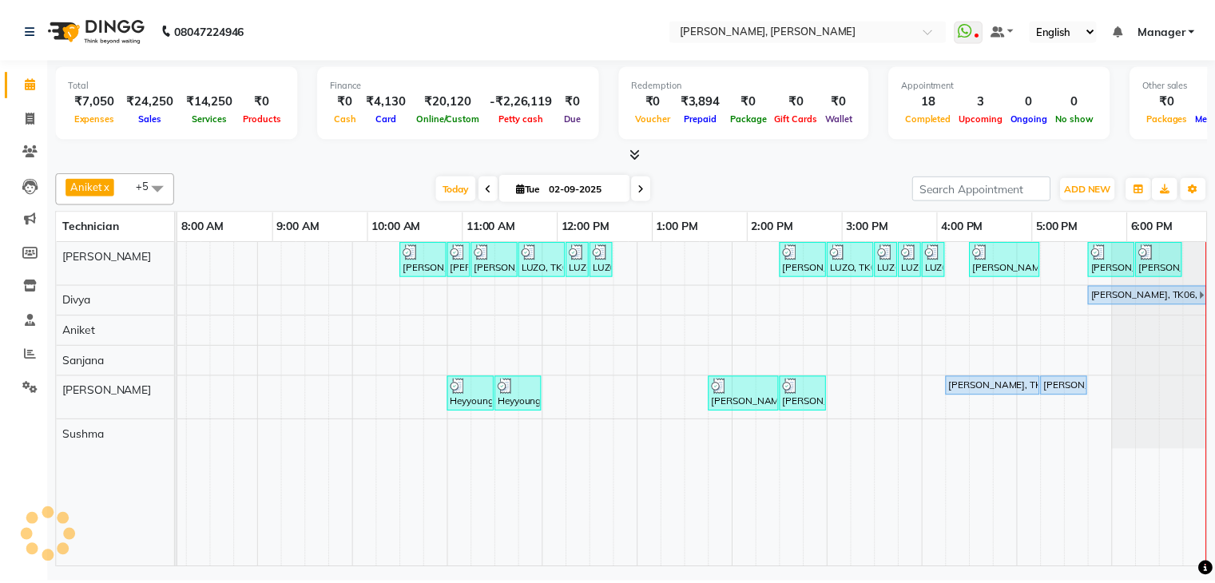
scroll to position [0, 208]
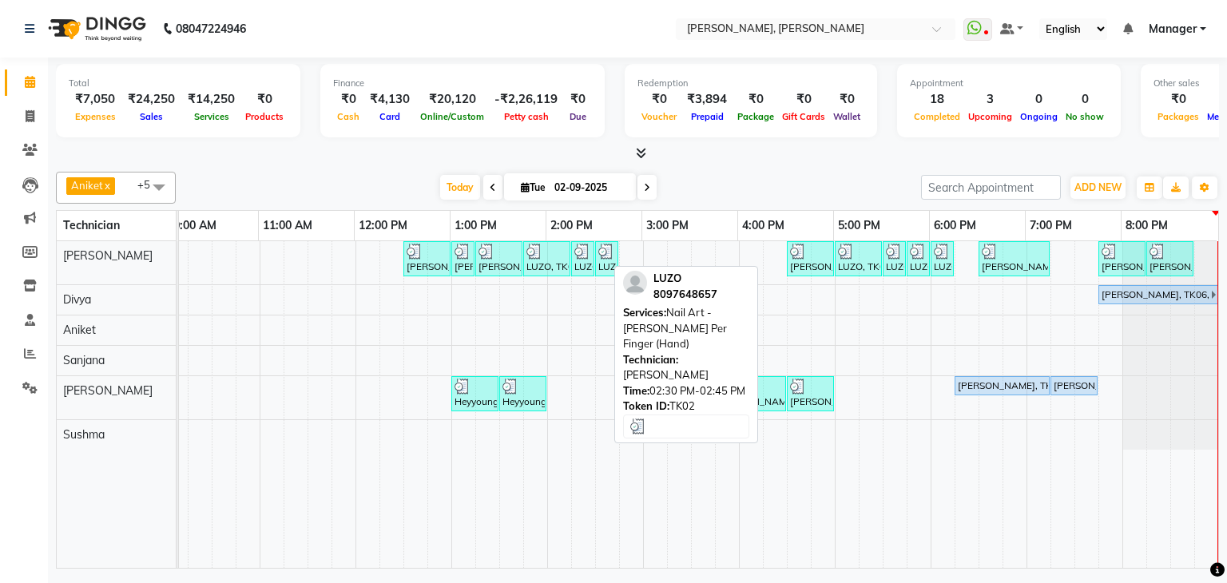
click at [597, 268] on div "LUZO, TK02, 02:30 PM-02:45 PM, Nail Art - [PERSON_NAME] Per Finger (Hand)" at bounding box center [607, 259] width 20 height 30
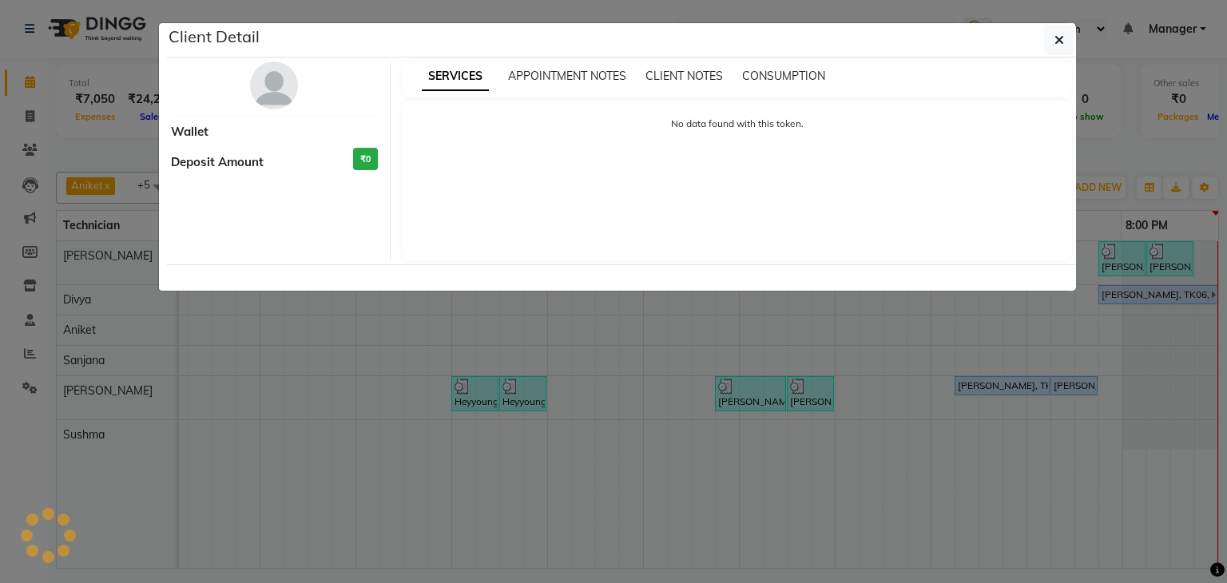
select select "3"
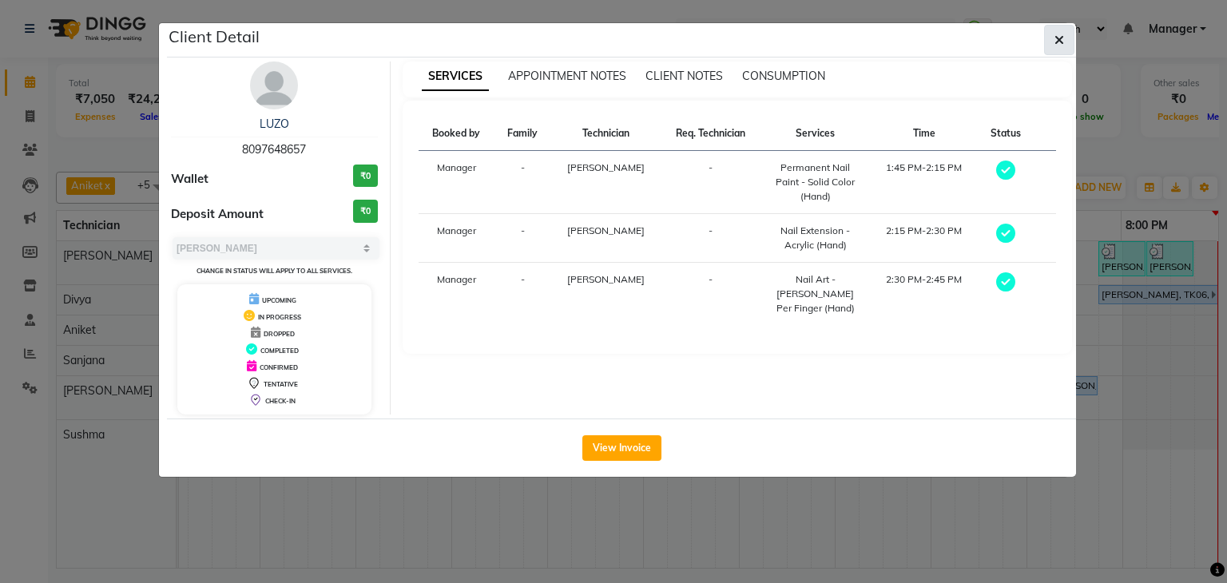
click at [1063, 37] on icon "button" at bounding box center [1059, 40] width 10 height 13
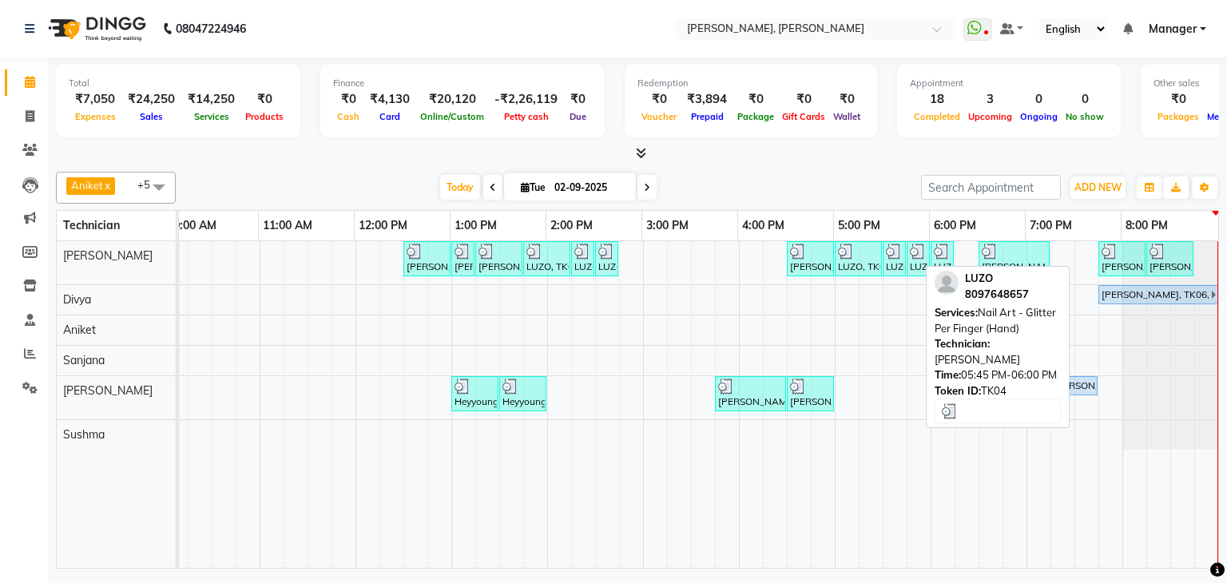
click at [908, 256] on div "LUZO, TK04, 05:45 PM-06:00 PM, Nail Art - Glitter Per Finger (Hand)" at bounding box center [918, 259] width 20 height 30
select select "3"
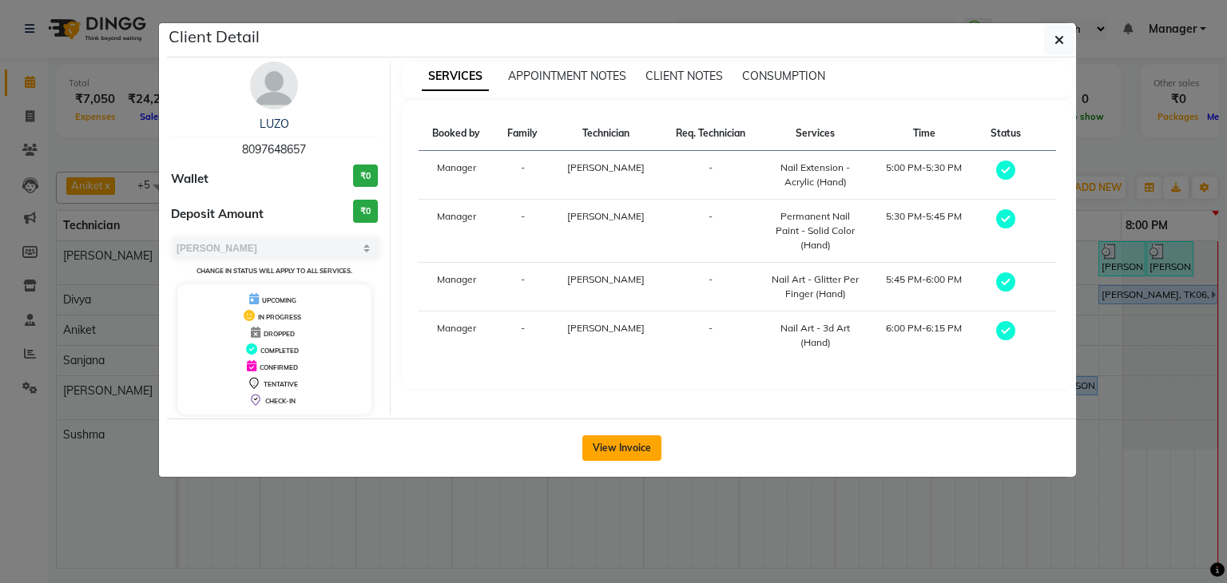
click at [617, 457] on button "View Invoice" at bounding box center [621, 448] width 79 height 26
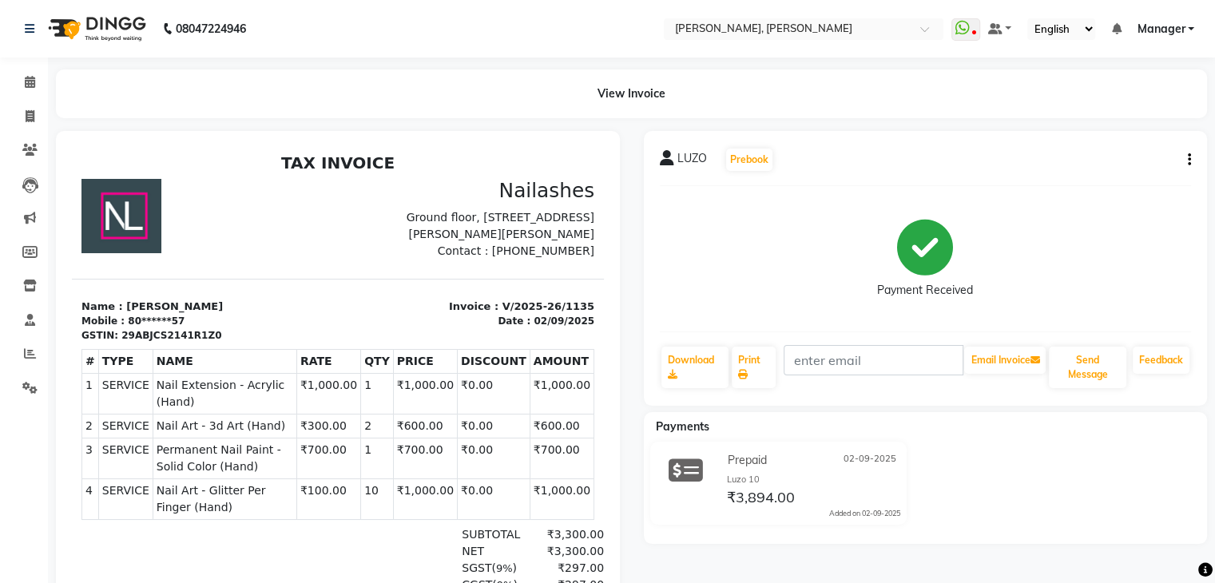
click at [871, 452] on span "02-09-2025" at bounding box center [869, 460] width 53 height 17
click at [34, 78] on icon at bounding box center [30, 82] width 10 height 12
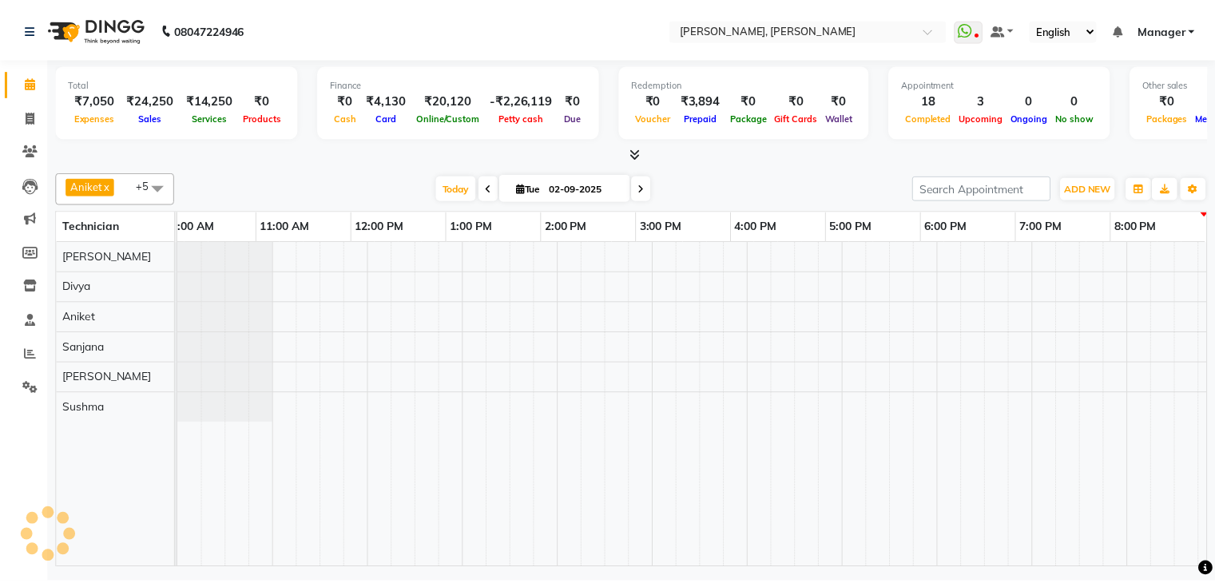
scroll to position [0, 206]
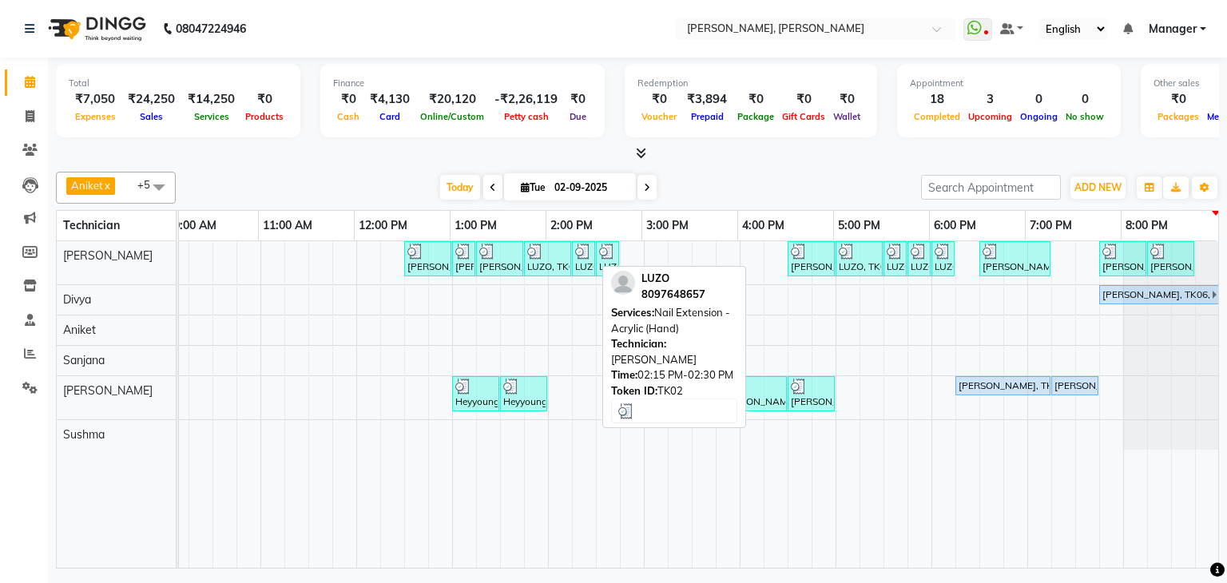
click at [585, 262] on div "LUZO, TK02, 02:15 PM-02:30 PM, Nail Extension - Acrylic (Hand)" at bounding box center [584, 259] width 20 height 30
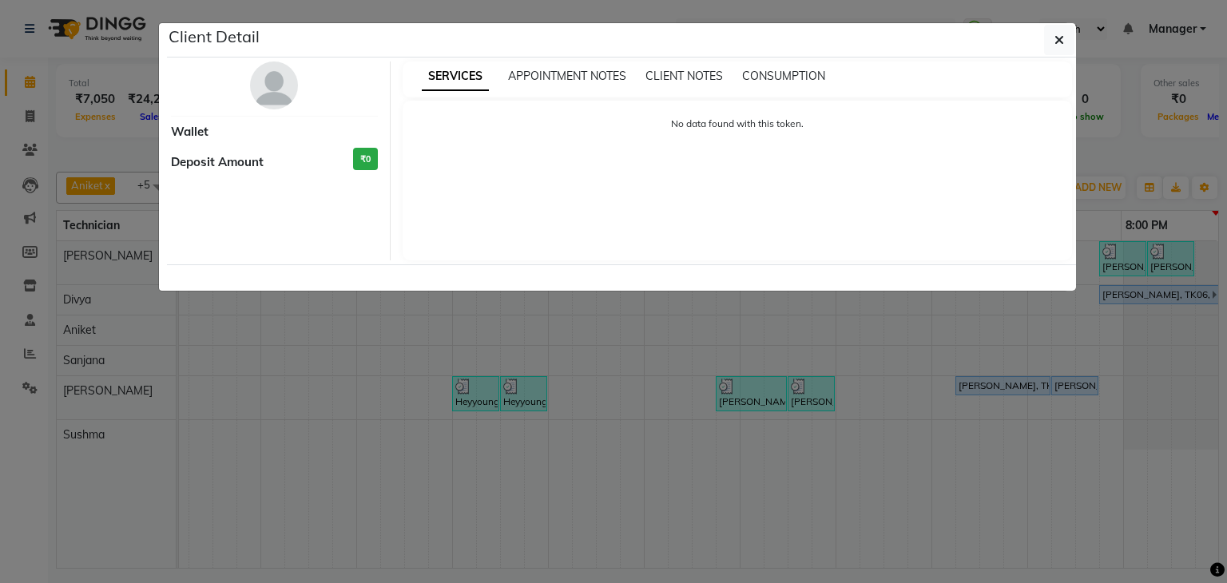
select select "3"
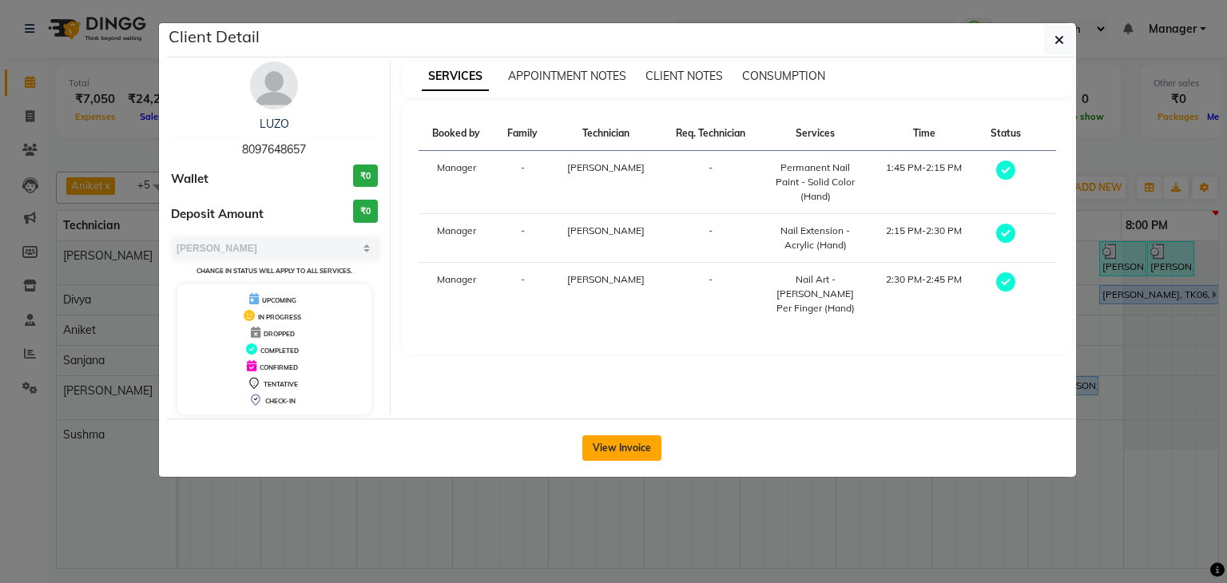
click at [633, 447] on button "View Invoice" at bounding box center [621, 448] width 79 height 26
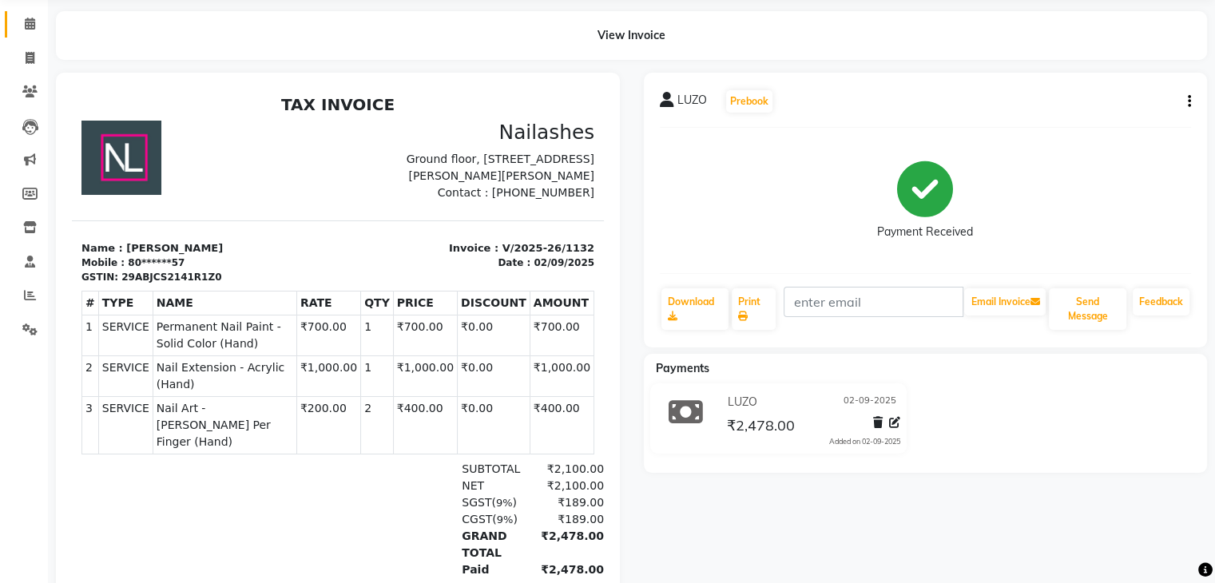
scroll to position [125, 0]
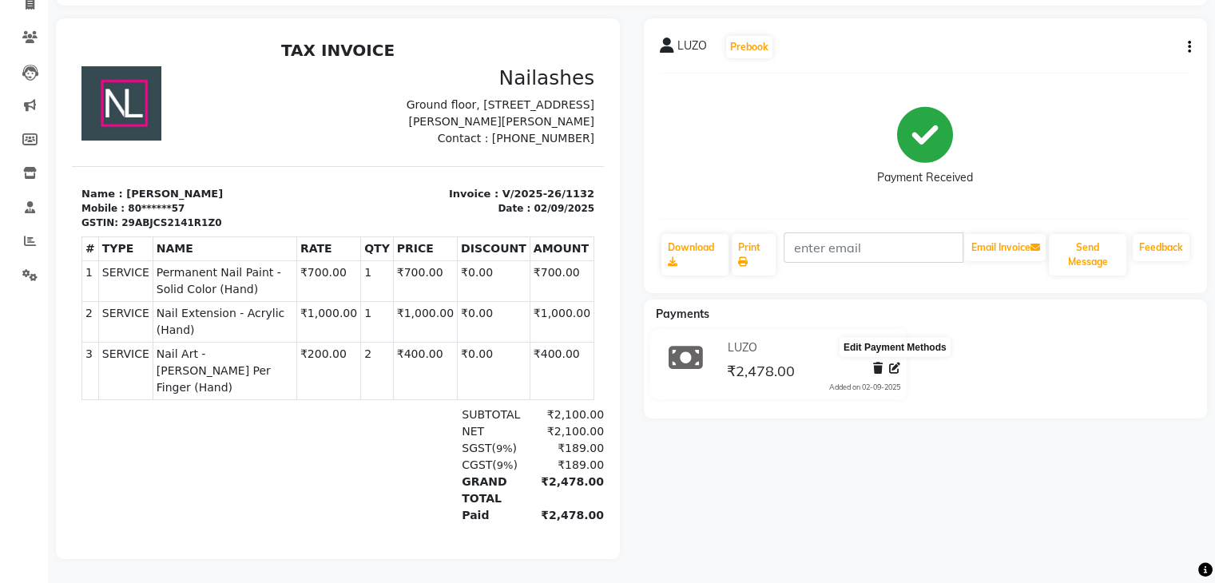
click at [891, 363] on icon at bounding box center [894, 368] width 11 height 11
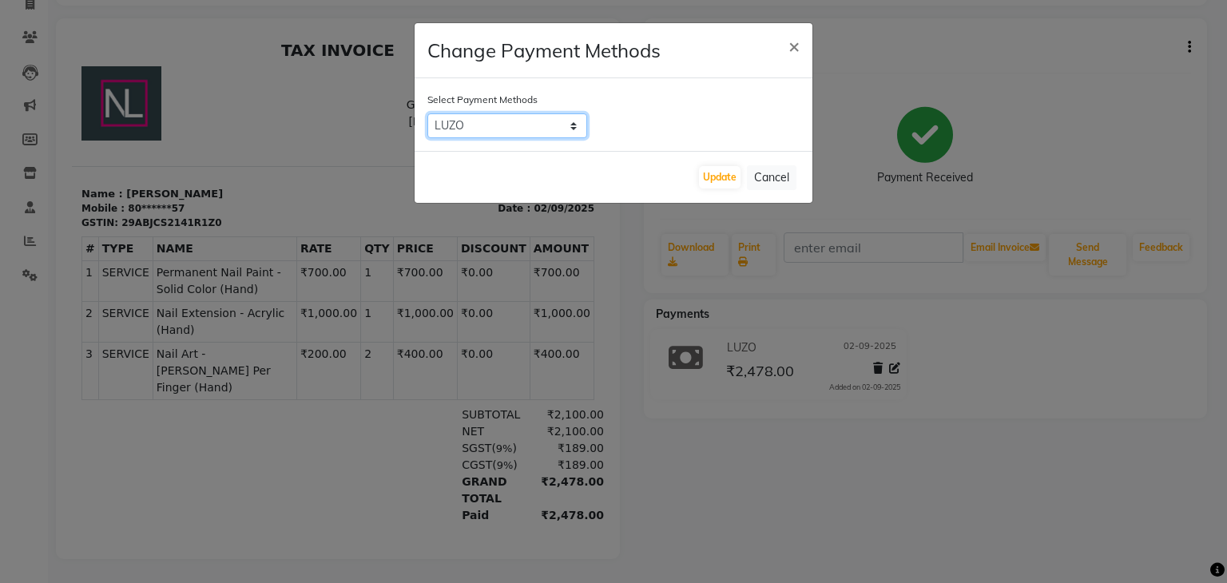
click at [556, 120] on select "Bank ONLINE CASH UPI M CARD GPay LUZO District App" at bounding box center [507, 125] width 160 height 25
click at [427, 113] on select "Bank ONLINE CASH UPI M CARD GPay LUZO District App" at bounding box center [507, 125] width 160 height 25
click at [550, 129] on select "Bank ONLINE CASH UPI M CARD GPay LUZO District App" at bounding box center [507, 125] width 160 height 25
select select "75"
click at [427, 113] on select "Bank ONLINE CASH UPI M CARD GPay LUZO District App" at bounding box center [507, 125] width 160 height 25
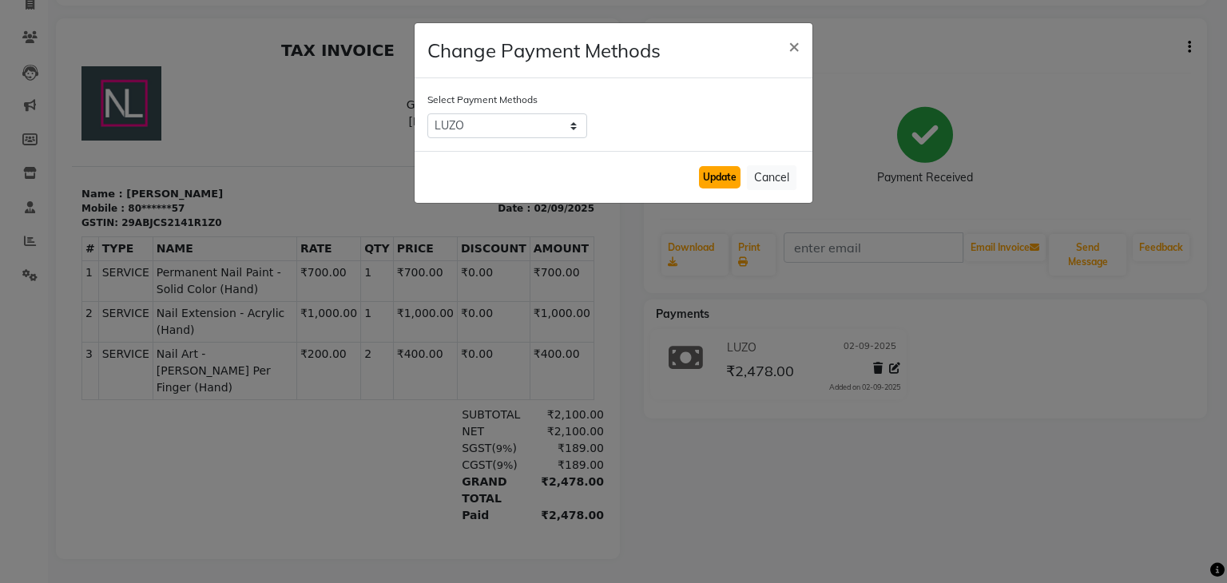
click at [726, 176] on button "Update" at bounding box center [720, 177] width 42 height 22
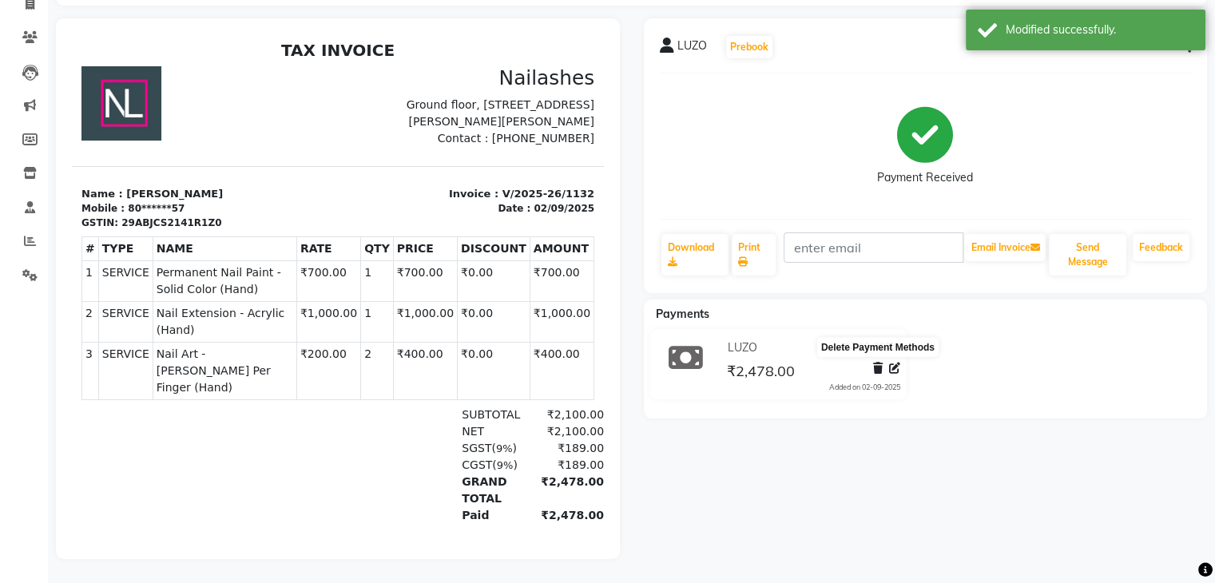
click at [875, 363] on icon at bounding box center [878, 368] width 10 height 11
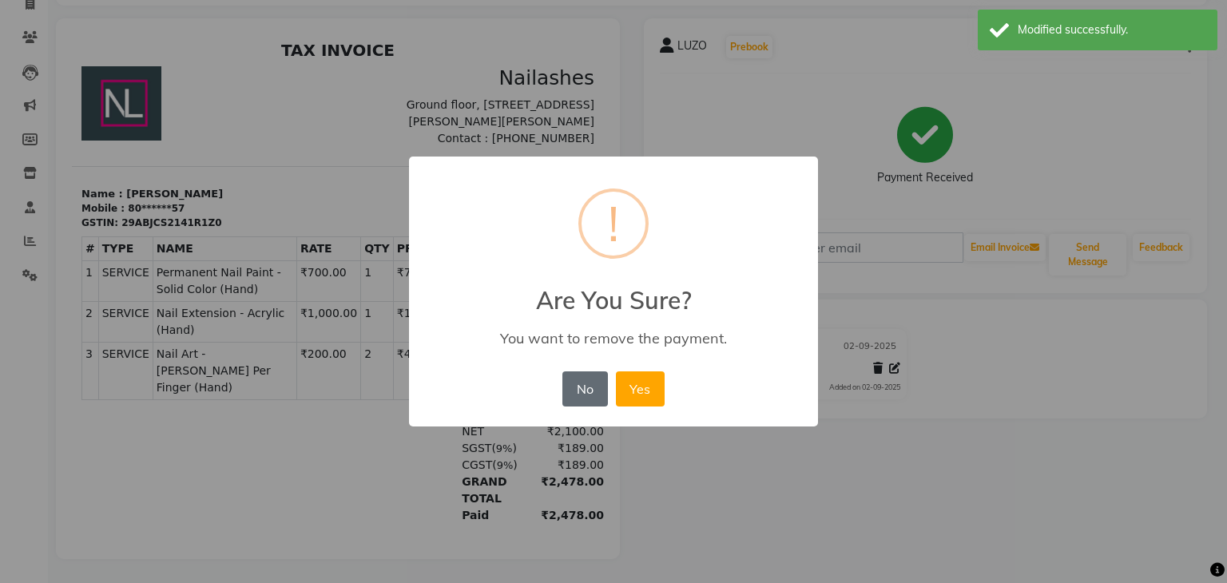
click at [591, 391] on button "No" at bounding box center [584, 388] width 45 height 35
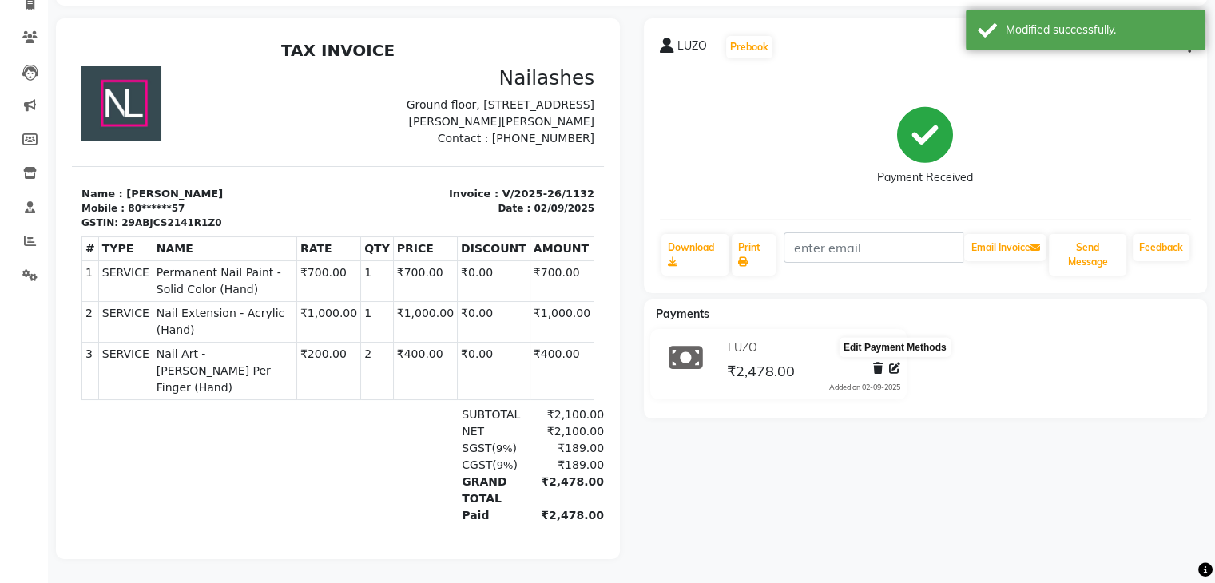
click at [896, 363] on icon at bounding box center [894, 368] width 11 height 11
select select "75"
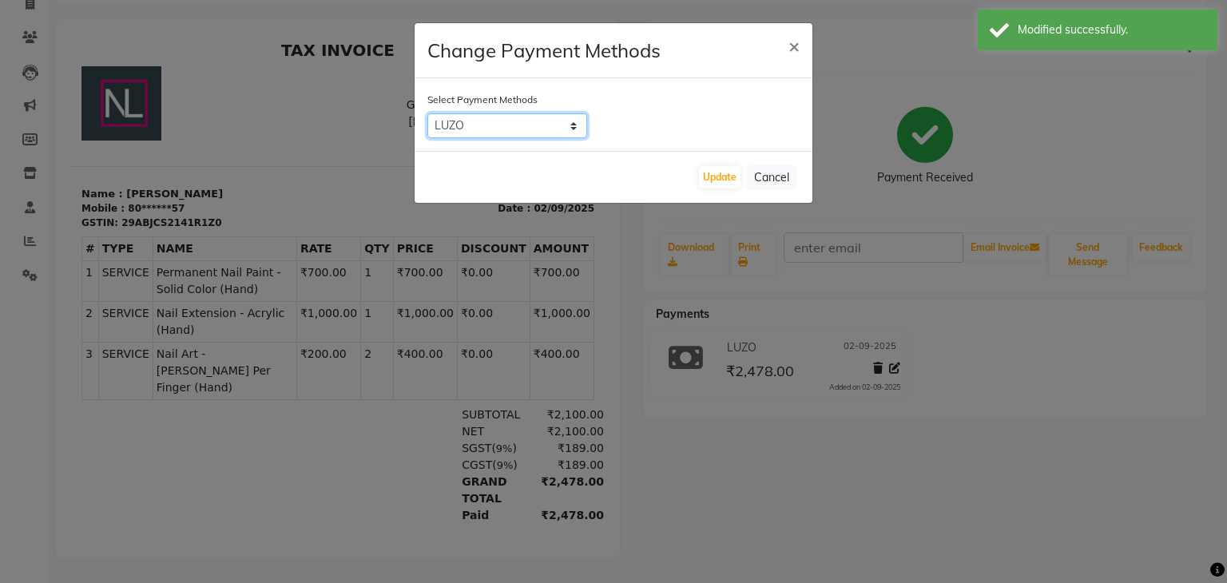
click at [557, 125] on select "Bank ONLINE CASH UPI M CARD GPay LUZO District App" at bounding box center [507, 125] width 160 height 25
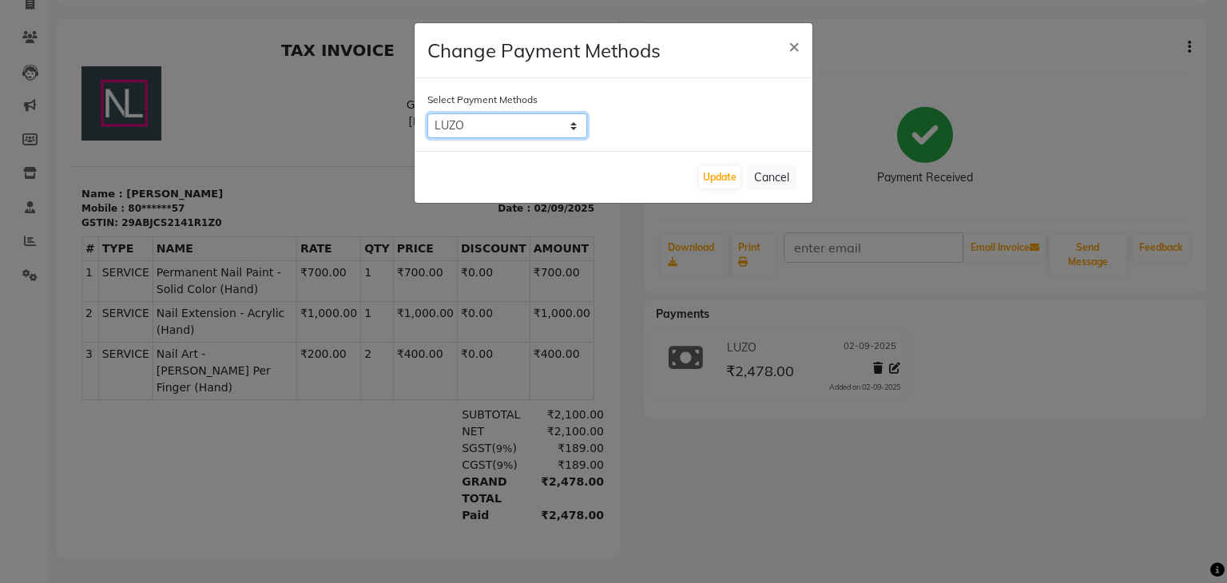
click at [427, 113] on select "Bank ONLINE CASH UPI M CARD GPay LUZO District App" at bounding box center [507, 125] width 160 height 25
click at [707, 171] on button "Update" at bounding box center [720, 177] width 42 height 22
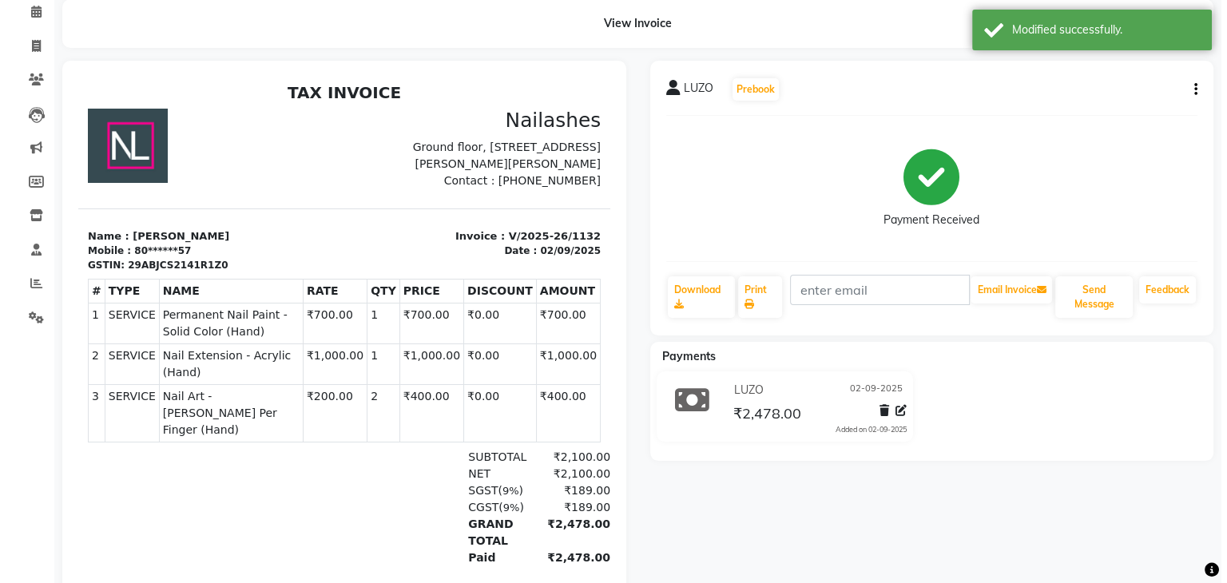
scroll to position [0, 0]
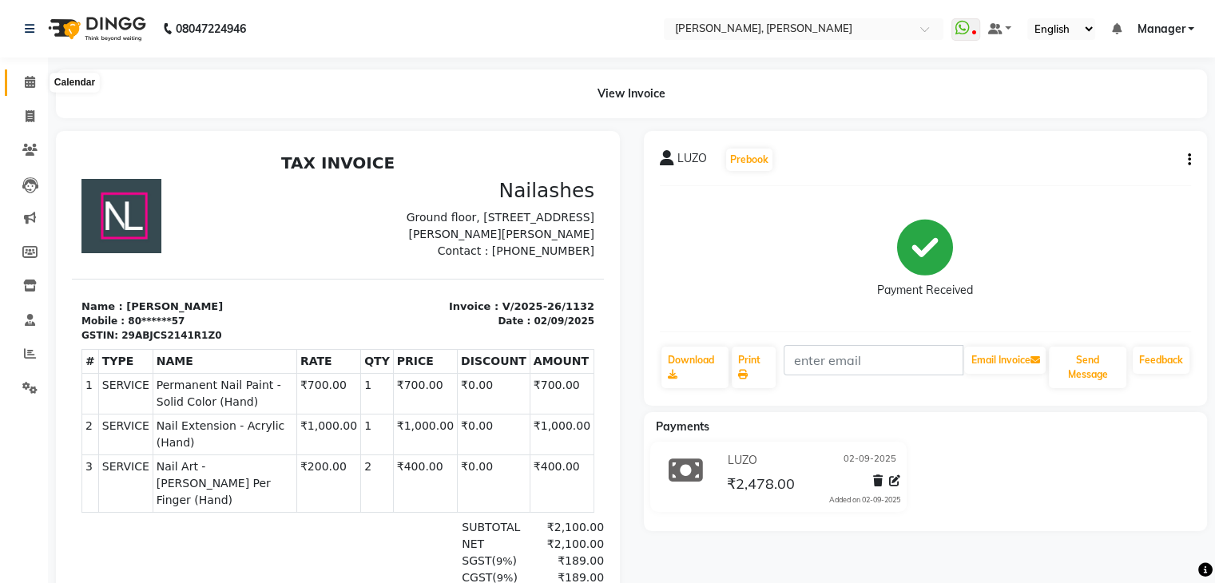
click at [31, 78] on icon at bounding box center [30, 82] width 10 height 12
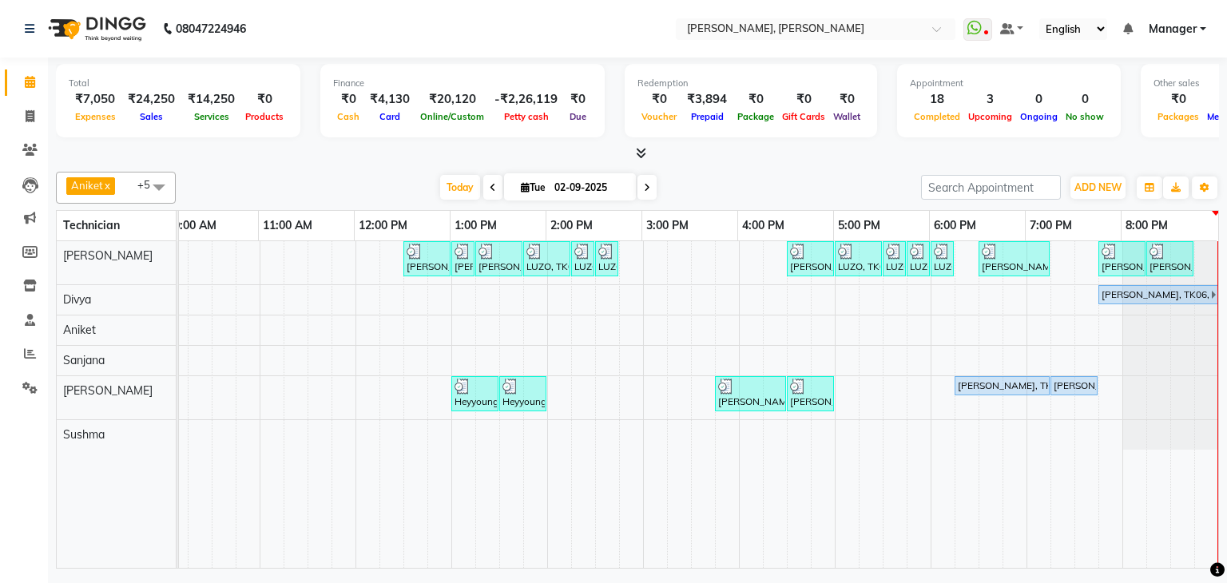
scroll to position [0, 218]
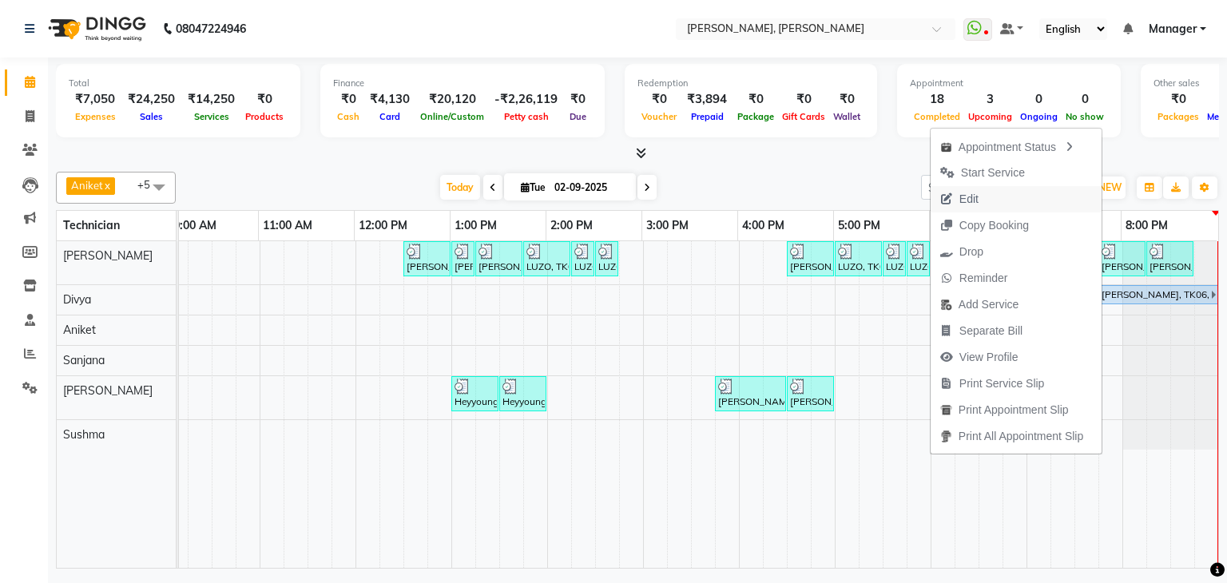
click at [961, 201] on span "Edit" at bounding box center [968, 199] width 19 height 17
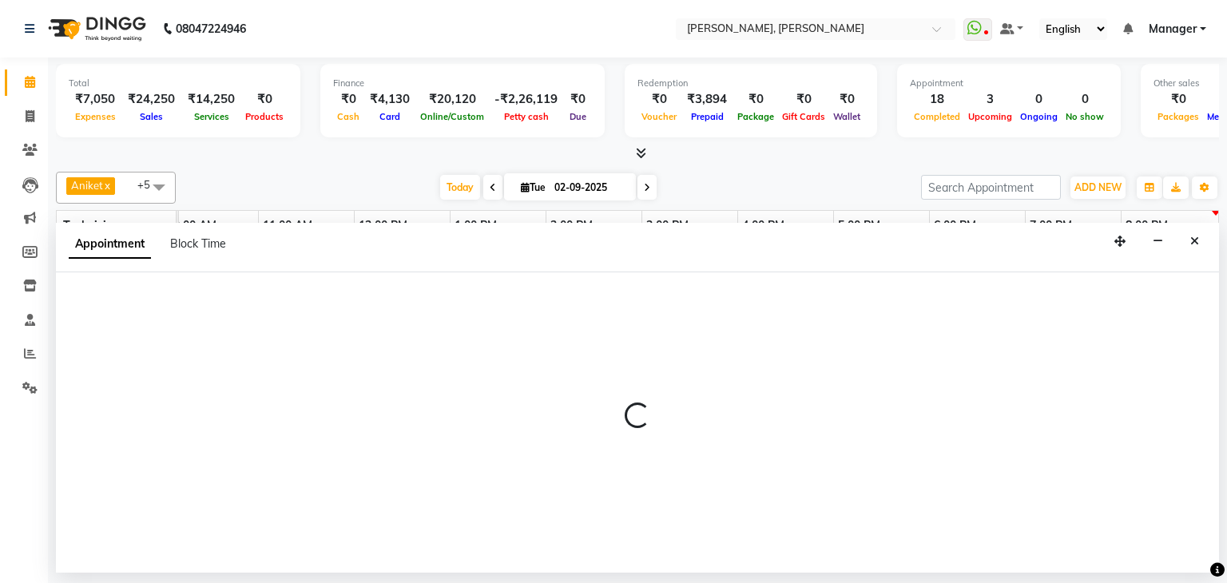
select select "72520"
select select "1095"
select select "upcoming"
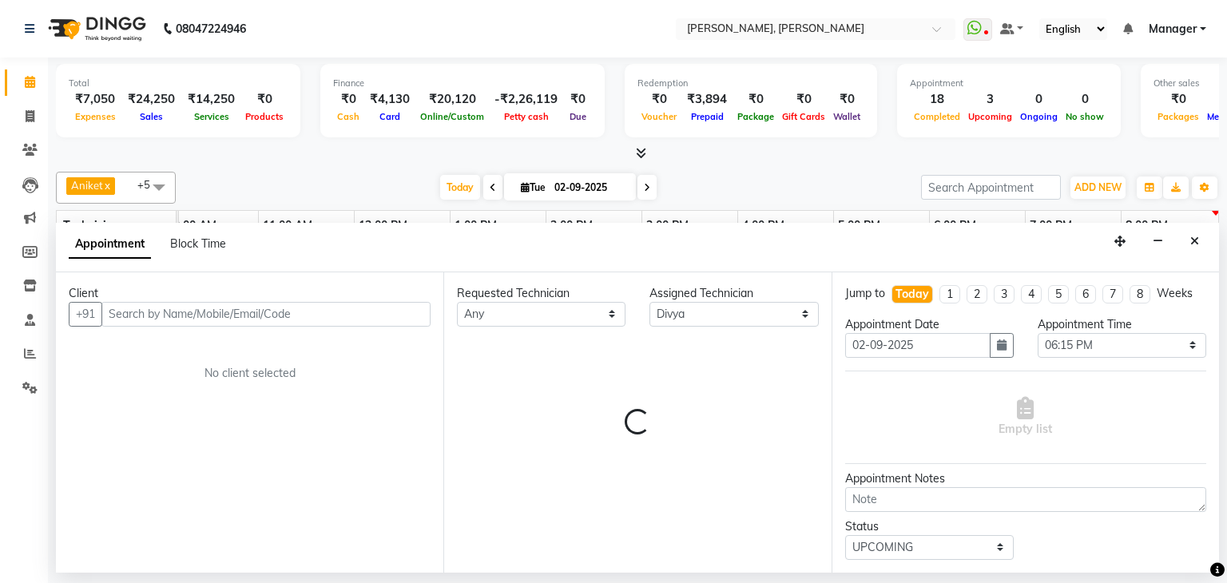
scroll to position [0, 208]
select select "3204"
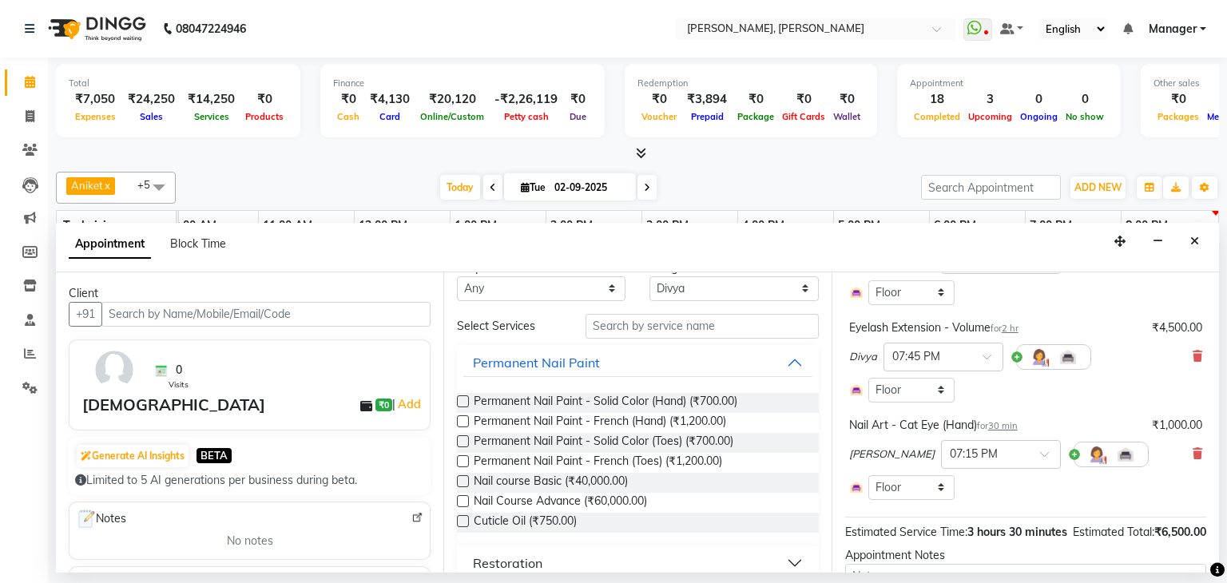
scroll to position [0, 0]
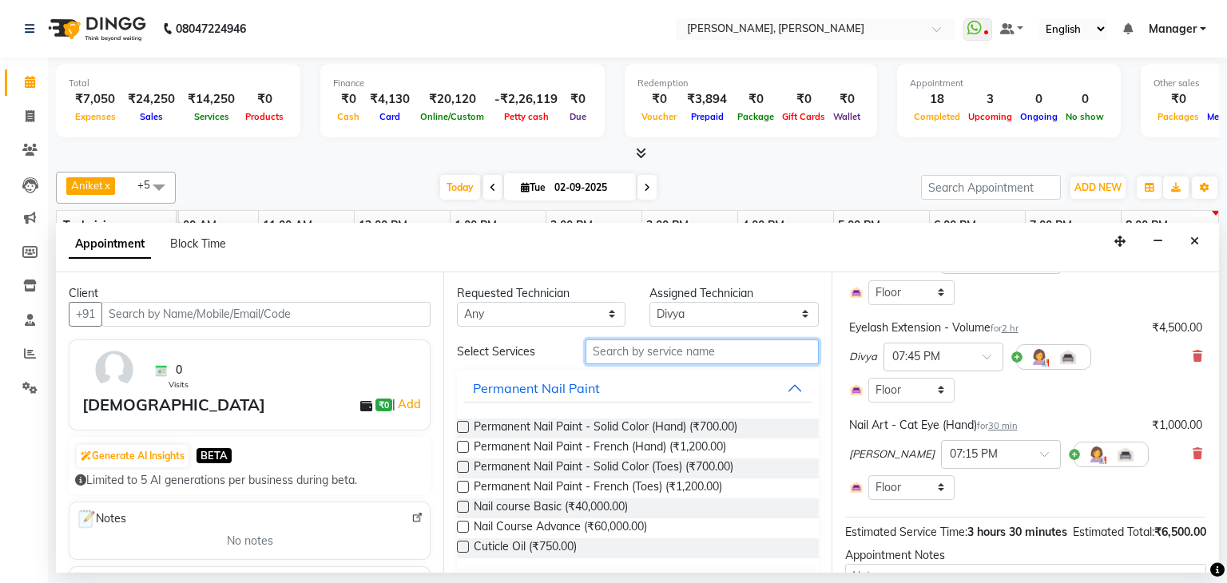
click at [663, 350] on input "text" at bounding box center [701, 351] width 233 height 25
type input "eye"
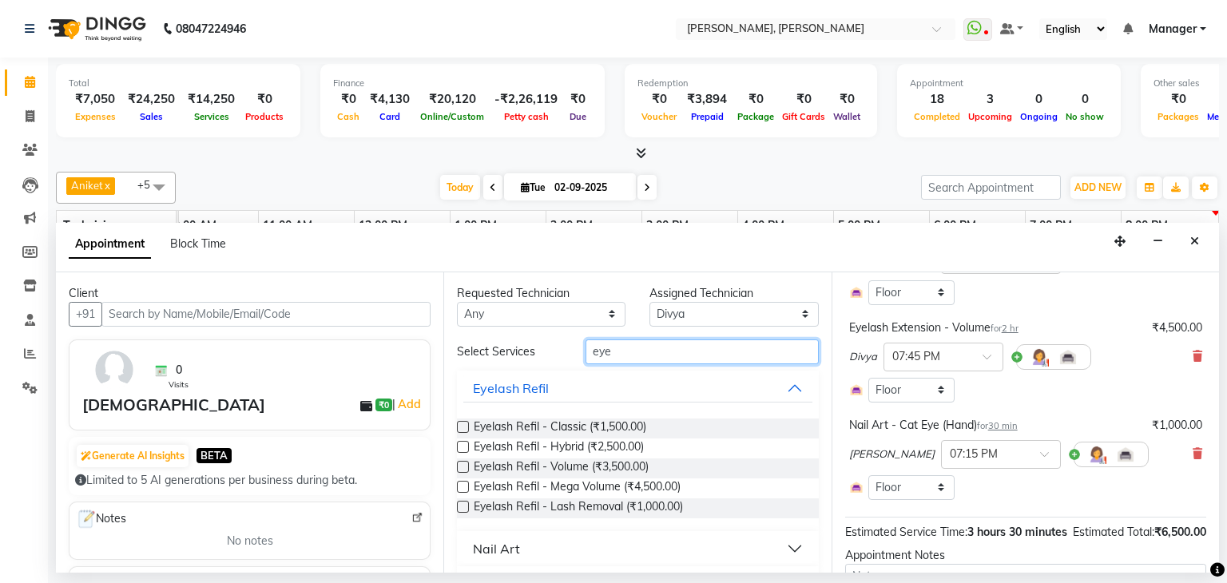
click at [623, 346] on input "eye" at bounding box center [701, 351] width 233 height 25
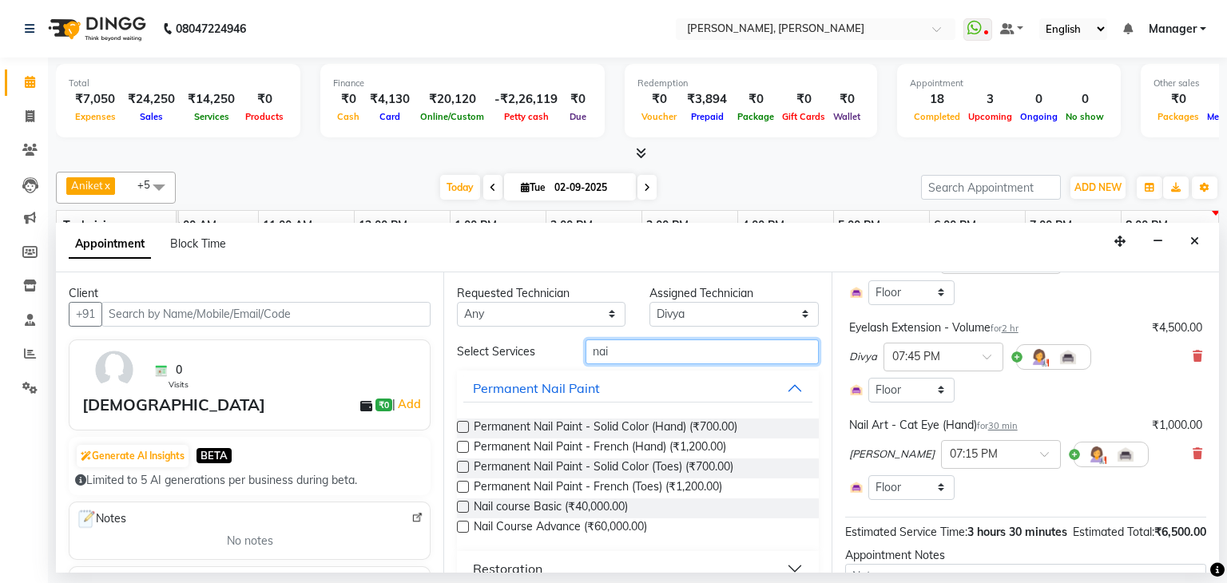
type input "nail"
click at [626, 353] on input "nail" at bounding box center [701, 351] width 233 height 25
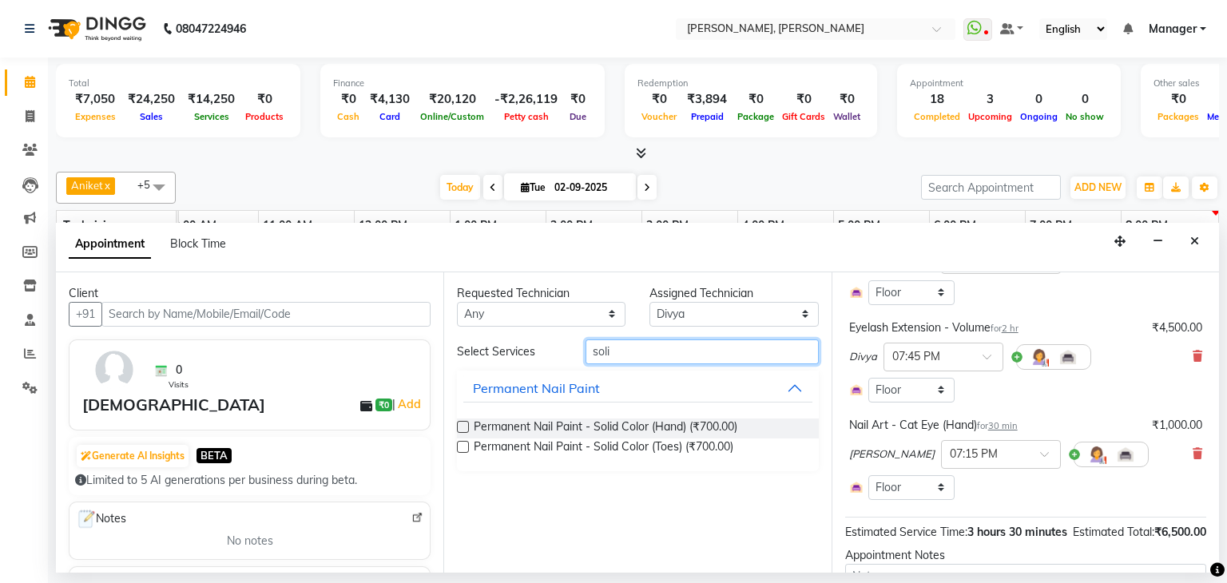
type input "soli"
click at [1192, 236] on icon "Close" at bounding box center [1194, 241] width 9 height 11
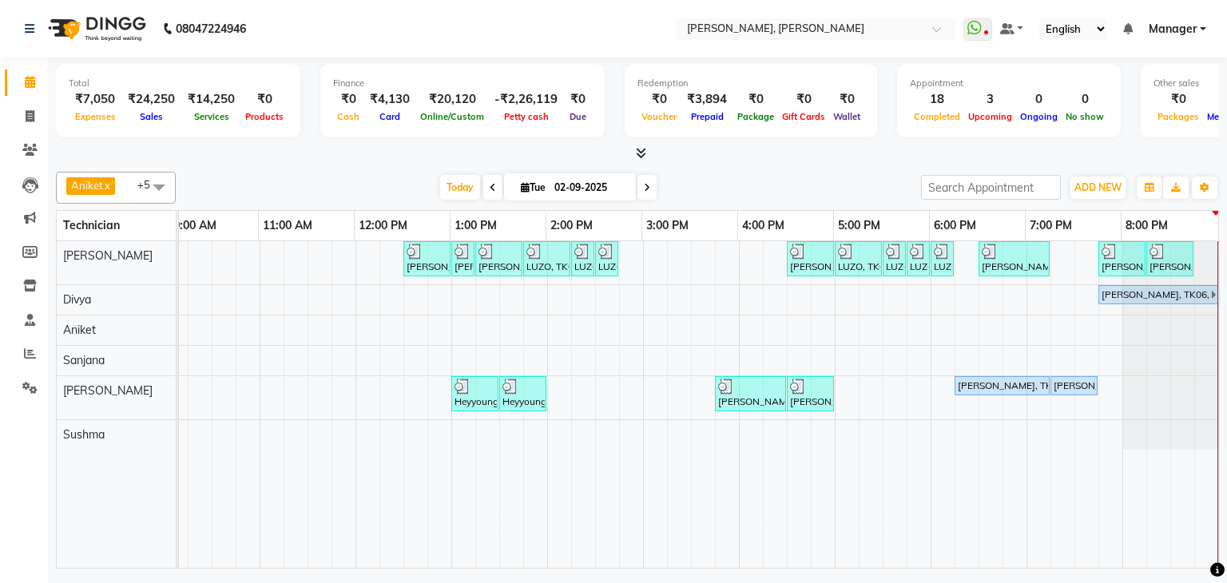
click at [490, 185] on icon at bounding box center [493, 188] width 6 height 10
type input "01-09-2025"
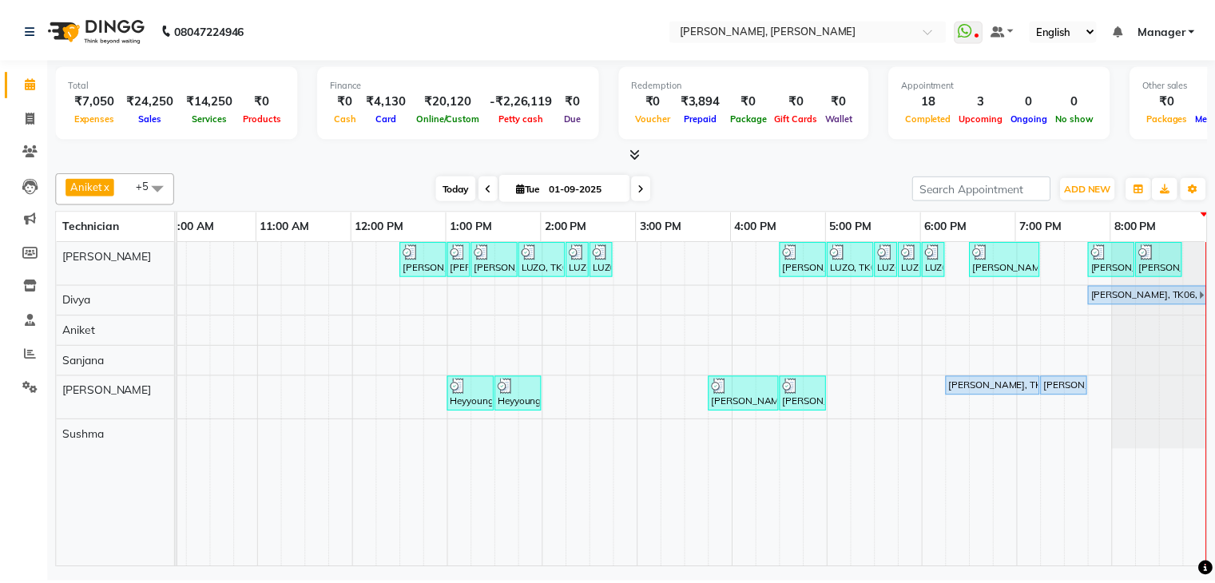
scroll to position [0, 206]
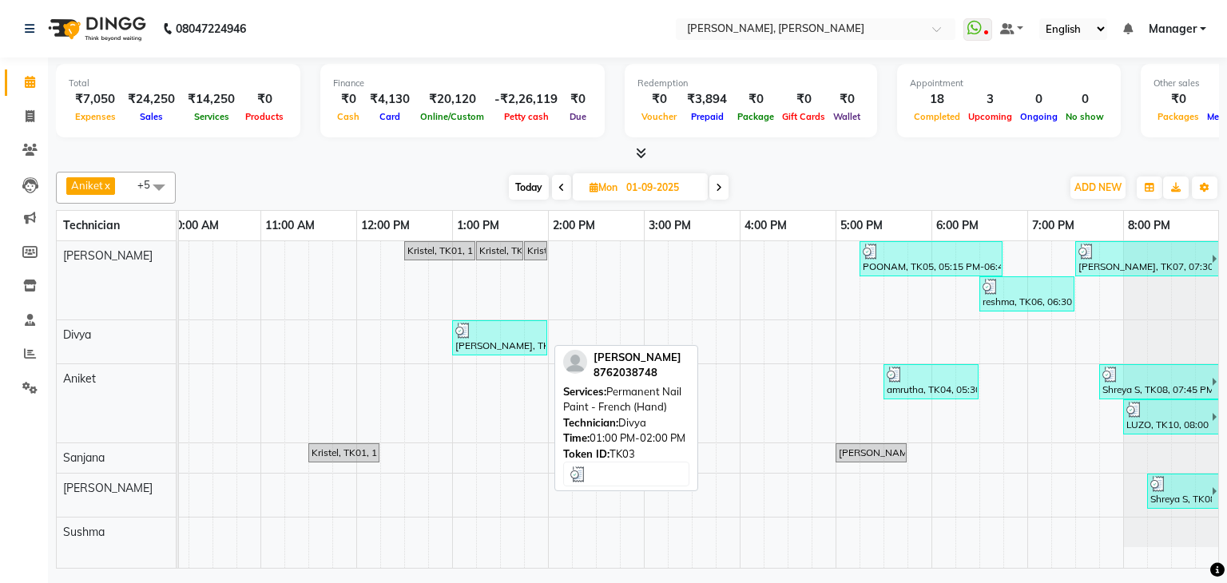
click at [522, 339] on div "stuti, TK03, 01:00 PM-02:00 PM, Permanent Nail Paint - French (Hand)" at bounding box center [500, 338] width 92 height 30
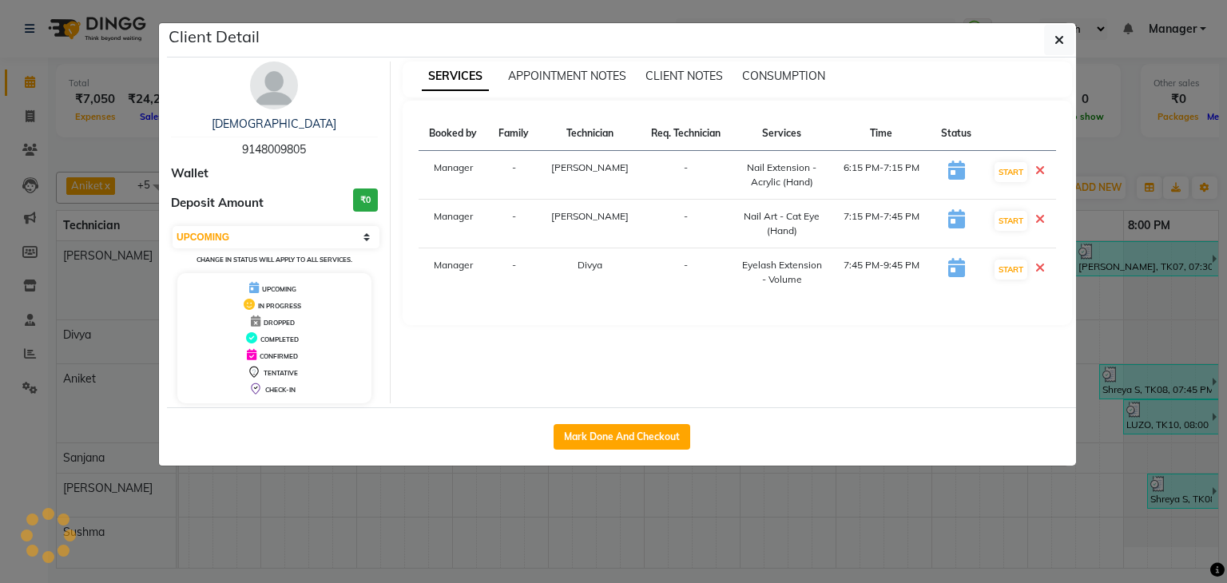
select select "3"
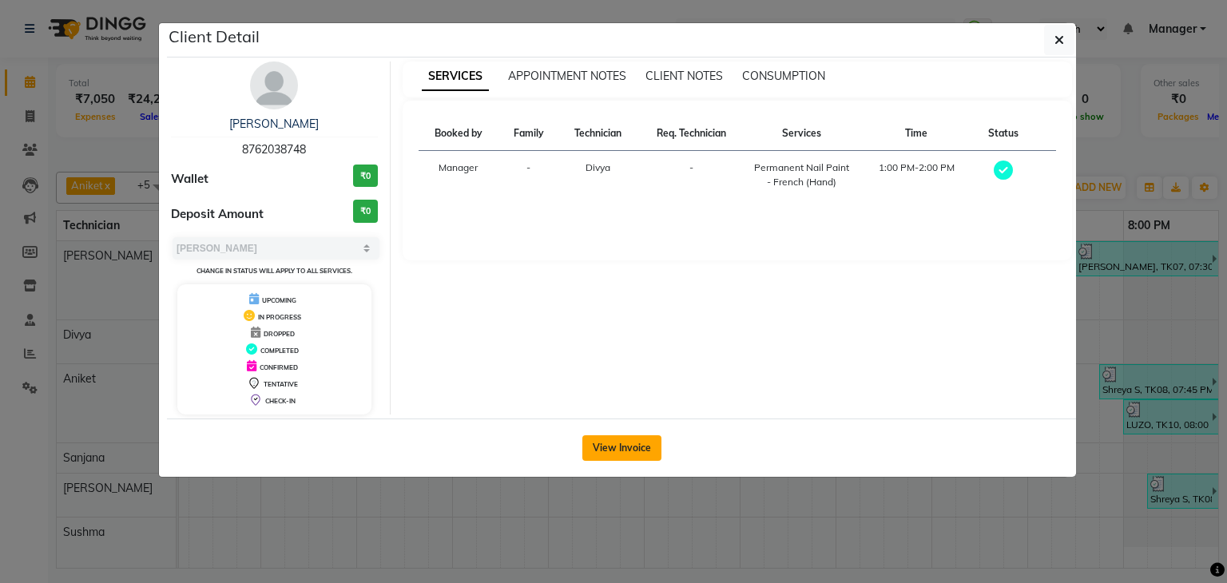
click at [628, 439] on button "View Invoice" at bounding box center [621, 448] width 79 height 26
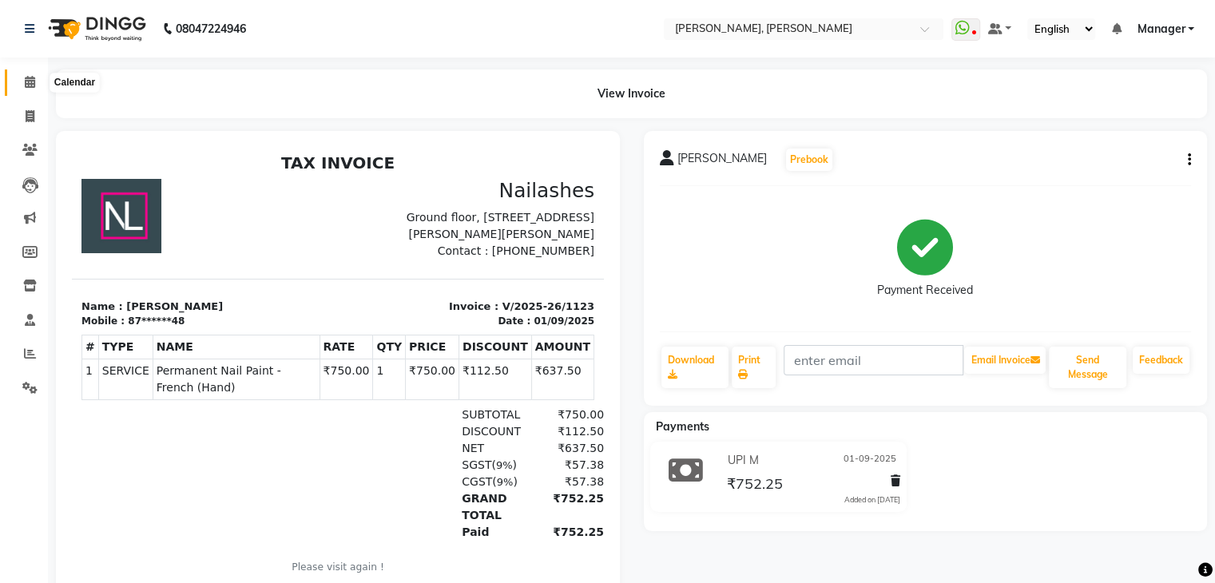
click at [26, 77] on icon at bounding box center [30, 82] width 10 height 12
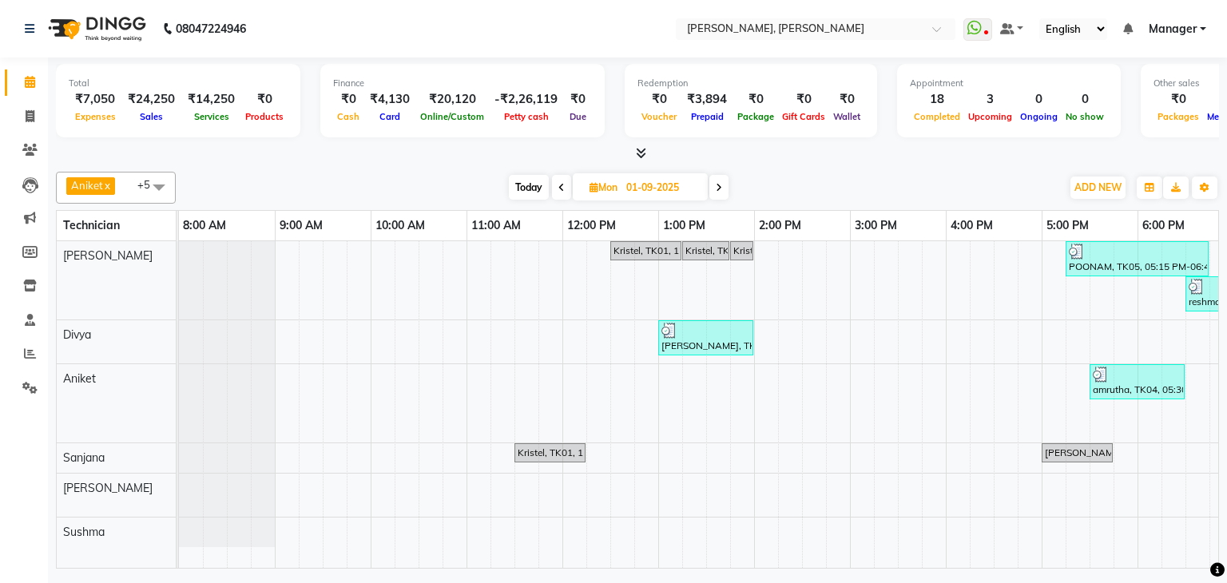
click at [535, 191] on span "Today" at bounding box center [529, 187] width 40 height 25
type input "02-09-2025"
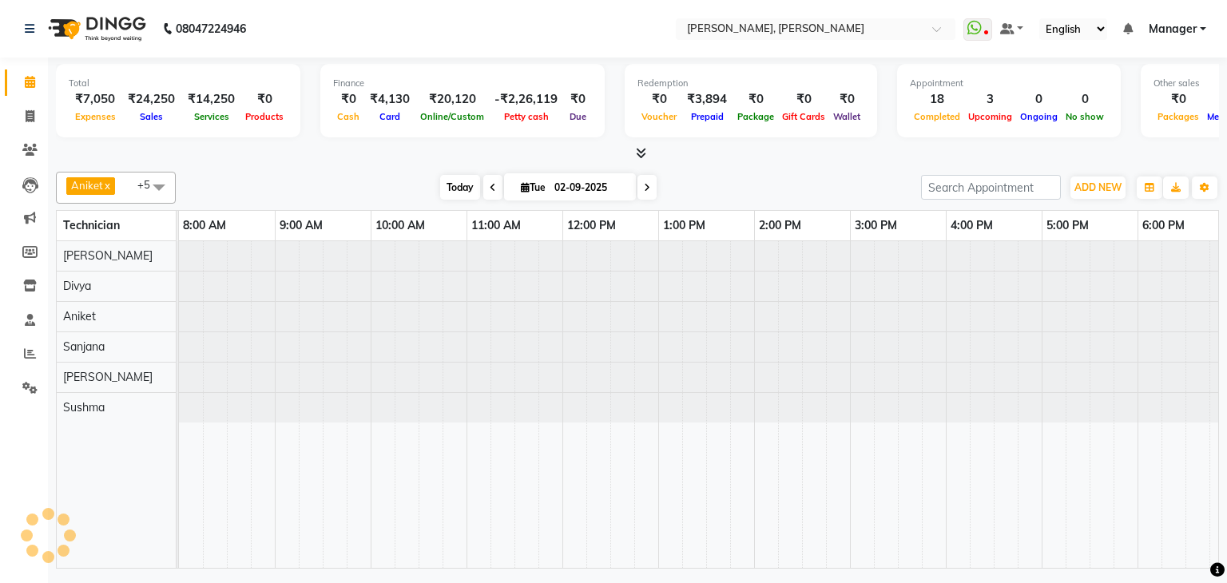
scroll to position [0, 208]
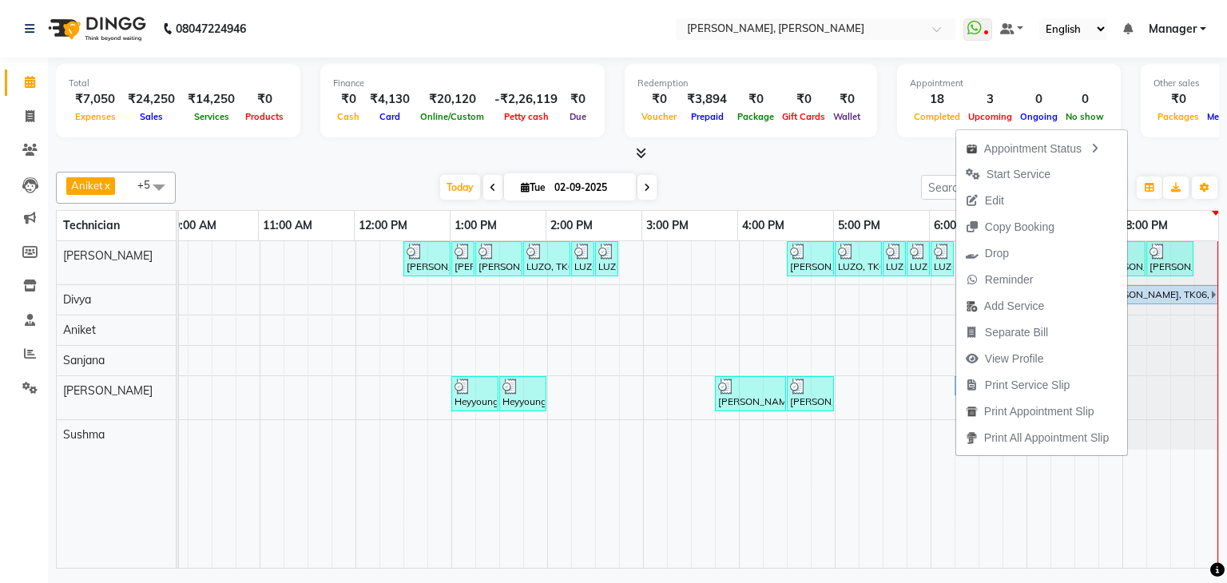
drag, startPoint x: 1008, startPoint y: 194, endPoint x: 984, endPoint y: 220, distance: 35.0
click at [1008, 196] on button "Edit" at bounding box center [1041, 201] width 171 height 26
select select "72520"
select select "1095"
select select "upcoming"
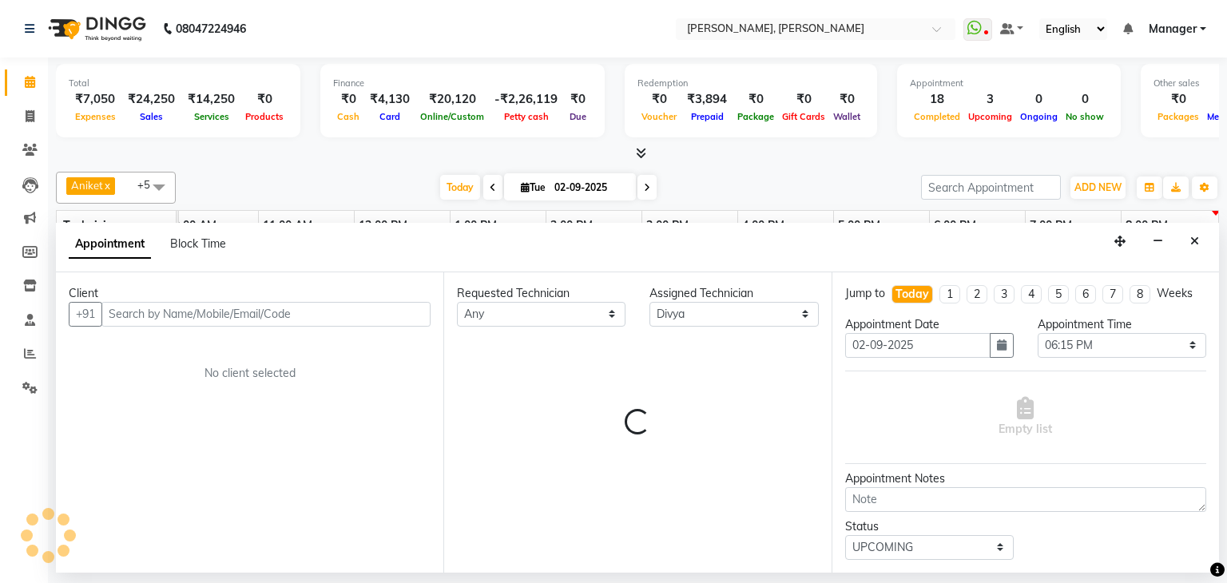
select select "3204"
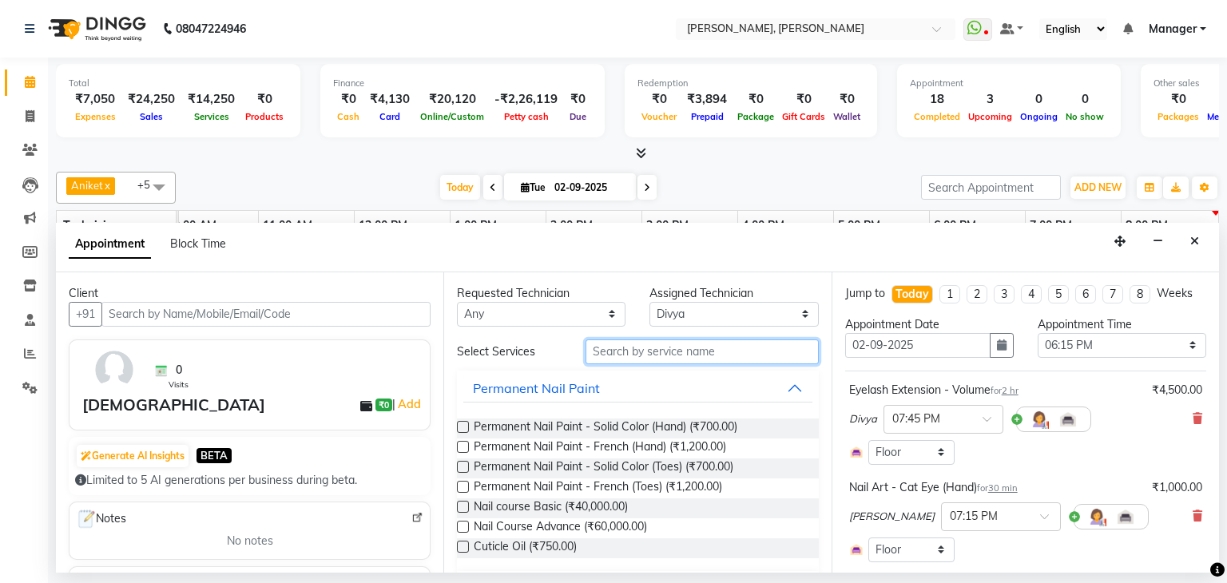
click at [660, 339] on input "text" at bounding box center [701, 351] width 233 height 25
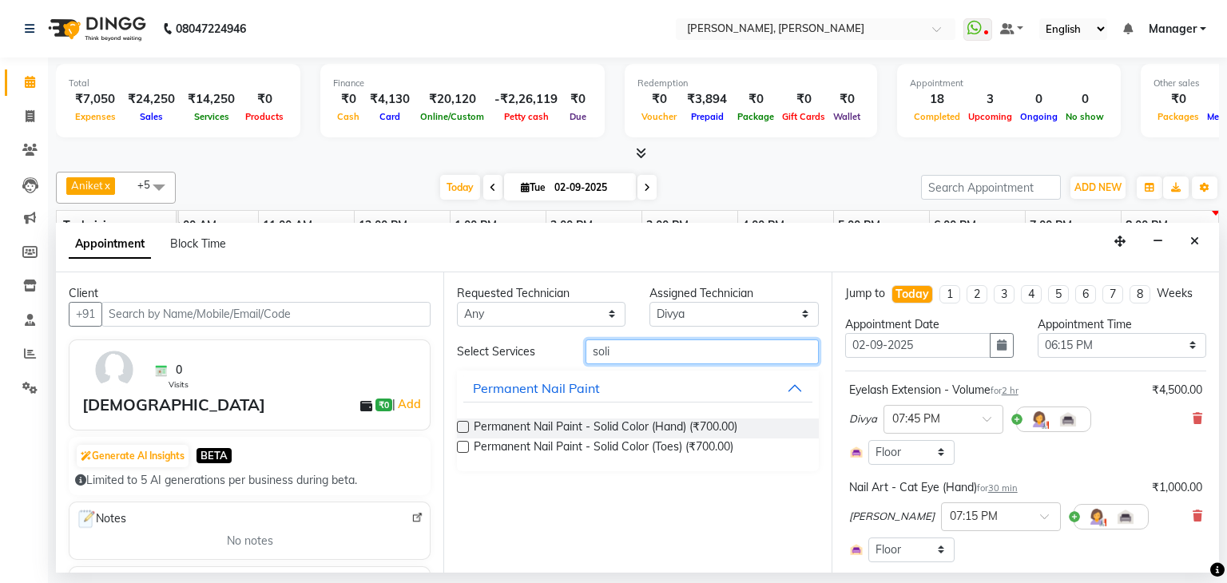
click at [619, 356] on input "soli" at bounding box center [701, 351] width 233 height 25
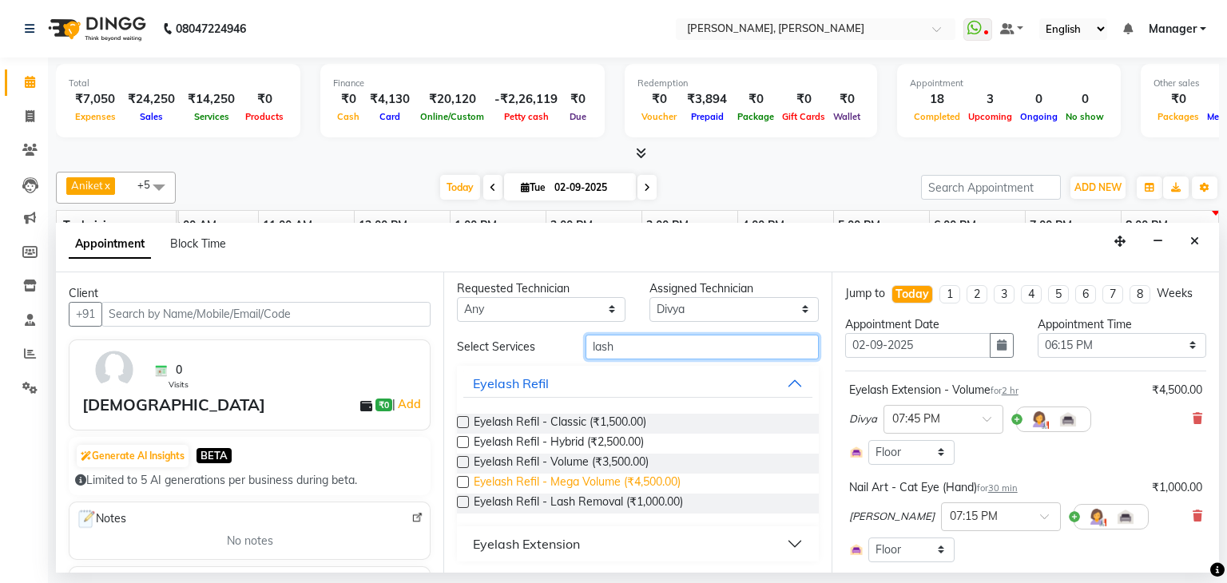
scroll to position [6, 0]
type input "lash"
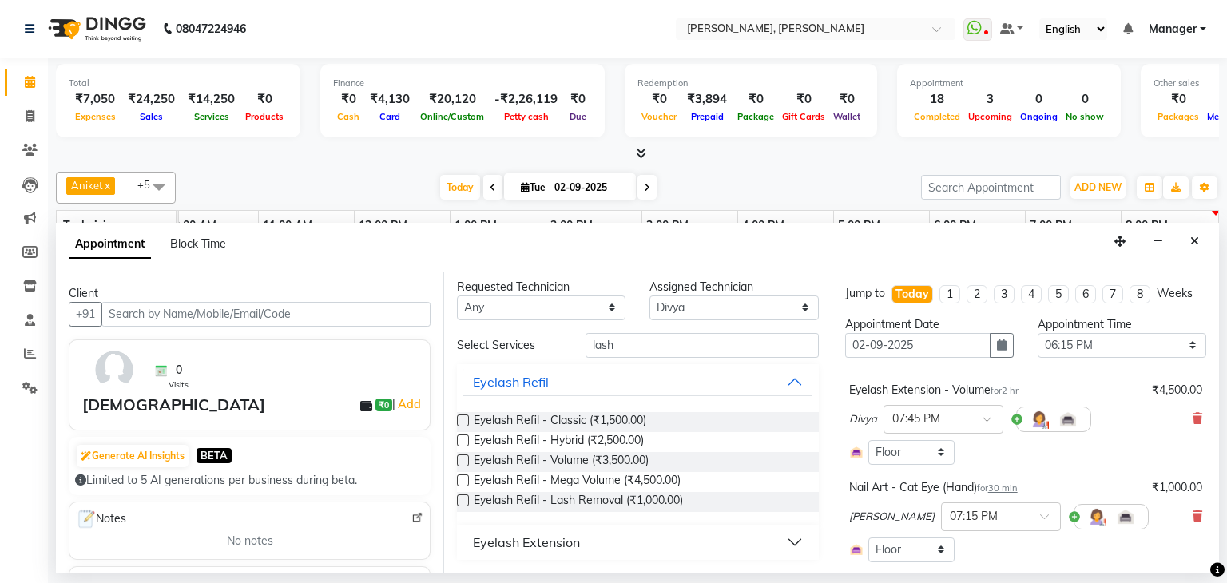
click at [583, 538] on button "Eyelash Extension" at bounding box center [637, 542] width 348 height 29
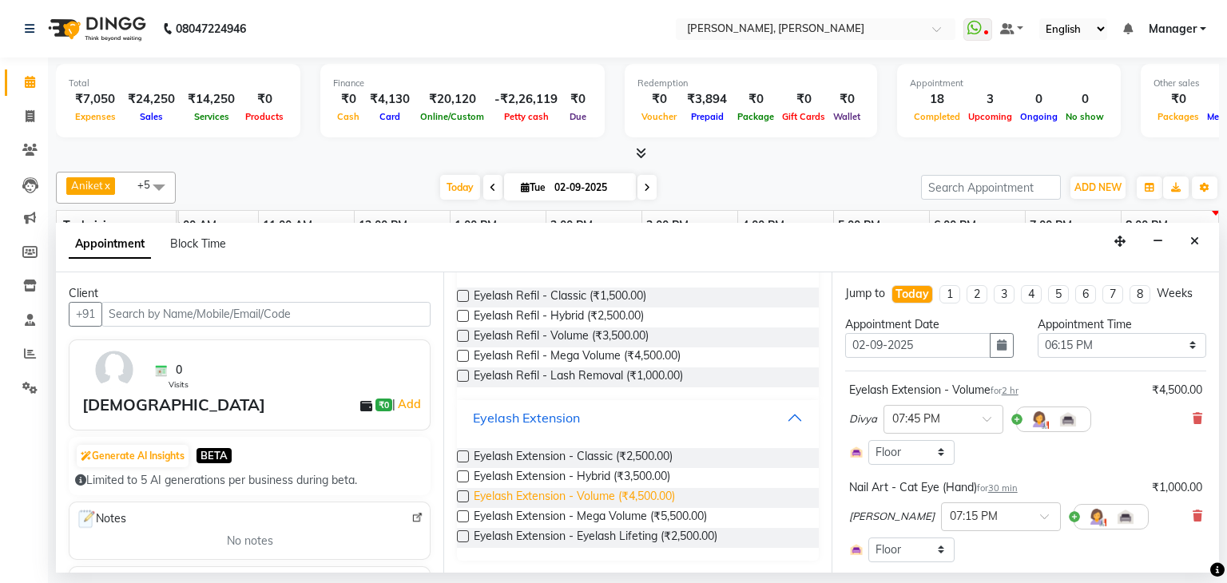
scroll to position [131, 0]
click at [466, 490] on label at bounding box center [463, 496] width 12 height 12
click at [466, 493] on input "checkbox" at bounding box center [462, 498] width 10 height 10
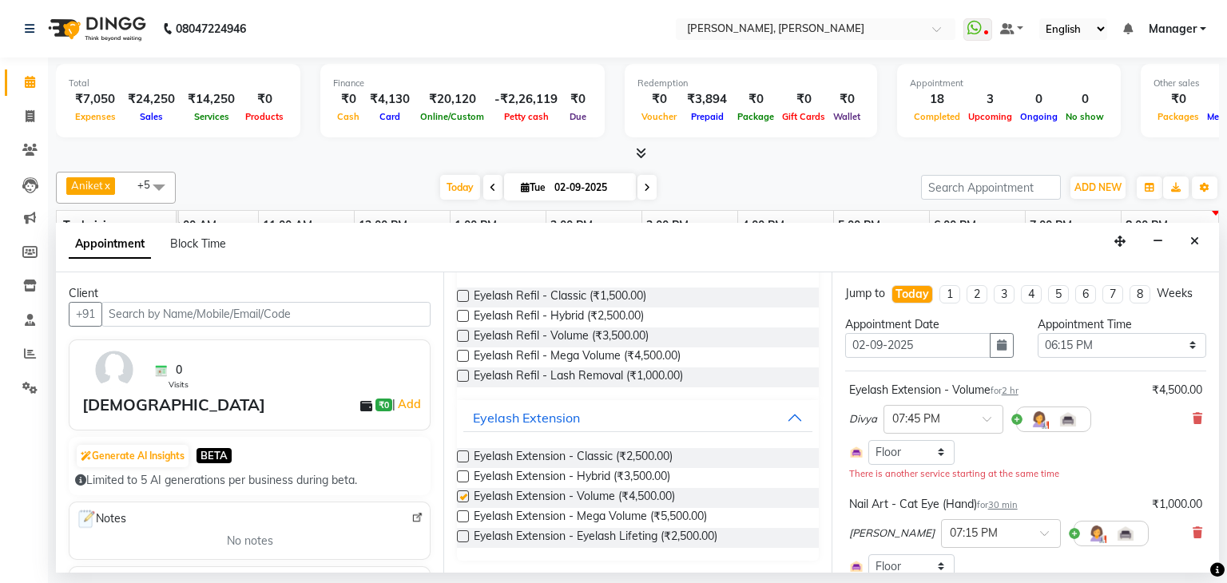
checkbox input "false"
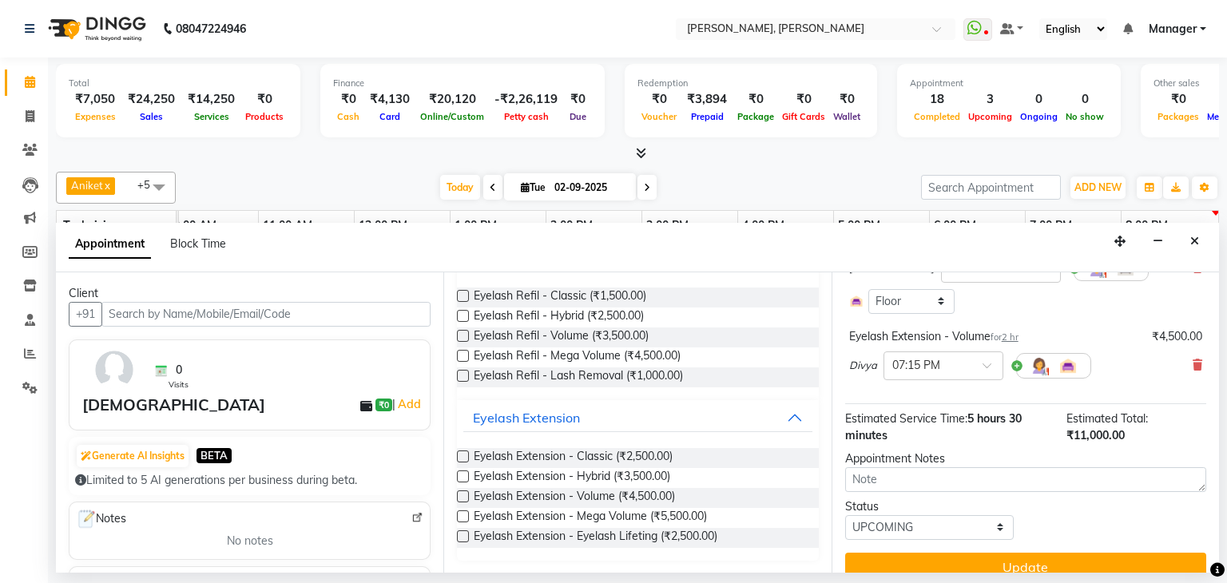
scroll to position [383, 0]
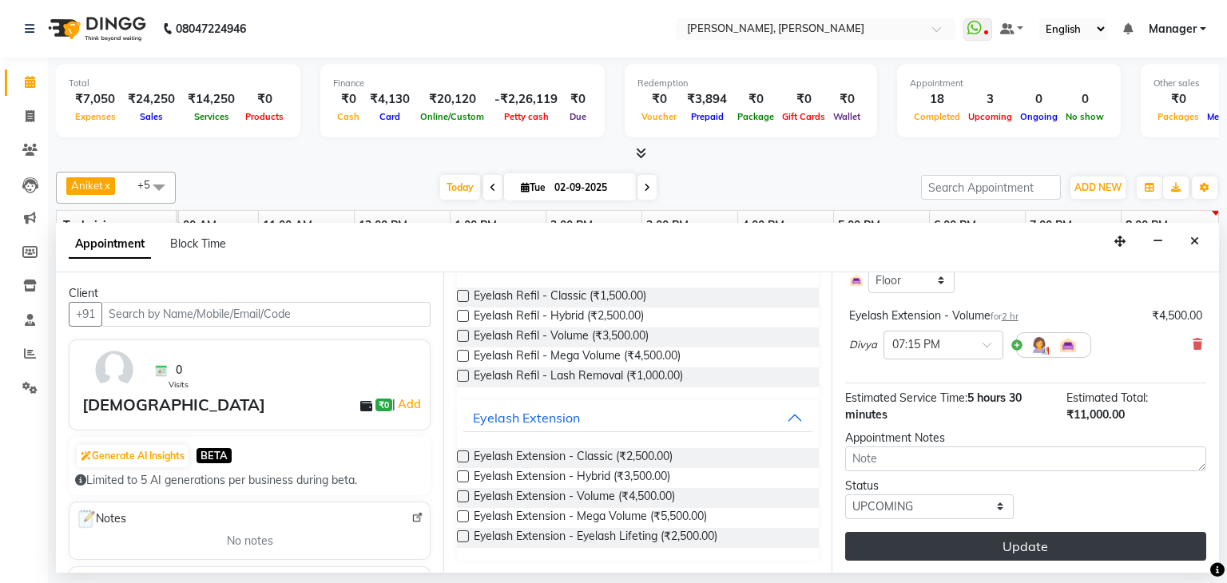
click at [1040, 534] on button "Update" at bounding box center [1025, 546] width 361 height 29
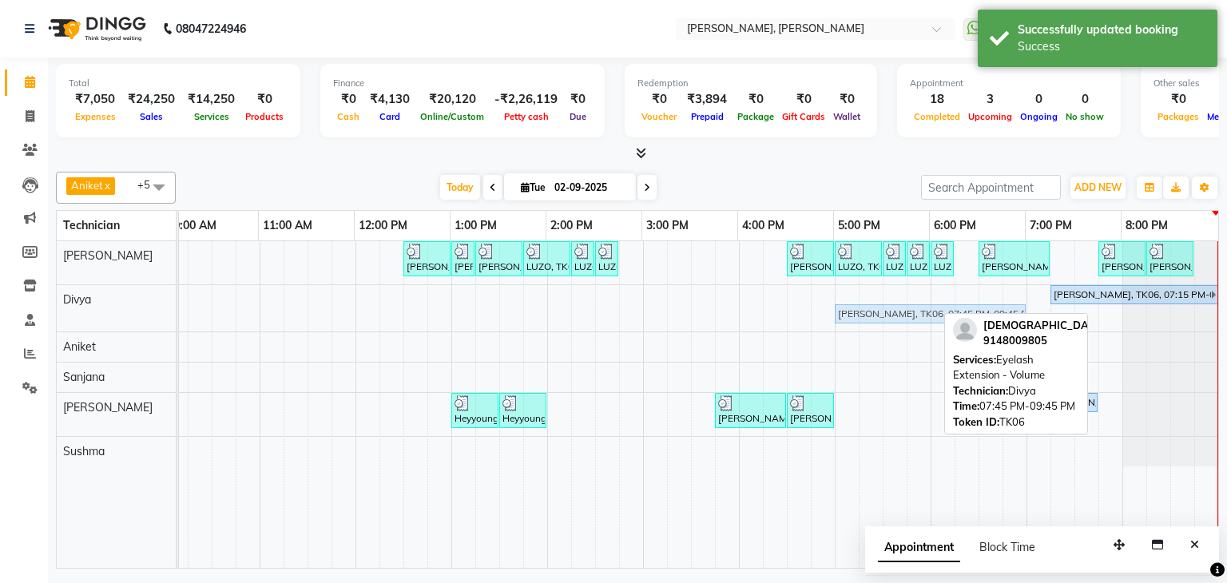
drag, startPoint x: 1145, startPoint y: 310, endPoint x: 867, endPoint y: 284, distance: 279.1
click at [869, 284] on div "Shruthi, TK01, 12:30 PM-01:00 PM, Nail Extension - Acrylic (Hand) Shruthi, TK01…" at bounding box center [595, 404] width 1246 height 327
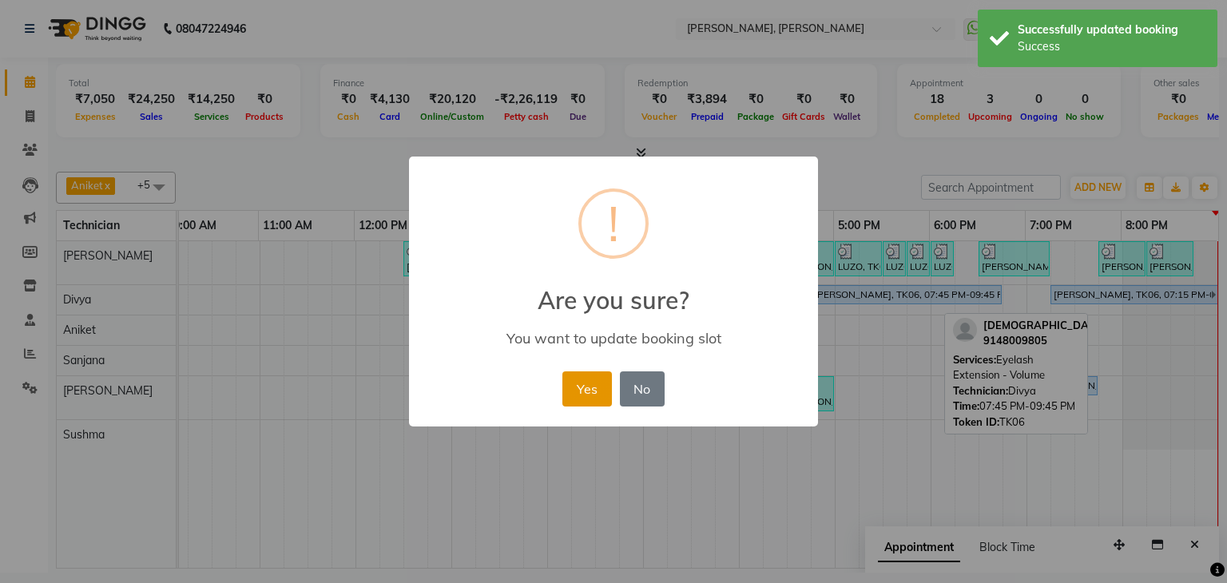
click at [597, 392] on button "Yes" at bounding box center [586, 388] width 49 height 35
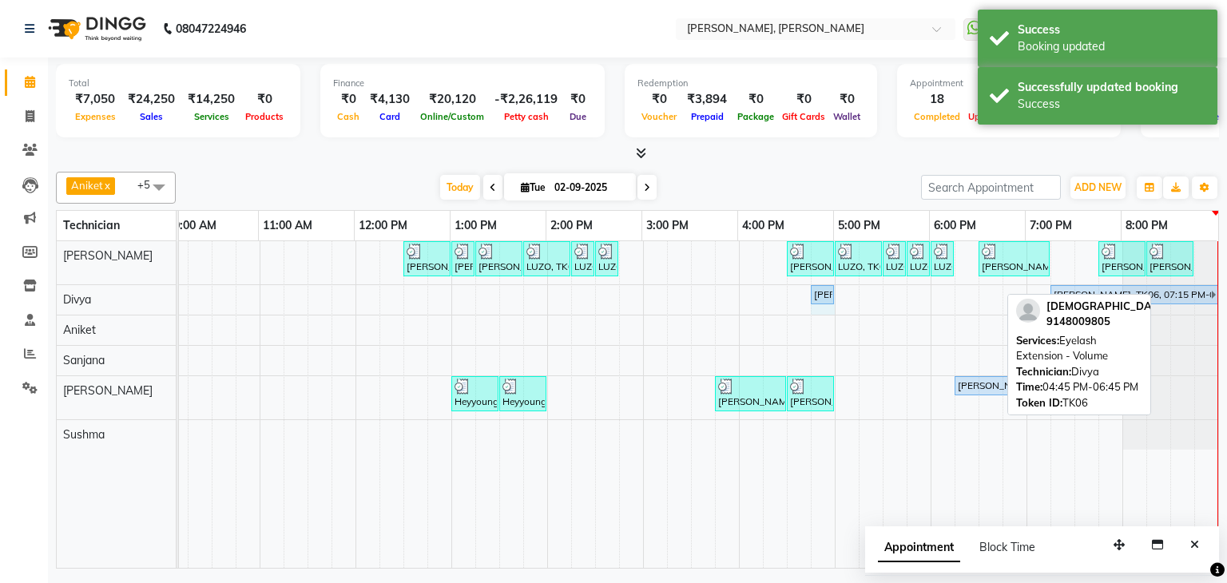
drag, startPoint x: 1000, startPoint y: 291, endPoint x: 815, endPoint y: 289, distance: 185.3
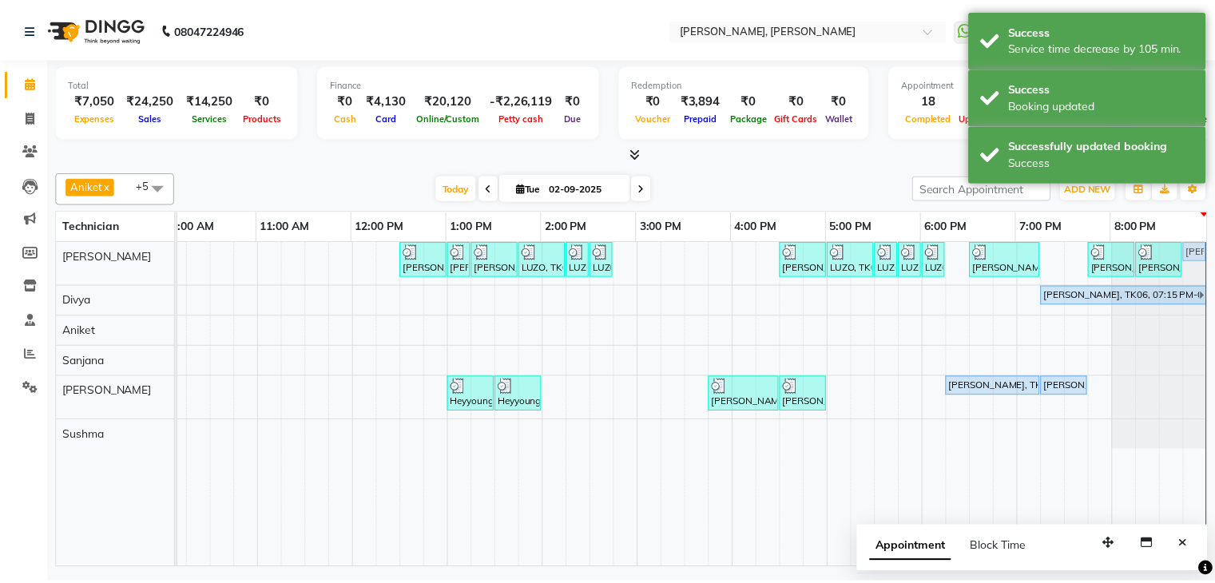
scroll to position [0, 218]
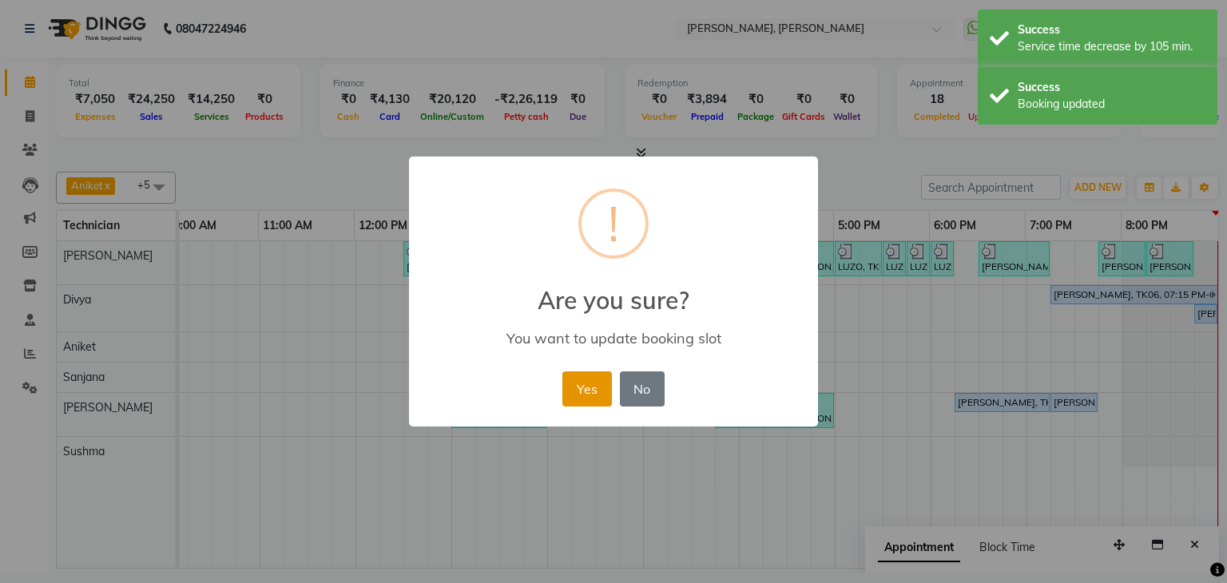
click at [589, 383] on button "Yes" at bounding box center [586, 388] width 49 height 35
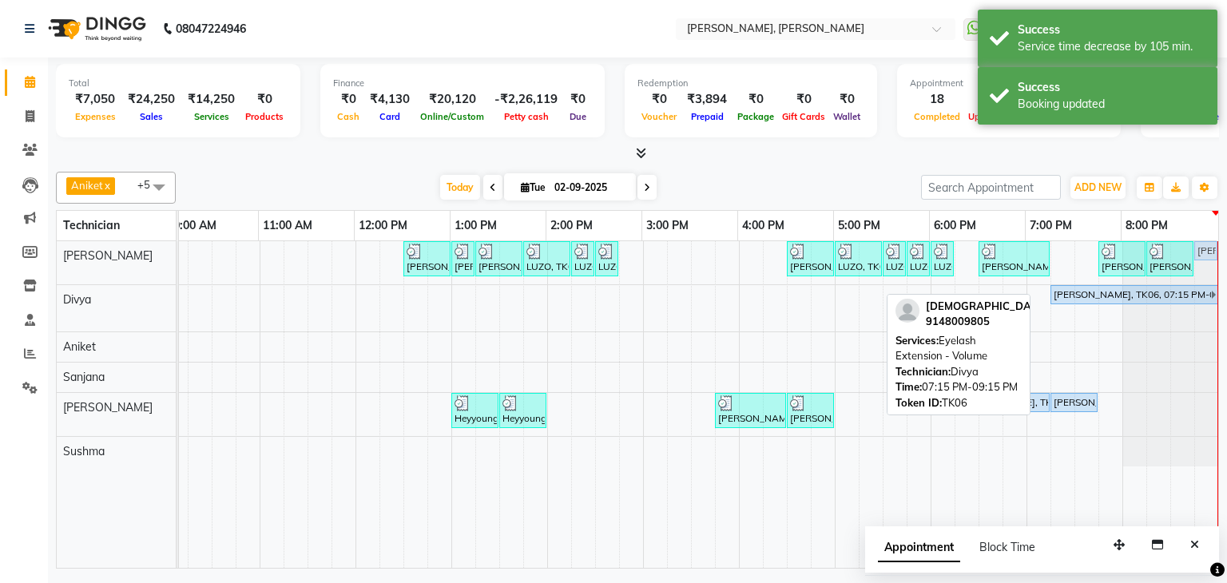
drag, startPoint x: 1193, startPoint y: 309, endPoint x: 1189, endPoint y: 265, distance: 44.2
click at [1190, 265] on tbody "Shruthi, TK01, 12:30 PM-01:00 PM, Nail Extension - Acrylic (Hand) Shruthi, TK01…" at bounding box center [595, 353] width 1246 height 225
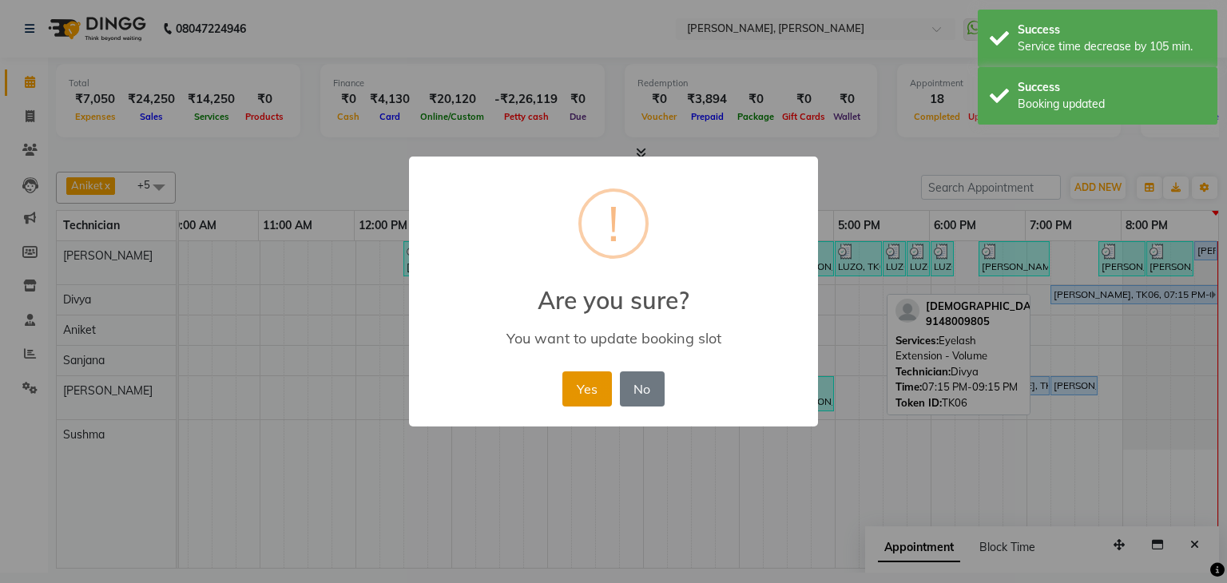
click at [580, 387] on button "Yes" at bounding box center [586, 388] width 49 height 35
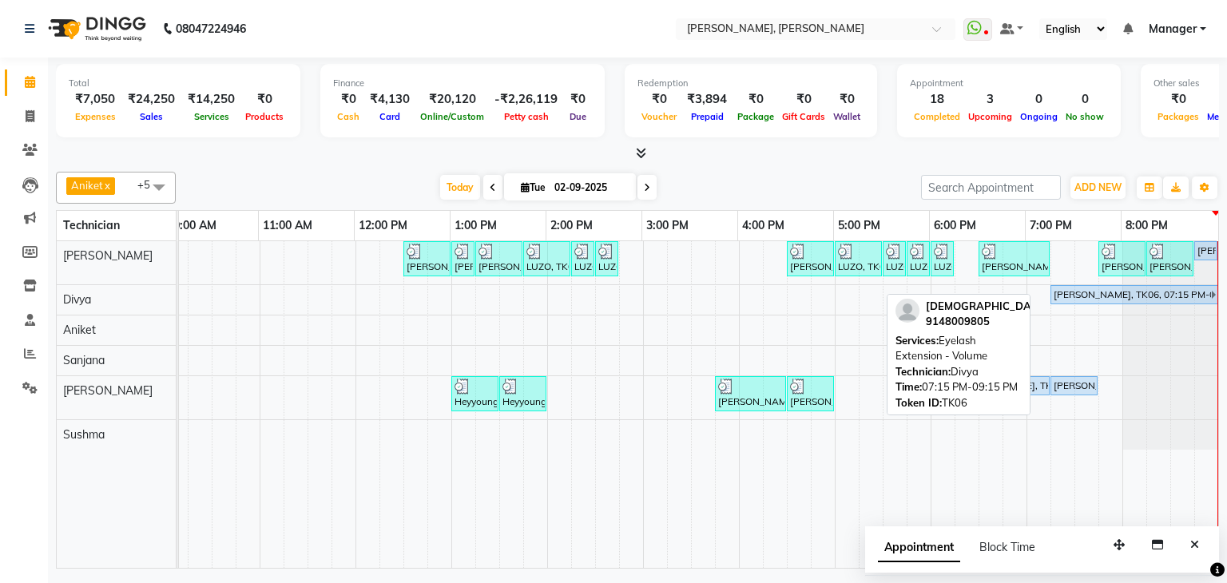
click at [1102, 288] on div "[PERSON_NAME], TK06, 07:15 PM-09:15 PM, Eyelash Extension - Volume" at bounding box center [1131, 295] width 159 height 14
select select "5"
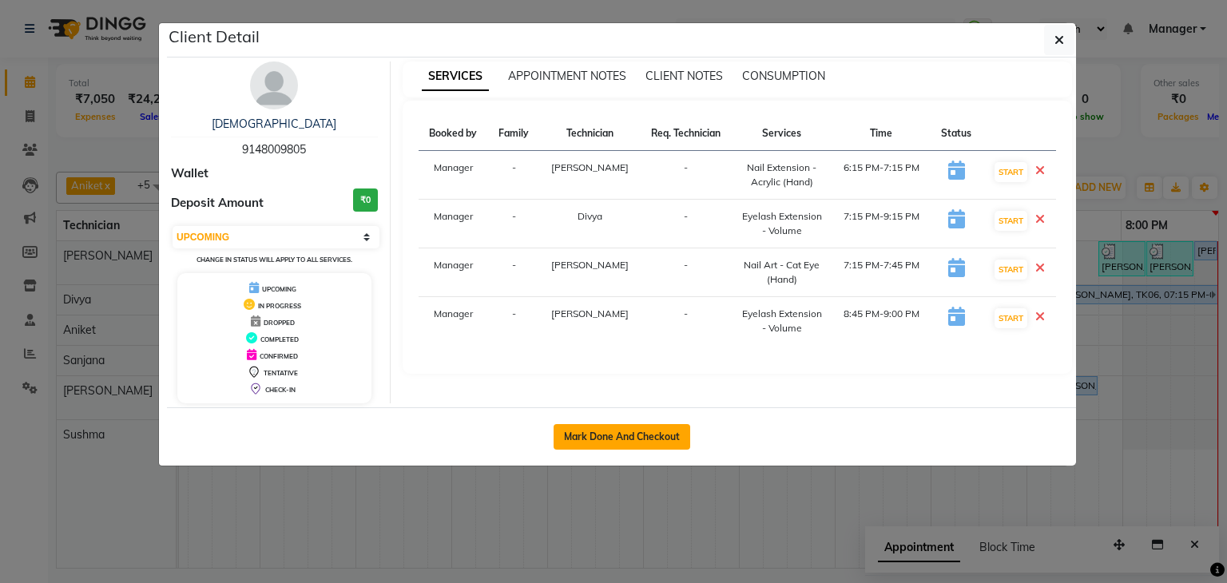
click at [587, 431] on button "Mark Done And Checkout" at bounding box center [622, 437] width 137 height 26
select select "service"
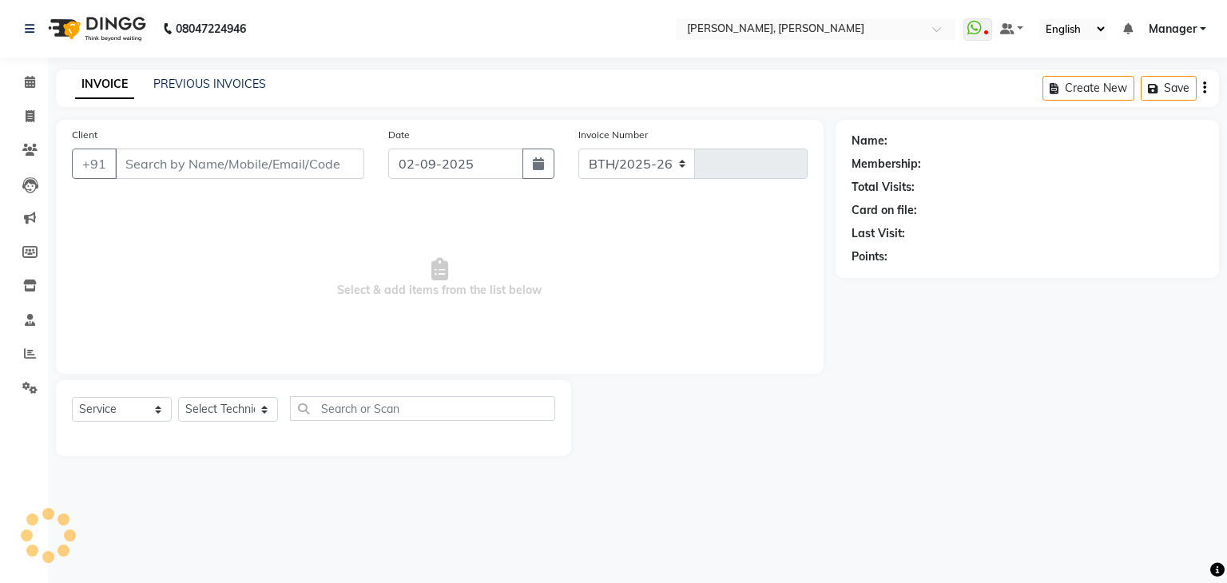
select select "6455"
type input "1139"
type input "91******05"
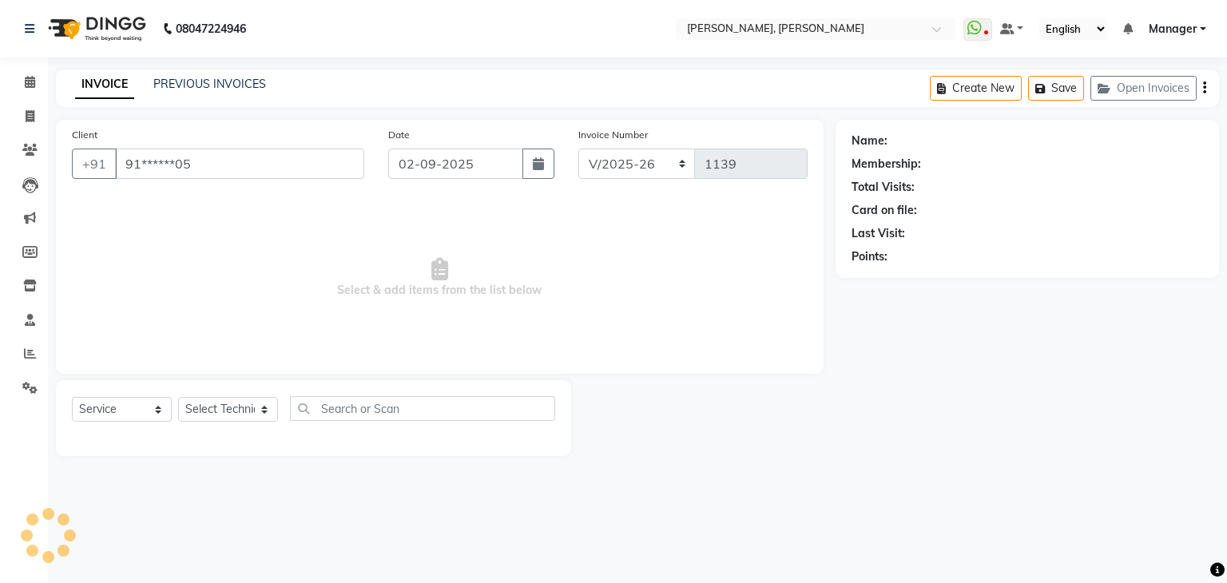
select select "72520"
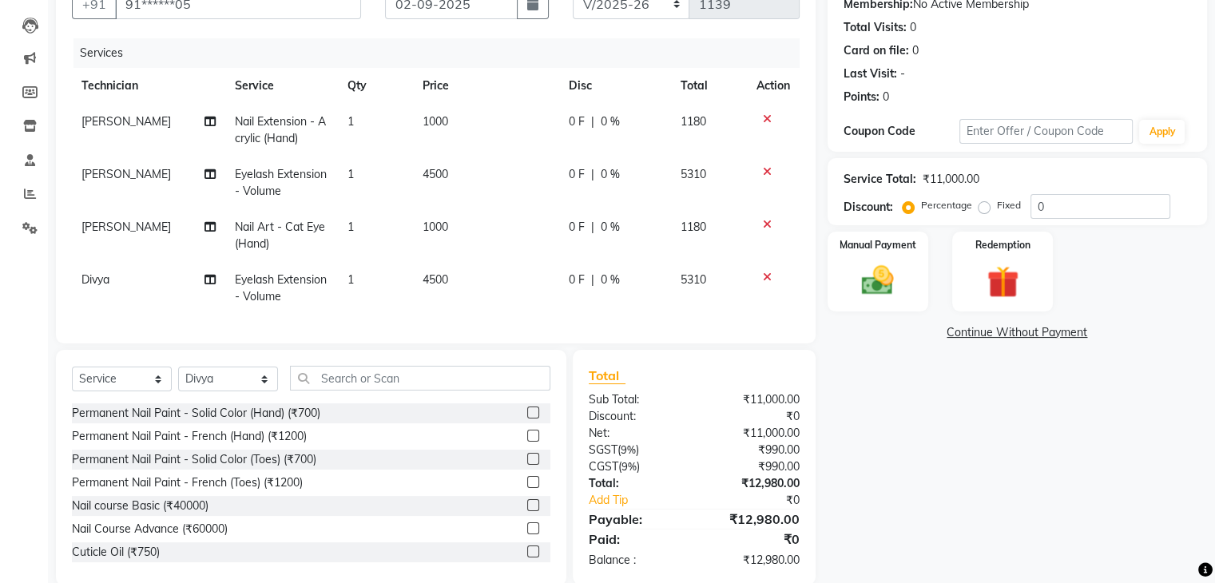
scroll to position [80, 0]
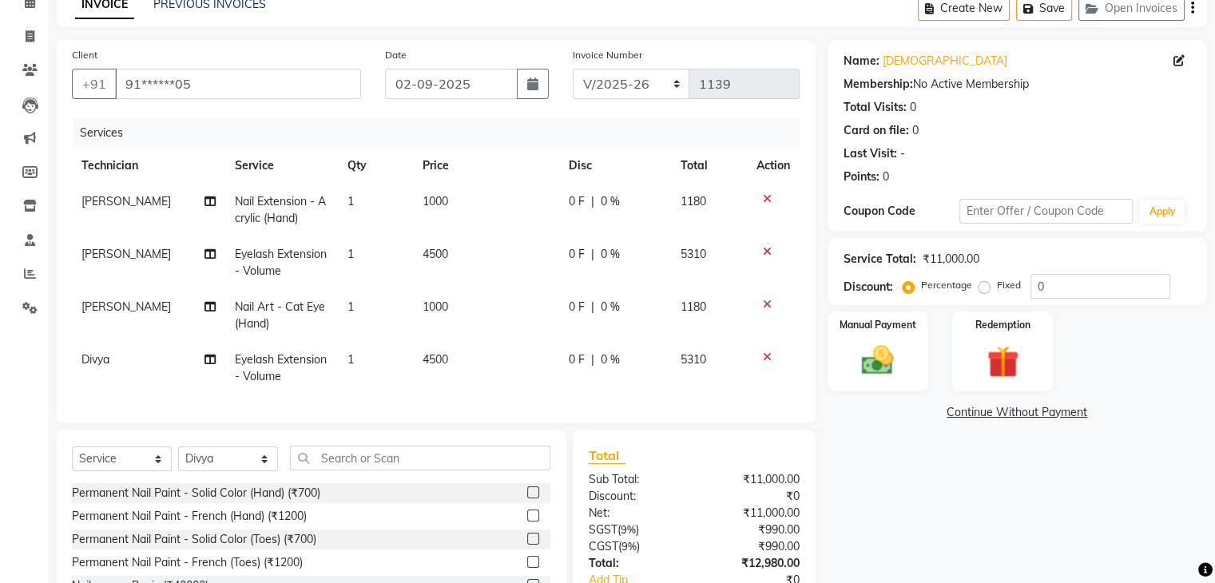
click at [443, 367] on span "4500" at bounding box center [436, 359] width 26 height 14
select select "72520"
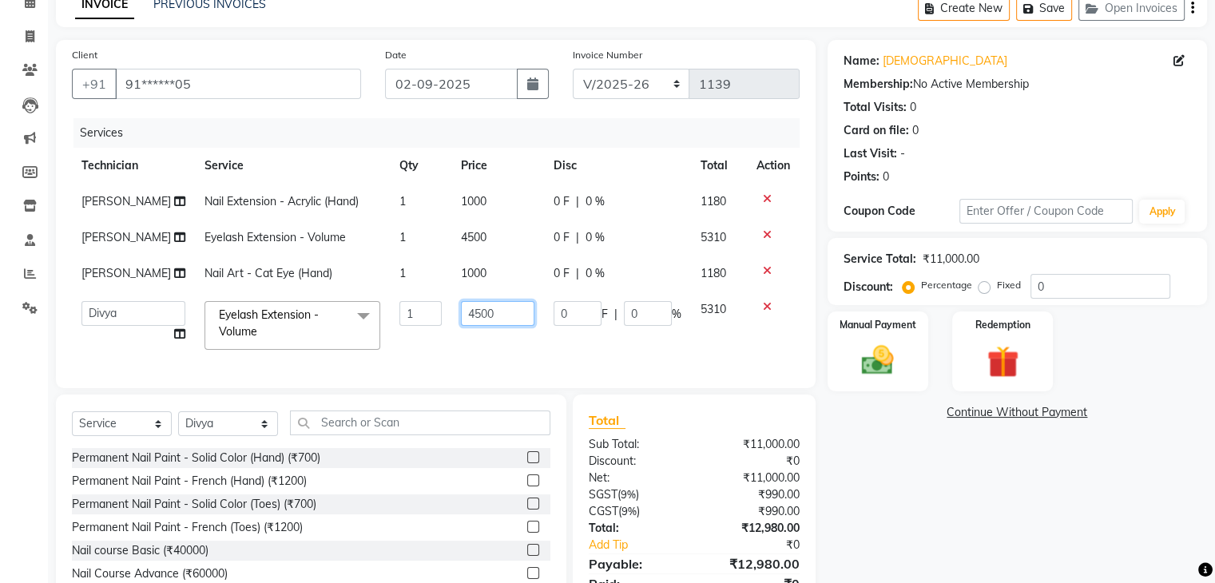
click at [508, 321] on input "4500" at bounding box center [497, 313] width 73 height 25
type input "4"
type input "3862"
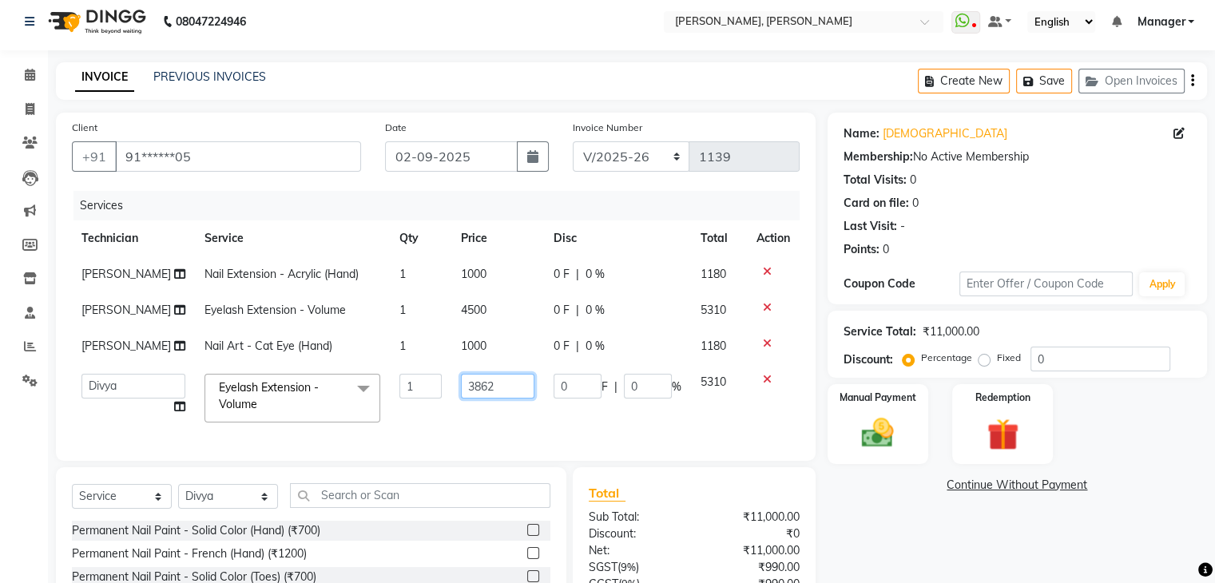
scroll to position [3, 0]
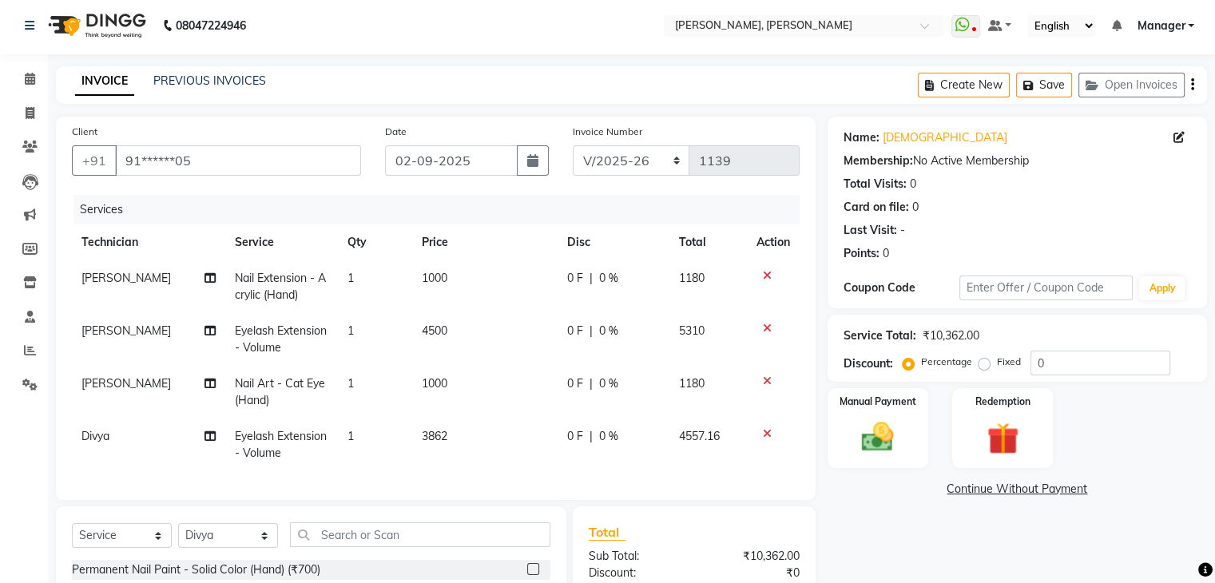
click at [479, 317] on td "4500" at bounding box center [484, 339] width 145 height 53
select select "54412"
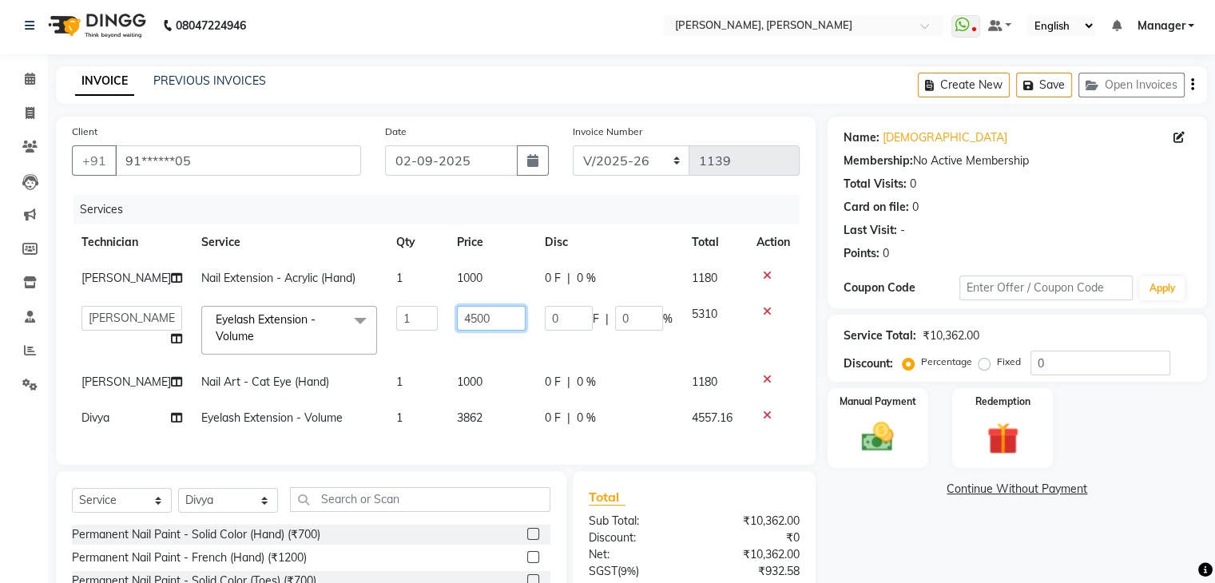
click at [488, 314] on input "4500" at bounding box center [491, 318] width 69 height 25
type input "4"
type input "638"
click at [894, 515] on div "Name: Shiva Membership: No Active Membership Total Visits: 0 Card on file: 0 La…" at bounding box center [1023, 412] width 391 height 590
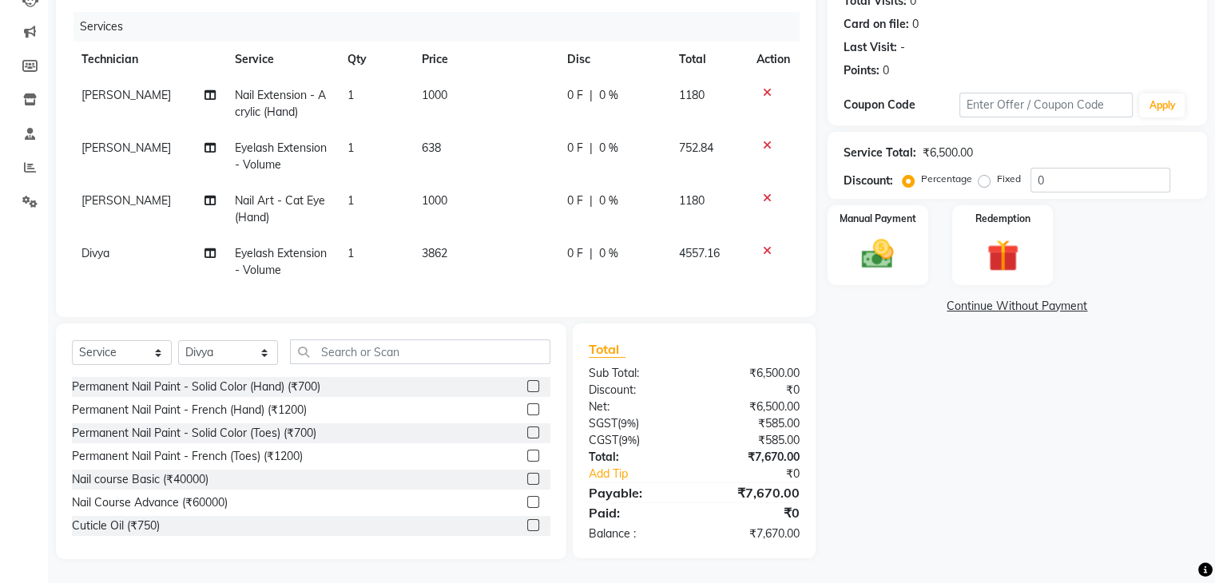
scroll to position [199, 0]
click at [902, 241] on img at bounding box center [878, 255] width 54 height 38
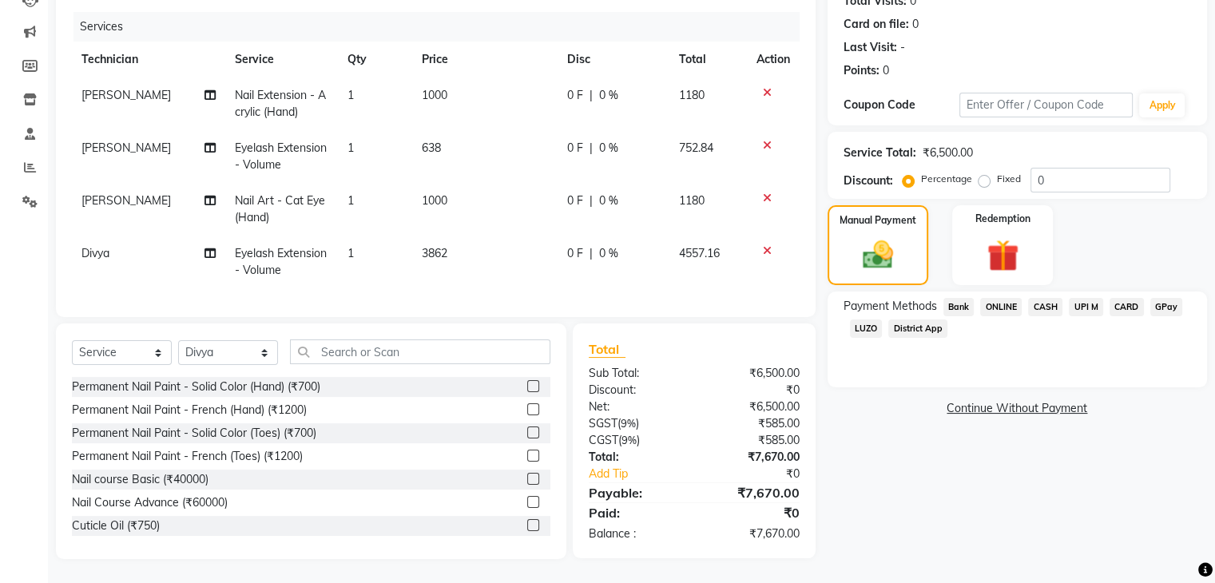
click at [1046, 298] on span "CASH" at bounding box center [1045, 307] width 34 height 18
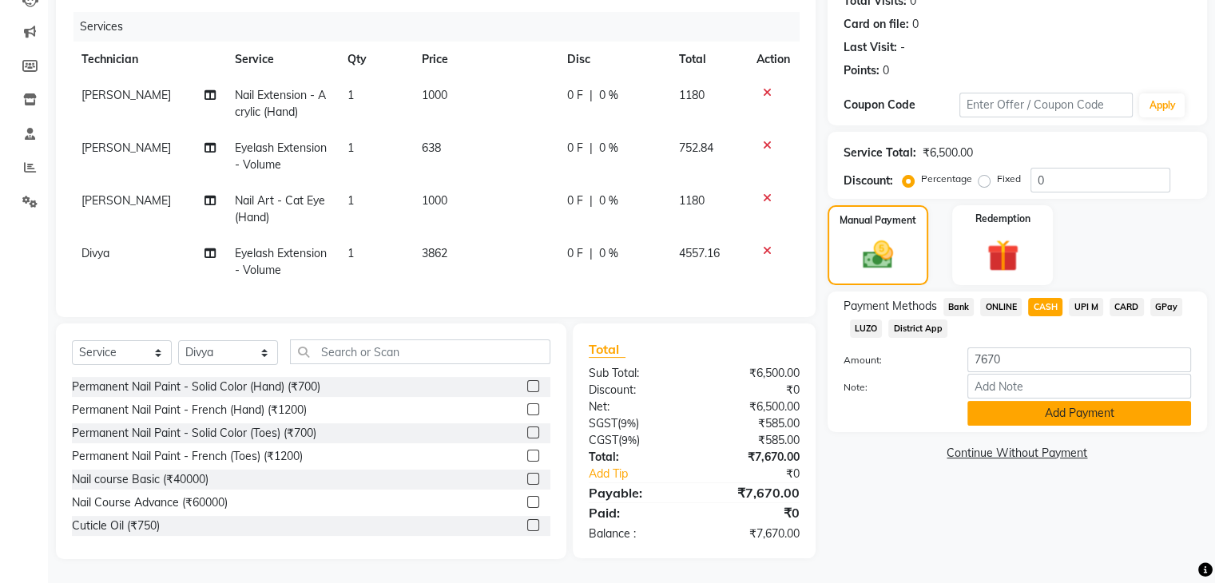
click at [1056, 401] on button "Add Payment" at bounding box center [1079, 413] width 224 height 25
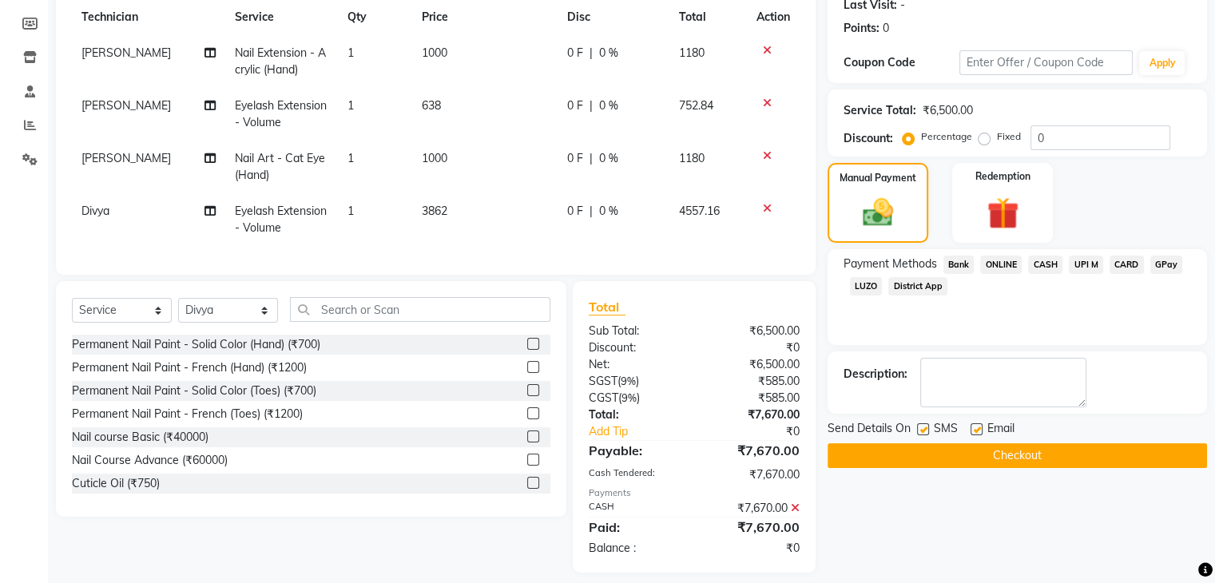
scroll to position [255, 0]
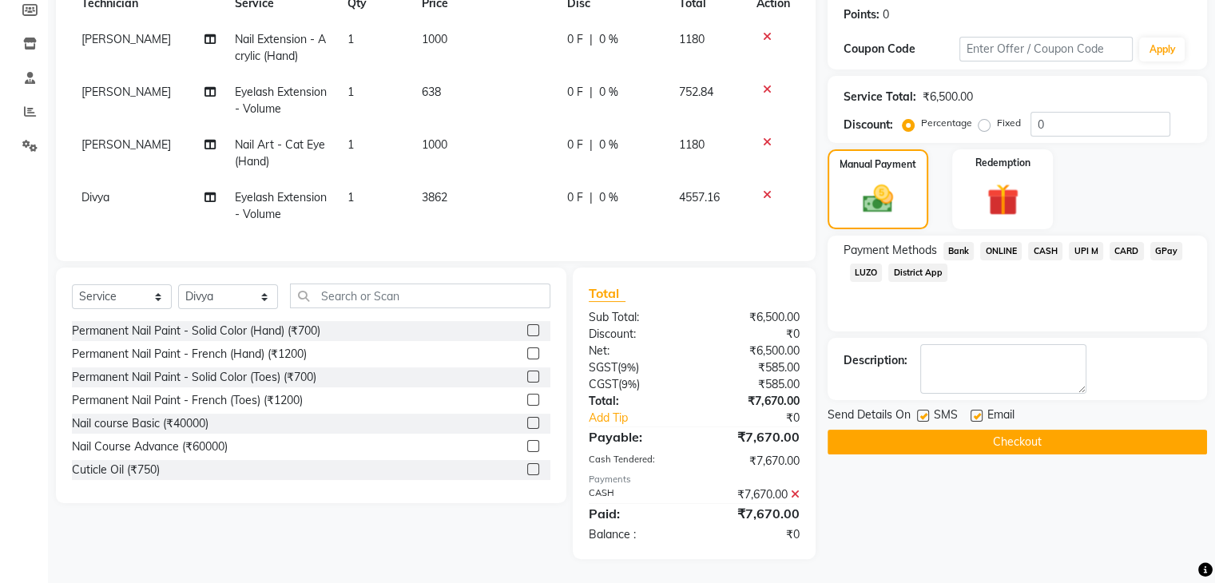
click at [993, 432] on button "Checkout" at bounding box center [1017, 442] width 379 height 25
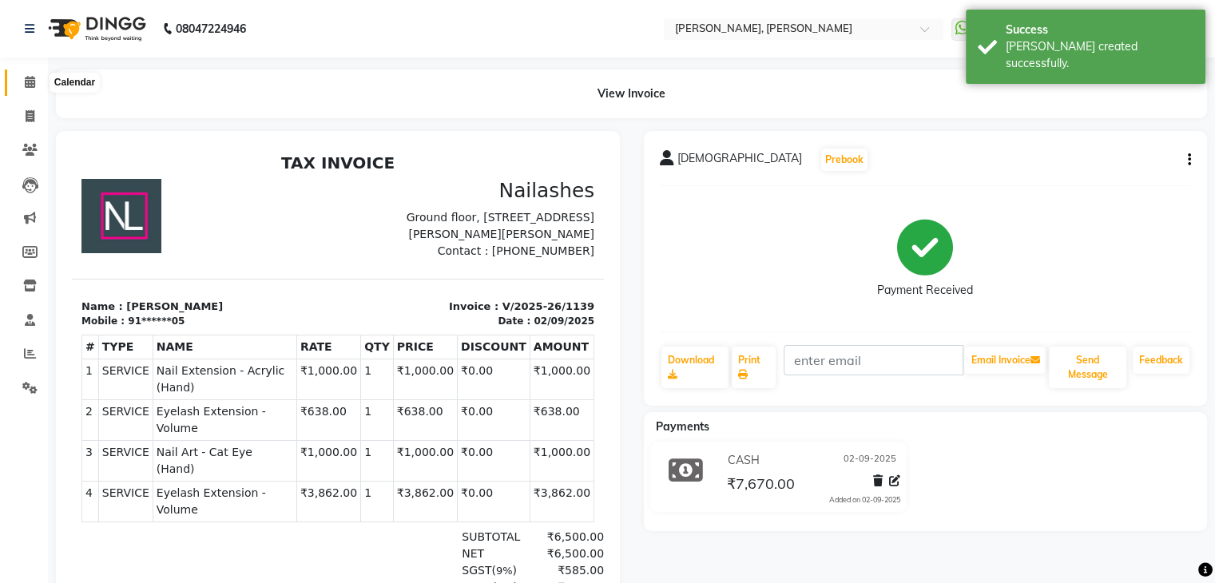
drag, startPoint x: 32, startPoint y: 78, endPoint x: 65, endPoint y: 89, distance: 34.6
click at [32, 78] on icon at bounding box center [30, 82] width 10 height 12
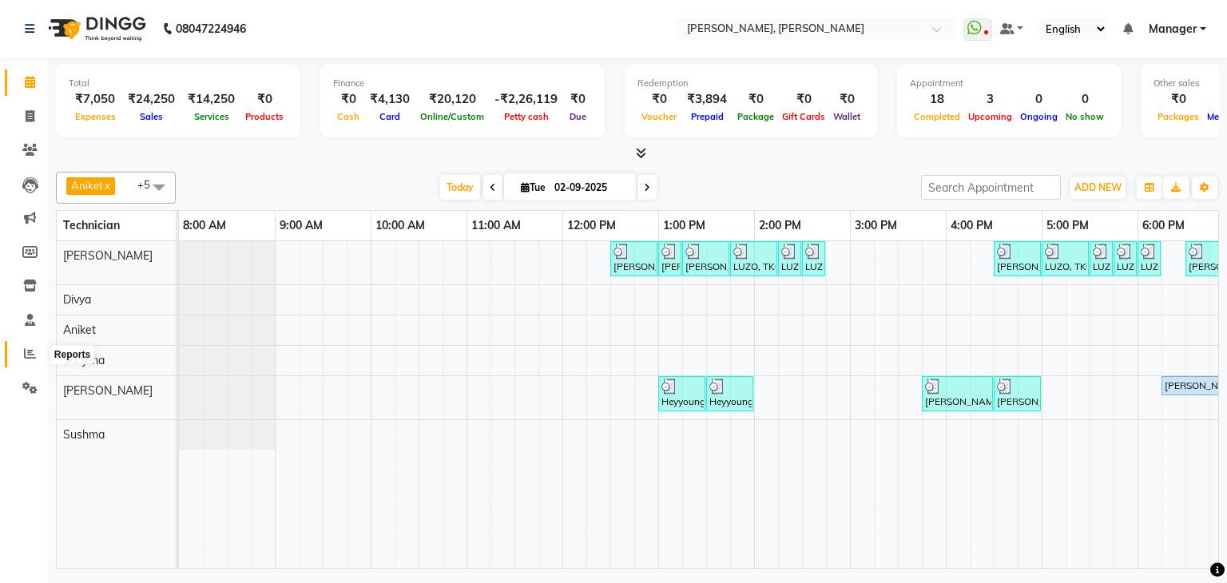
click at [29, 359] on icon at bounding box center [30, 353] width 12 height 12
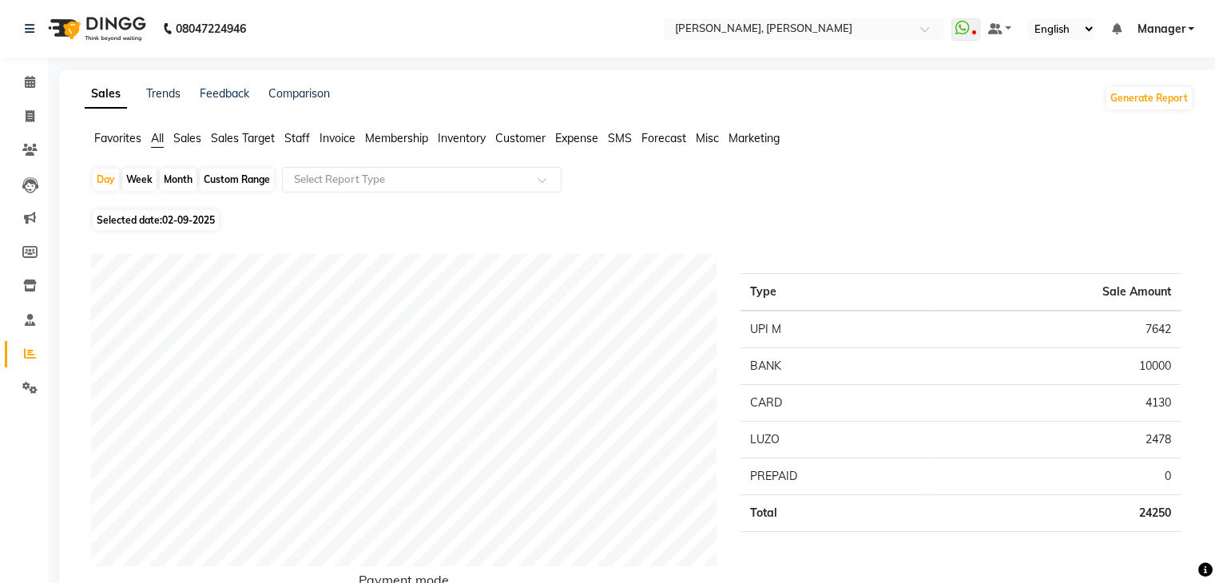
click at [307, 141] on span "Staff" at bounding box center [297, 138] width 26 height 14
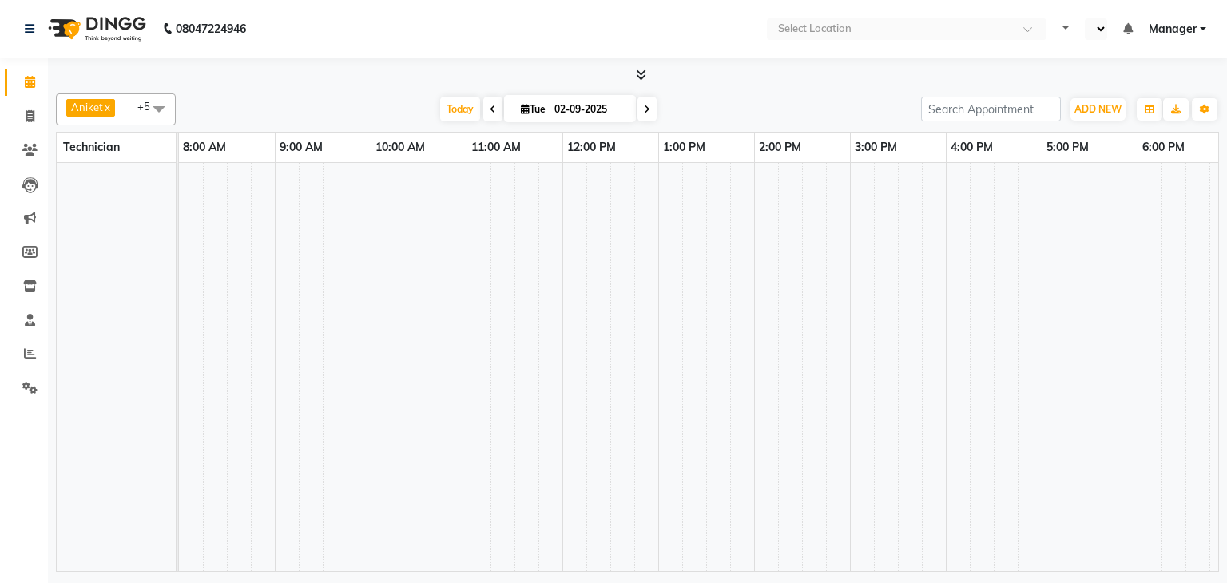
select select "en"
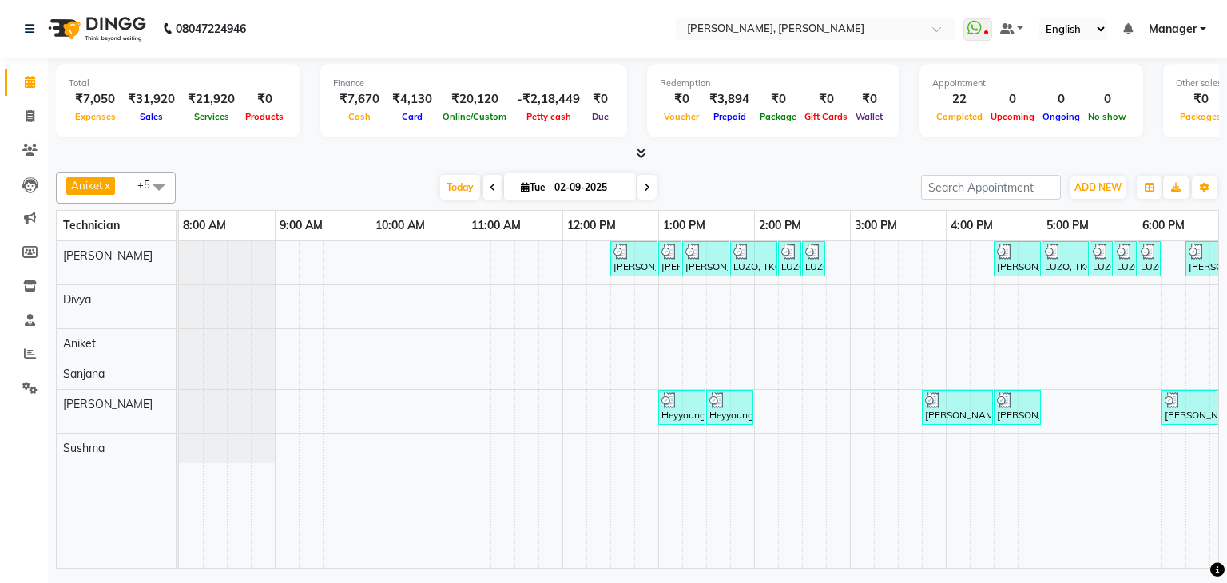
scroll to position [0, 208]
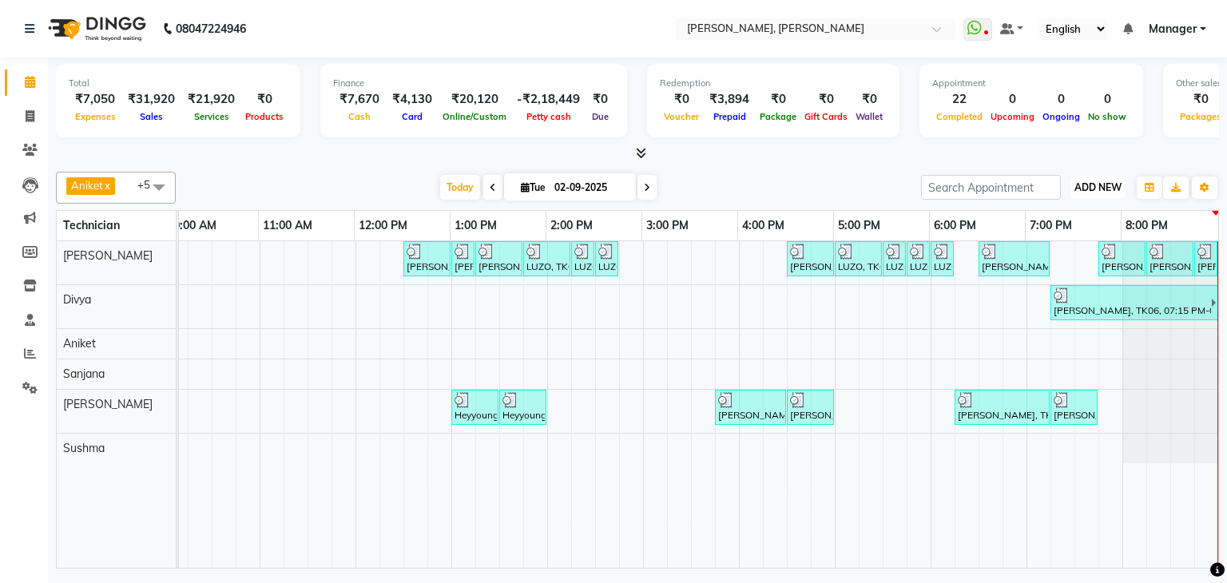
click at [1113, 192] on span "ADD NEW" at bounding box center [1097, 187] width 47 height 12
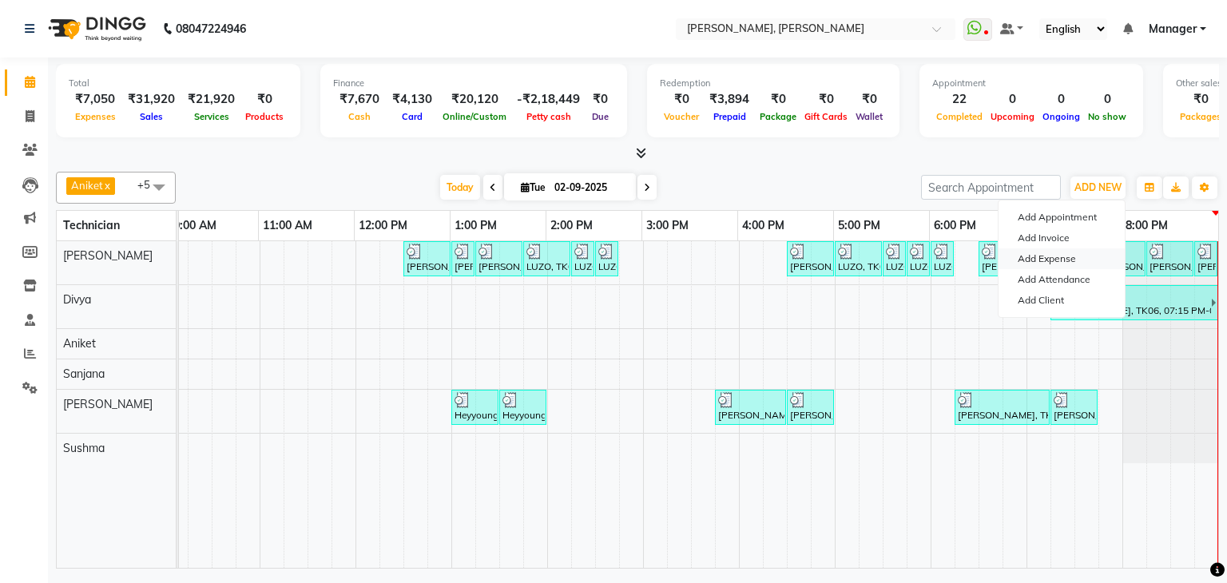
click at [1061, 258] on link "Add Expense" at bounding box center [1061, 258] width 126 height 21
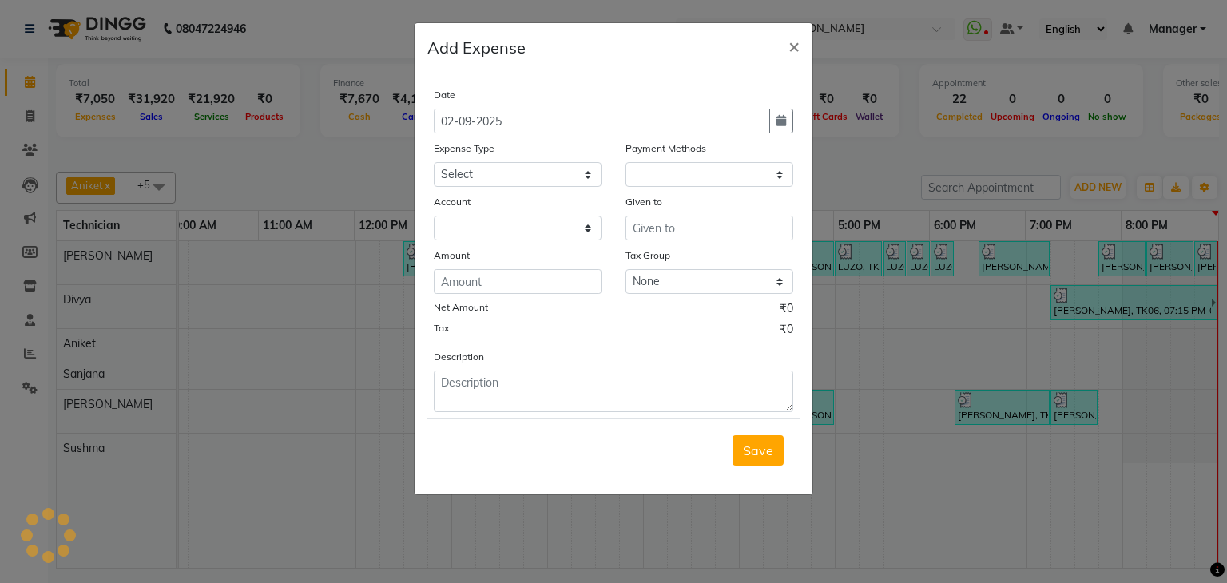
select select "1"
select select "5476"
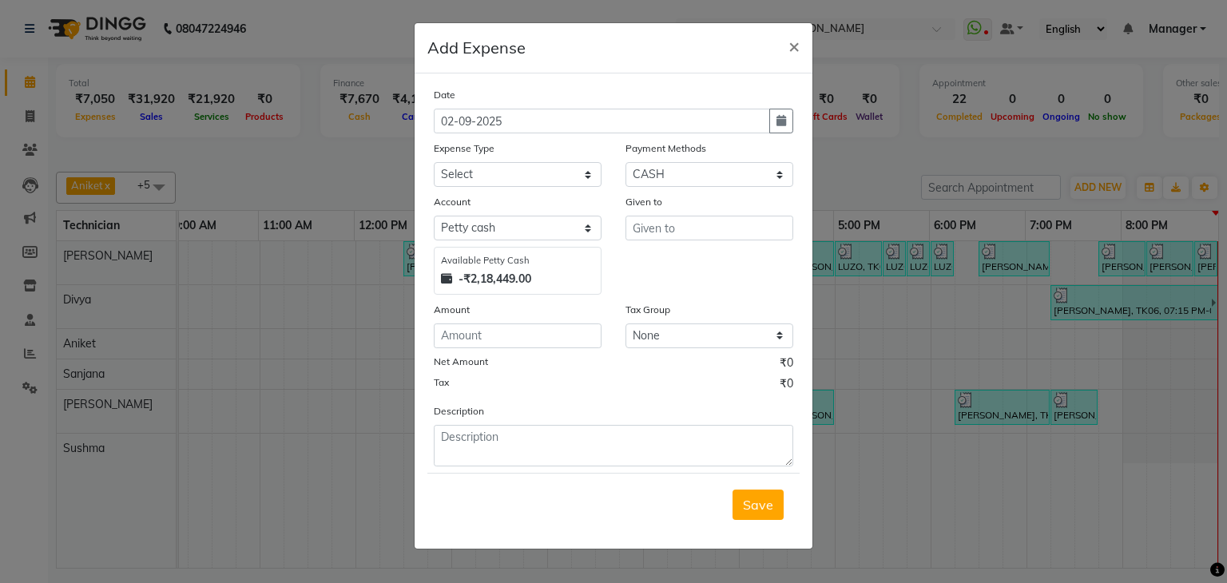
click at [900, 138] on ngb-modal-window "Add Expense × Date [DATE] Expense Type Select acetone Advance Salary bank depos…" at bounding box center [613, 291] width 1227 height 583
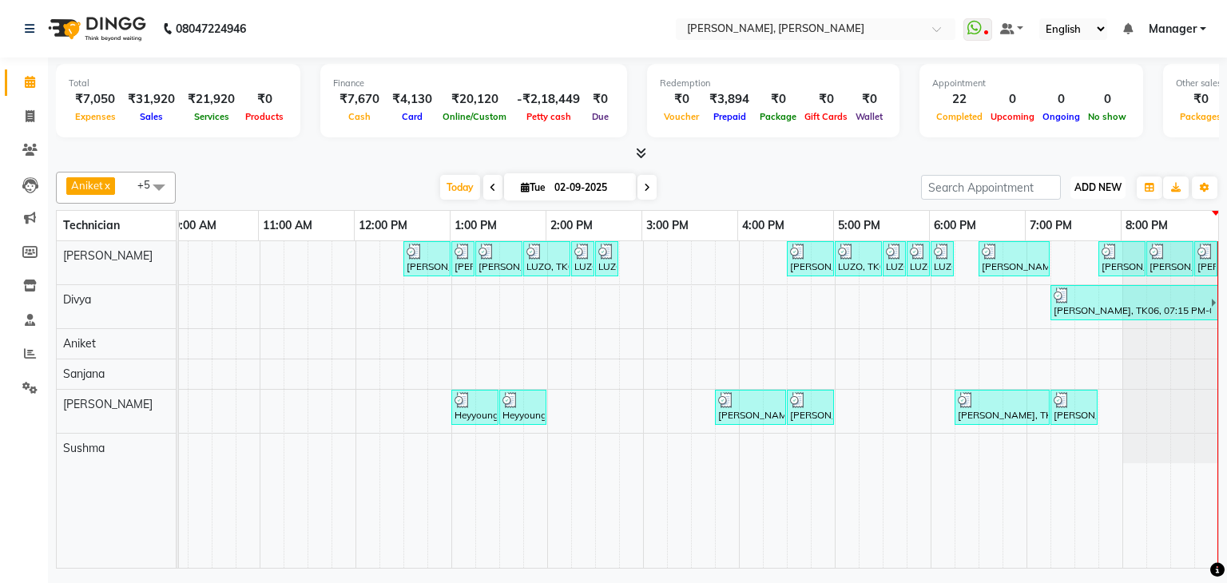
click at [1108, 178] on button "ADD NEW Toggle Dropdown" at bounding box center [1097, 188] width 55 height 22
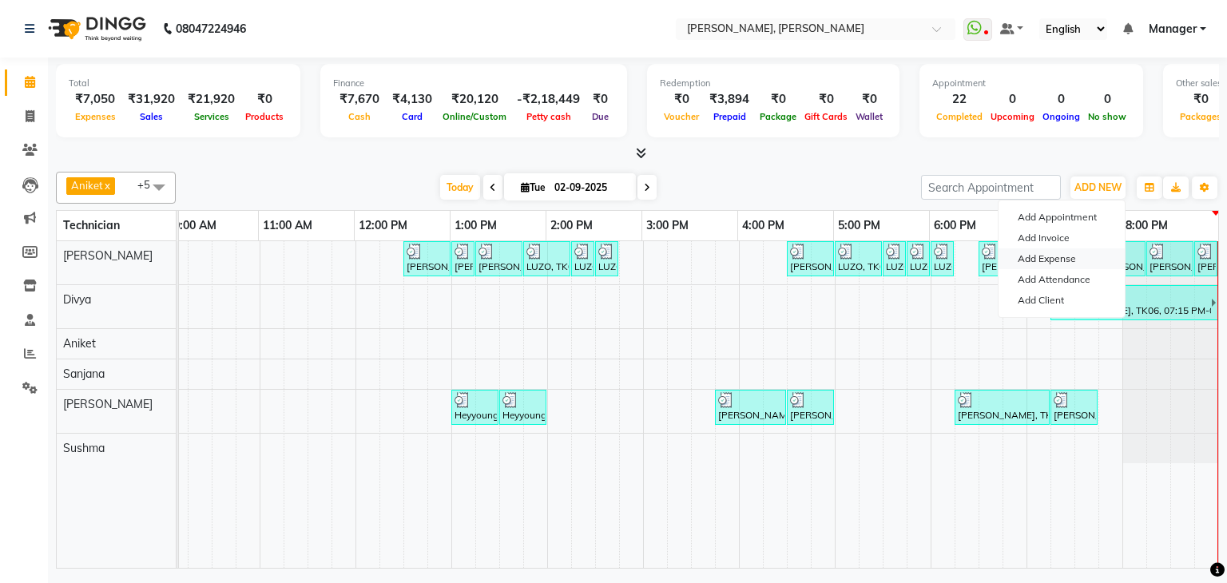
click at [1061, 256] on link "Add Expense" at bounding box center [1061, 258] width 126 height 21
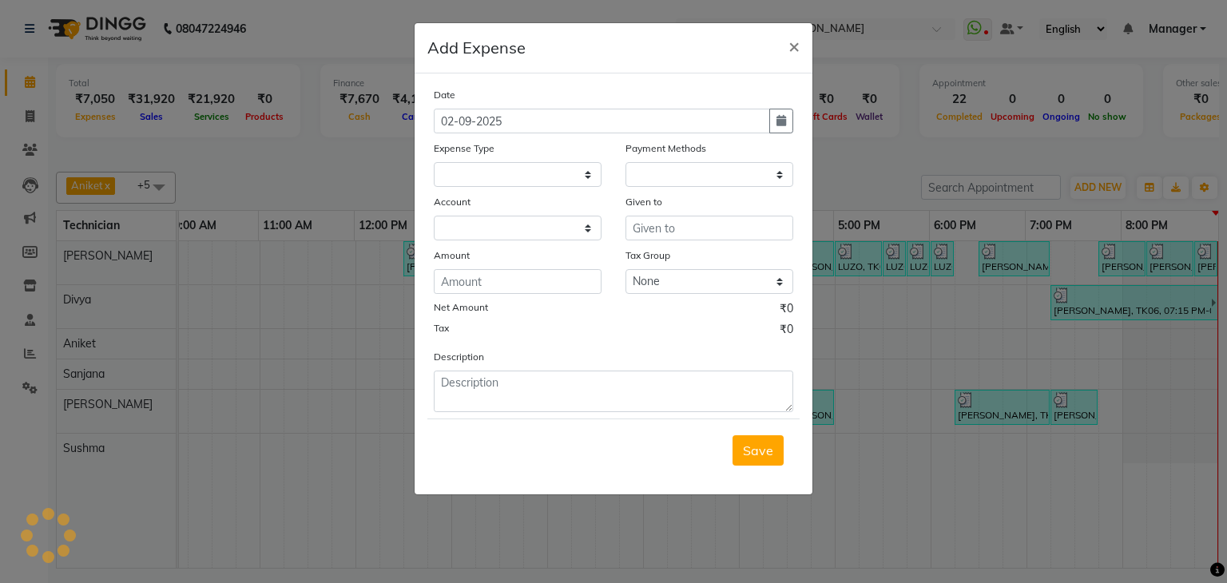
select select
select select "1"
select select "5476"
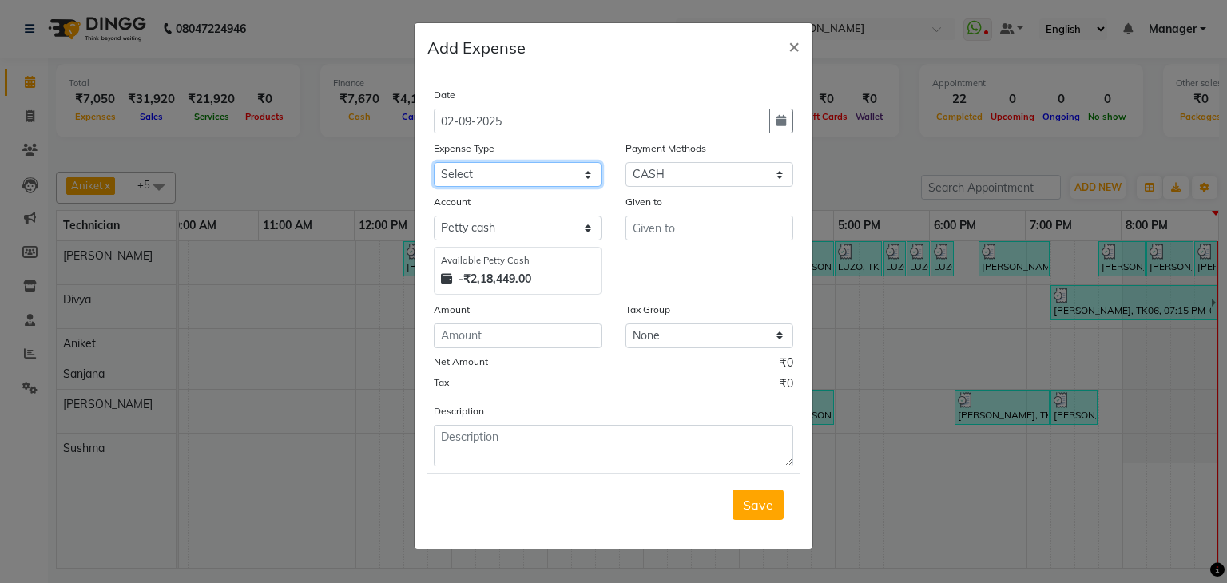
click at [575, 177] on select "Select acetone Advance Salary bank deposite BBMP Beauty products Bed charges BI…" at bounding box center [518, 174] width 168 height 25
select select "20307"
click at [434, 164] on select "Select acetone Advance Salary bank deposite BBMP Beauty products Bed charges BI…" at bounding box center [518, 174] width 168 height 25
drag, startPoint x: 657, startPoint y: 212, endPoint x: 657, endPoint y: 224, distance: 12.0
click at [656, 215] on div "Given to" at bounding box center [709, 204] width 168 height 22
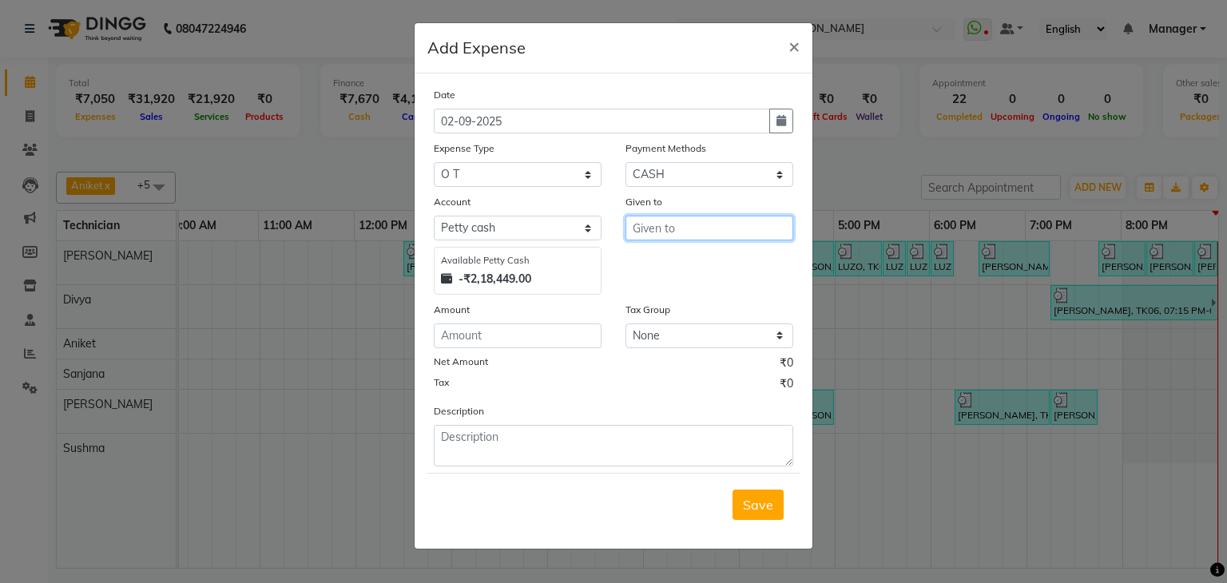
click at [657, 228] on input "text" at bounding box center [709, 228] width 168 height 25
click at [668, 256] on ngb-highlight "Div ya" at bounding box center [662, 263] width 35 height 16
type input "Divya"
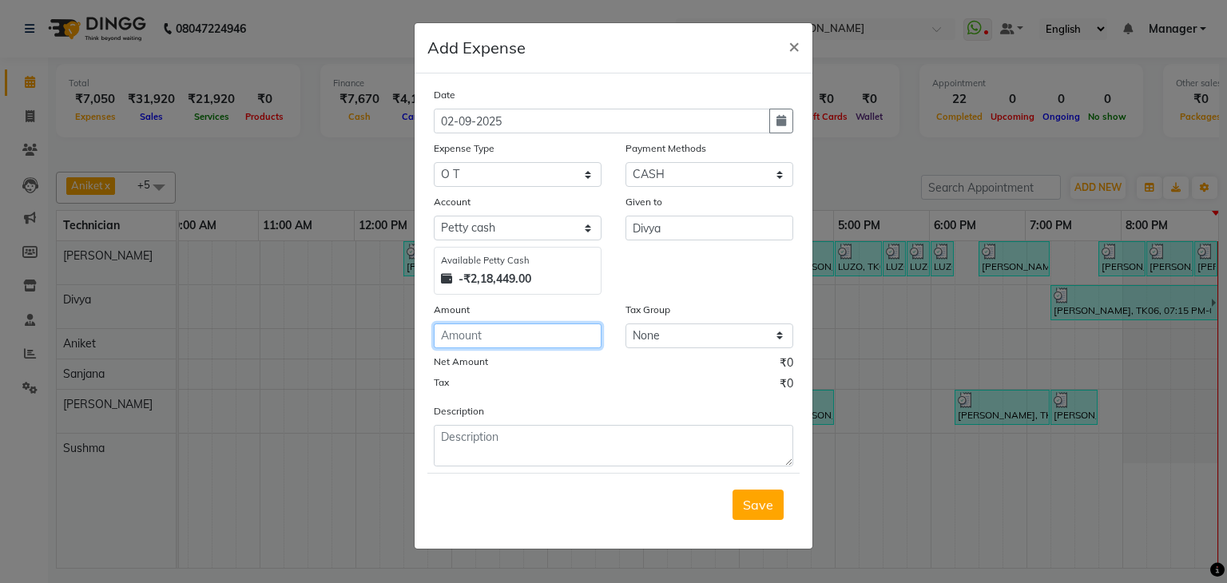
click at [525, 336] on input "number" at bounding box center [518, 335] width 168 height 25
type input "100"
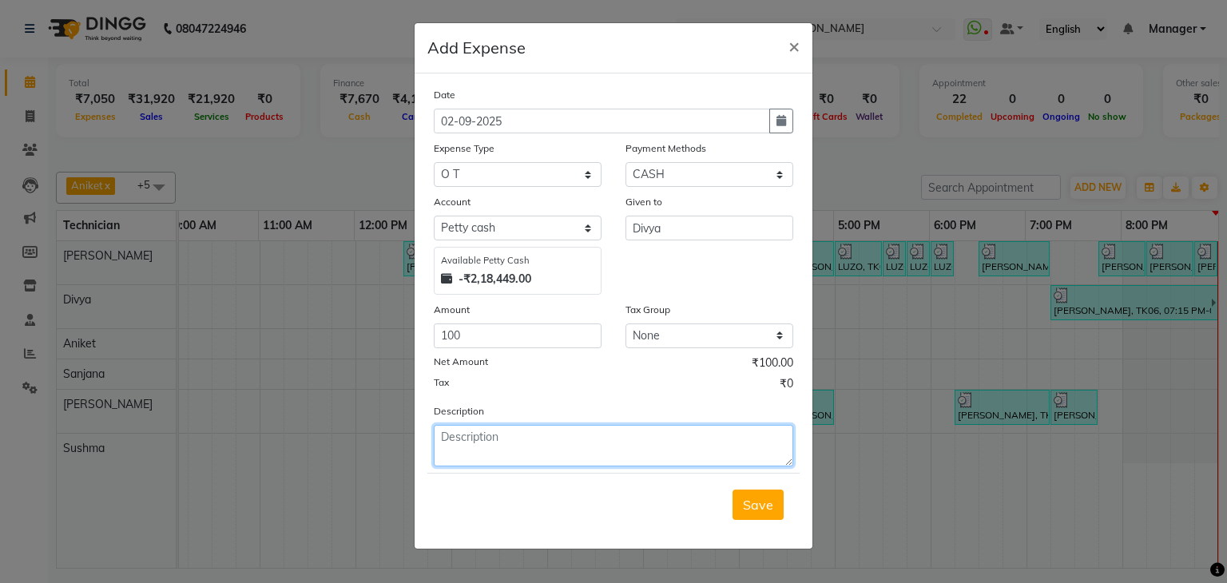
click at [527, 454] on textarea at bounding box center [613, 446] width 359 height 42
type textarea "o"
type textarea "OT for Divya"
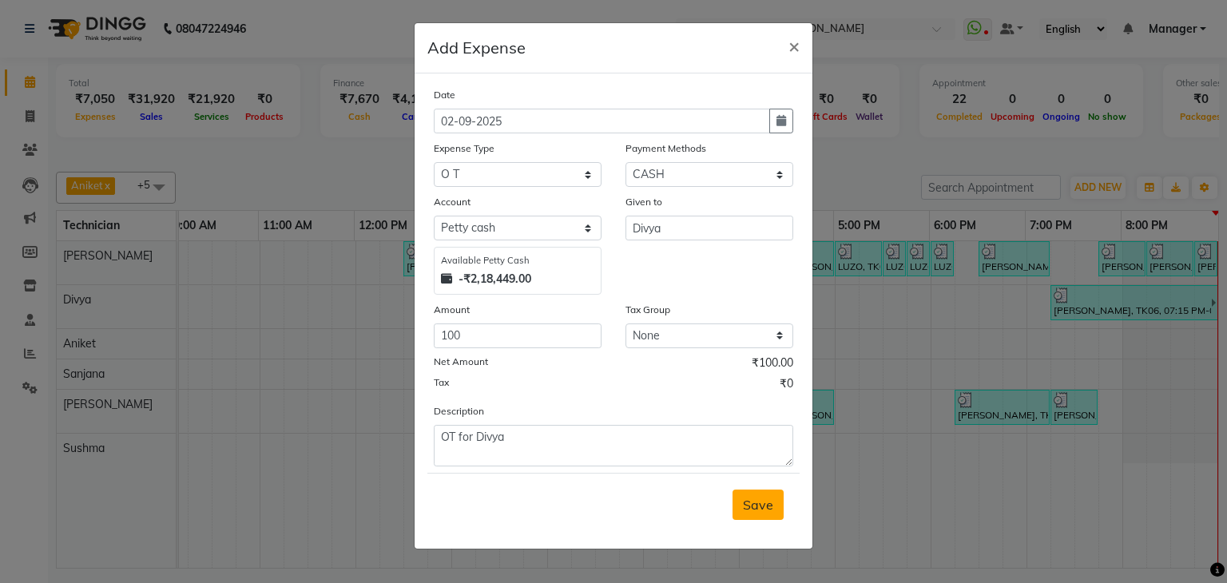
click at [776, 506] on button "Save" at bounding box center [757, 505] width 51 height 30
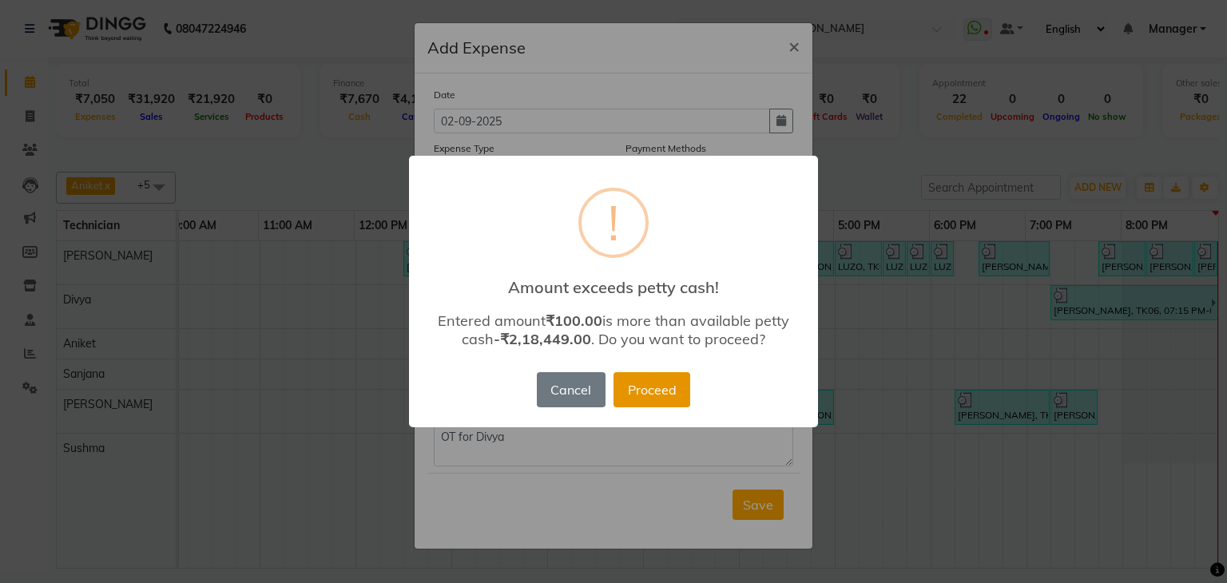
click at [649, 394] on button "Proceed" at bounding box center [651, 389] width 77 height 35
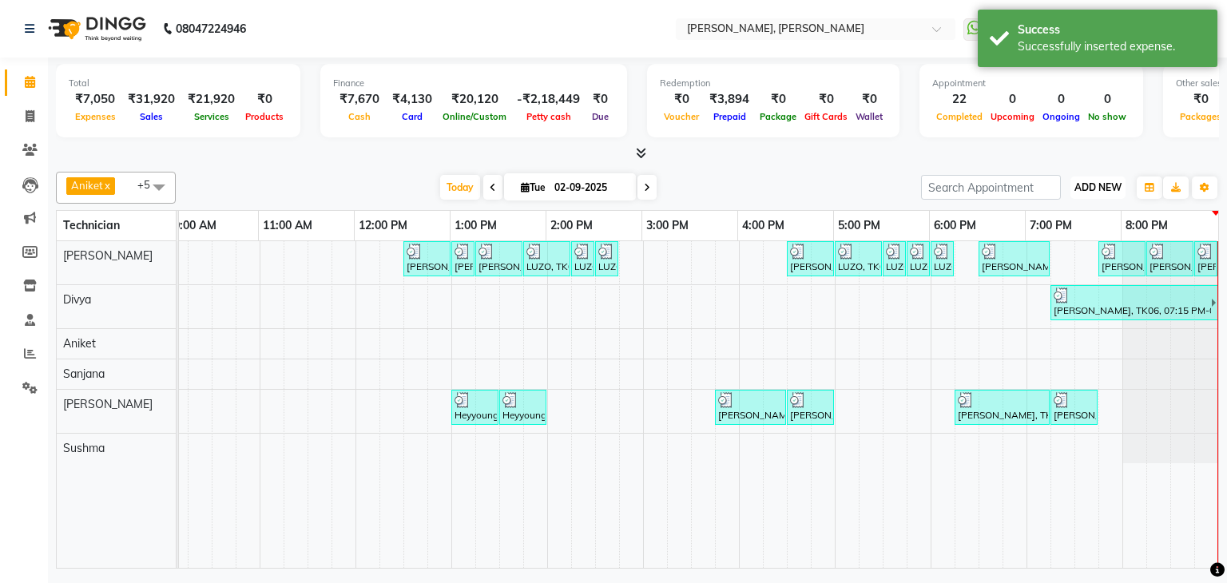
click at [1089, 186] on span "ADD NEW" at bounding box center [1097, 187] width 47 height 12
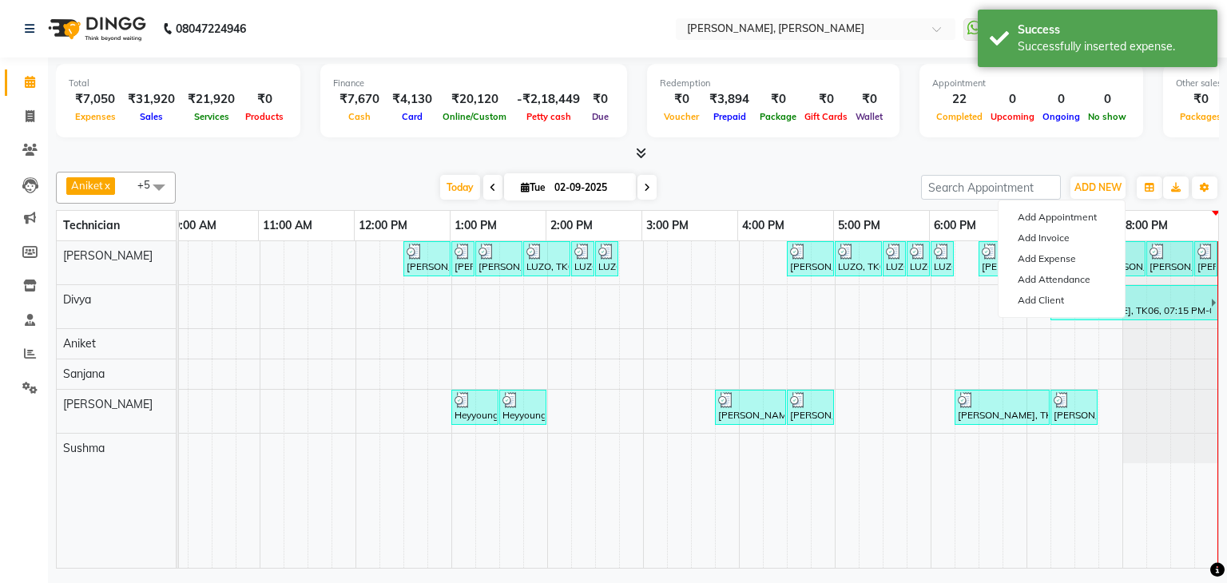
click at [731, 145] on div at bounding box center [637, 153] width 1163 height 17
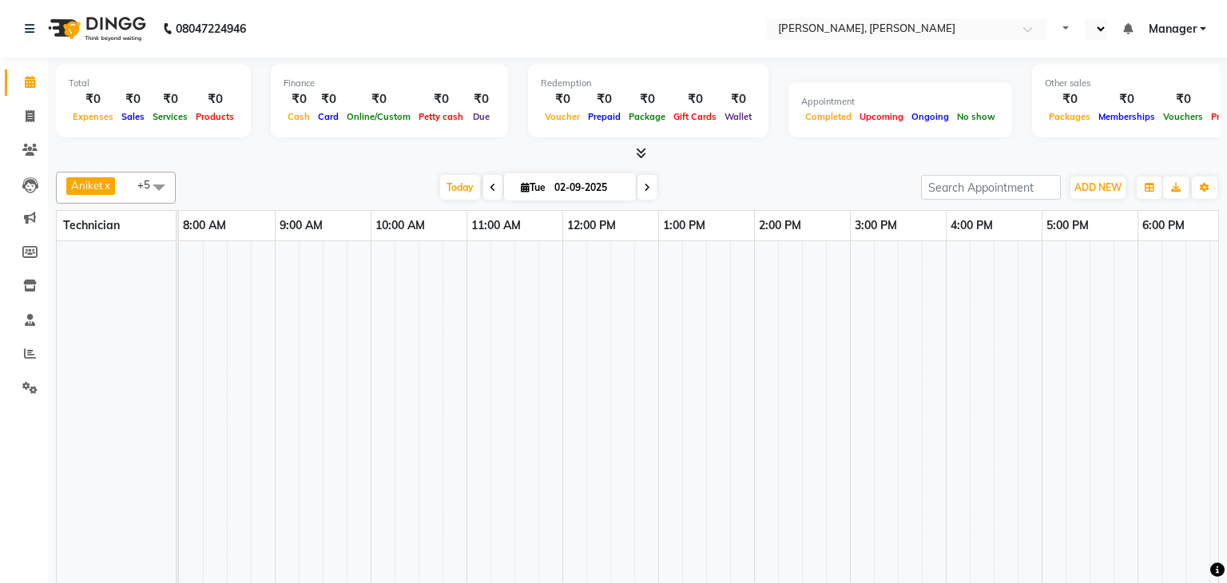
select select "en"
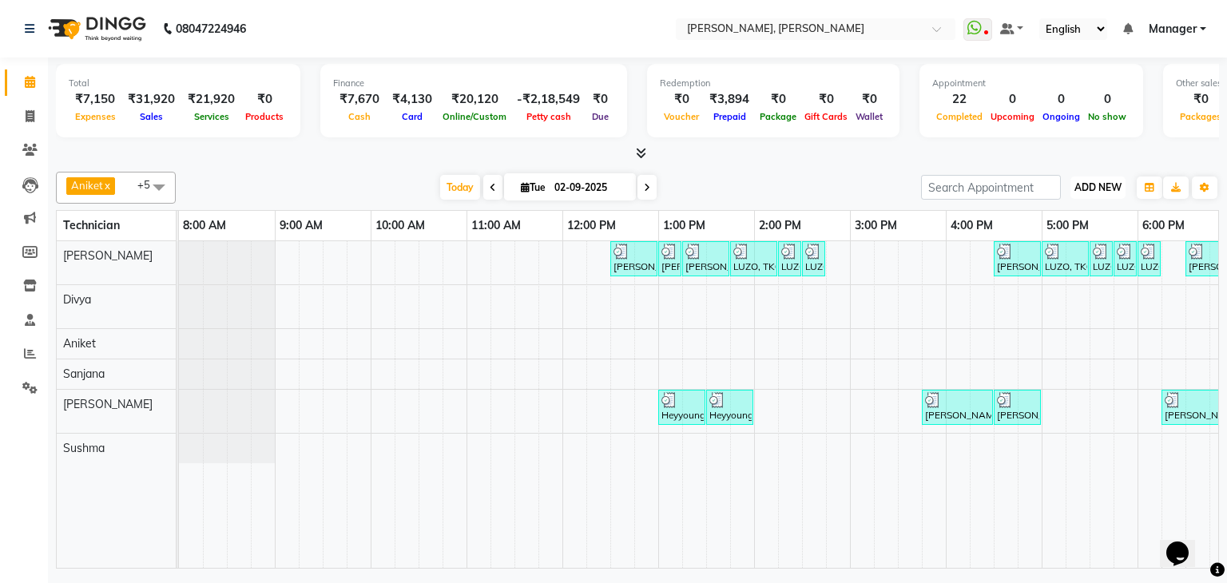
click at [1093, 185] on span "ADD NEW" at bounding box center [1097, 187] width 47 height 12
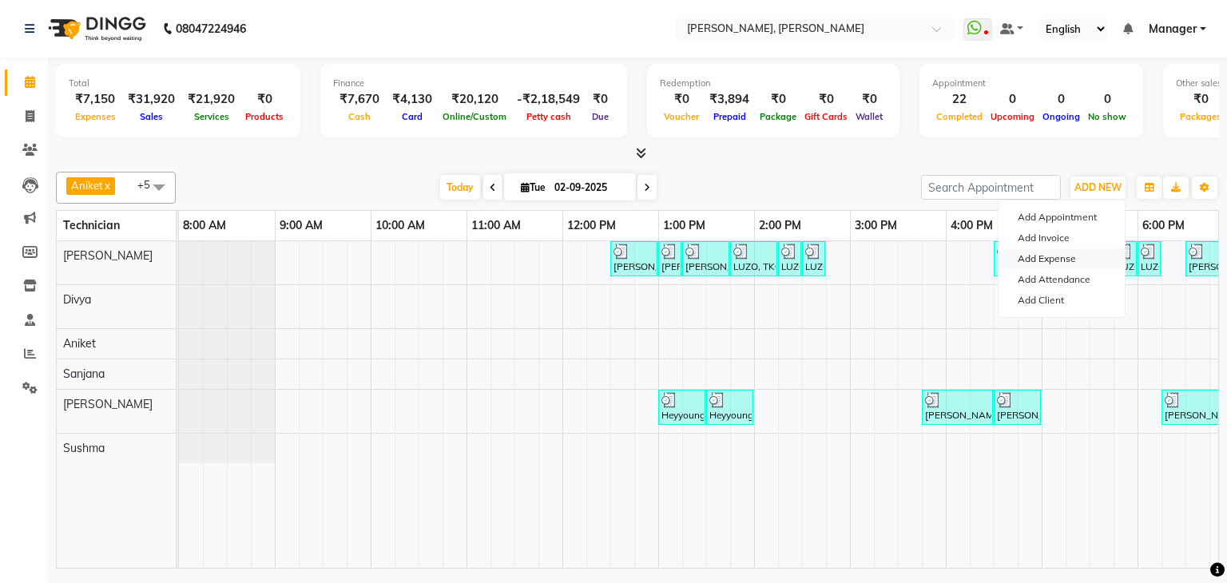
click at [1074, 258] on link "Add Expense" at bounding box center [1061, 258] width 126 height 21
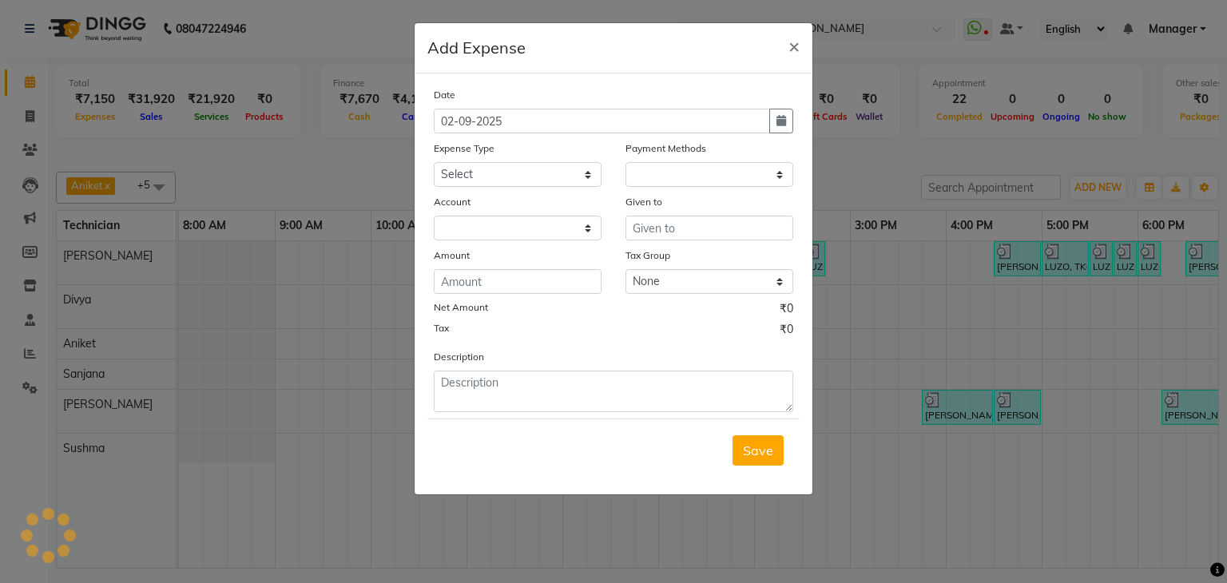
select select "1"
select select "5476"
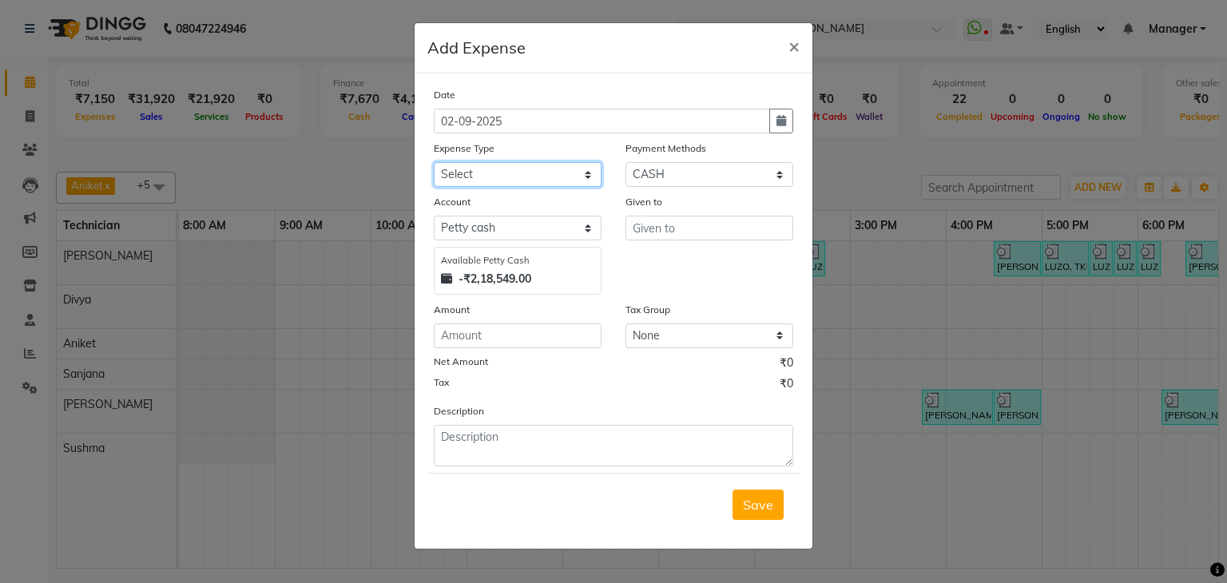
click at [551, 169] on select "Select acetone Advance Salary bank deposite BBMP Beauty products Bed charges BI…" at bounding box center [518, 174] width 168 height 25
select select "20307"
click at [434, 164] on select "Select acetone Advance Salary bank deposite BBMP Beauty products Bed charges BI…" at bounding box center [518, 174] width 168 height 25
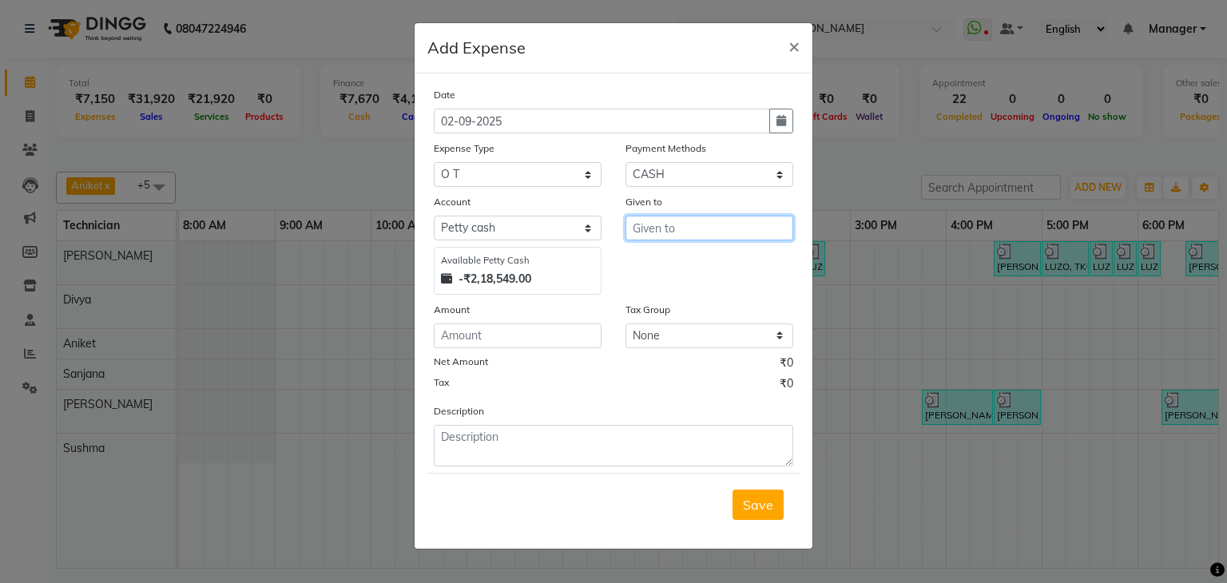
click at [671, 234] on input "text" at bounding box center [709, 228] width 168 height 25
drag, startPoint x: 671, startPoint y: 255, endPoint x: 669, endPoint y: 266, distance: 11.4
click at [671, 256] on button "Suhe l" at bounding box center [689, 263] width 126 height 26
type input "[PERSON_NAME]"
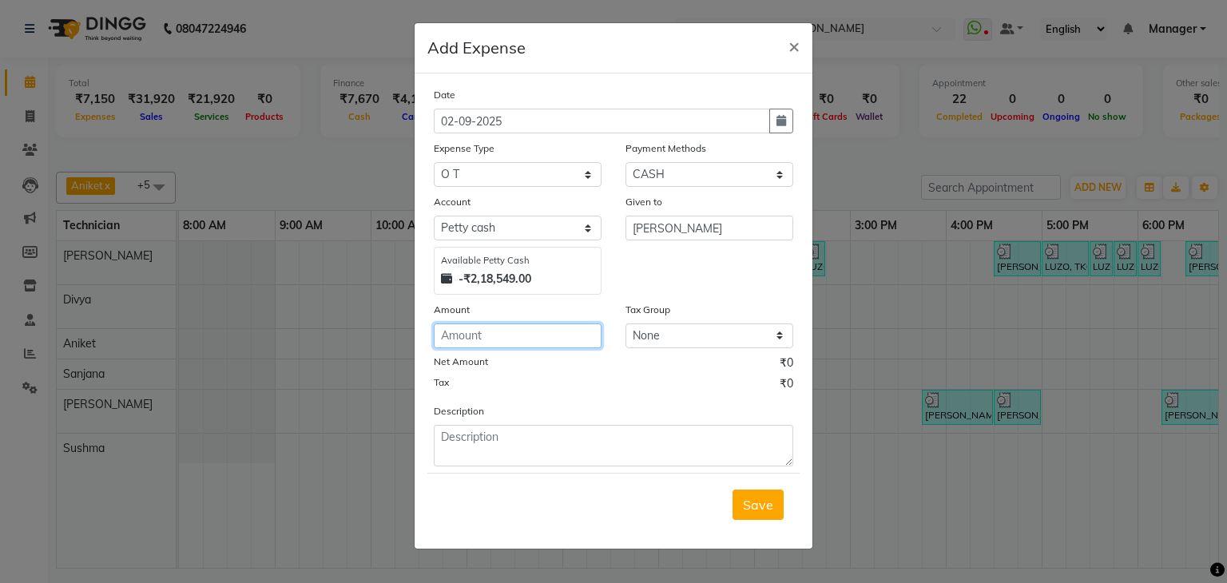
click at [517, 327] on input "number" at bounding box center [518, 335] width 168 height 25
type input "100"
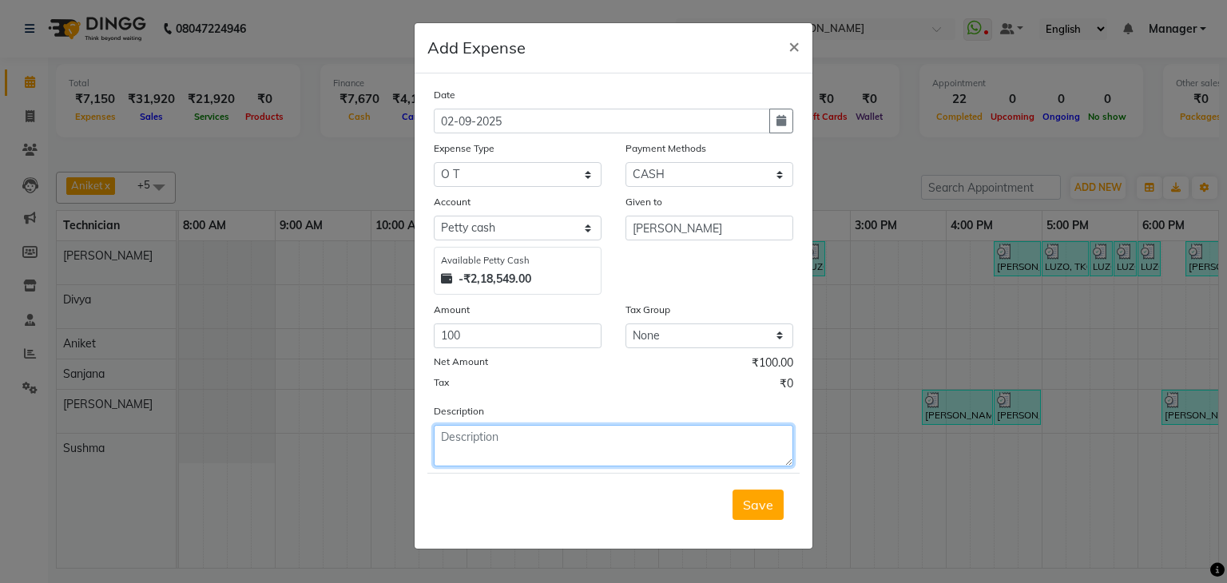
click at [550, 442] on textarea at bounding box center [613, 446] width 359 height 42
type textarea "OT for [PERSON_NAME]"
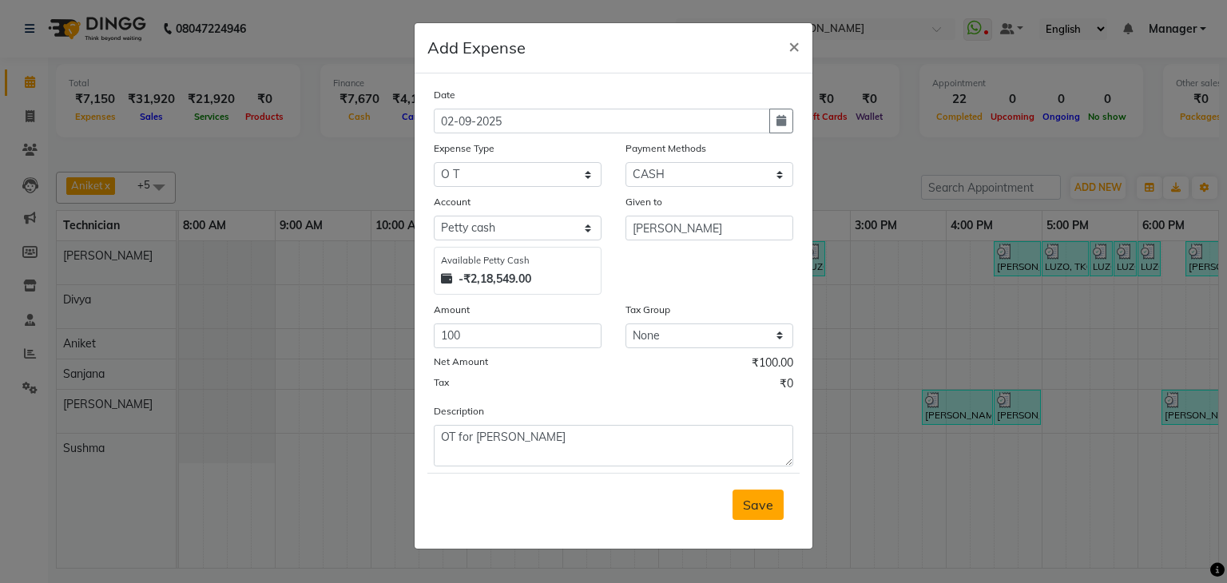
click at [760, 505] on span "Save" at bounding box center [758, 505] width 30 height 16
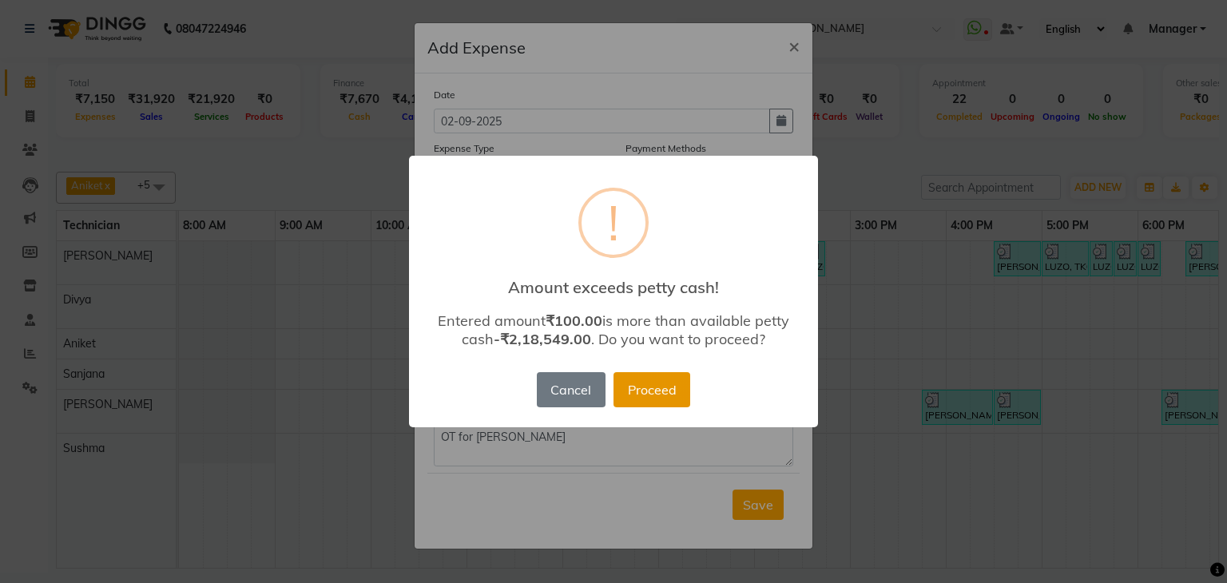
click at [657, 392] on button "Proceed" at bounding box center [651, 389] width 77 height 35
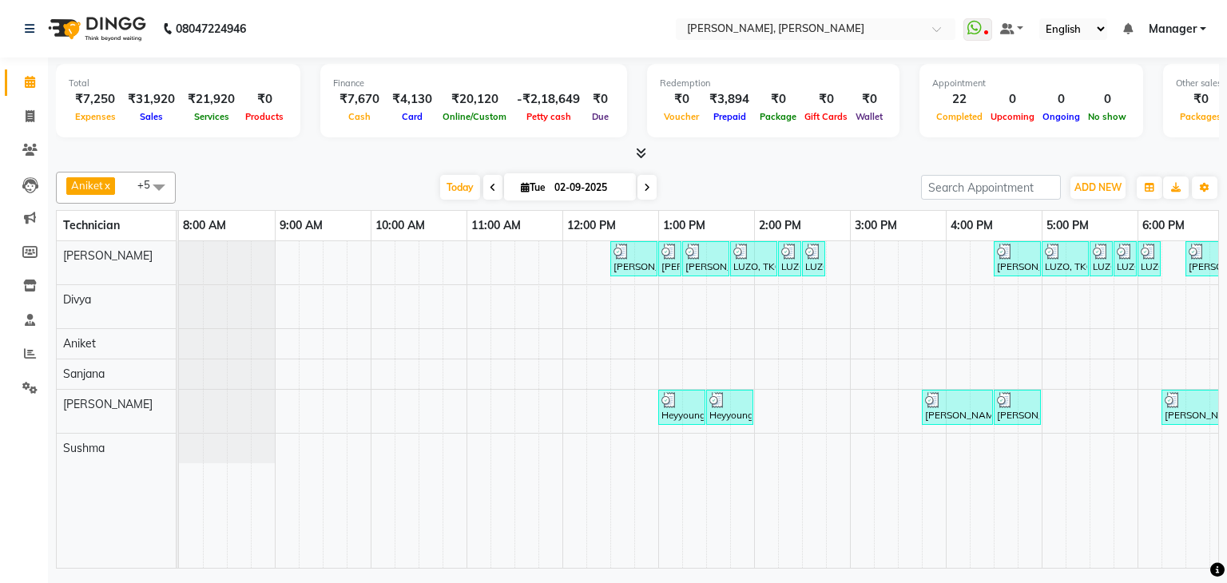
click at [639, 151] on icon at bounding box center [641, 153] width 10 height 12
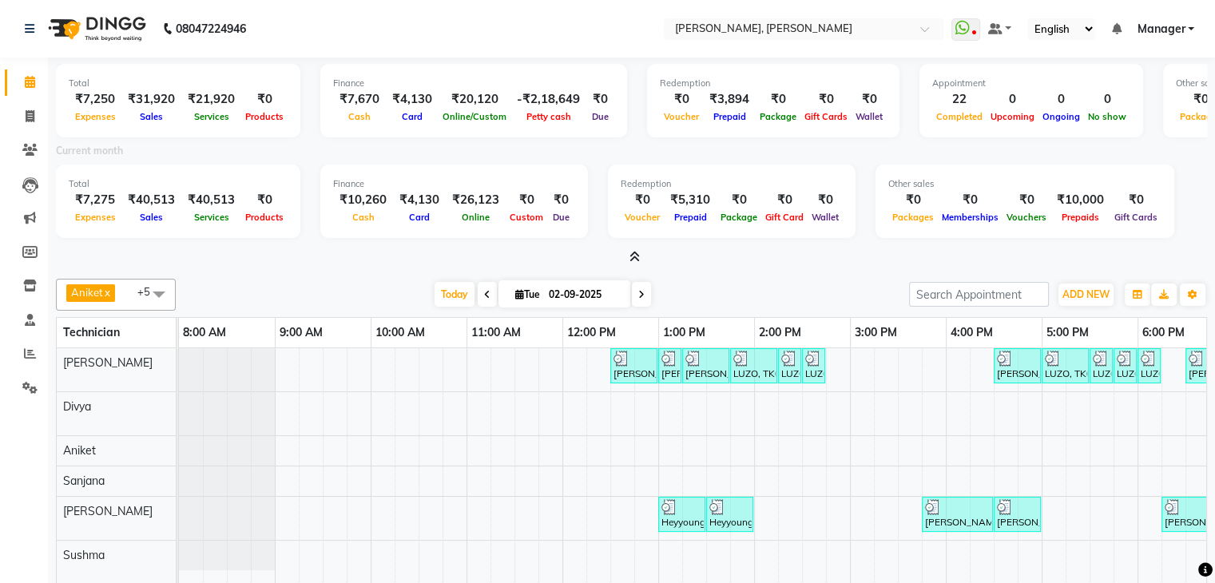
click at [633, 253] on icon at bounding box center [634, 257] width 10 height 12
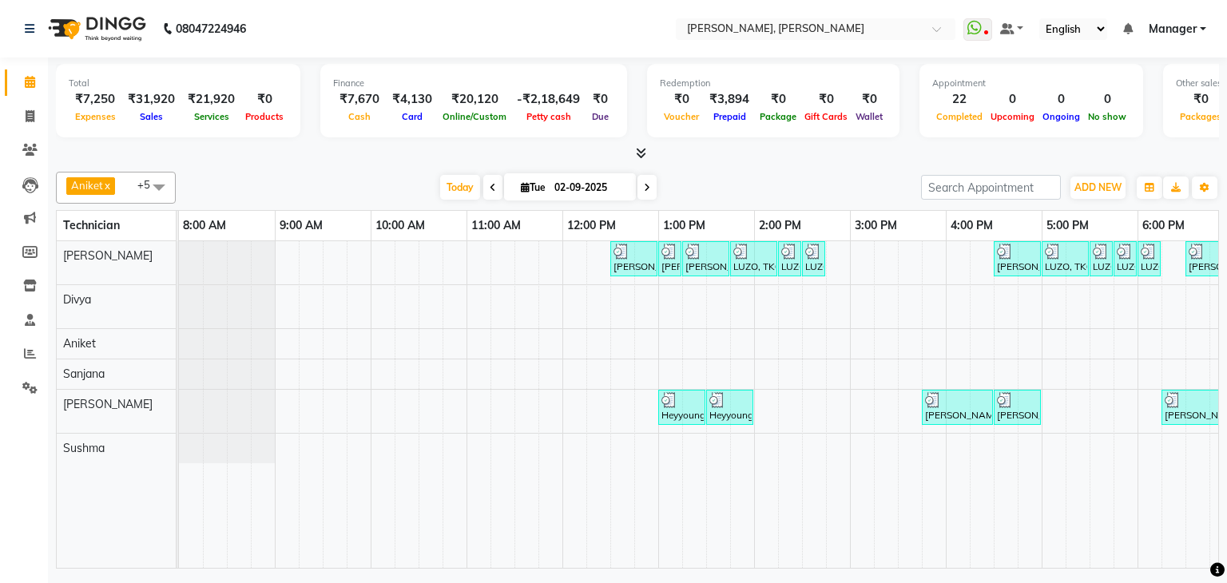
click at [638, 149] on icon at bounding box center [641, 153] width 10 height 12
